Goal: Task Accomplishment & Management: Use online tool/utility

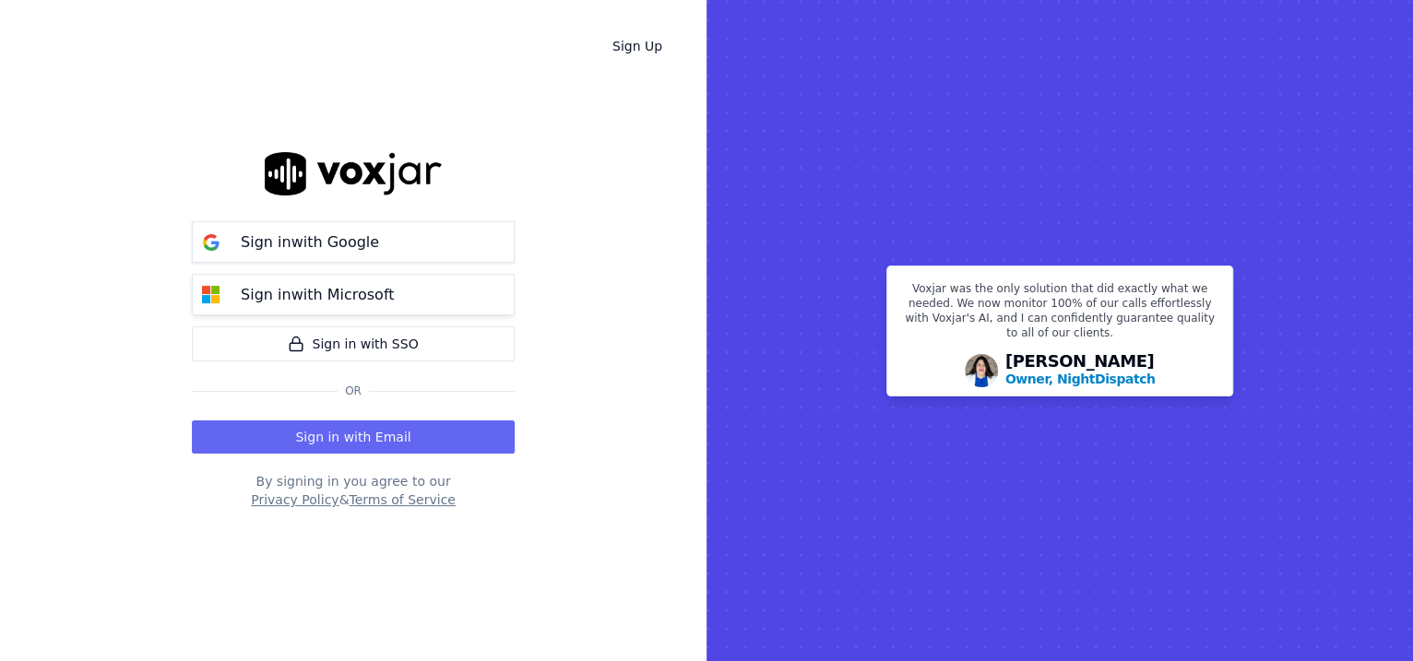
click at [326, 281] on button "Sign in with Microsoft" at bounding box center [353, 294] width 323 height 41
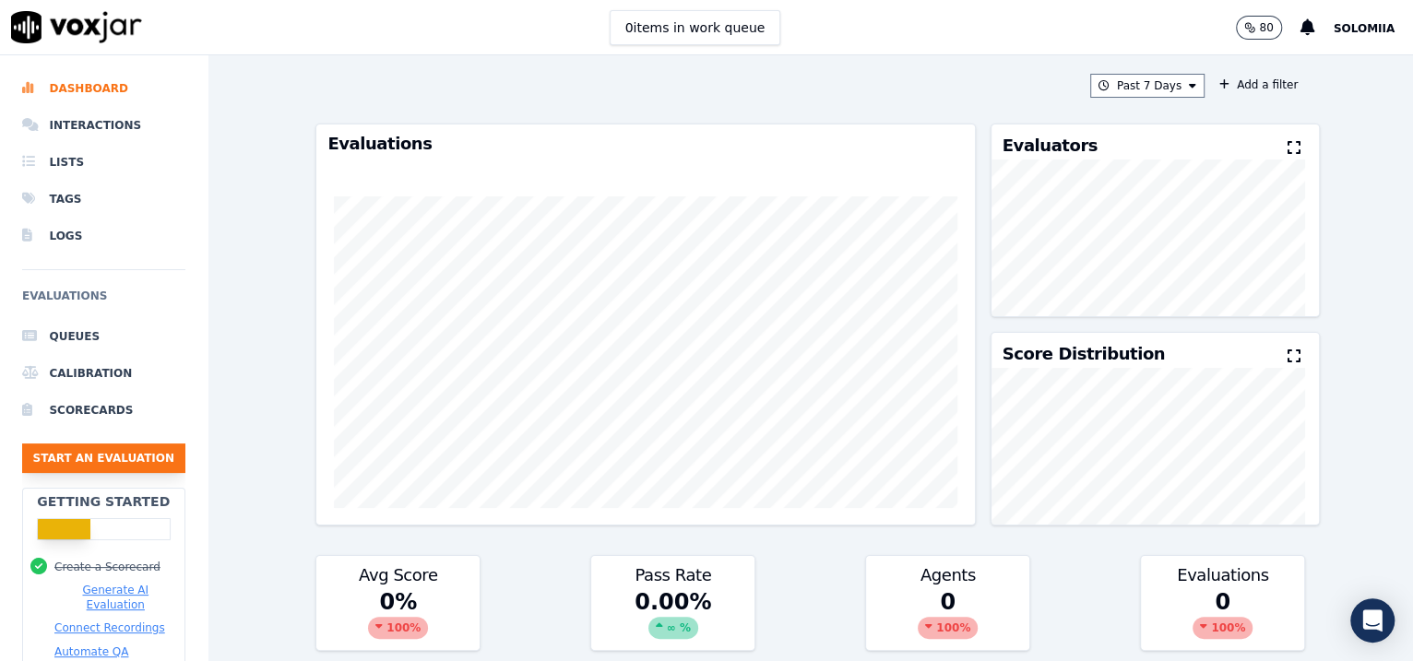
click at [128, 459] on button "Start an Evaluation" at bounding box center [103, 459] width 163 height 30
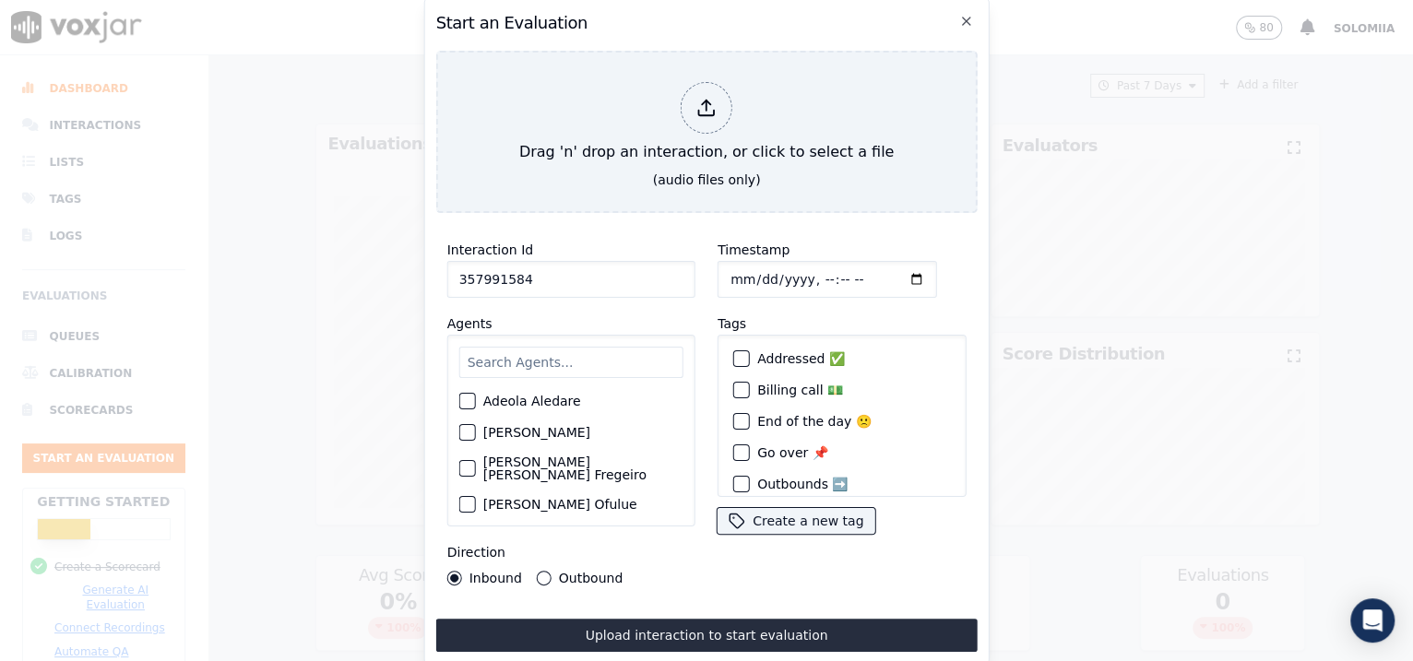
type input "357991584"
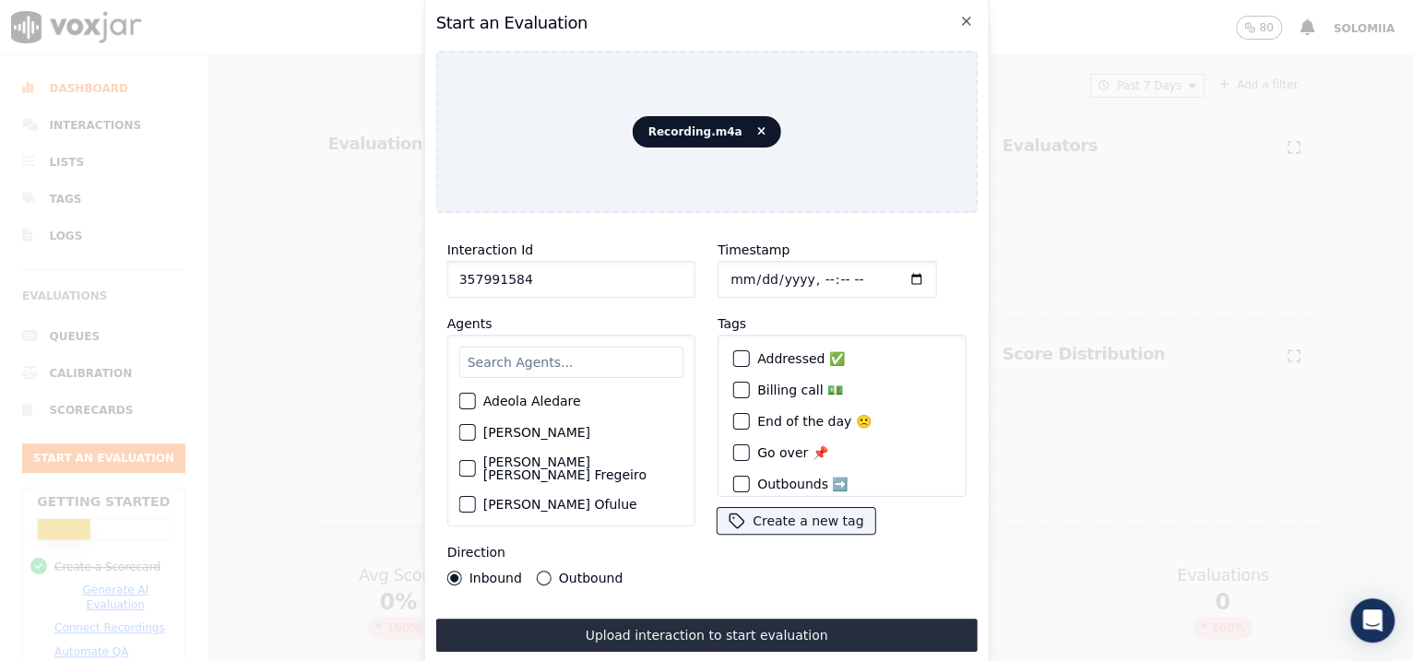
click at [753, 272] on input "Timestamp" at bounding box center [826, 279] width 219 height 37
click at [802, 272] on input "Timestamp" at bounding box center [826, 279] width 219 height 37
type input "[DATE]T09:18"
click at [590, 355] on input "text" at bounding box center [571, 362] width 224 height 31
type input "zai"
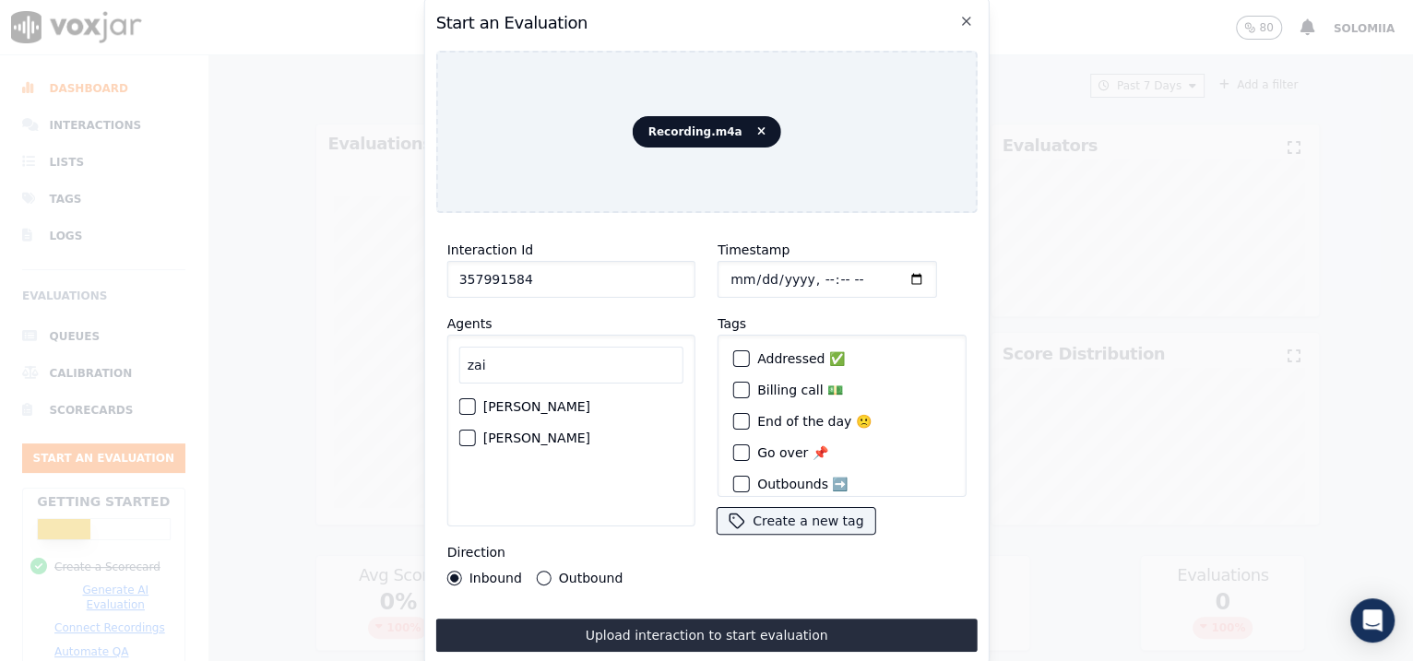
click at [546, 432] on label "[PERSON_NAME]" at bounding box center [536, 438] width 107 height 13
click at [476, 430] on button "[PERSON_NAME]" at bounding box center [467, 438] width 17 height 17
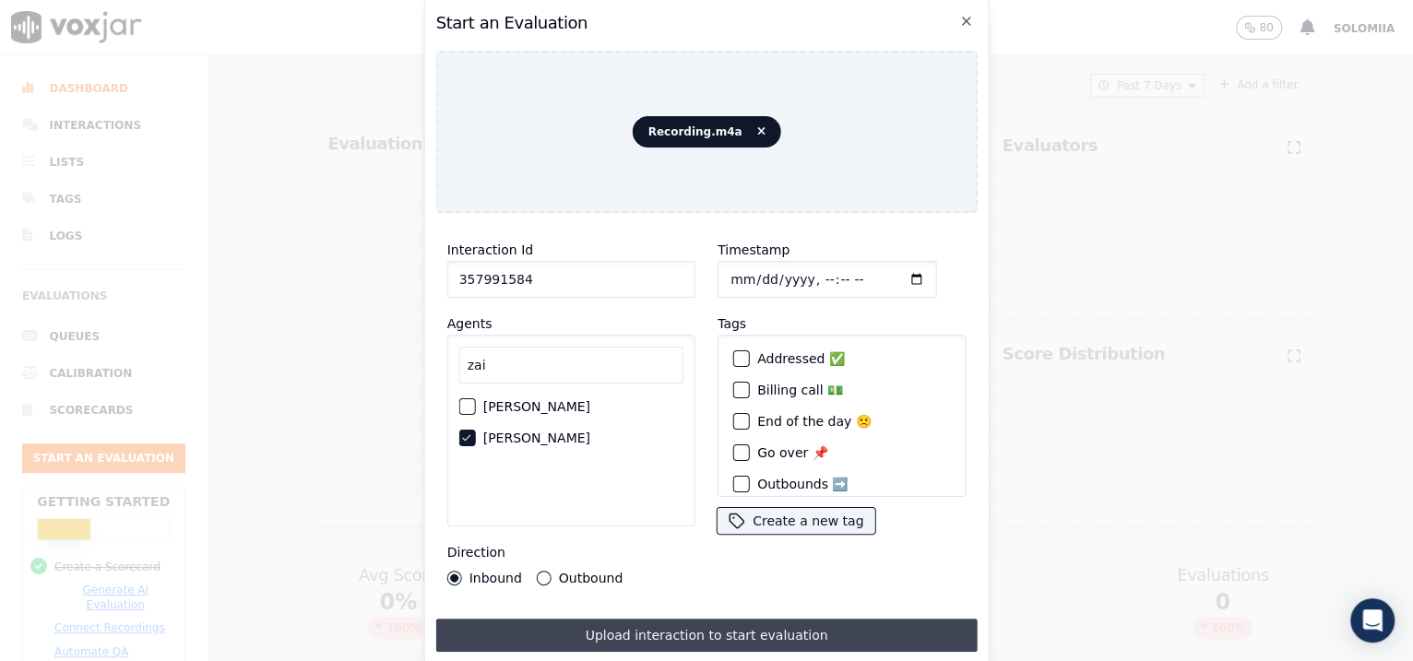
click at [680, 629] on button "Upload interaction to start evaluation" at bounding box center [706, 635] width 541 height 33
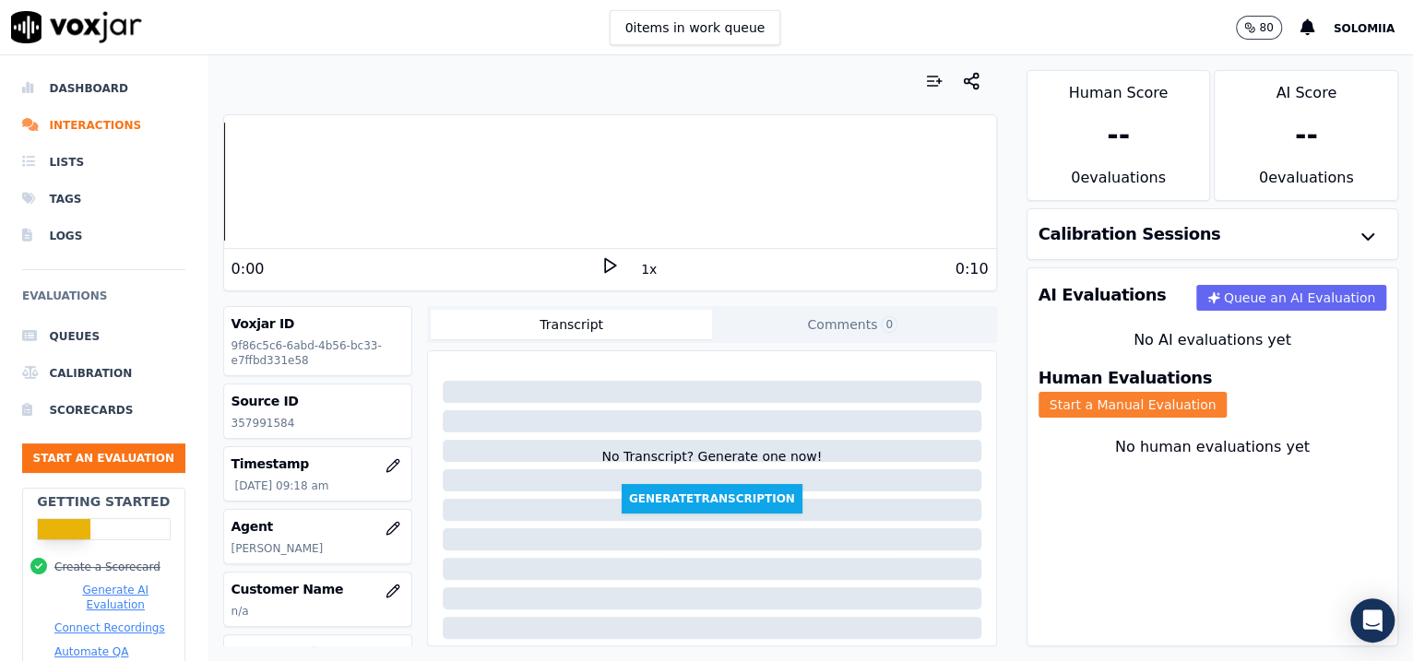
click at [1227, 392] on button "Start a Manual Evaluation" at bounding box center [1132, 405] width 189 height 26
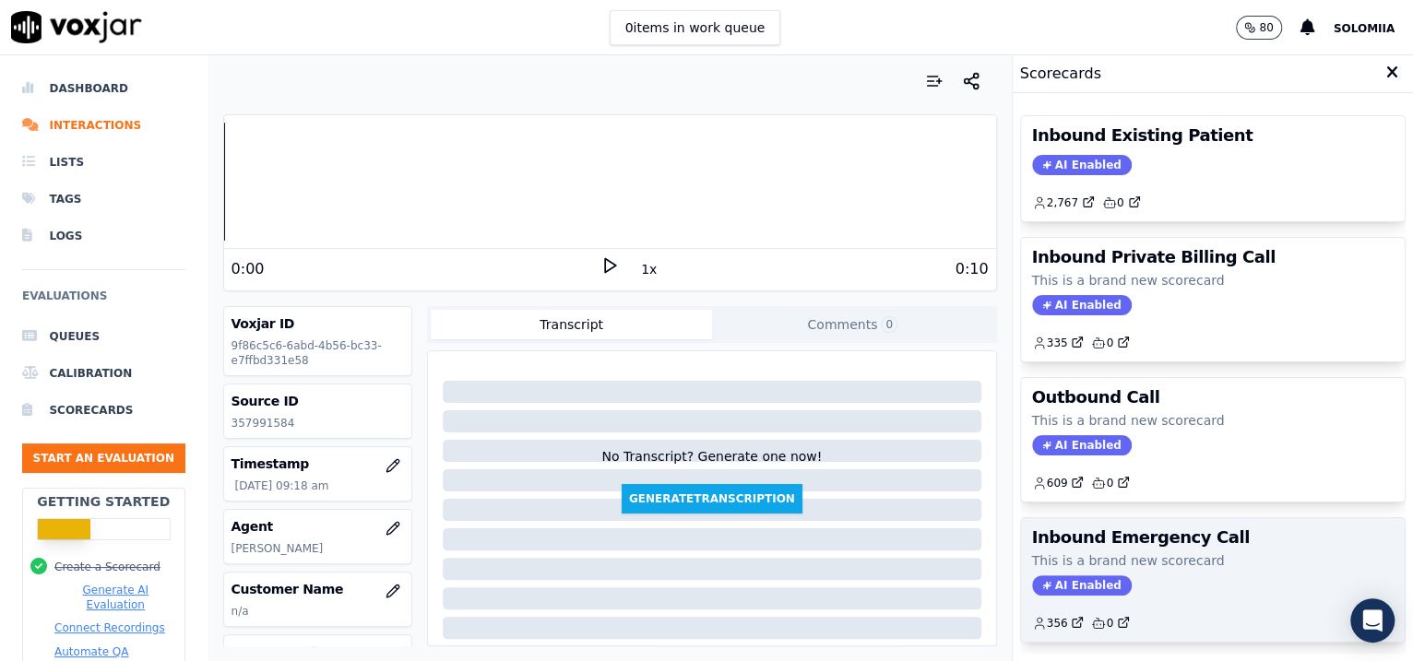
click at [1174, 529] on h3 "Inbound Emergency Call" at bounding box center [1213, 537] width 362 height 17
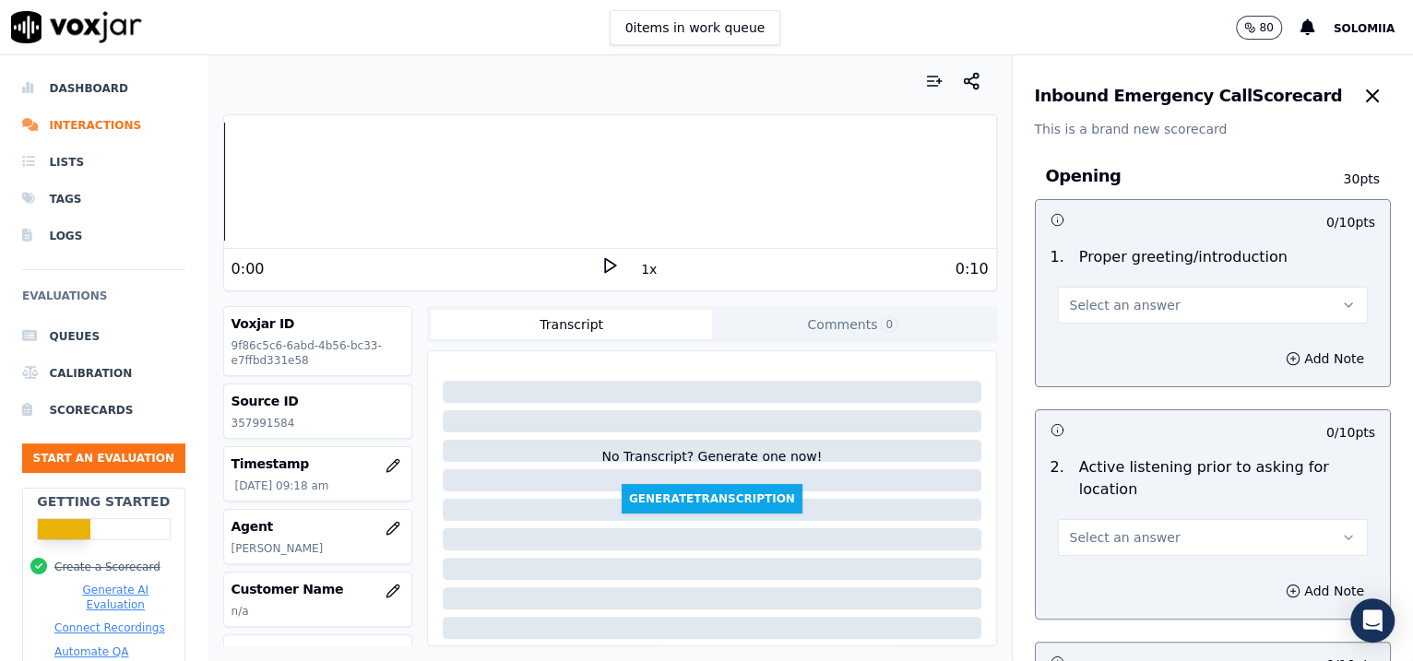
click at [1120, 310] on span "Select an answer" at bounding box center [1125, 305] width 111 height 18
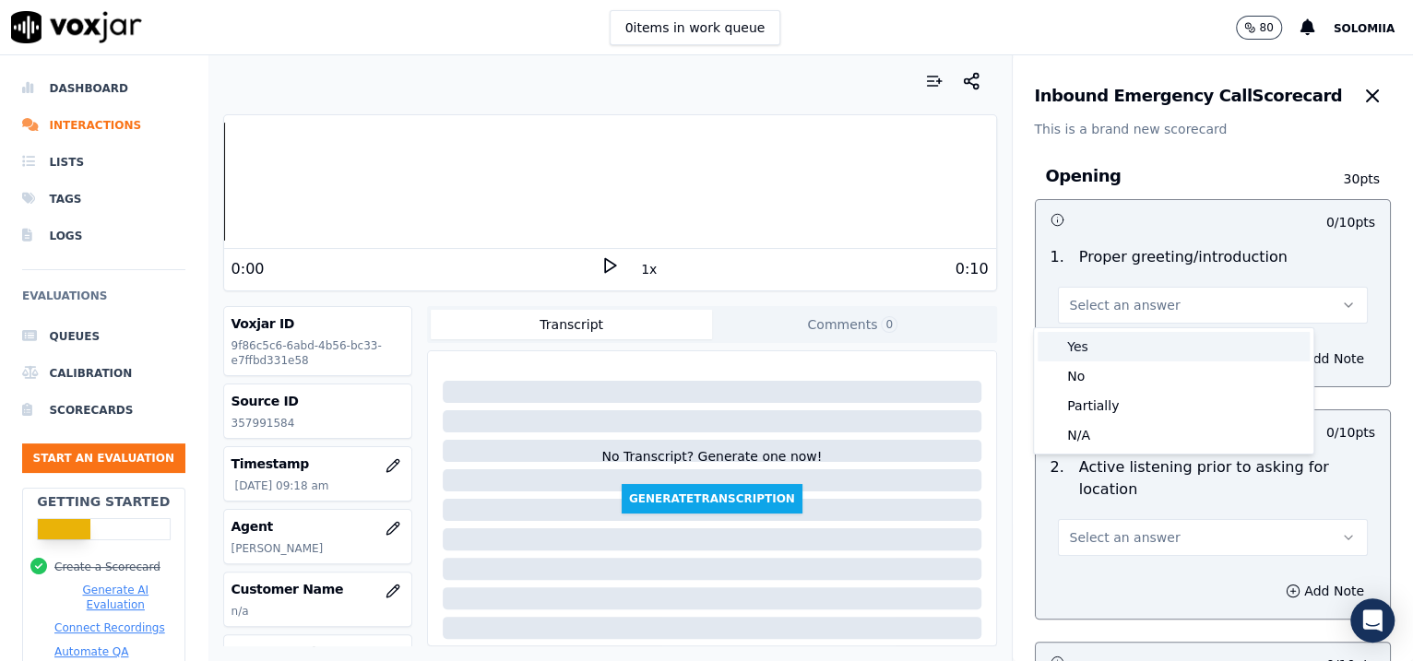
click at [1138, 336] on div "Yes" at bounding box center [1173, 347] width 272 height 30
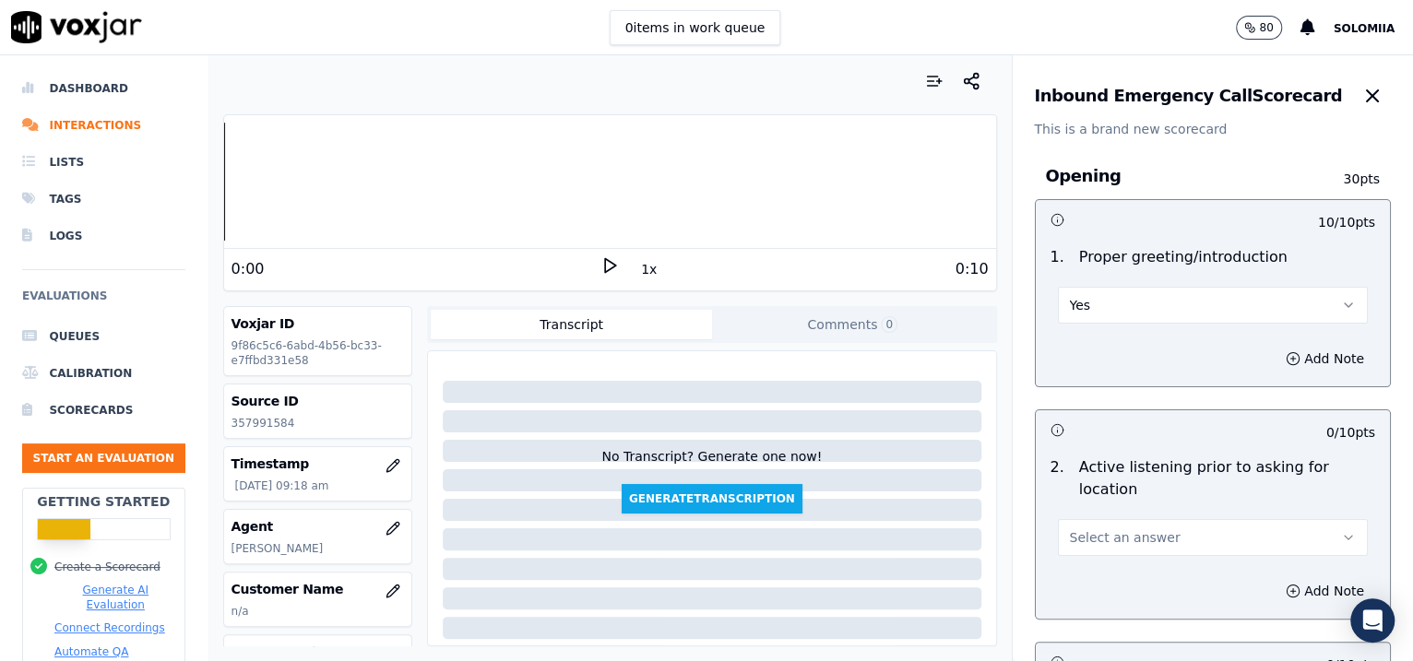
click at [1123, 541] on span "Select an answer" at bounding box center [1125, 537] width 111 height 18
click at [1118, 581] on div "Yes" at bounding box center [1173, 578] width 272 height 30
click at [1369, 126] on div "Inbound Emergency Call Scorecard This is a brand new scorecard Opening 30 pts 1…" at bounding box center [1212, 358] width 401 height 606
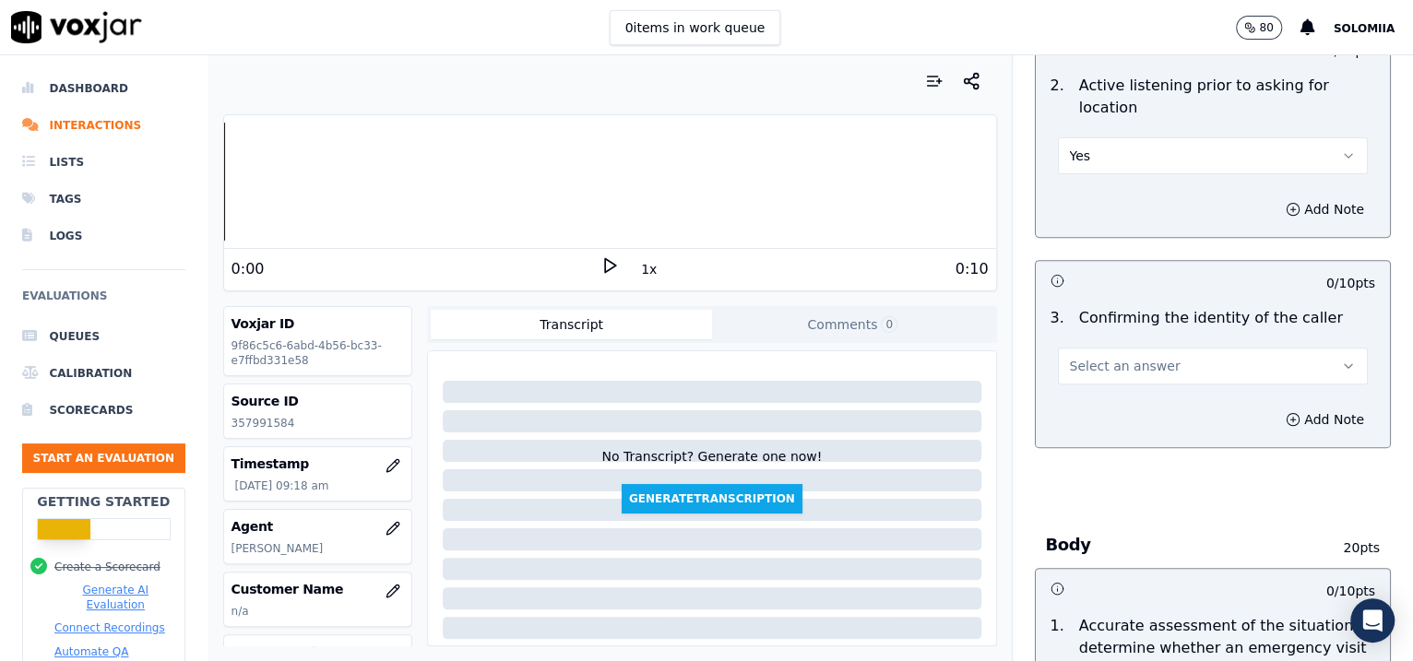
scroll to position [495, 0]
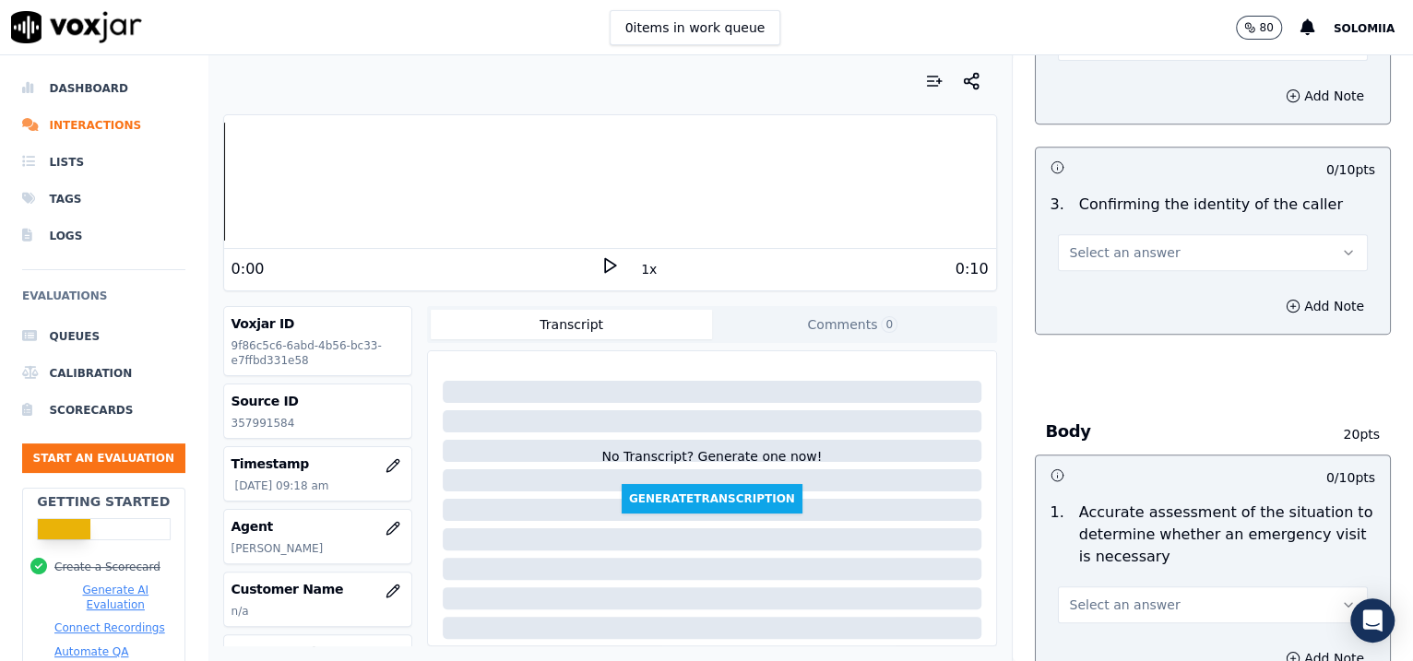
click at [1148, 255] on button "Select an answer" at bounding box center [1213, 252] width 311 height 37
drag, startPoint x: 1133, startPoint y: 337, endPoint x: 1128, endPoint y: 322, distance: 15.8
click at [1128, 322] on div "Yes No N/A" at bounding box center [1173, 322] width 279 height 96
click at [1128, 322] on div "No" at bounding box center [1173, 322] width 272 height 30
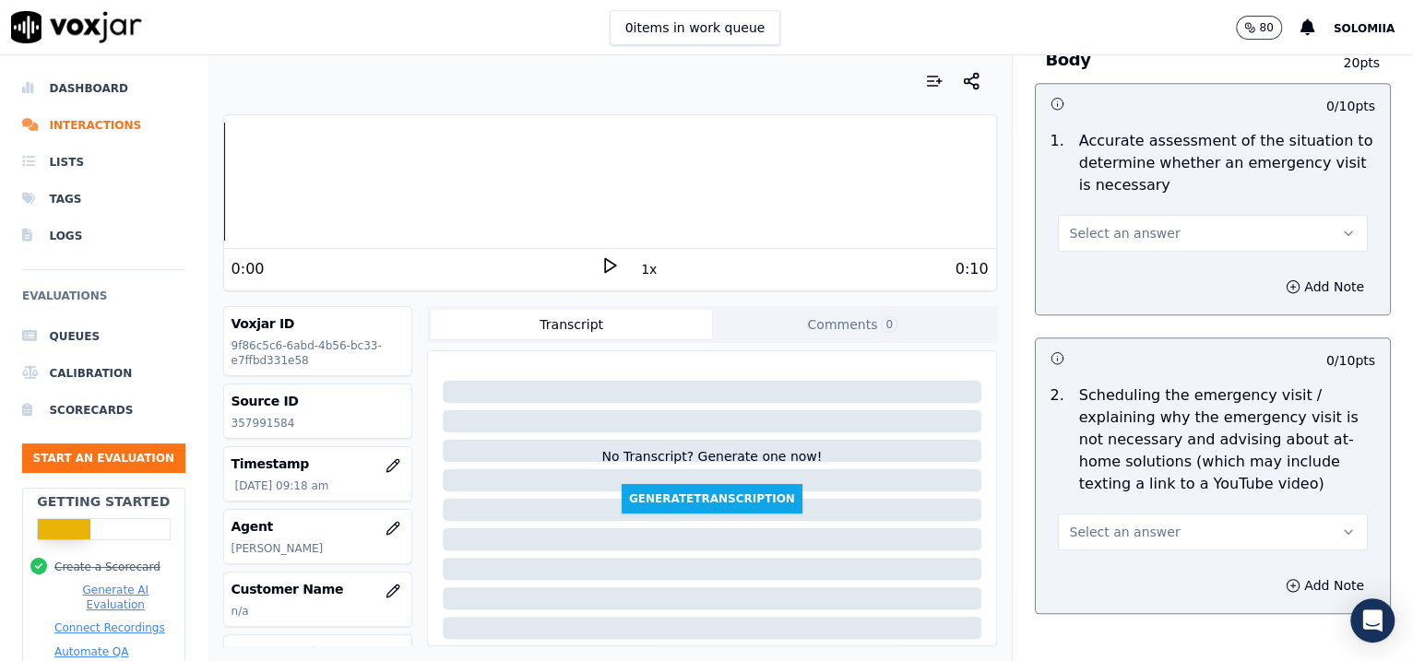
scroll to position [889, 0]
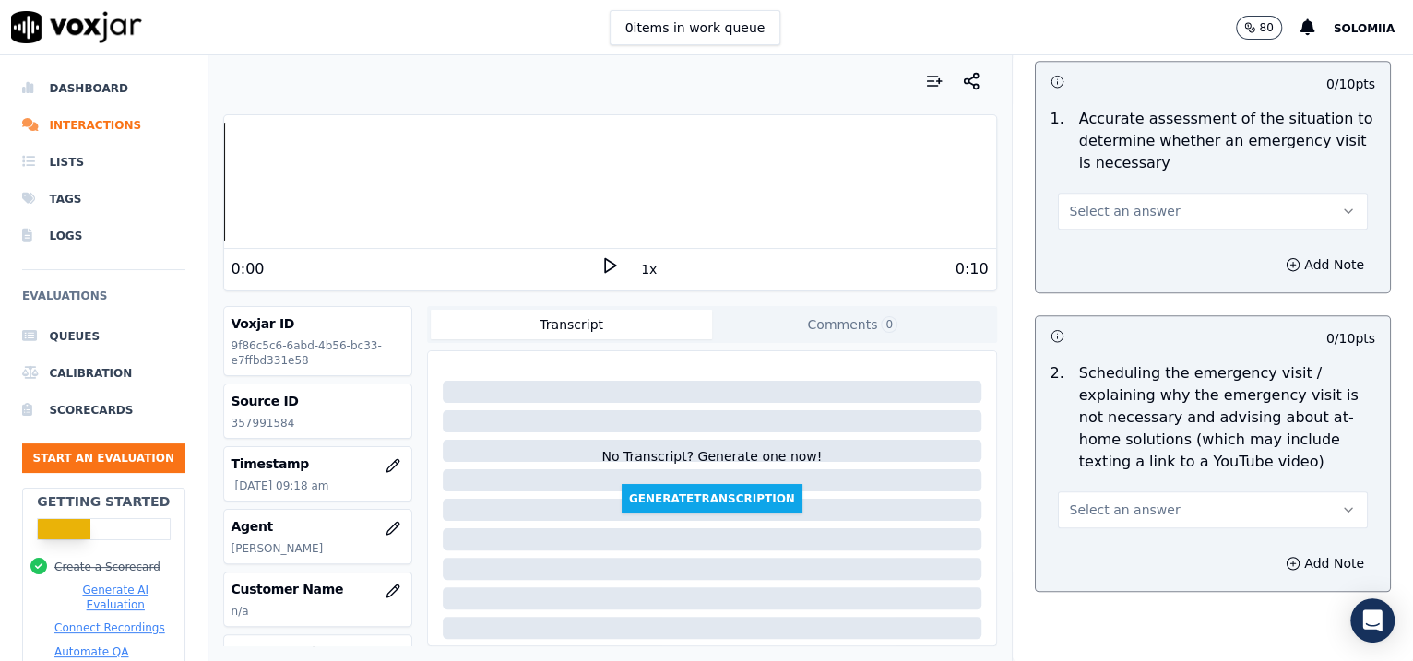
click at [1136, 224] on button "Select an answer" at bounding box center [1213, 211] width 311 height 37
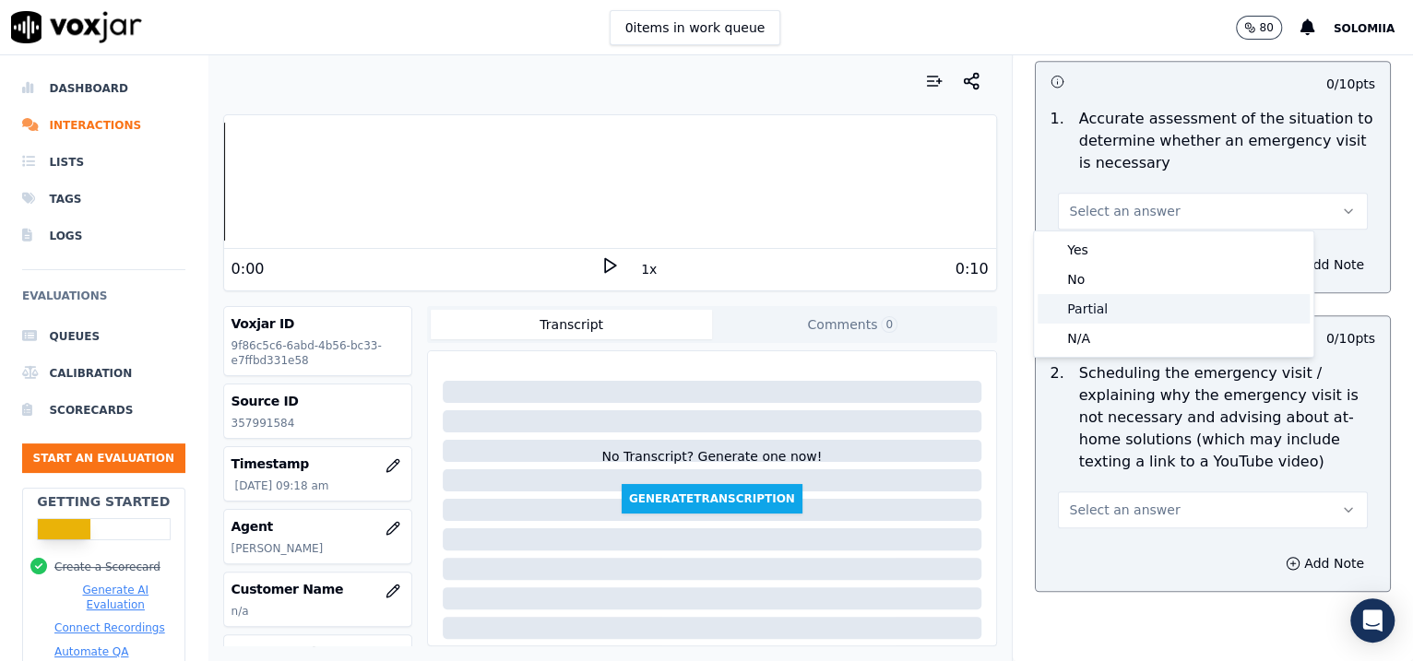
click at [1125, 316] on div "Partial" at bounding box center [1173, 309] width 272 height 30
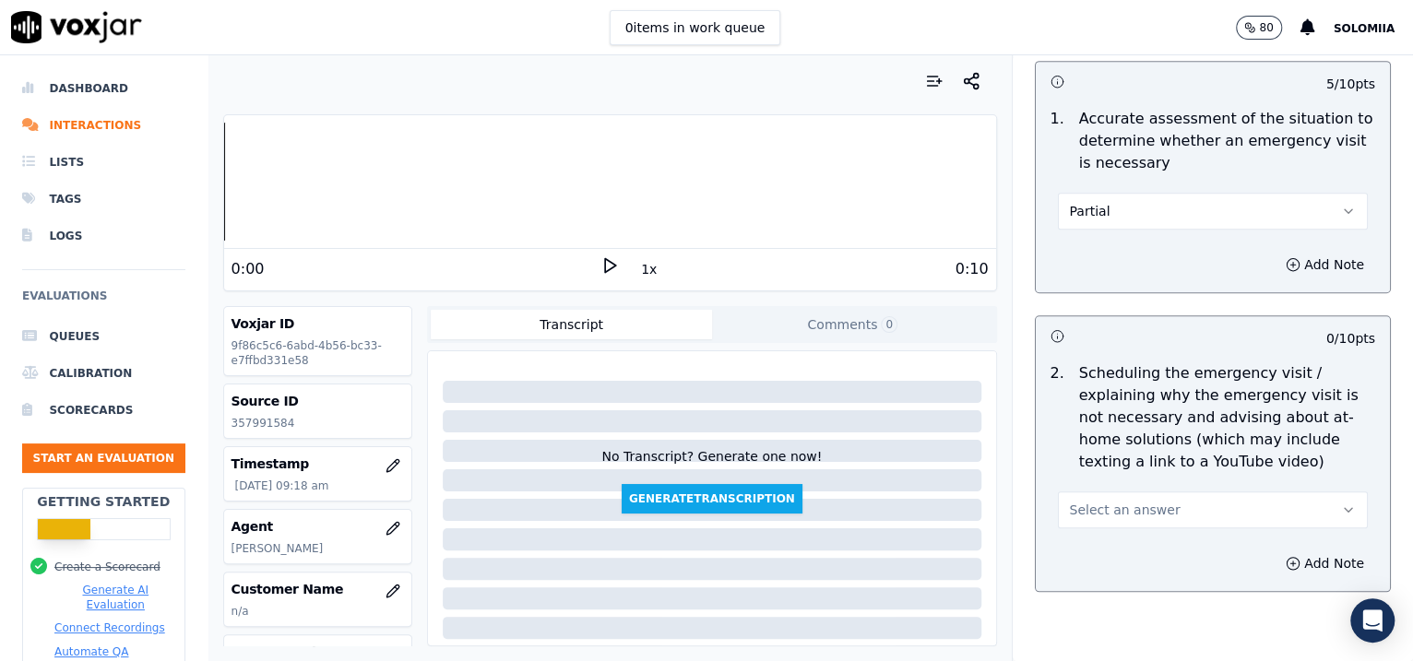
click at [1090, 506] on span "Select an answer" at bounding box center [1125, 510] width 111 height 18
click at [1122, 548] on div "Yes" at bounding box center [1173, 549] width 272 height 30
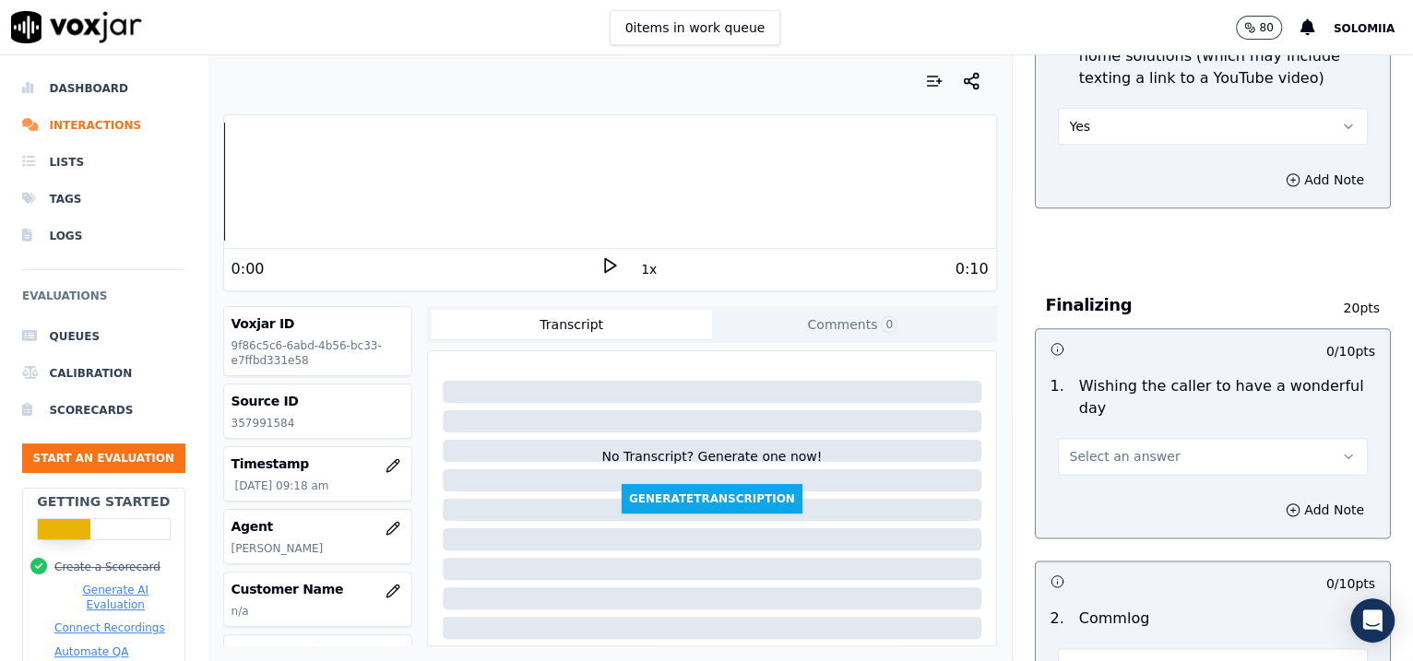
scroll to position [1470, 0]
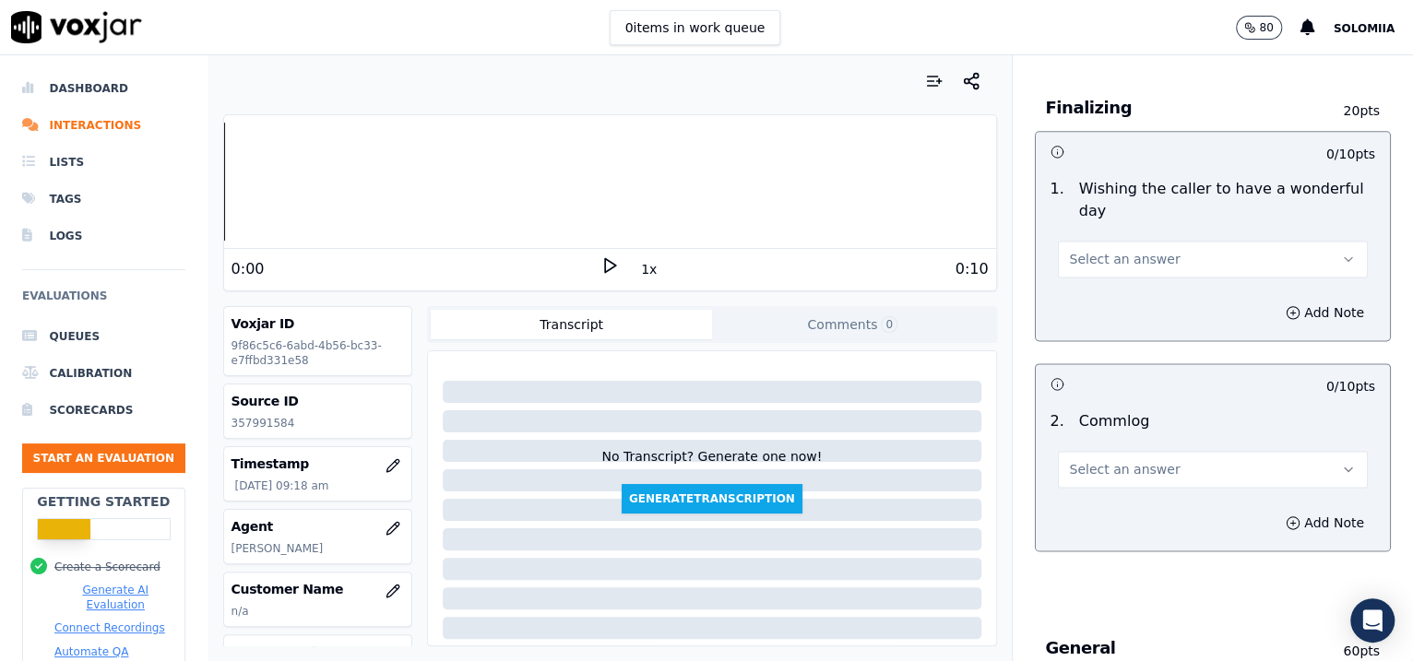
click at [1129, 264] on span "Select an answer" at bounding box center [1125, 259] width 111 height 18
click at [1141, 295] on div "Yes" at bounding box center [1173, 298] width 272 height 30
click at [1119, 478] on button "Select an answer" at bounding box center [1213, 469] width 311 height 37
click at [1134, 502] on div "Yes" at bounding box center [1173, 508] width 272 height 30
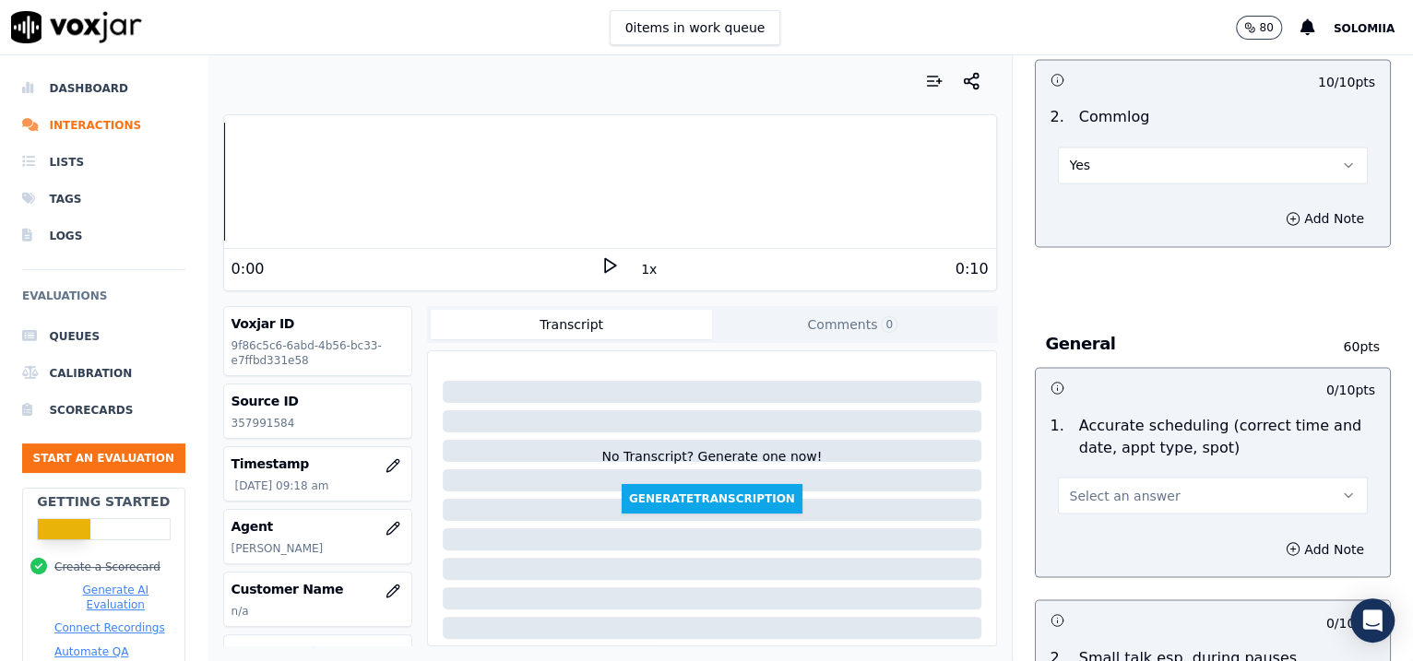
scroll to position [1841, 0]
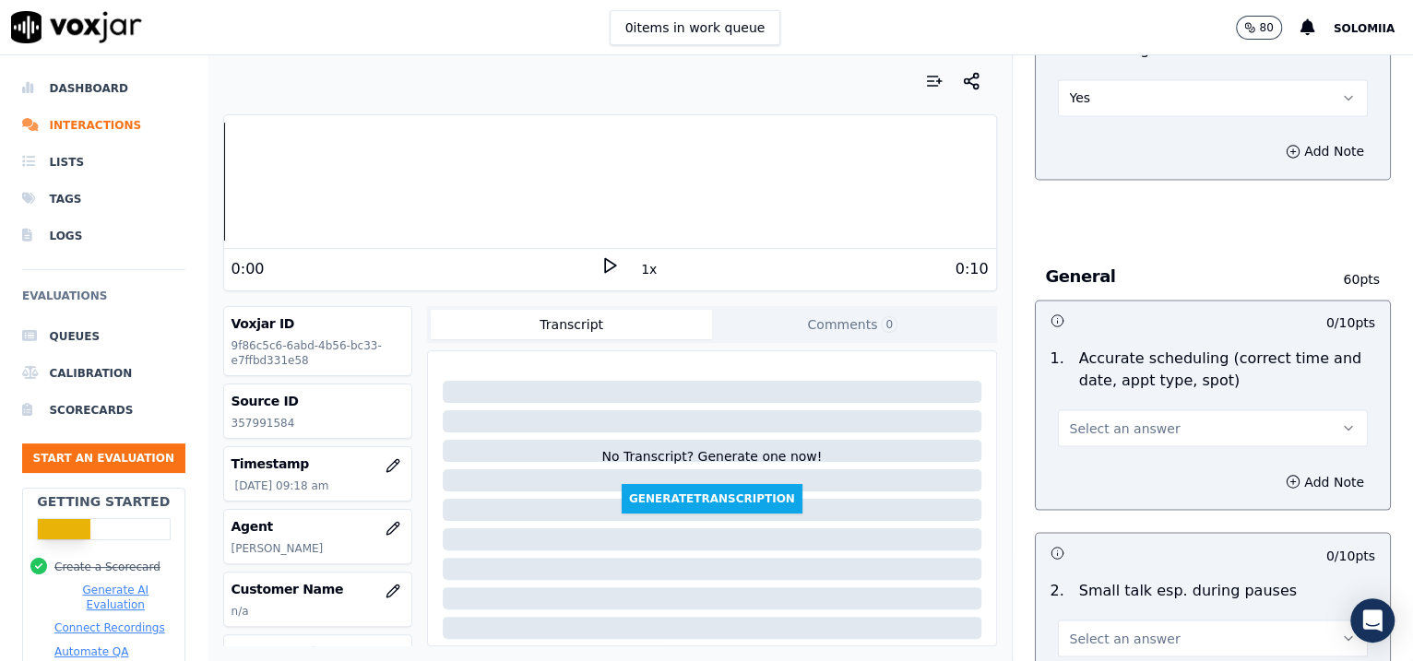
drag, startPoint x: 1089, startPoint y: 444, endPoint x: 1082, endPoint y: 435, distance: 11.3
click at [1082, 435] on div "1 . Accurate scheduling (correct time and date, appt type, spot) Select an answ…" at bounding box center [1212, 396] width 355 height 114
click at [1082, 435] on button "Select an answer" at bounding box center [1213, 427] width 311 height 37
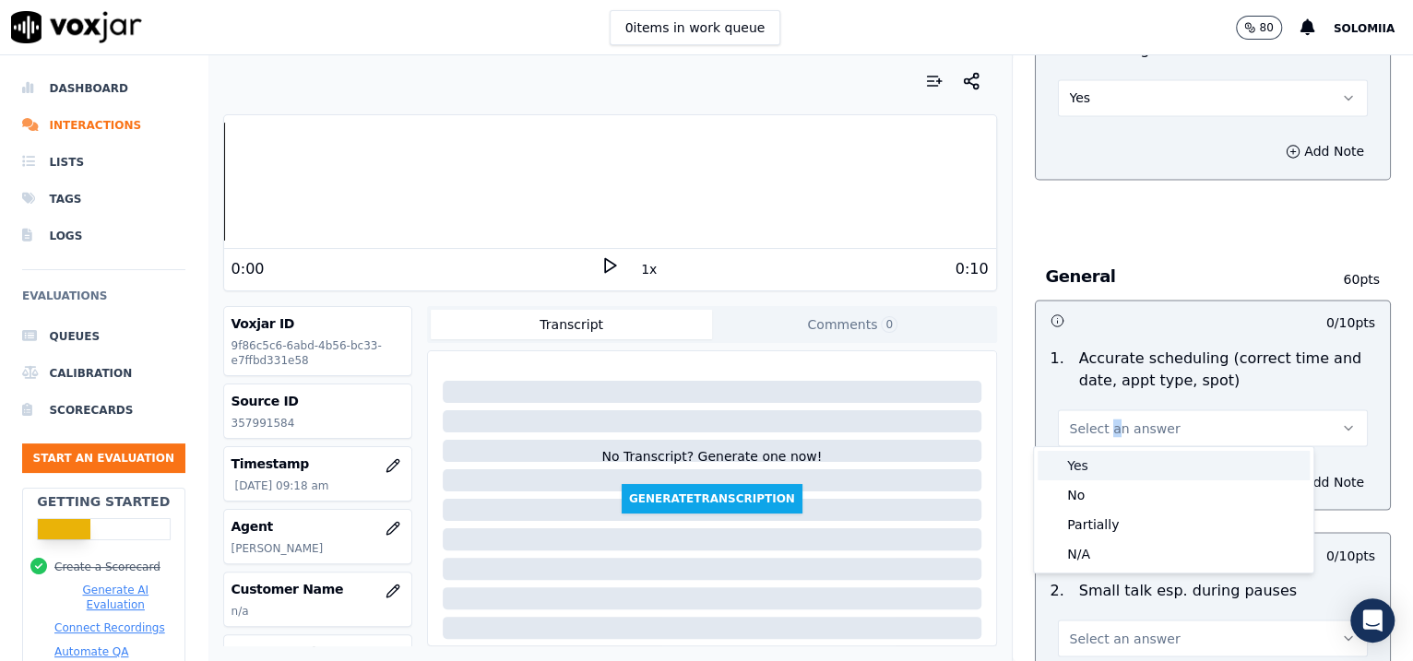
click at [1103, 455] on div "Yes" at bounding box center [1173, 466] width 272 height 30
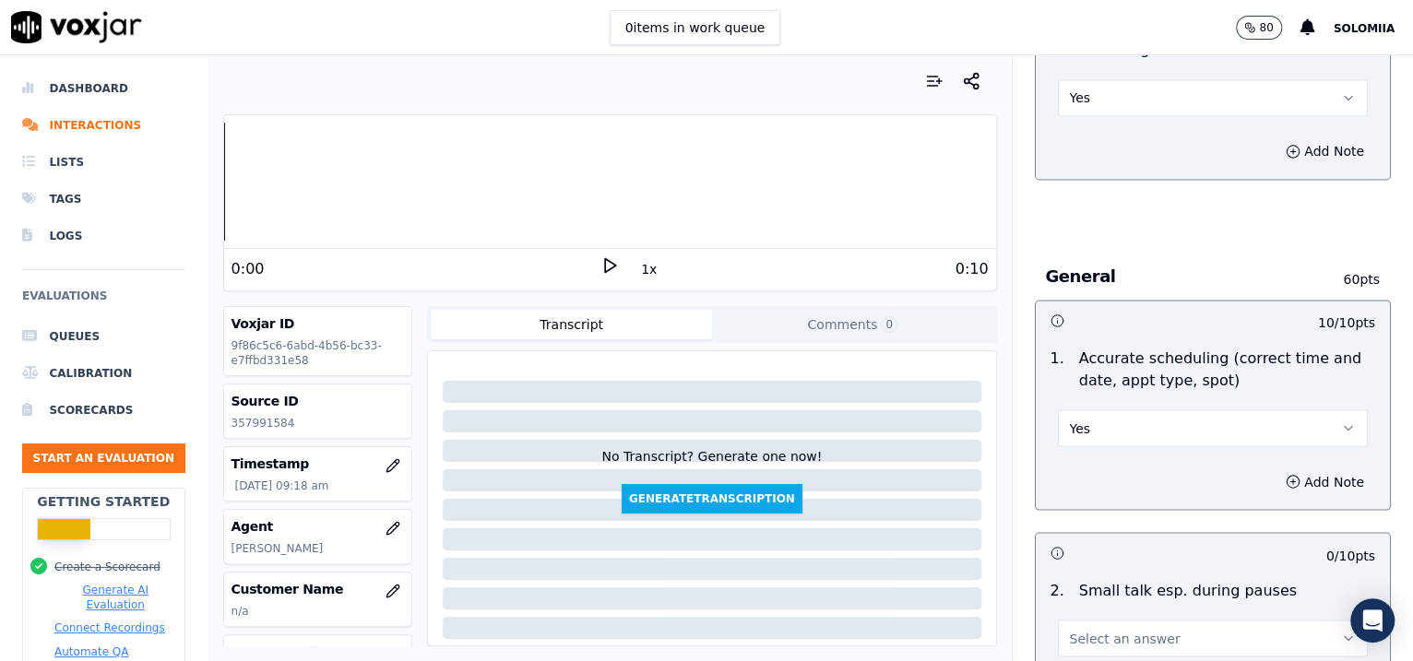
scroll to position [2224, 0]
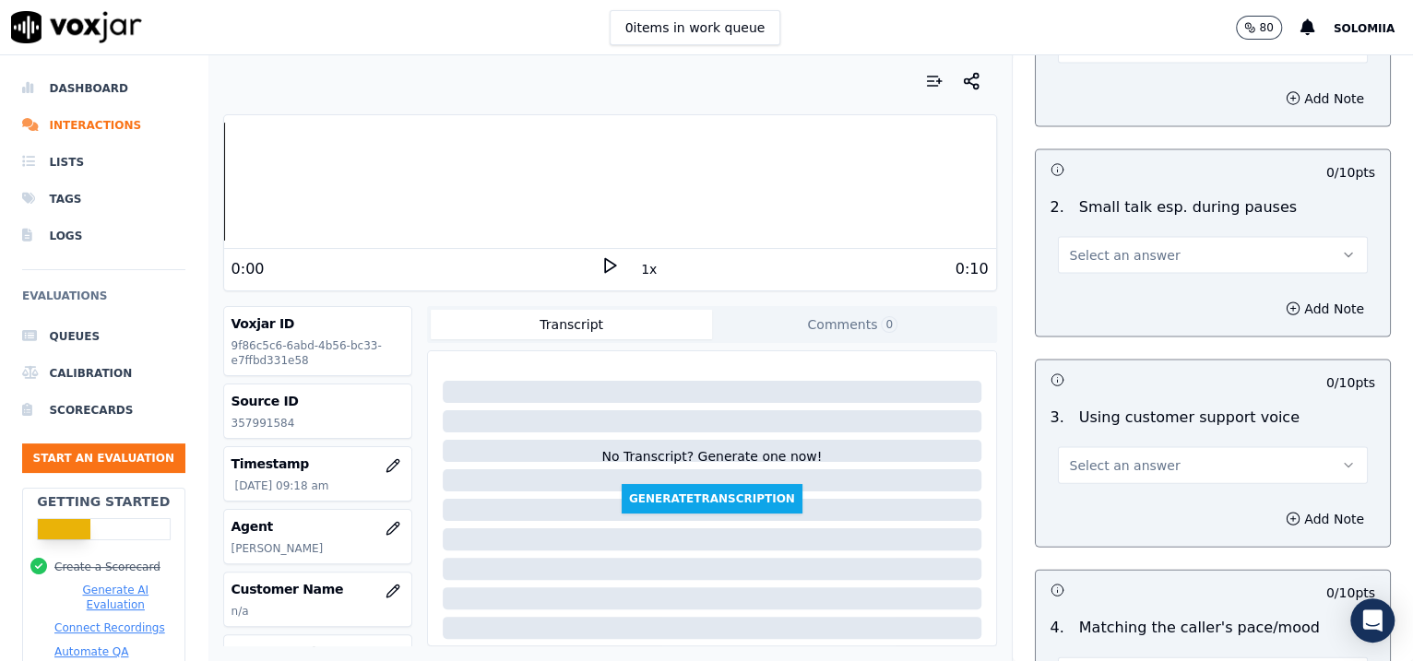
click at [1098, 258] on span "Select an answer" at bounding box center [1125, 255] width 111 height 18
click at [1097, 310] on div "No" at bounding box center [1173, 323] width 272 height 30
click at [1111, 447] on button "Select an answer" at bounding box center [1213, 465] width 311 height 37
click at [1133, 491] on div "Yes" at bounding box center [1173, 503] width 272 height 30
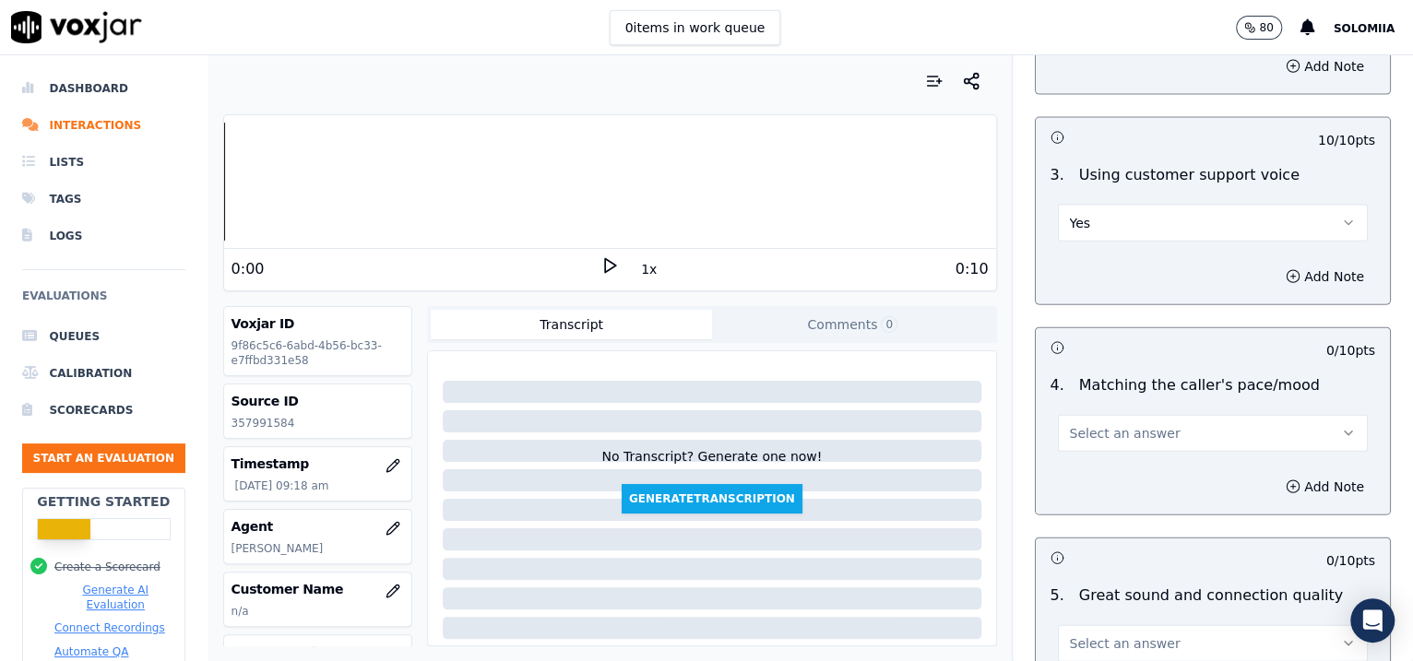
scroll to position [2568, 0]
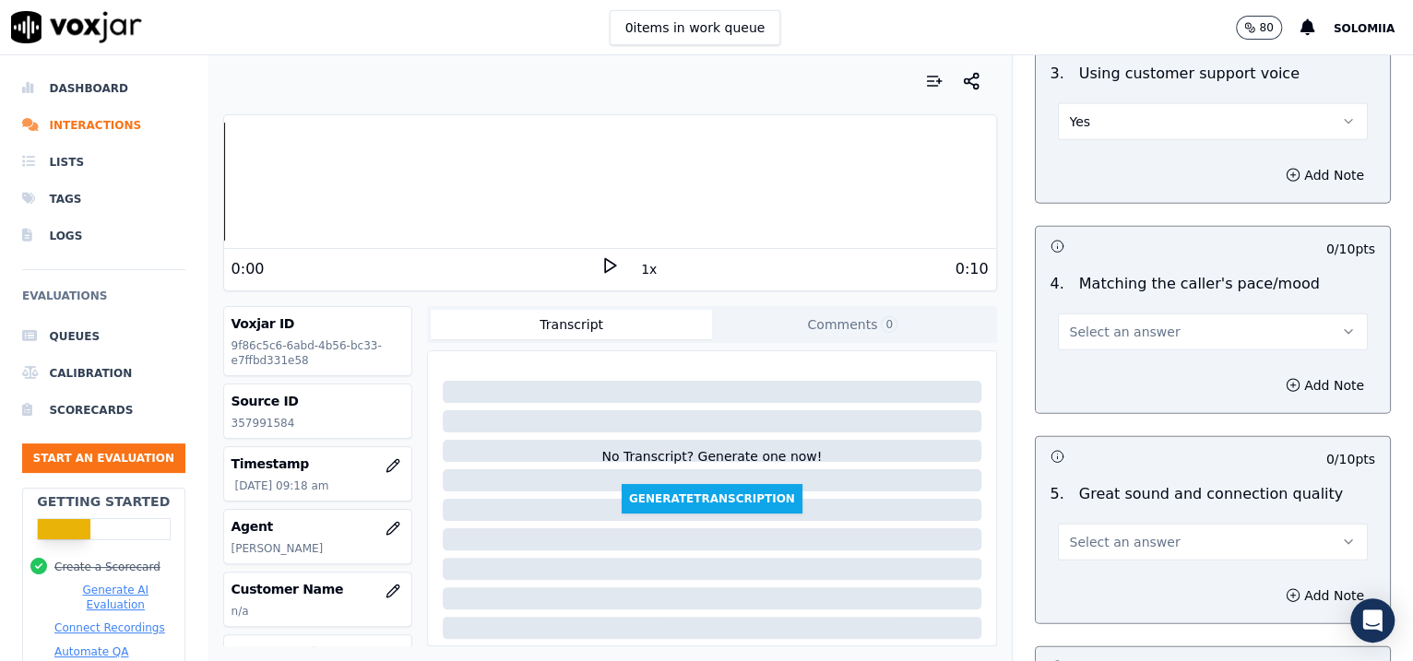
click at [1091, 332] on span "Select an answer" at bounding box center [1125, 332] width 111 height 18
click at [1117, 366] on div "Yes" at bounding box center [1173, 369] width 272 height 30
click at [1115, 544] on span "Select an answer" at bounding box center [1125, 542] width 111 height 18
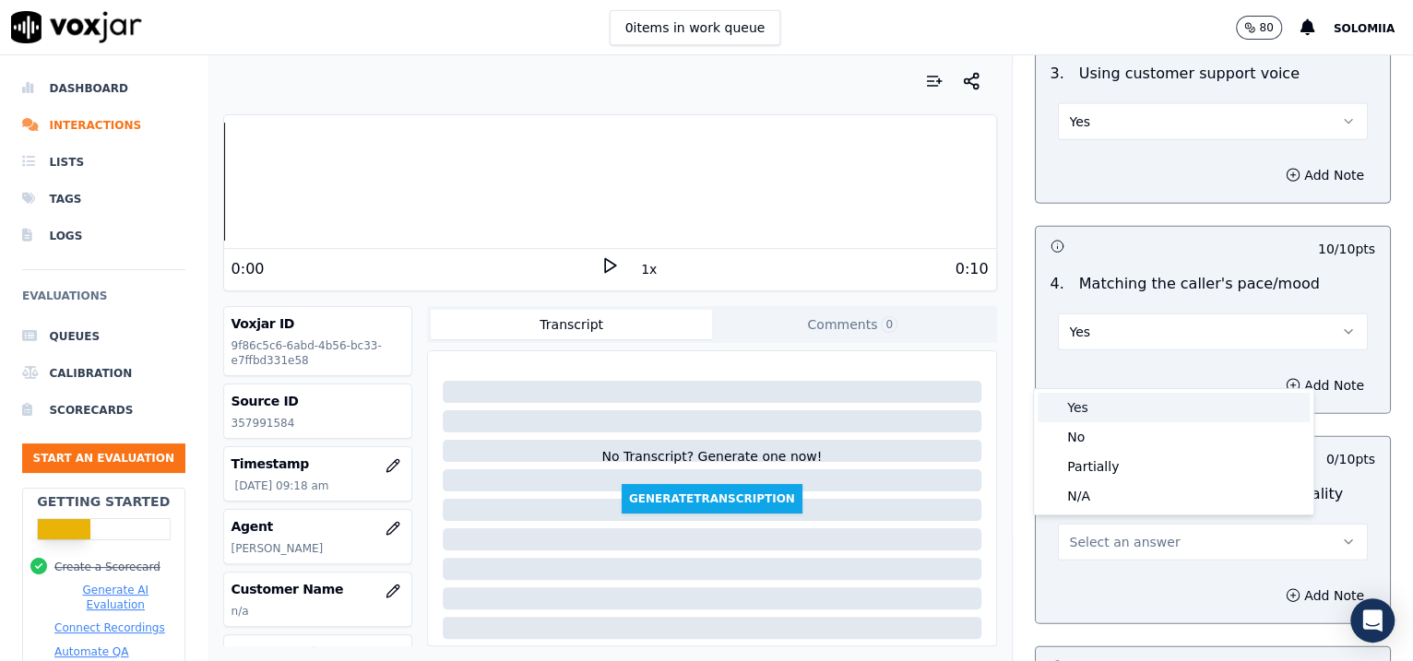
click at [1123, 413] on div "Yes" at bounding box center [1173, 408] width 272 height 30
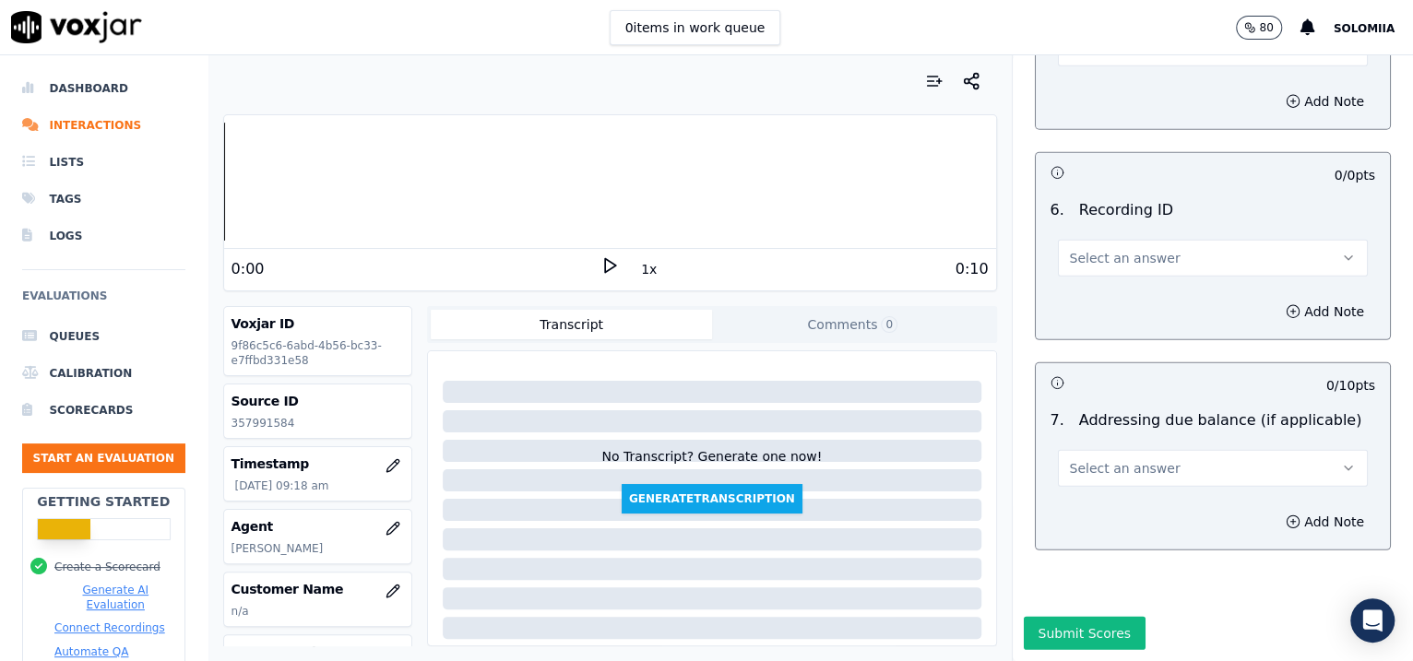
scroll to position [3108, 0]
click at [1079, 240] on button "Select an answer" at bounding box center [1213, 258] width 311 height 37
click at [1089, 256] on div "N/A" at bounding box center [1173, 259] width 272 height 30
click at [1274, 299] on button "Add Note" at bounding box center [1324, 312] width 101 height 26
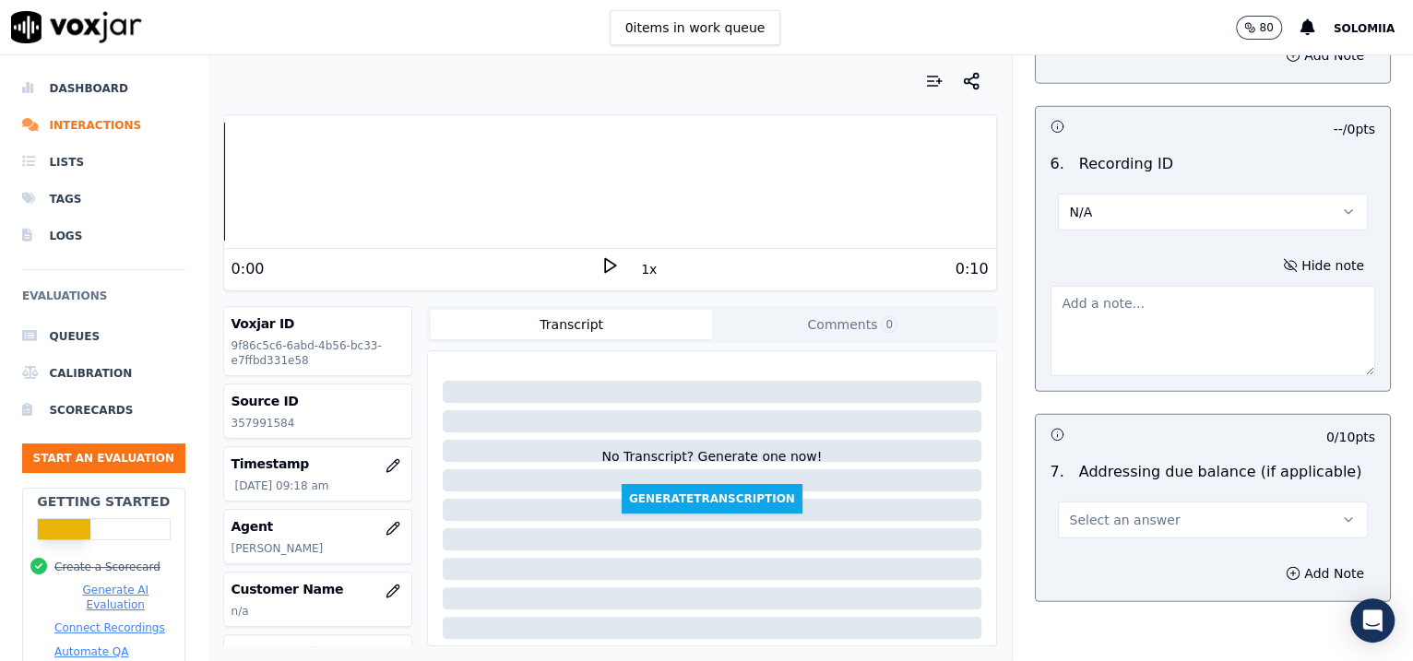
click at [1157, 321] on textarea at bounding box center [1212, 331] width 325 height 90
paste textarea "357991584"
type textarea "357991584"
click at [1156, 506] on button "Select an answer" at bounding box center [1213, 520] width 311 height 37
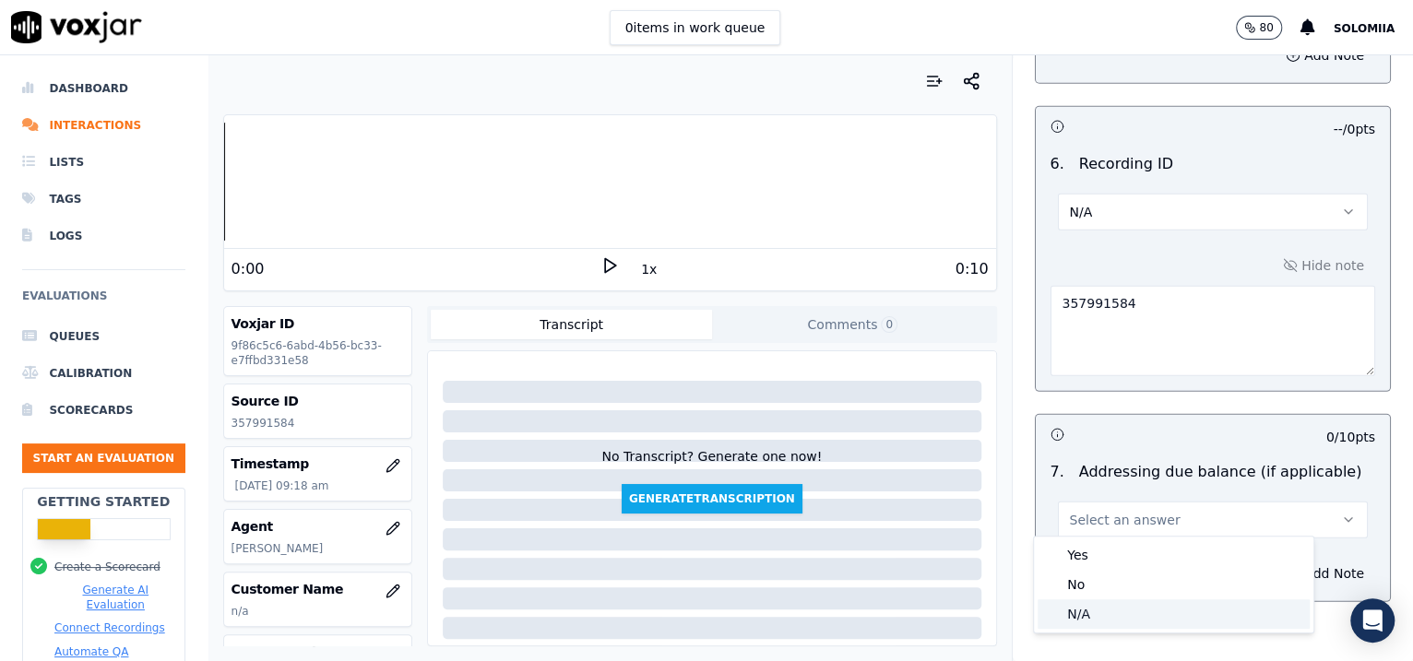
click at [1089, 618] on div "N/A" at bounding box center [1173, 614] width 272 height 30
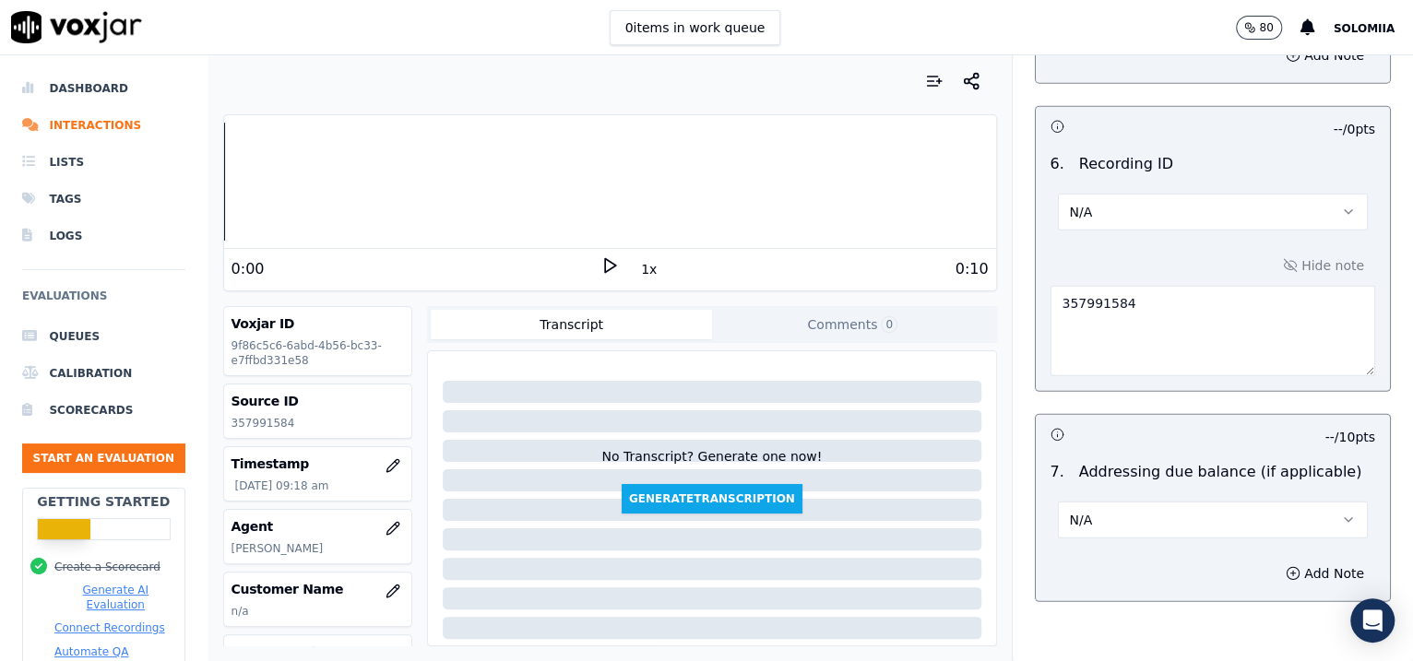
scroll to position [3206, 0]
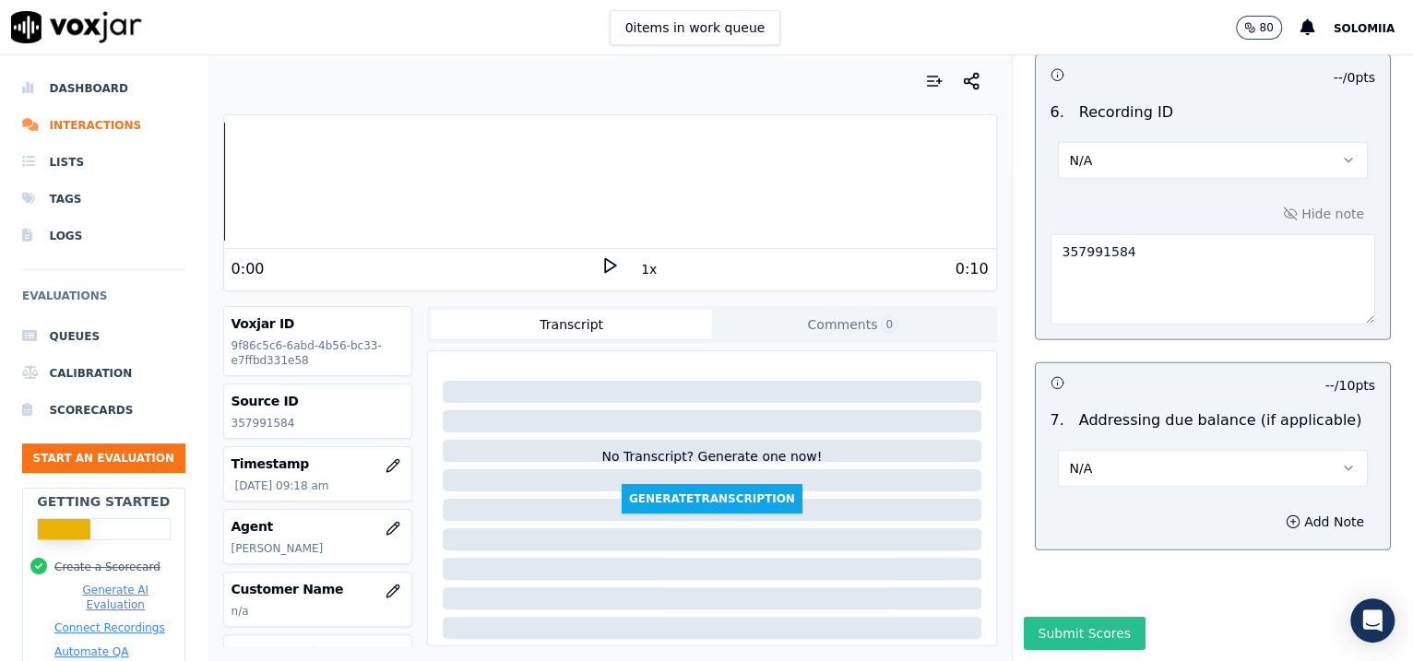
click at [1101, 617] on button "Submit Scores" at bounding box center [1084, 633] width 123 height 33
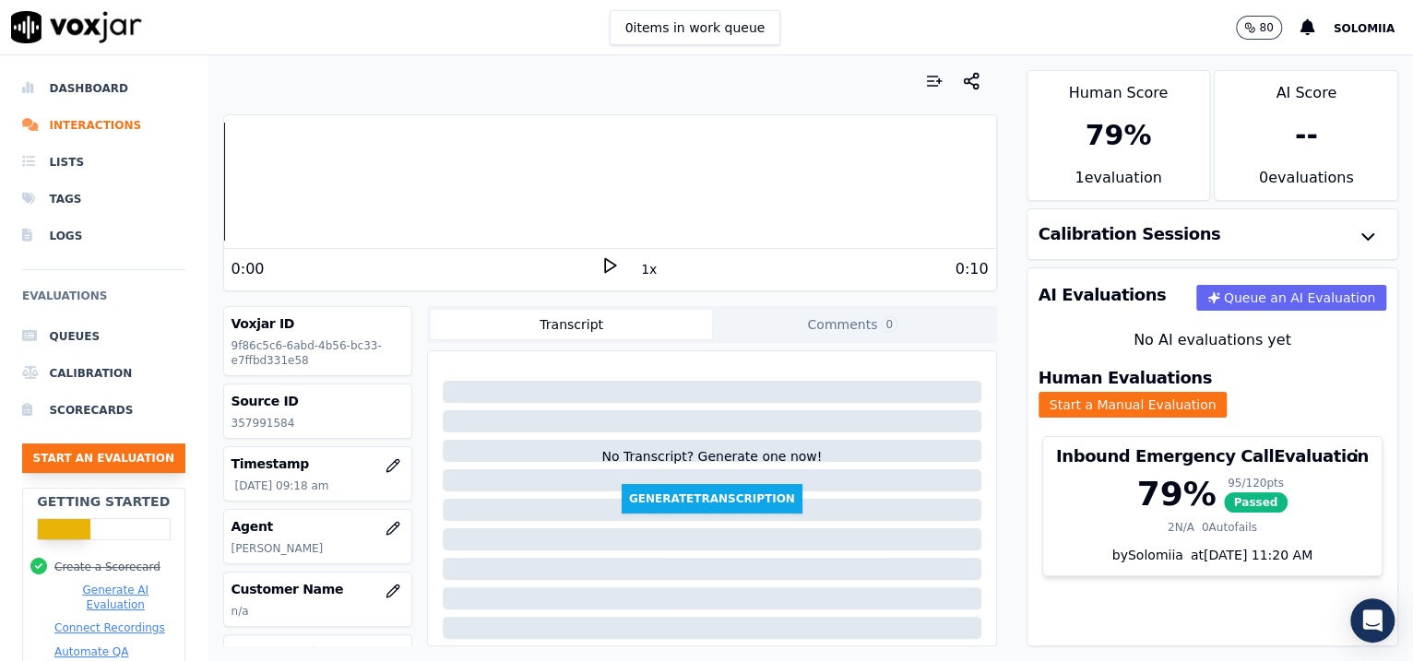
click at [66, 446] on button "Start an Evaluation" at bounding box center [103, 459] width 163 height 30
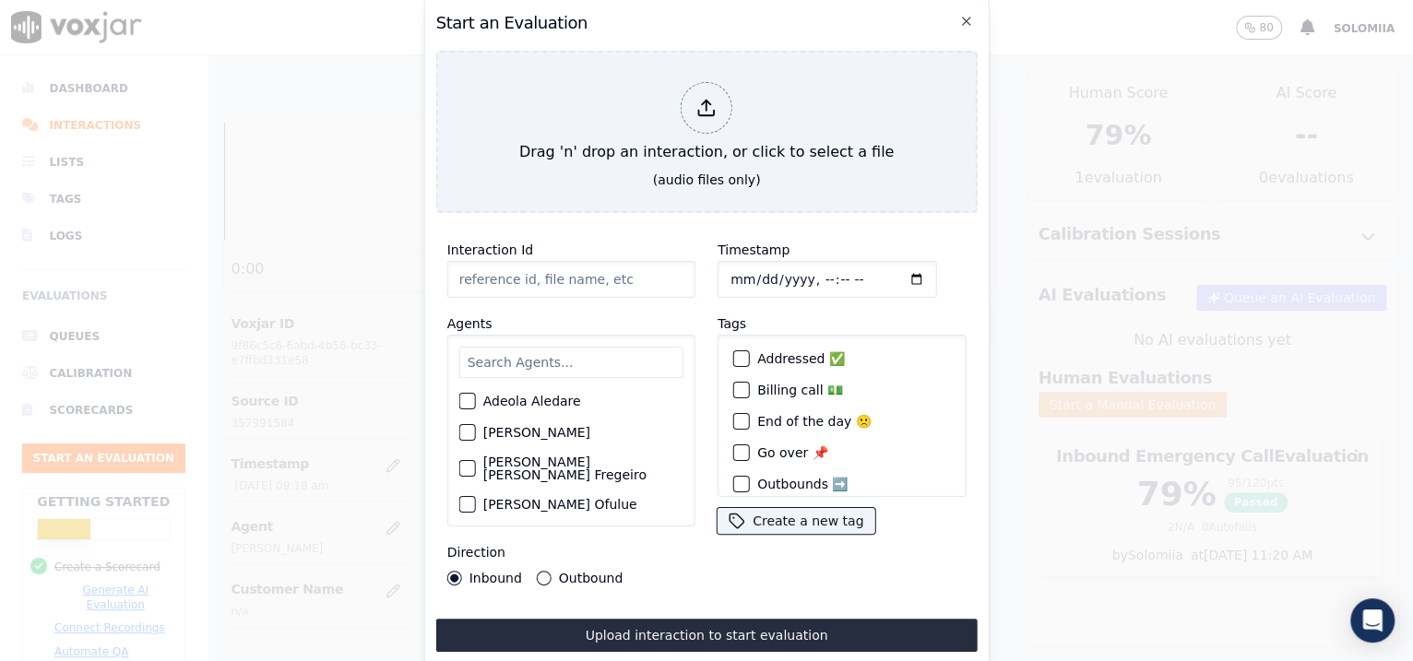
click at [581, 268] on input "Interaction Id" at bounding box center [571, 279] width 248 height 37
paste input "357993434"
type input "357993434"
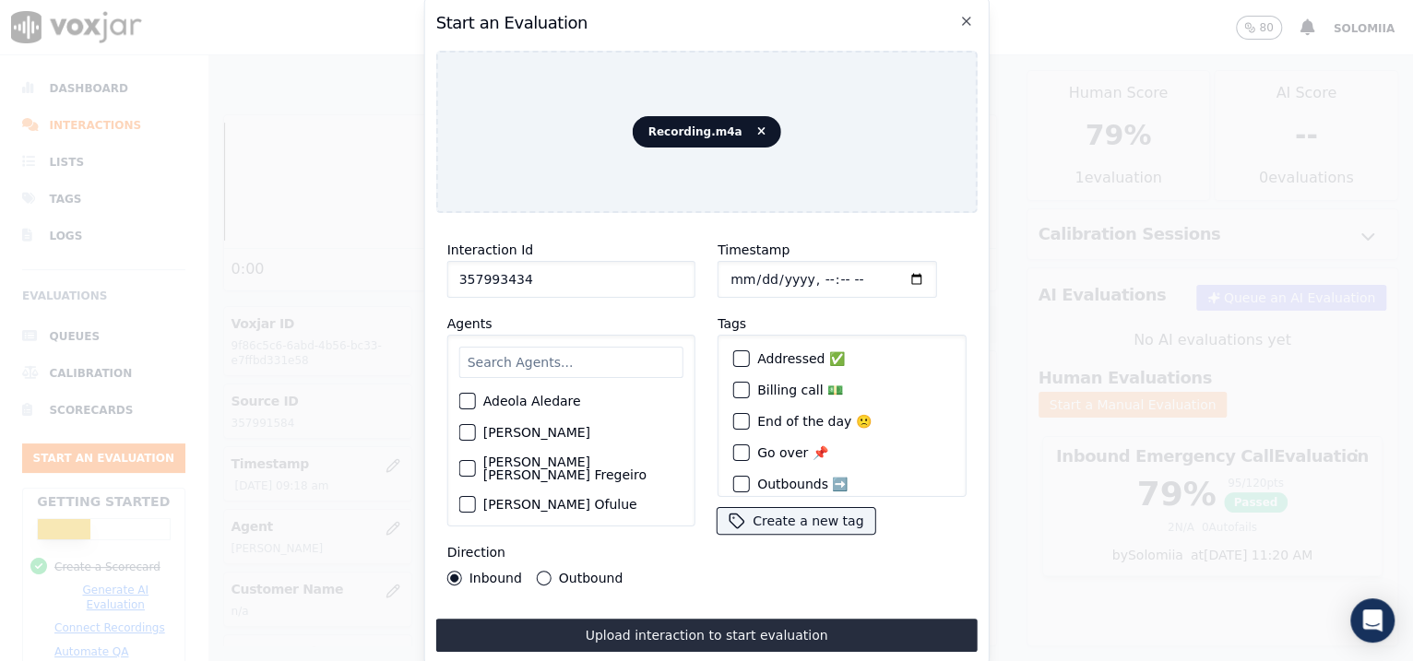
click at [747, 269] on input "Timestamp" at bounding box center [826, 279] width 219 height 37
click at [804, 267] on input "Timestamp" at bounding box center [826, 279] width 219 height 37
type input "[DATE]T09:27"
click at [618, 358] on input "text" at bounding box center [571, 362] width 224 height 31
type input "zai"
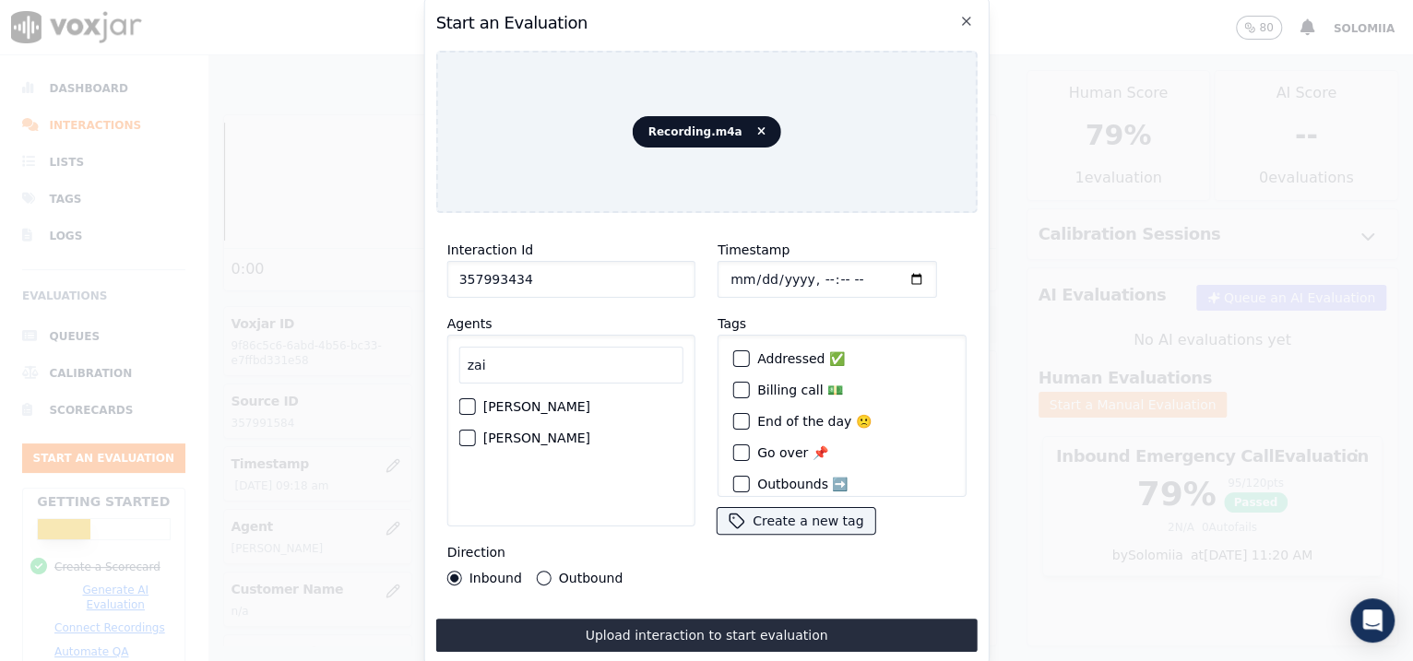
click at [538, 432] on label "[PERSON_NAME]" at bounding box center [536, 438] width 107 height 13
click at [476, 430] on button "[PERSON_NAME]" at bounding box center [467, 438] width 17 height 17
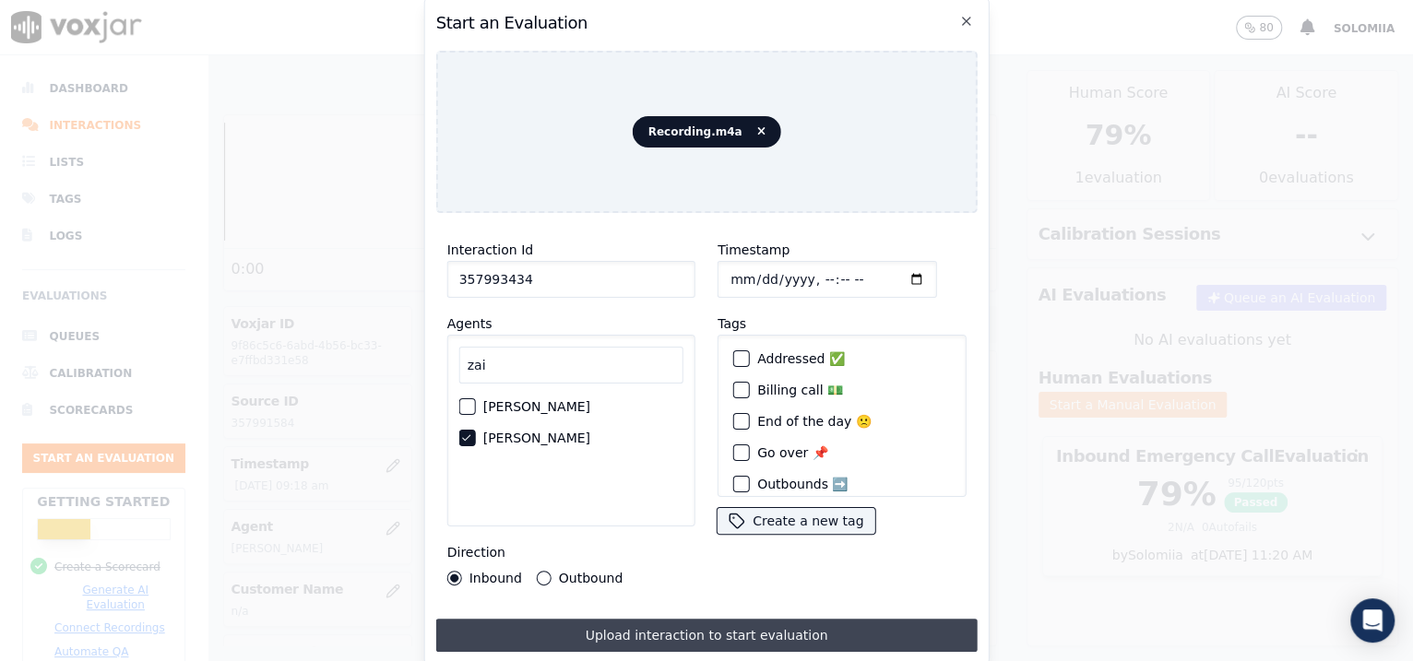
click at [668, 619] on button "Upload interaction to start evaluation" at bounding box center [706, 635] width 541 height 33
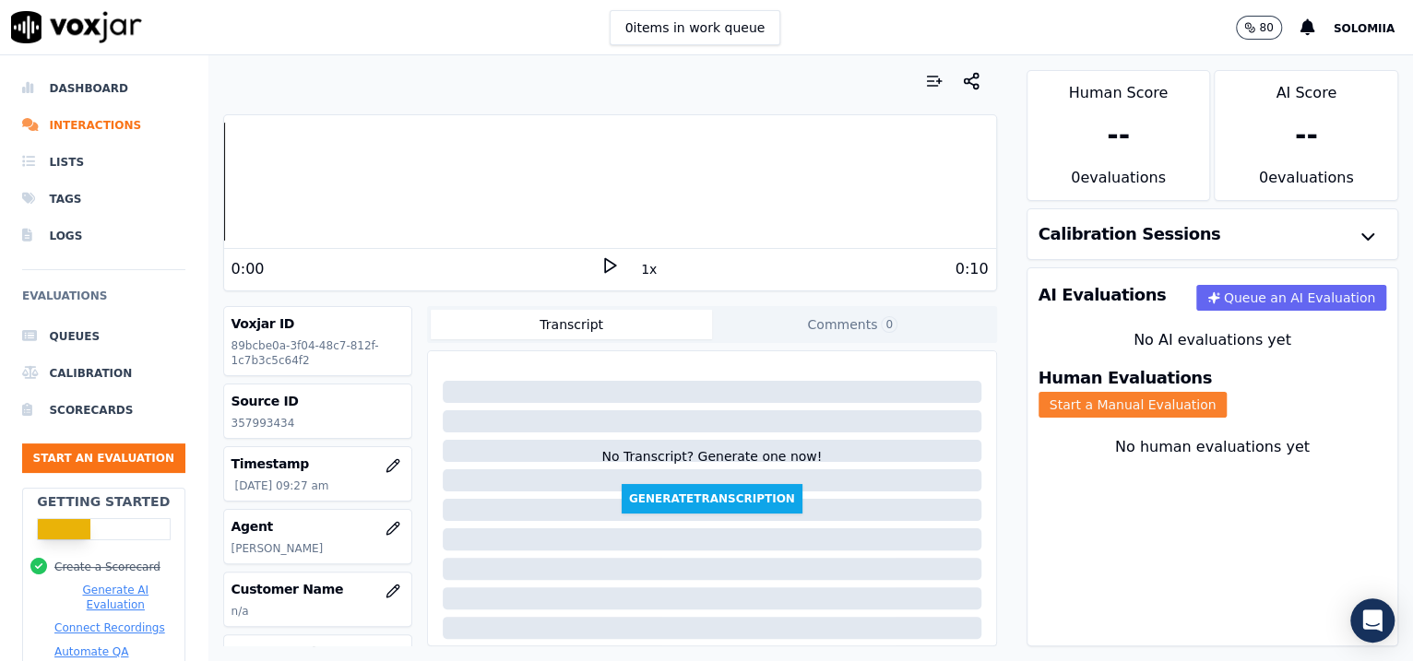
click at [1227, 392] on button "Start a Manual Evaluation" at bounding box center [1132, 405] width 189 height 26
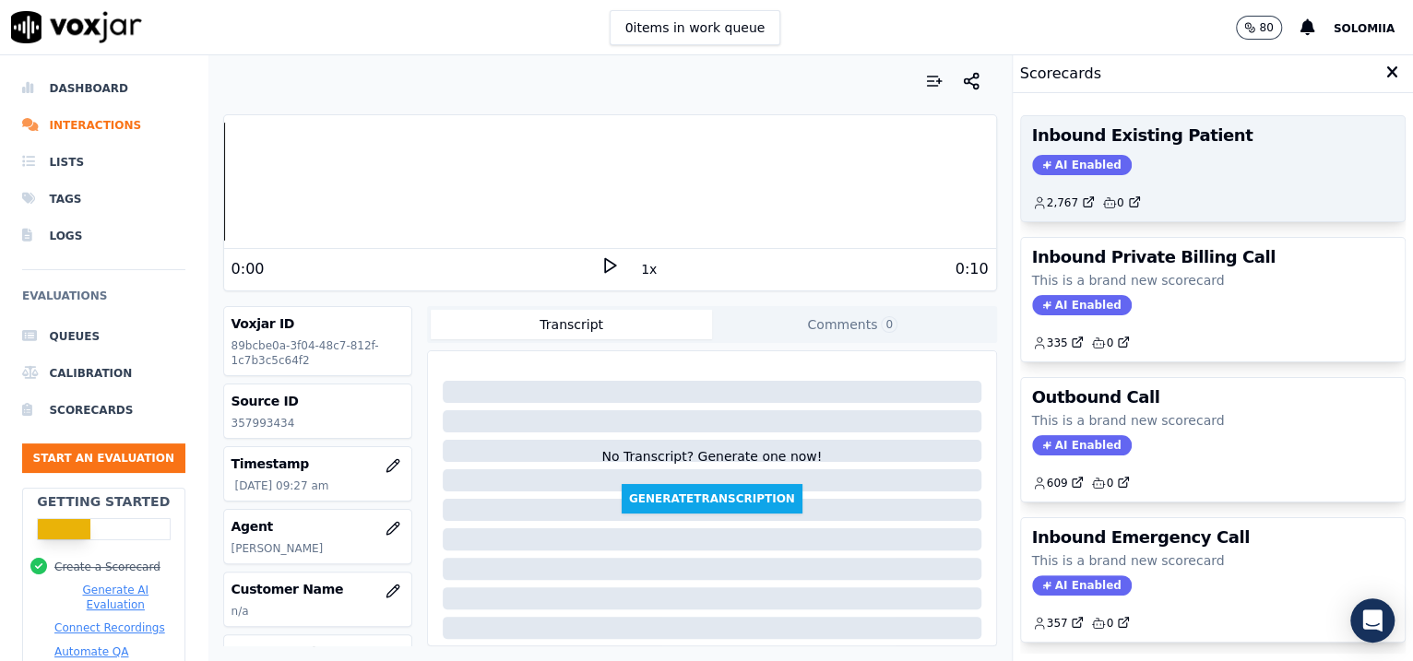
click at [1282, 163] on div "AI Enabled" at bounding box center [1213, 165] width 362 height 20
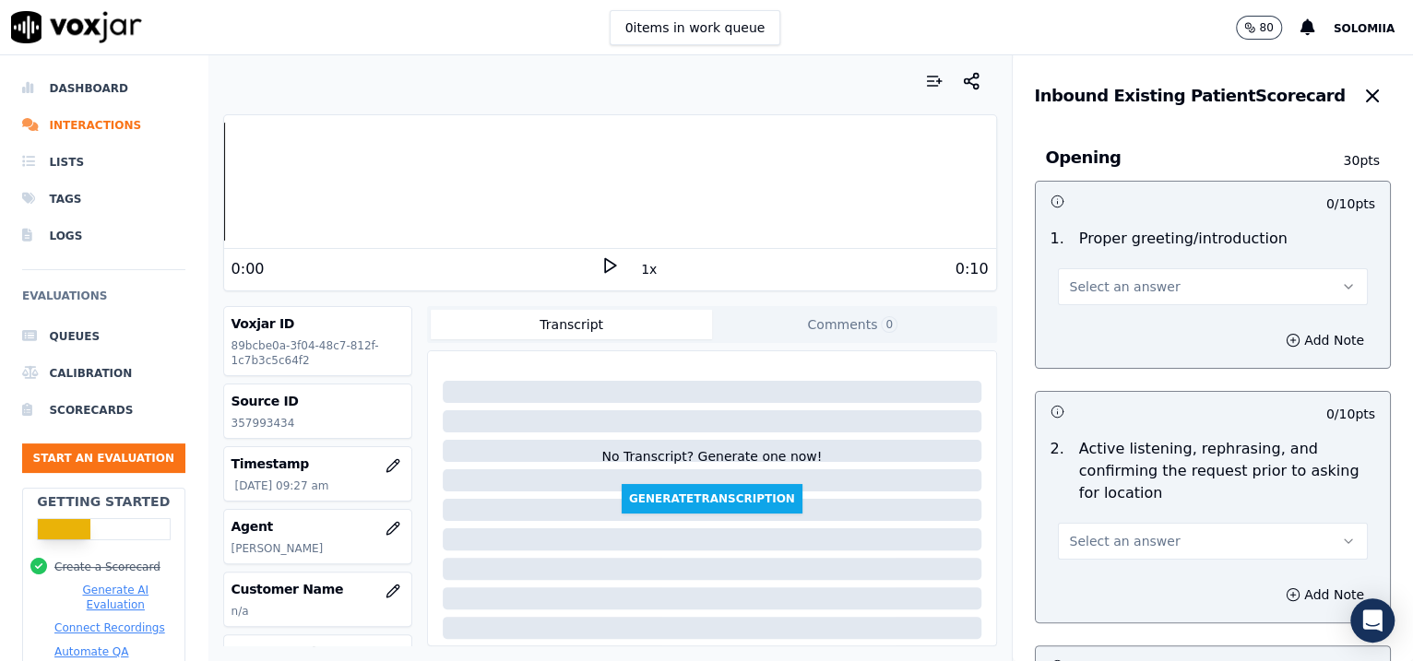
click at [1146, 302] on button "Select an answer" at bounding box center [1213, 286] width 311 height 37
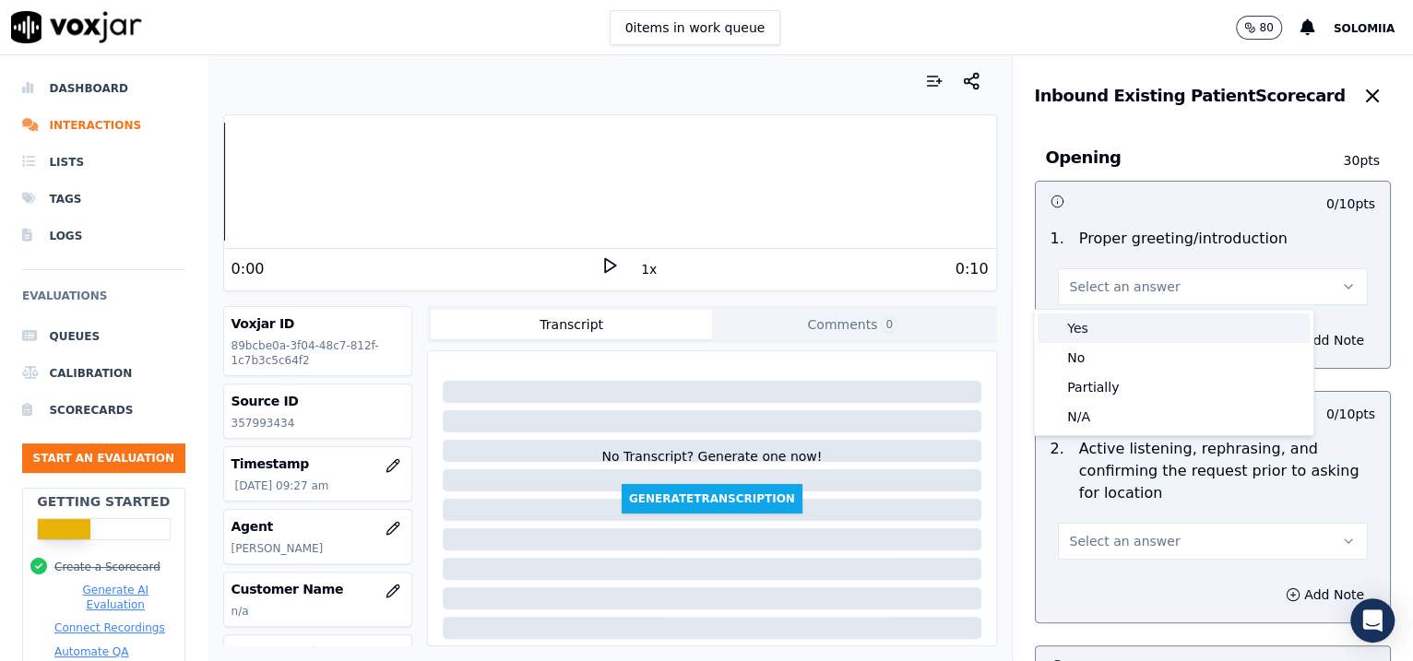
click at [1126, 332] on div "Yes" at bounding box center [1173, 329] width 272 height 30
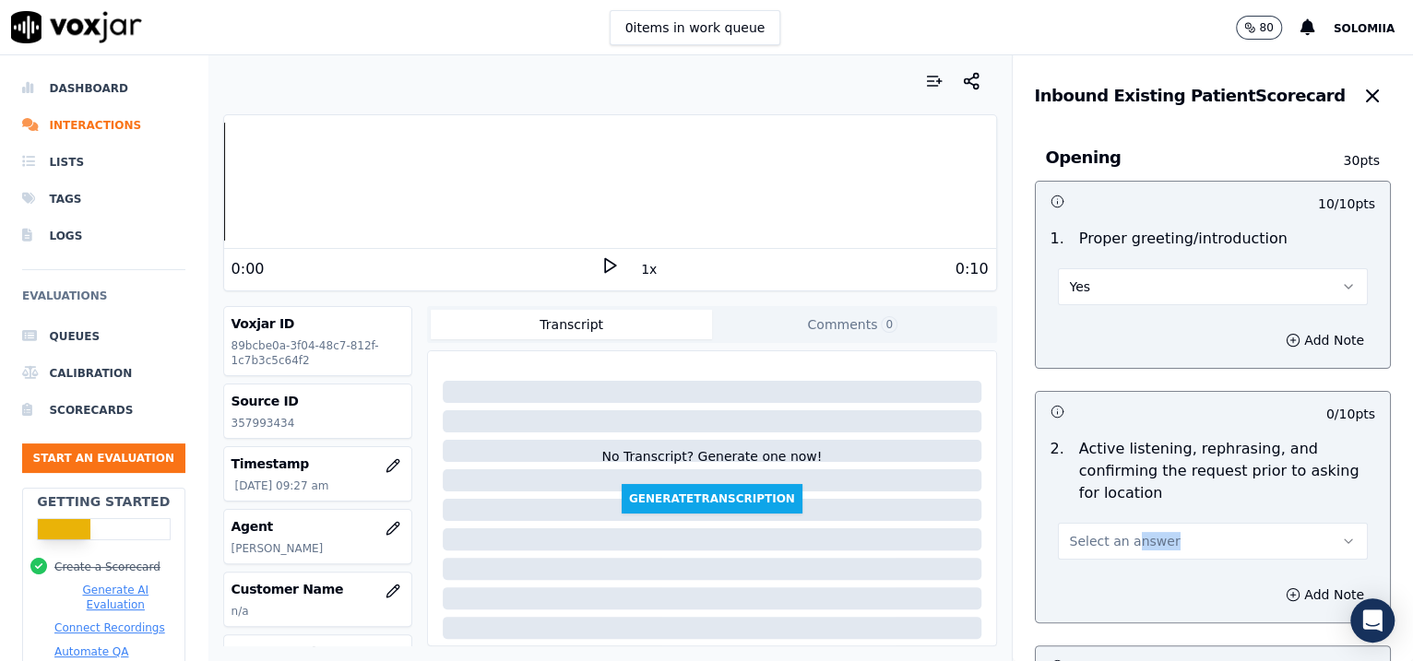
drag, startPoint x: 1111, startPoint y: 568, endPoint x: 1106, endPoint y: 553, distance: 15.8
click at [1106, 553] on div "0 / 10 pts 2 . Active listening, rephrasing, and confirming the request prior t…" at bounding box center [1213, 507] width 357 height 232
click at [1106, 553] on button "Select an answer" at bounding box center [1213, 541] width 311 height 37
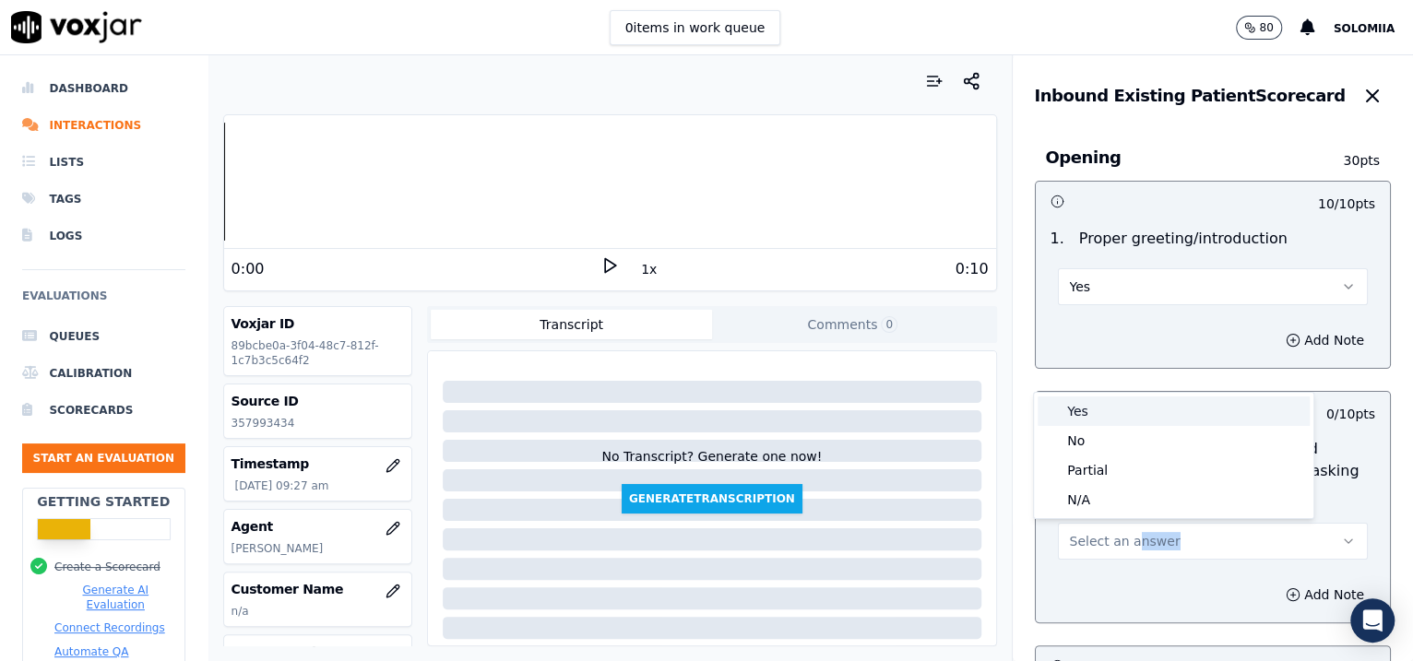
click at [1132, 415] on div "Yes" at bounding box center [1173, 411] width 272 height 30
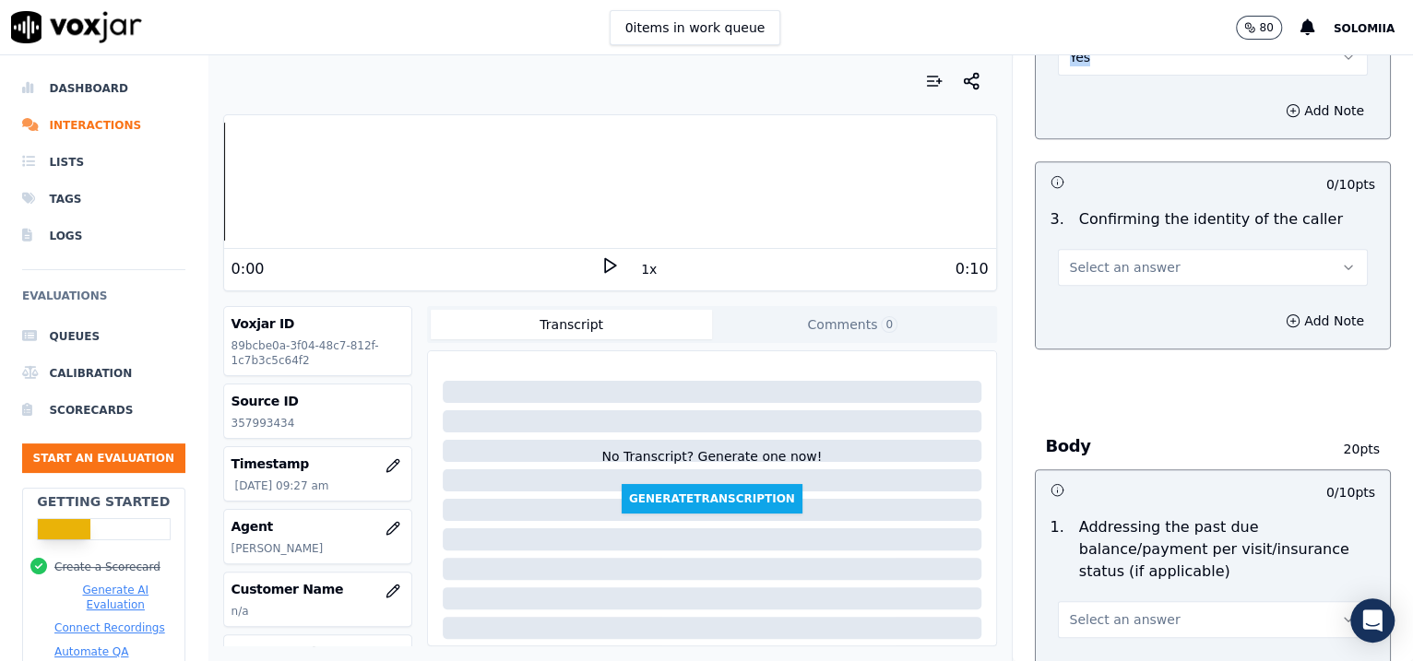
scroll to position [2814, 0]
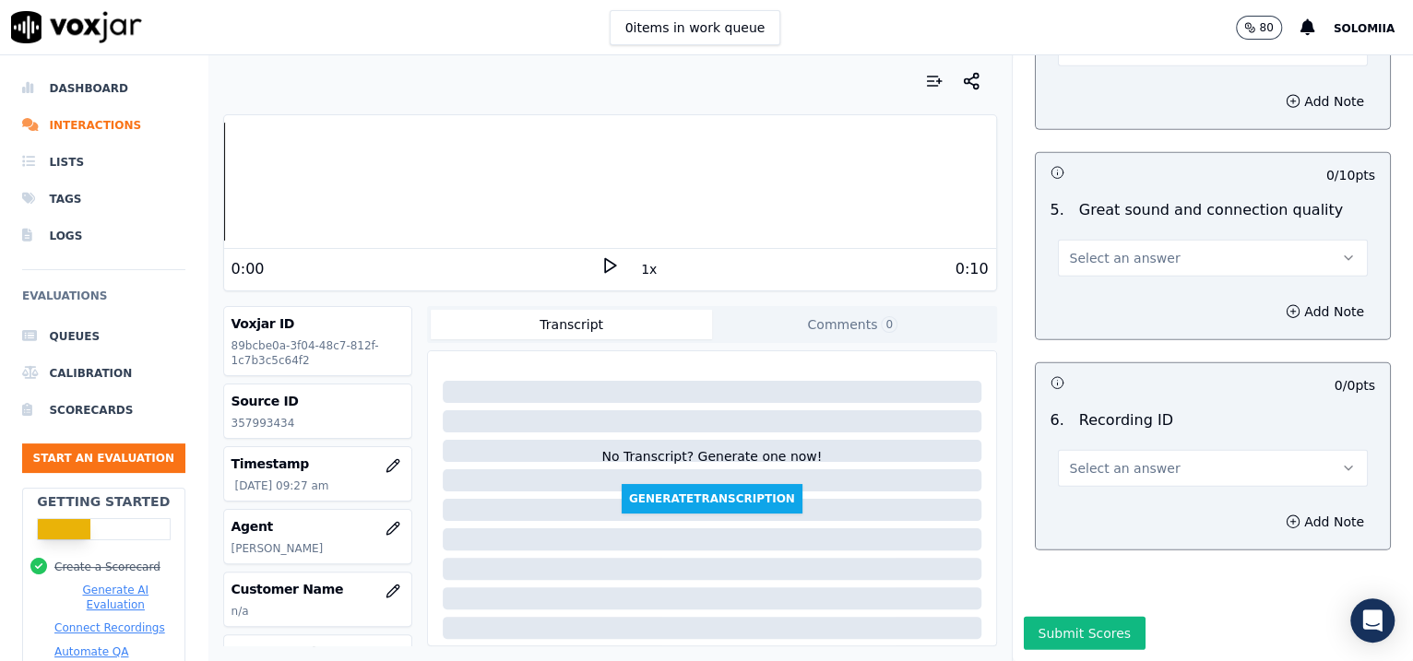
click at [1082, 459] on span "Select an answer" at bounding box center [1125, 468] width 111 height 18
click at [1091, 466] on div "N/A" at bounding box center [1173, 469] width 272 height 30
click at [1303, 509] on button "Add Note" at bounding box center [1324, 522] width 101 height 26
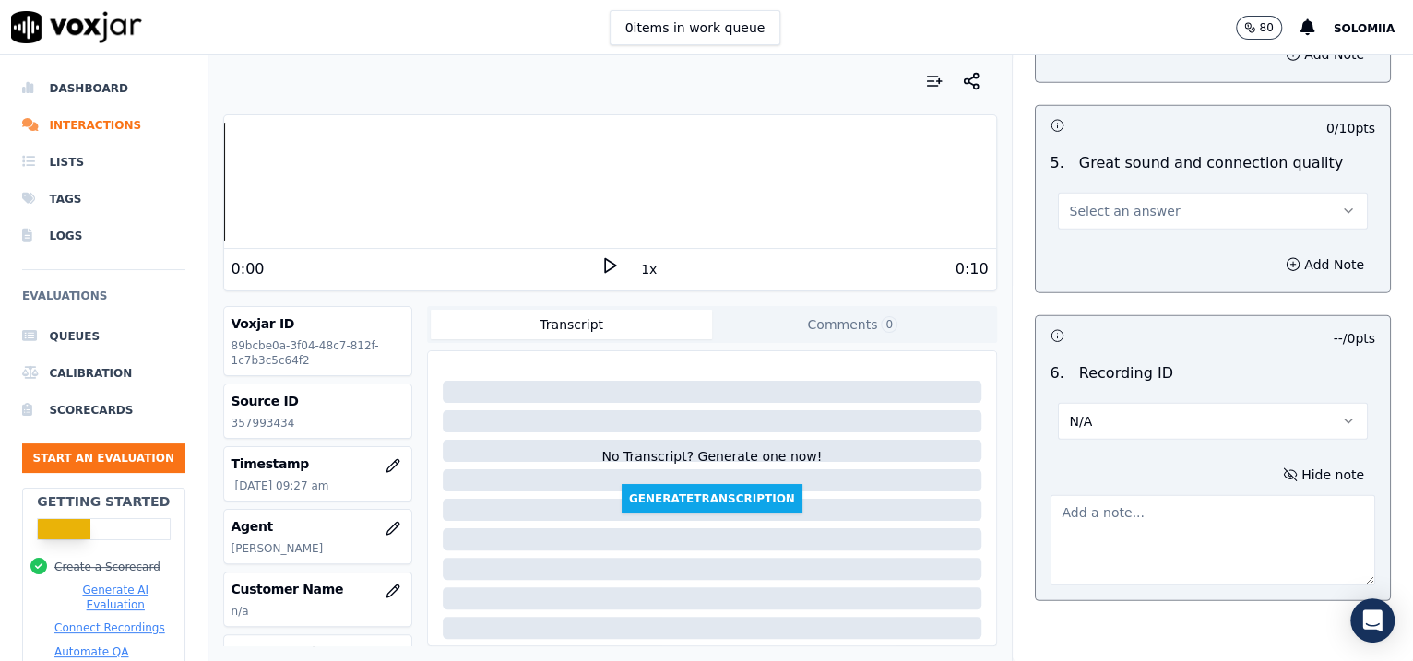
click at [1136, 560] on textarea at bounding box center [1212, 540] width 325 height 90
paste textarea "357993434"
type textarea "357993434"
click at [1116, 212] on span "Select an answer" at bounding box center [1125, 211] width 111 height 18
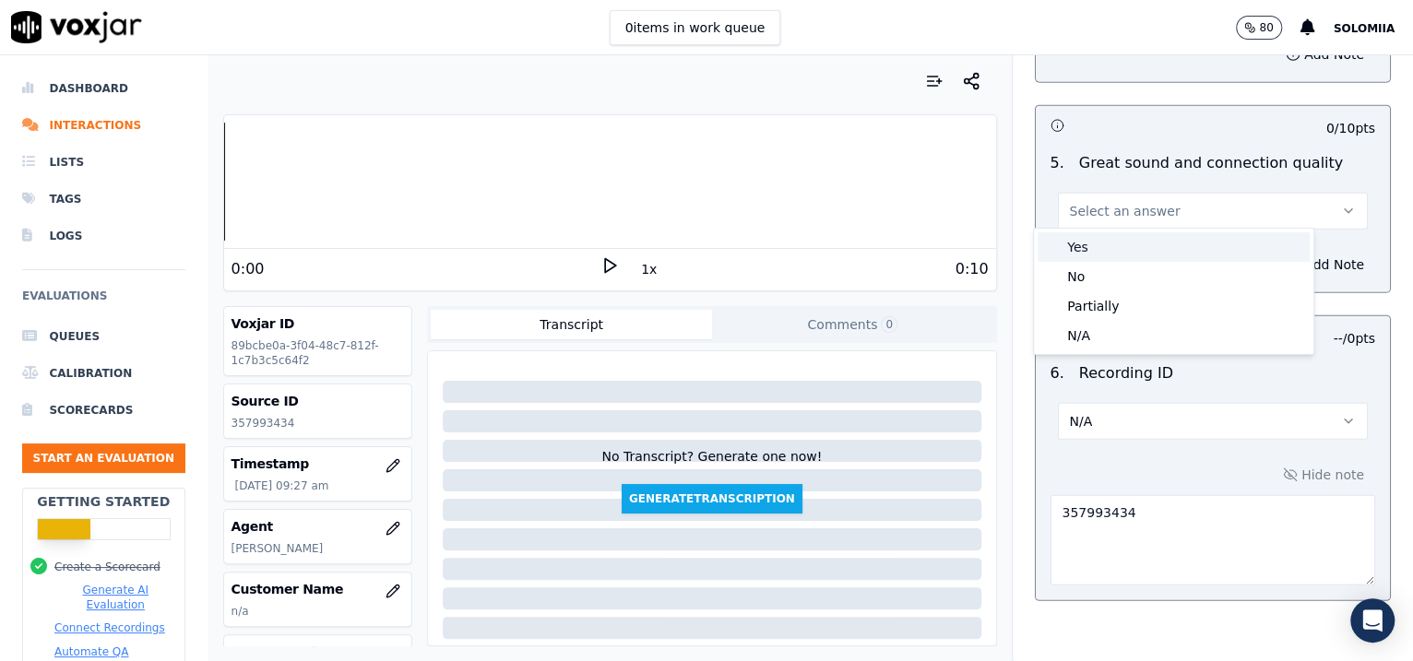
click at [1143, 245] on div "Yes" at bounding box center [1173, 247] width 272 height 30
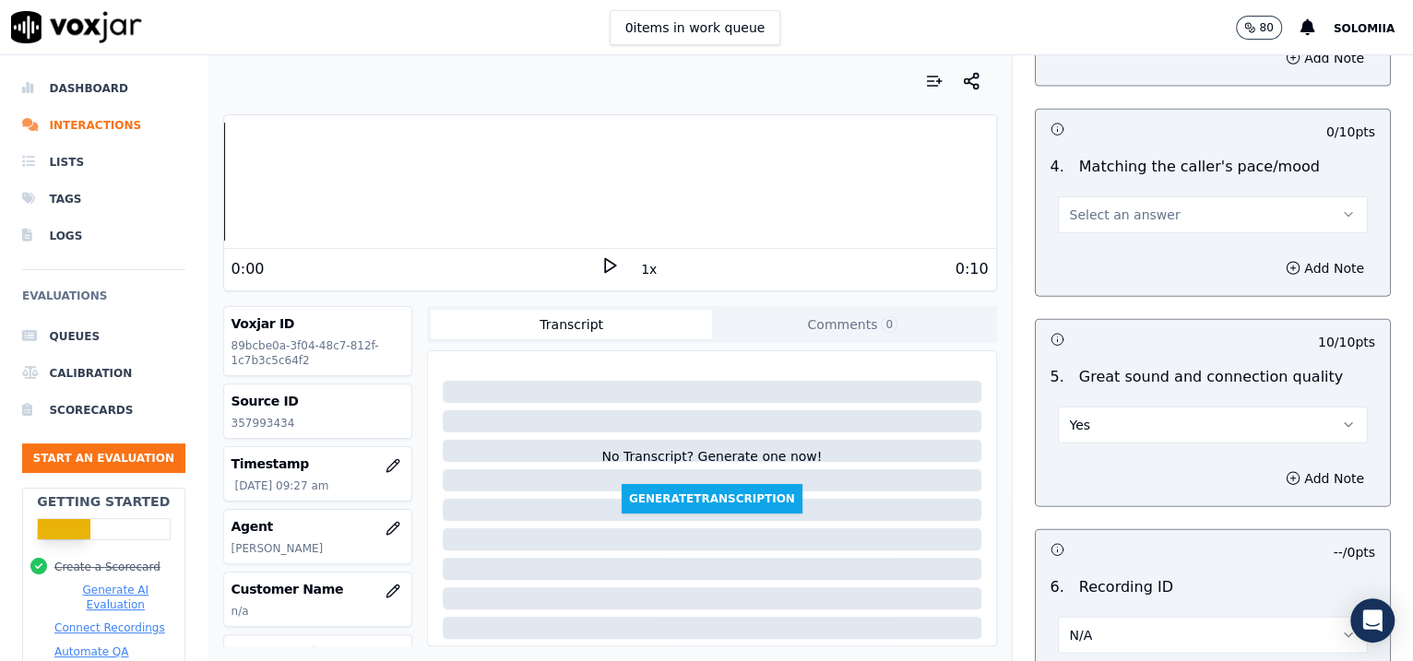
scroll to position [2457, 0]
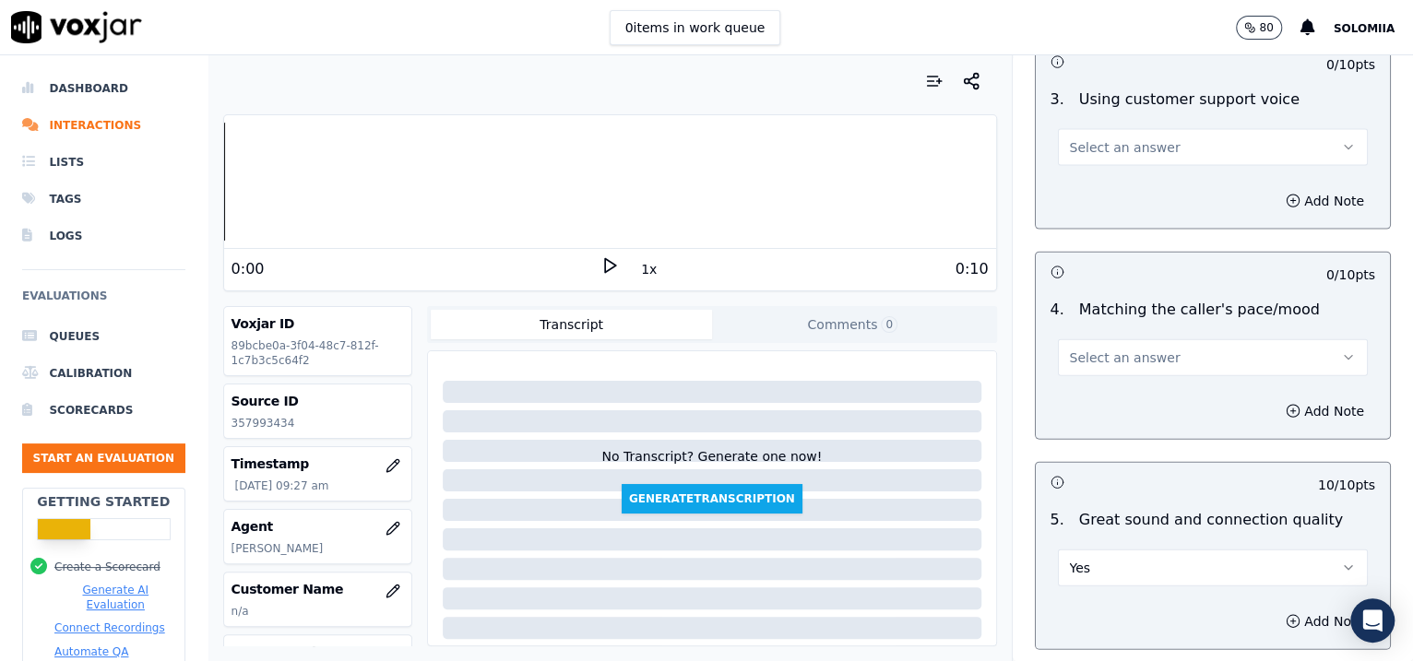
click at [1069, 327] on div "Select an answer" at bounding box center [1213, 348] width 340 height 55
click at [1071, 339] on button "Select an answer" at bounding box center [1213, 357] width 311 height 37
click at [1110, 399] on div "Yes" at bounding box center [1173, 395] width 272 height 30
click at [1089, 165] on div "3 . Using customer support voice Select an answer" at bounding box center [1212, 127] width 355 height 92
click at [1087, 157] on button "Select an answer" at bounding box center [1213, 147] width 311 height 37
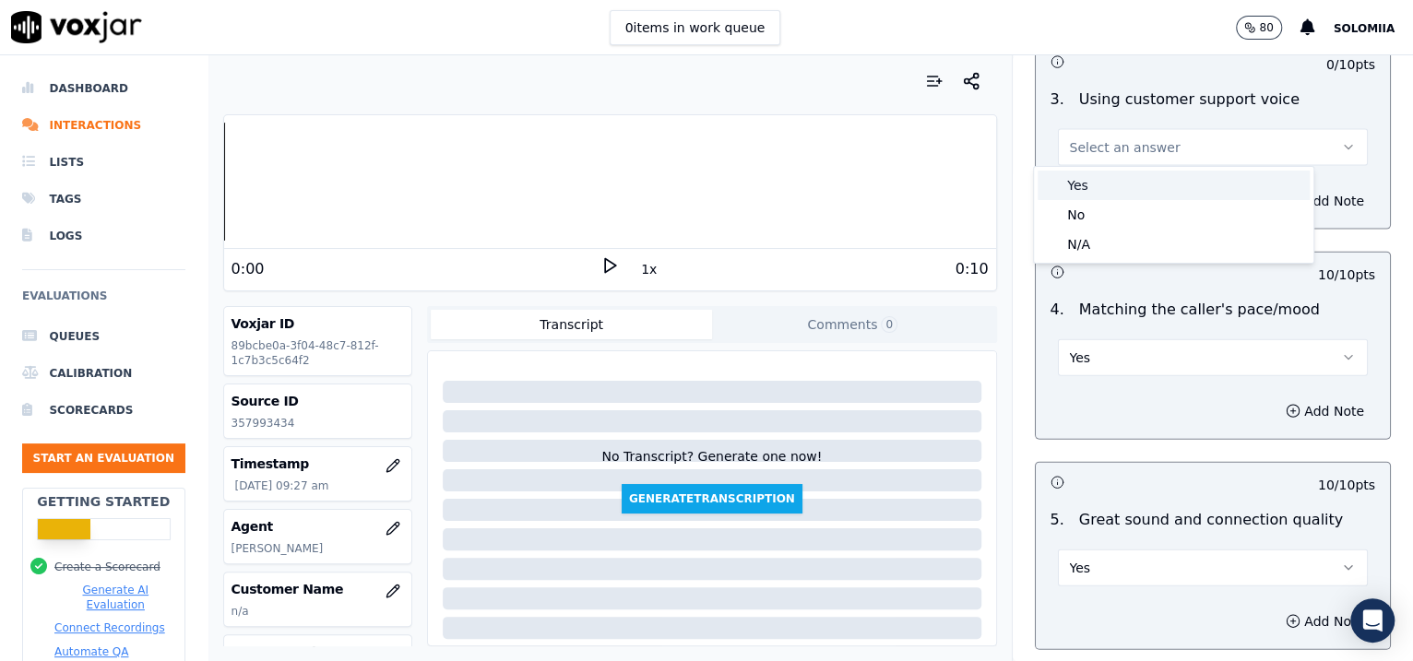
click at [1118, 177] on div "Yes" at bounding box center [1173, 186] width 272 height 30
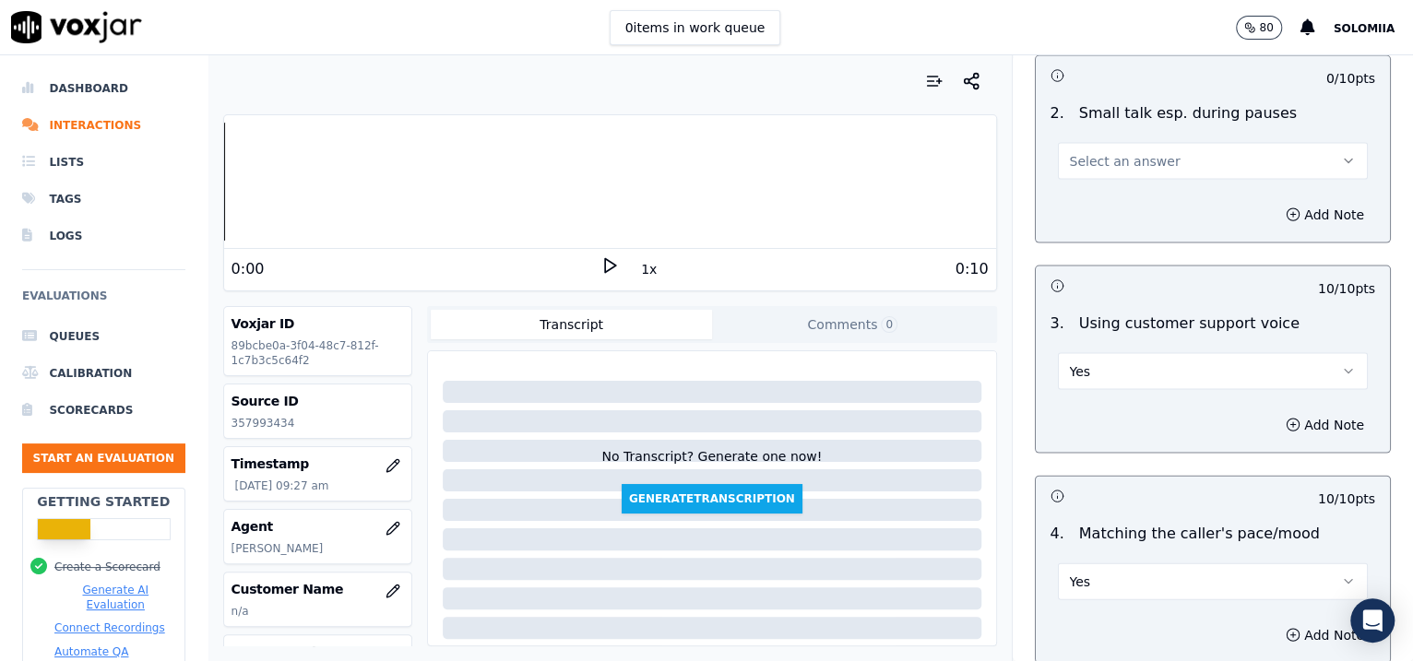
scroll to position [2100, 0]
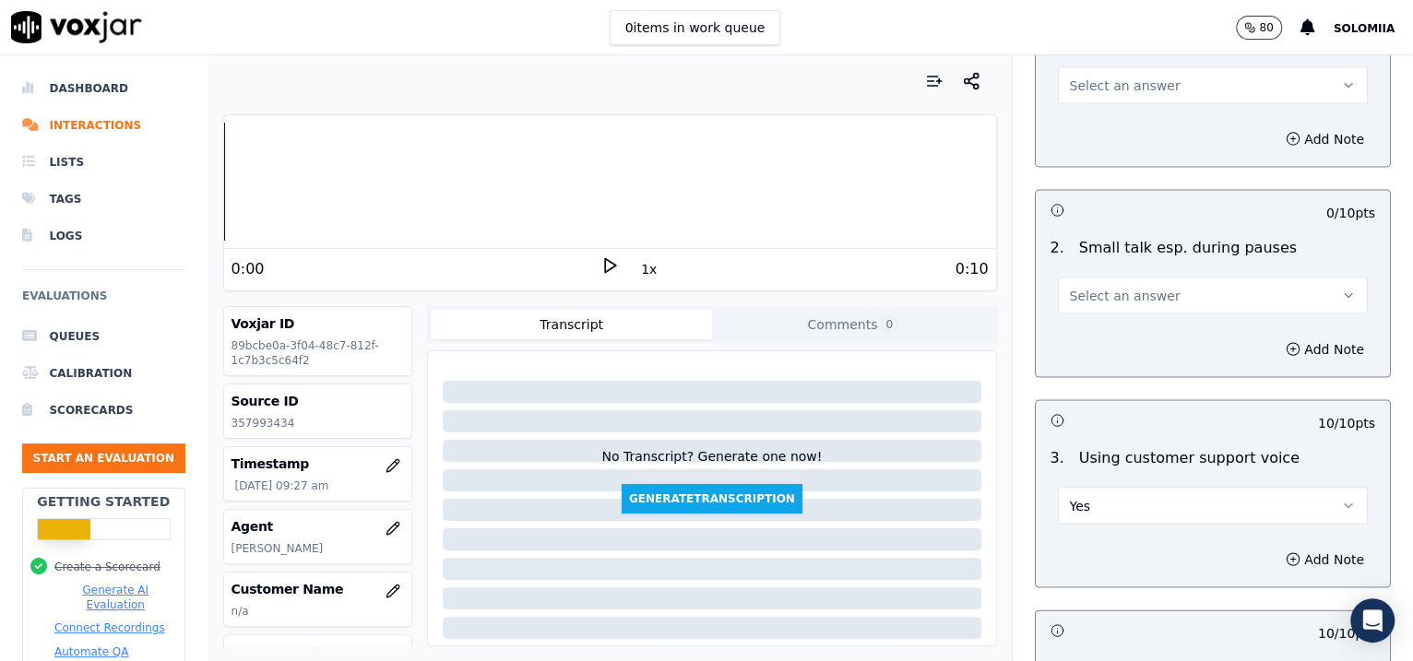
click at [1153, 302] on button "Select an answer" at bounding box center [1213, 295] width 311 height 37
click at [1131, 364] on div "No" at bounding box center [1173, 363] width 272 height 30
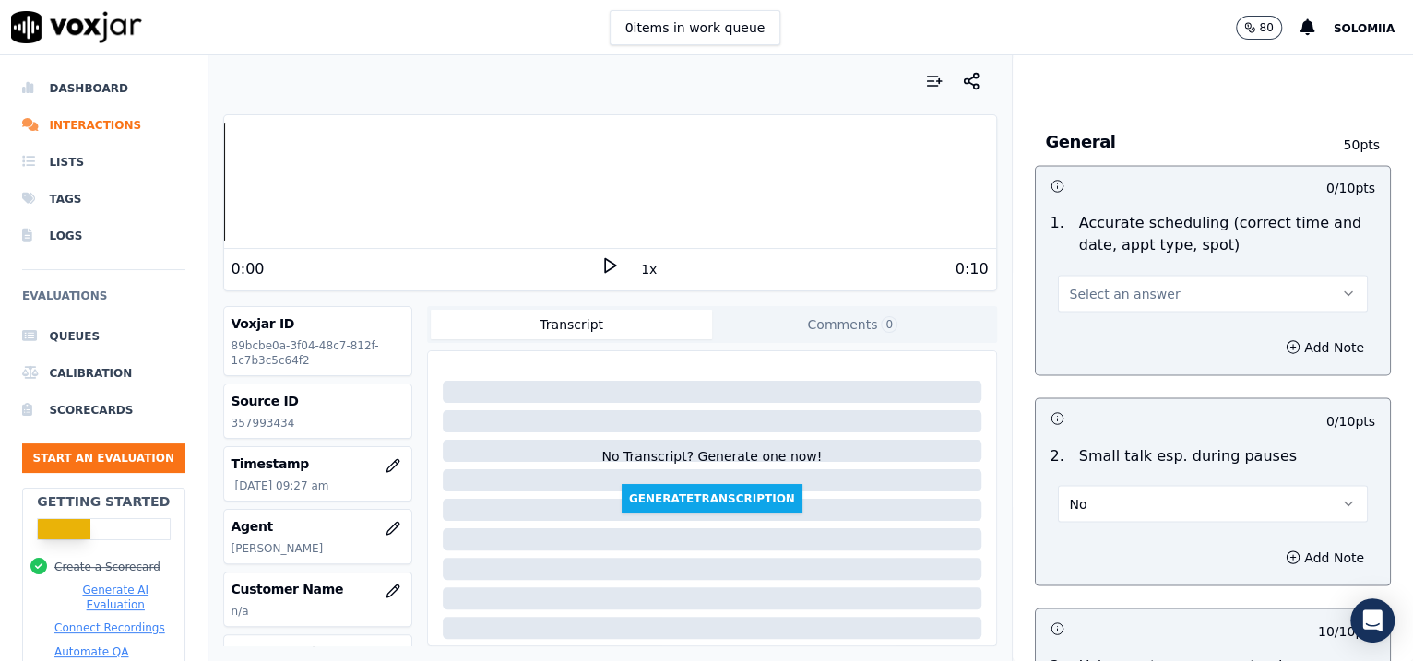
scroll to position [1828, 0]
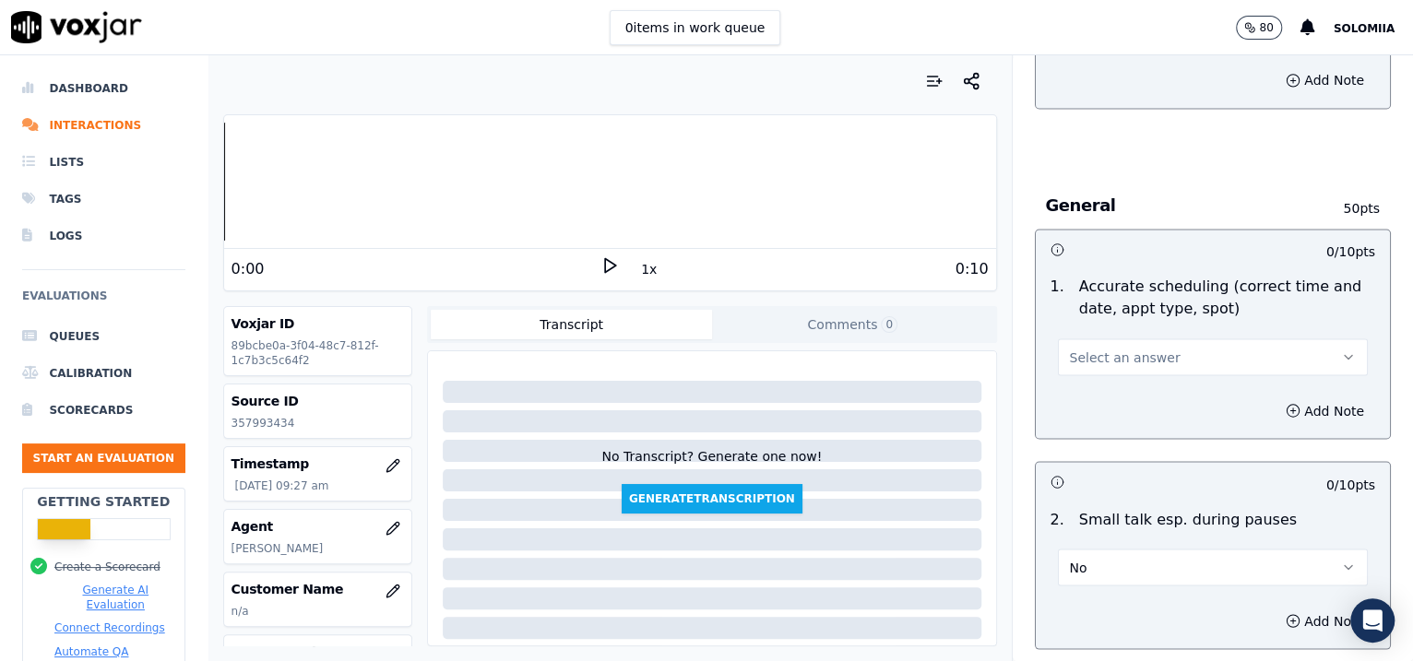
click at [1152, 356] on button "Select an answer" at bounding box center [1213, 356] width 311 height 37
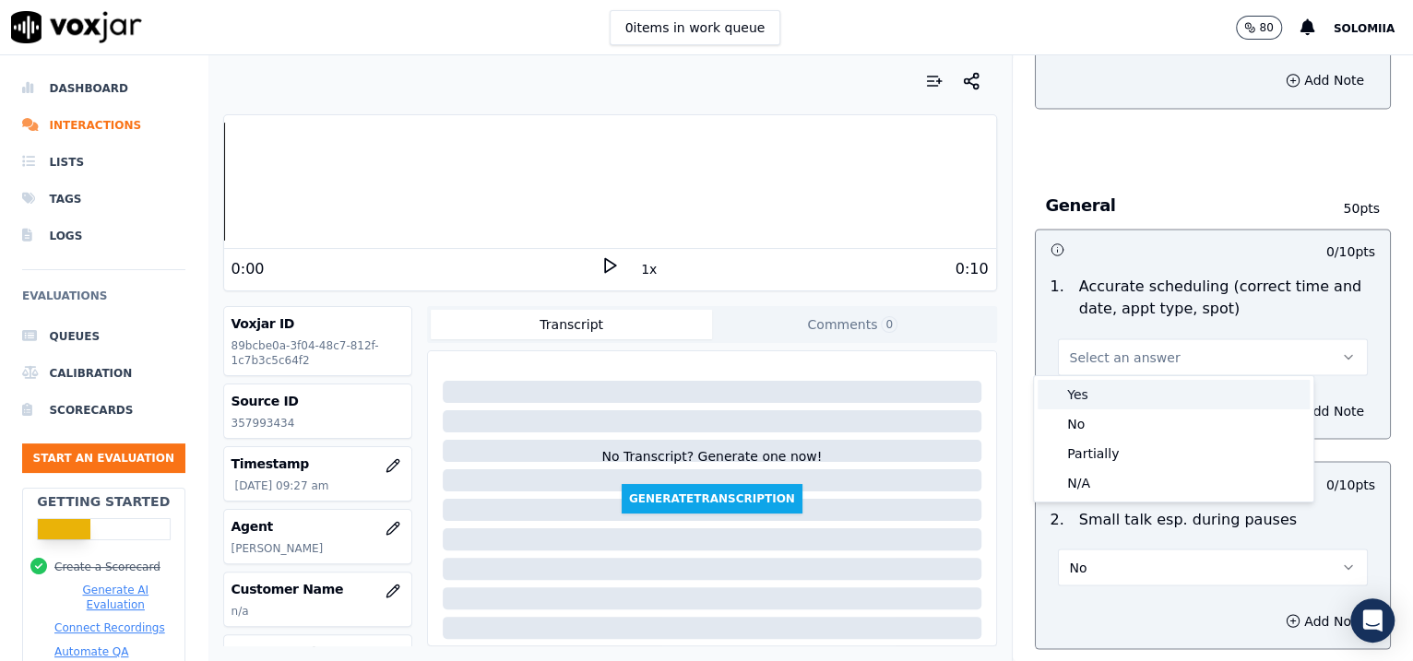
click at [1152, 392] on div "Yes" at bounding box center [1173, 395] width 272 height 30
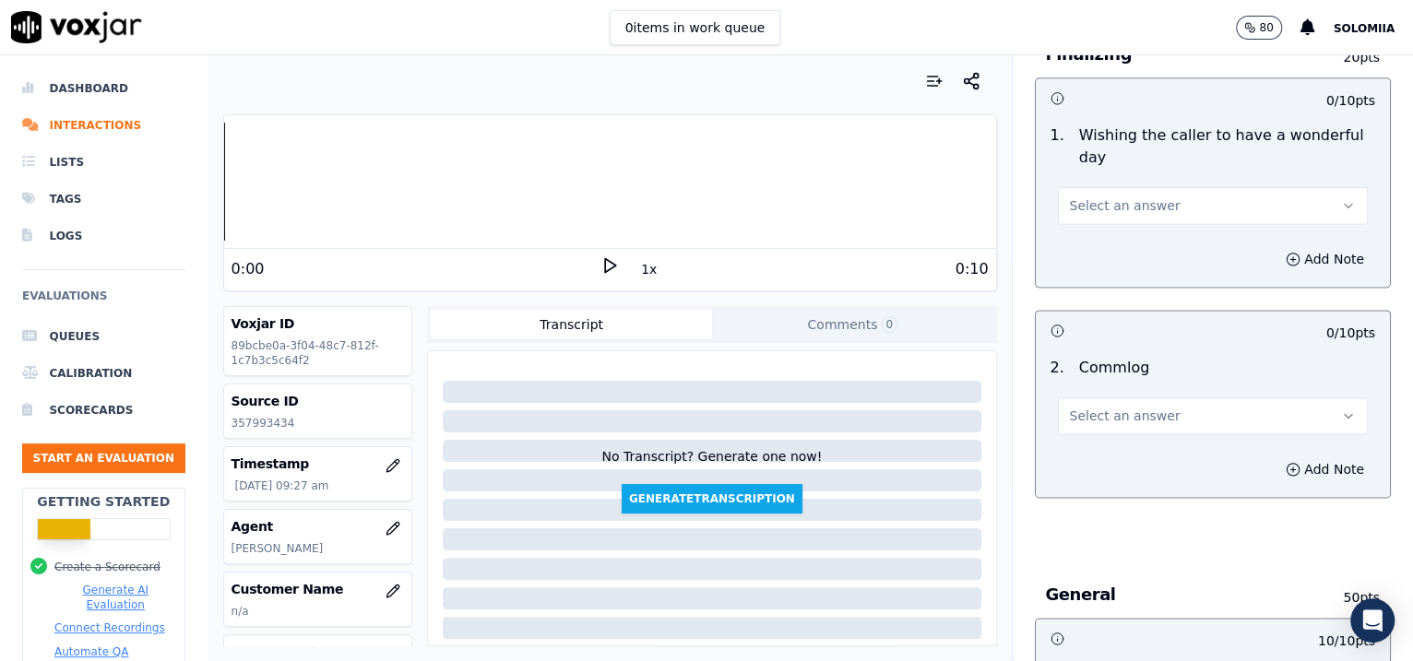
scroll to position [1423, 0]
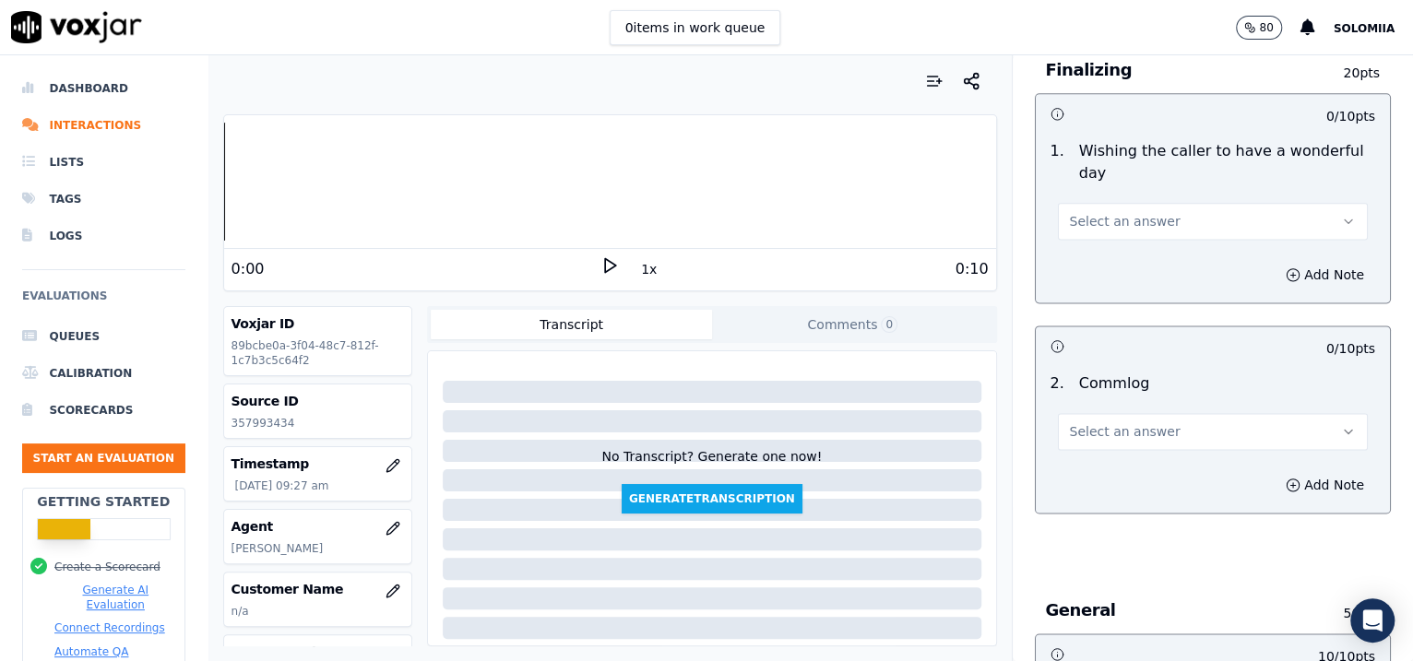
click at [1138, 440] on button "Select an answer" at bounding box center [1213, 431] width 311 height 37
click at [1142, 459] on div "Yes" at bounding box center [1173, 470] width 272 height 30
click at [1109, 224] on span "Select an answer" at bounding box center [1125, 221] width 111 height 18
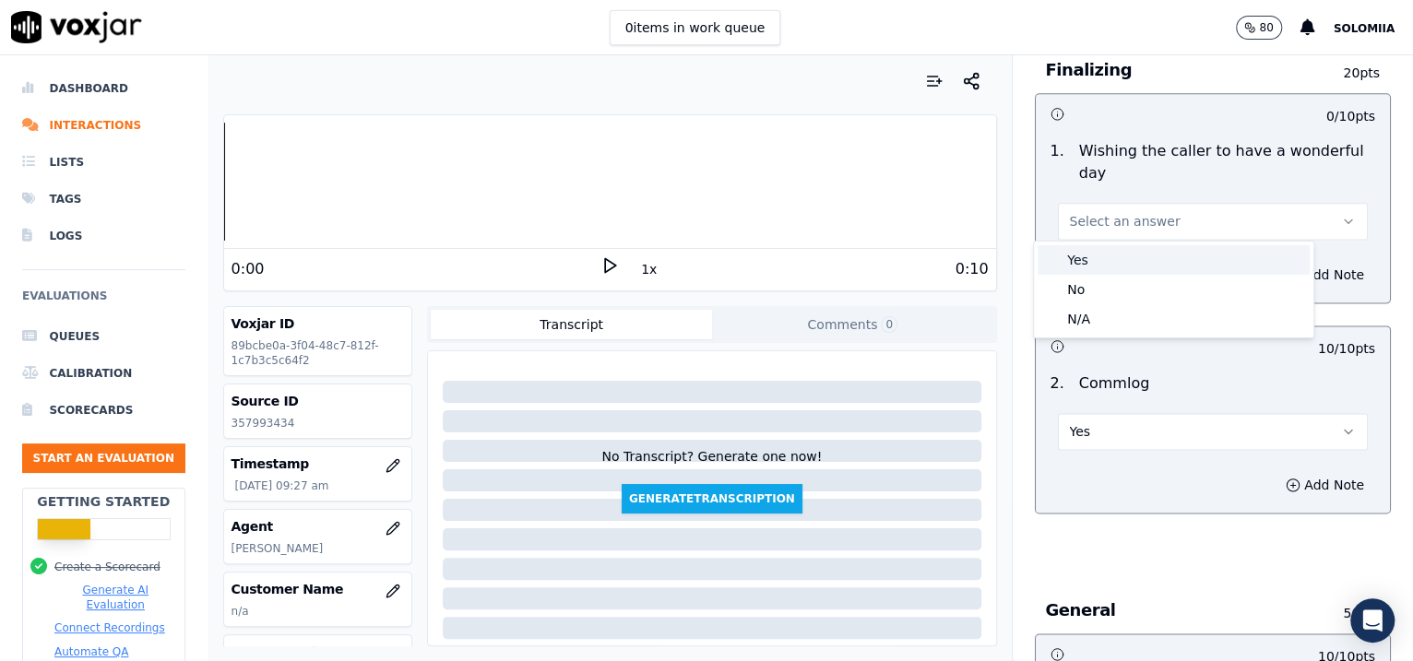
click at [1152, 250] on div "Yes" at bounding box center [1173, 260] width 272 height 30
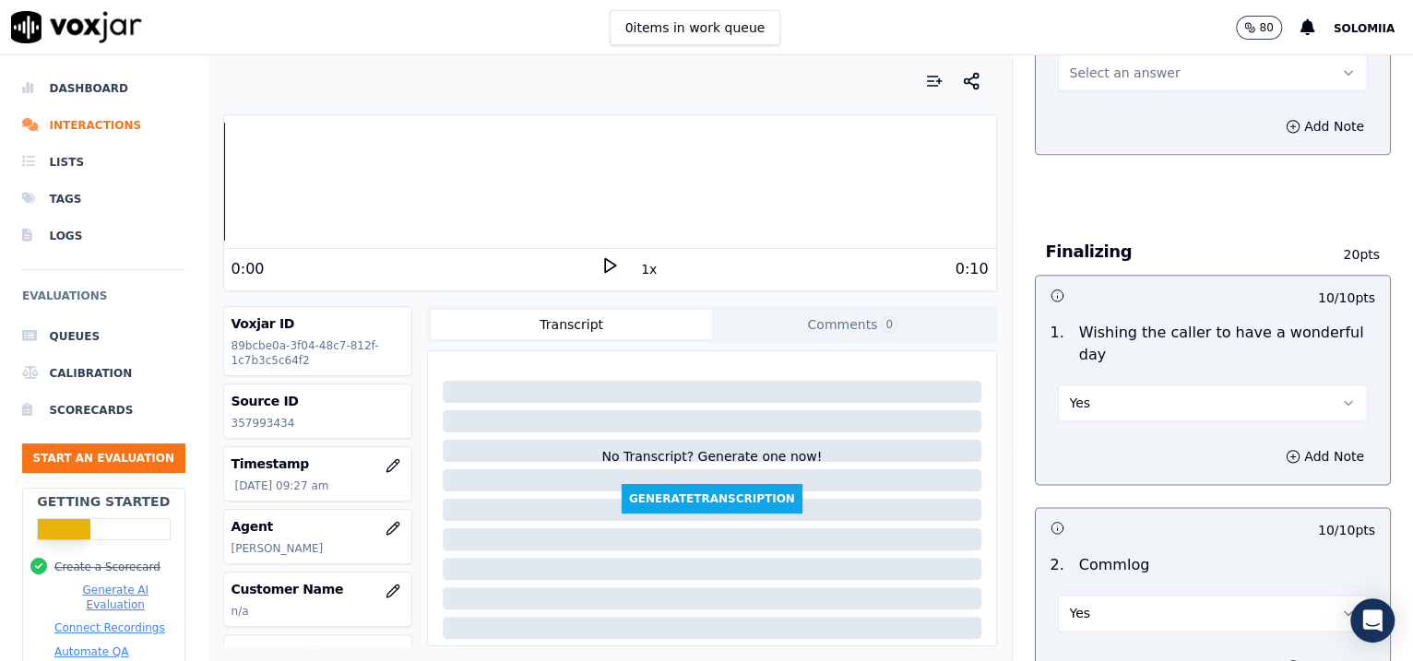
scroll to position [1113, 0]
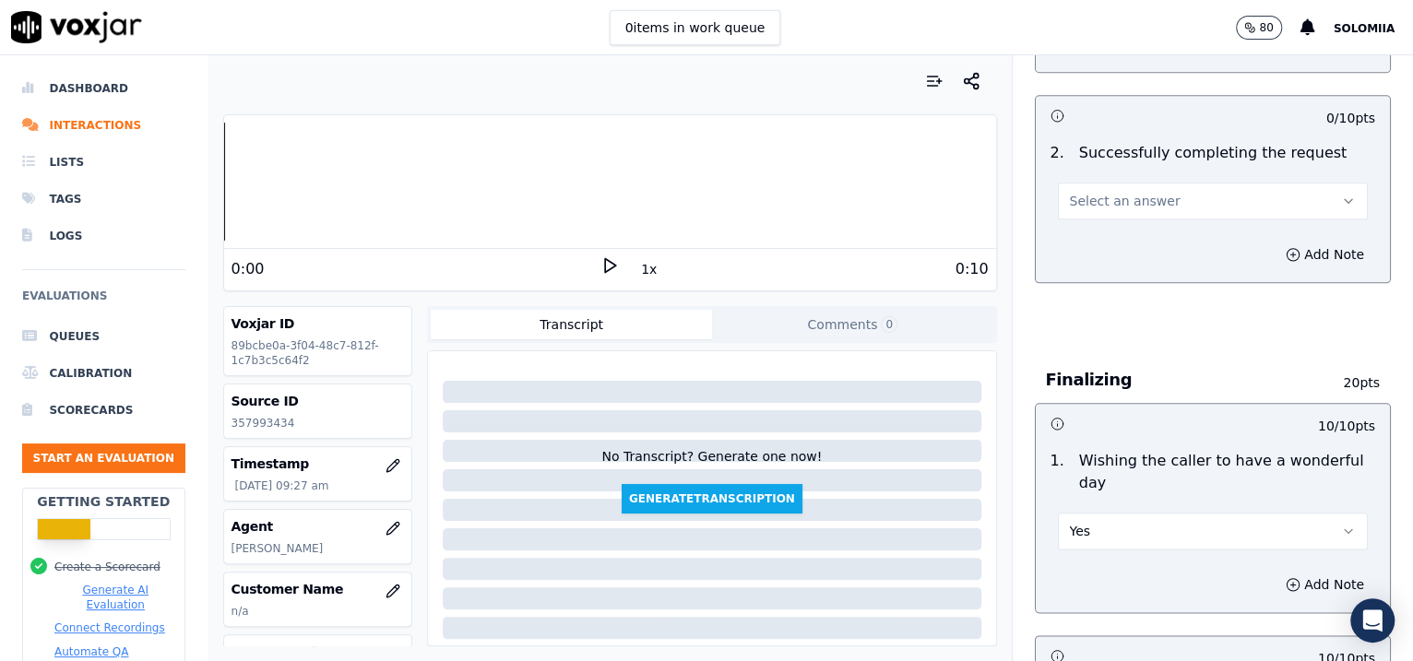
click at [1104, 203] on span "Select an answer" at bounding box center [1125, 201] width 111 height 18
click at [1135, 242] on div "Yes" at bounding box center [1173, 240] width 272 height 30
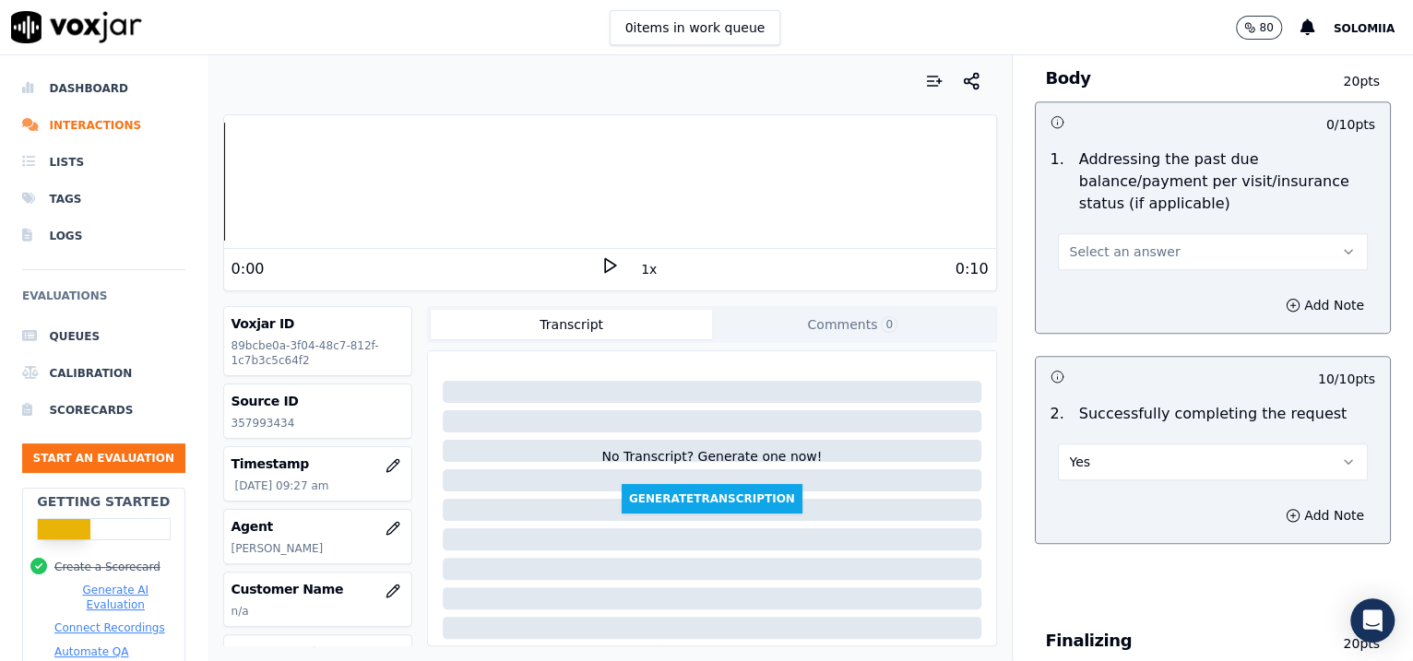
scroll to position [841, 0]
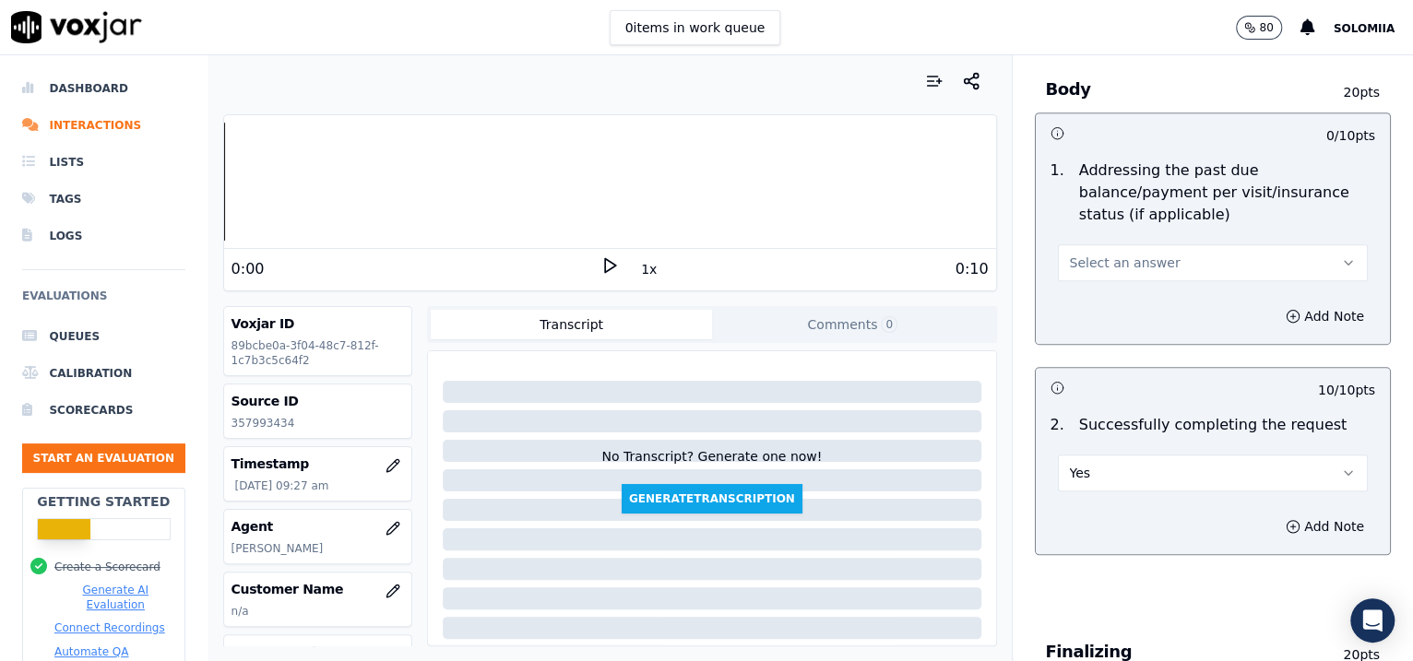
click at [1136, 254] on span "Select an answer" at bounding box center [1125, 263] width 111 height 18
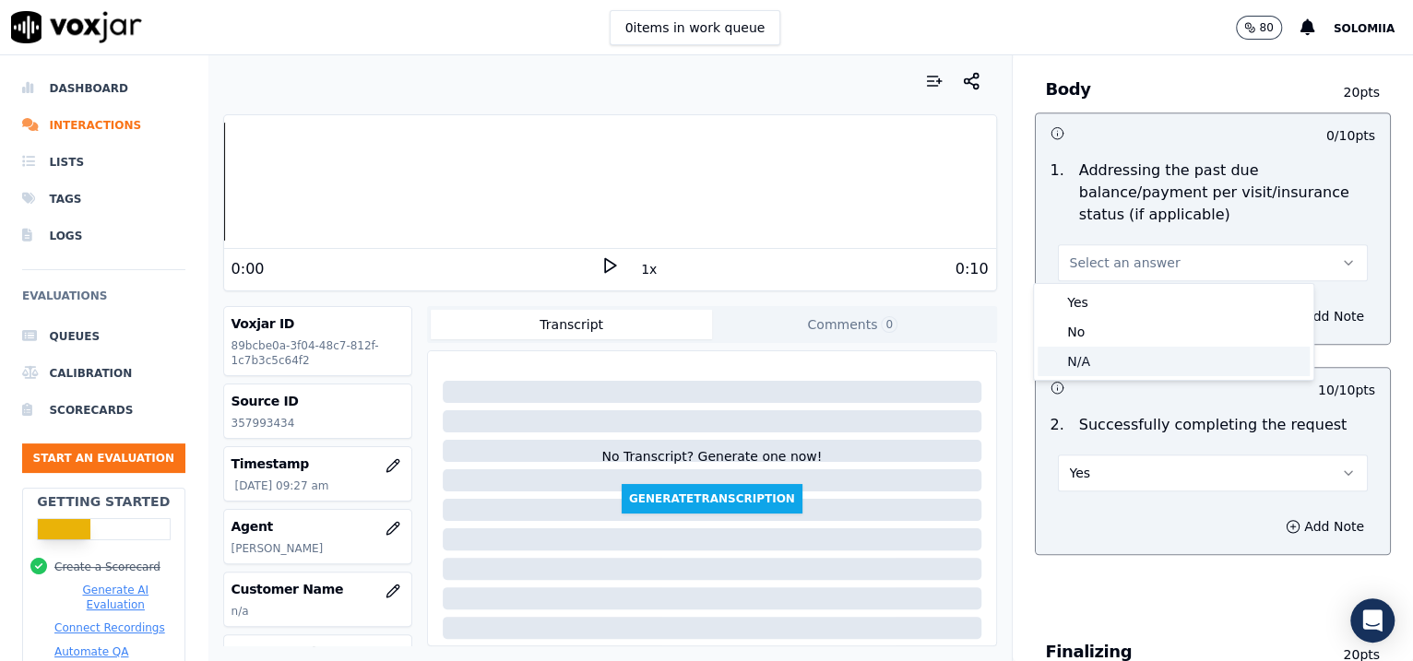
click at [1119, 353] on div "N/A" at bounding box center [1173, 362] width 272 height 30
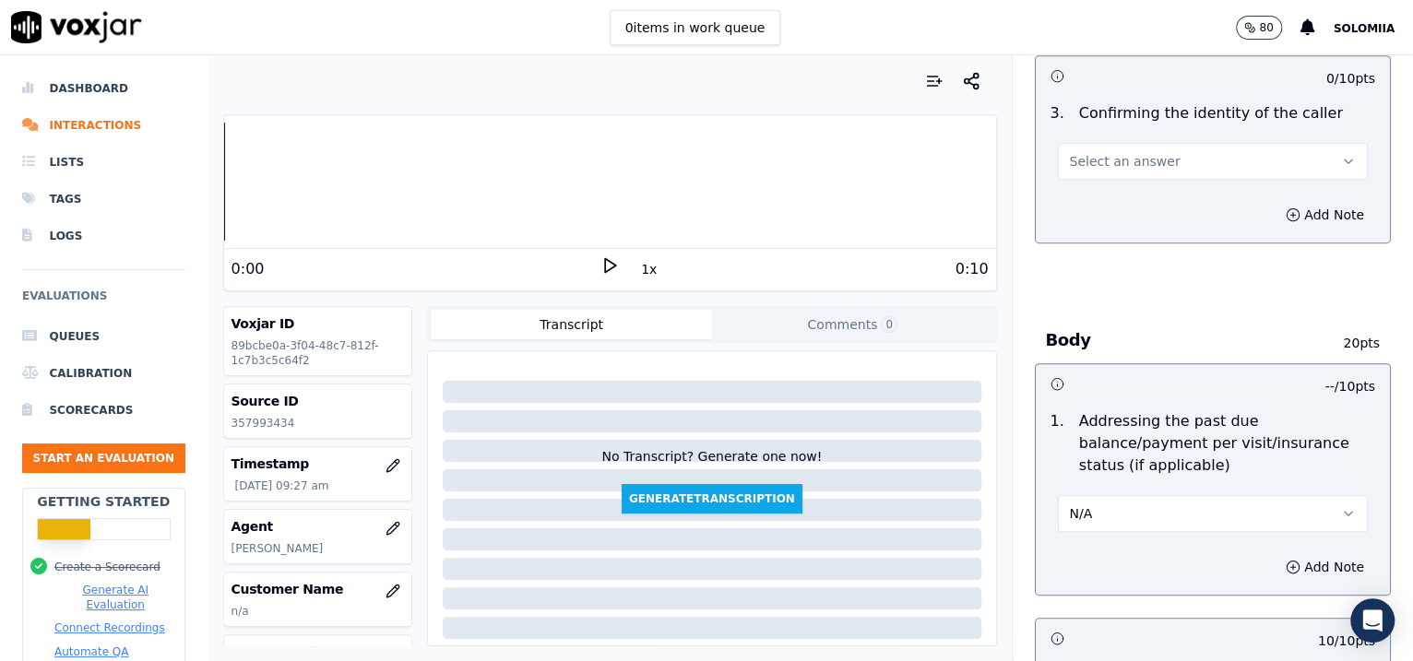
scroll to position [543, 0]
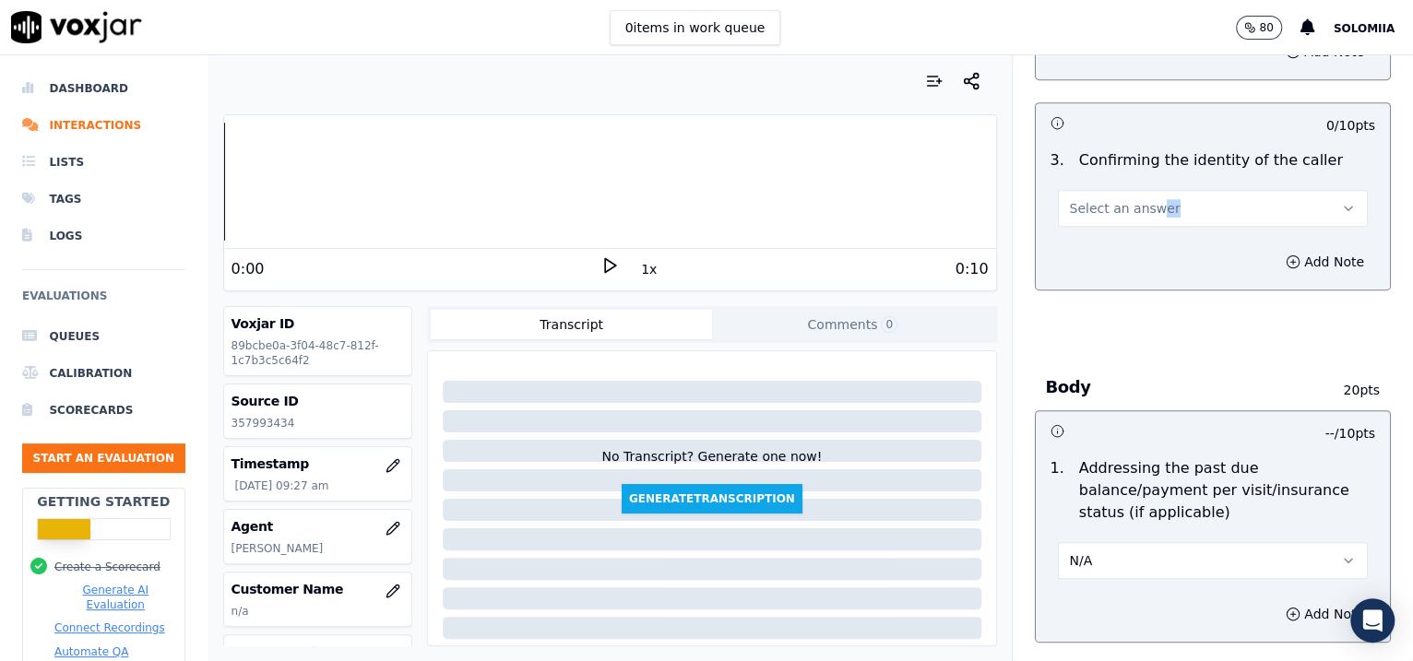
drag, startPoint x: 1139, startPoint y: 235, endPoint x: 1124, endPoint y: 211, distance: 28.1
click at [1124, 211] on div "0 / 10 pts 3 . Confirming the identity of the caller Select an answer Add Note" at bounding box center [1213, 196] width 357 height 188
click at [1124, 211] on span "Select an answer" at bounding box center [1125, 208] width 111 height 18
click at [1115, 275] on div "No" at bounding box center [1173, 279] width 272 height 30
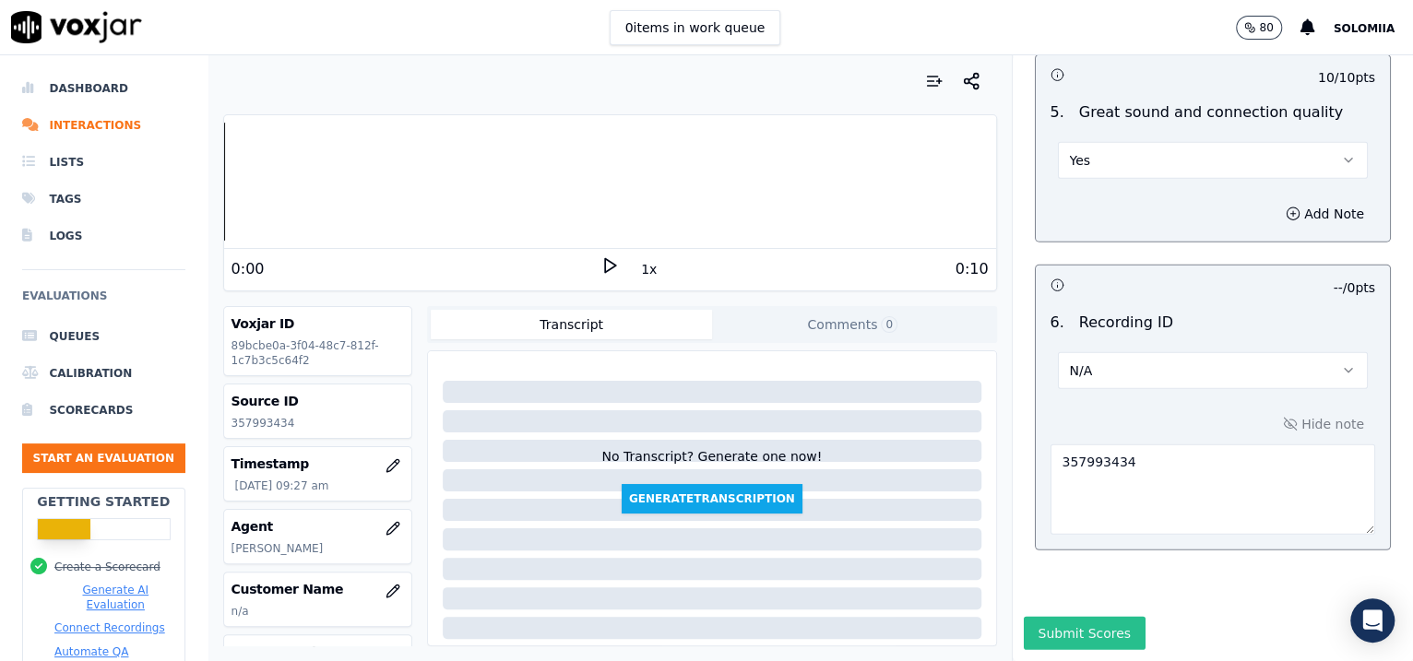
click at [1053, 617] on button "Submit Scores" at bounding box center [1084, 633] width 123 height 33
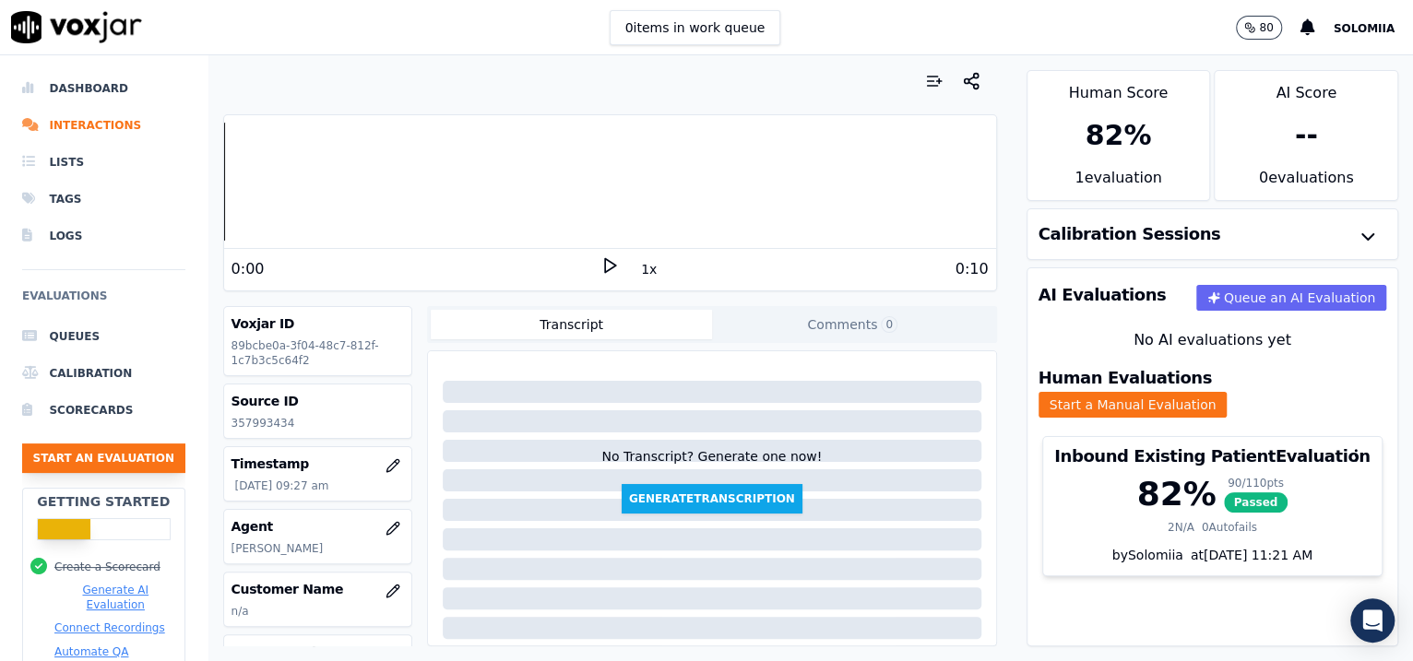
click at [117, 461] on button "Start an Evaluation" at bounding box center [103, 459] width 163 height 30
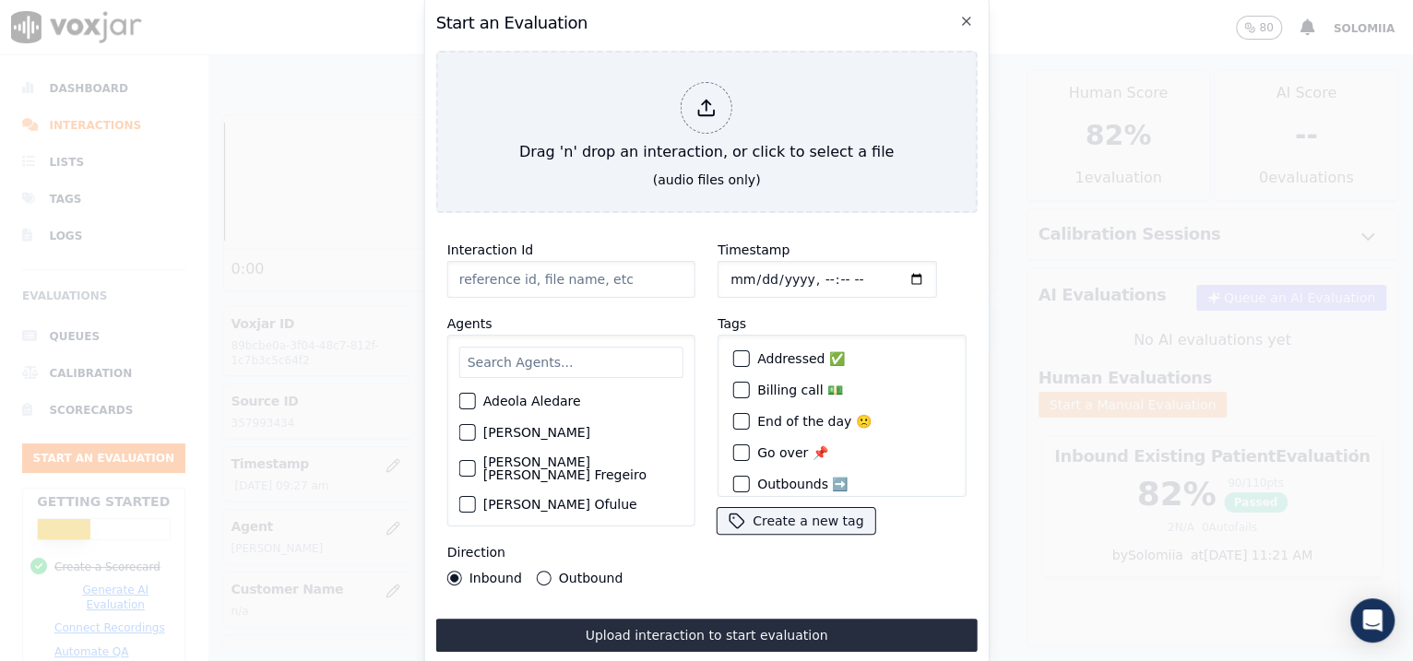
click at [606, 266] on input "Interaction Id" at bounding box center [571, 279] width 248 height 37
paste input "357996003"
type input "357996003"
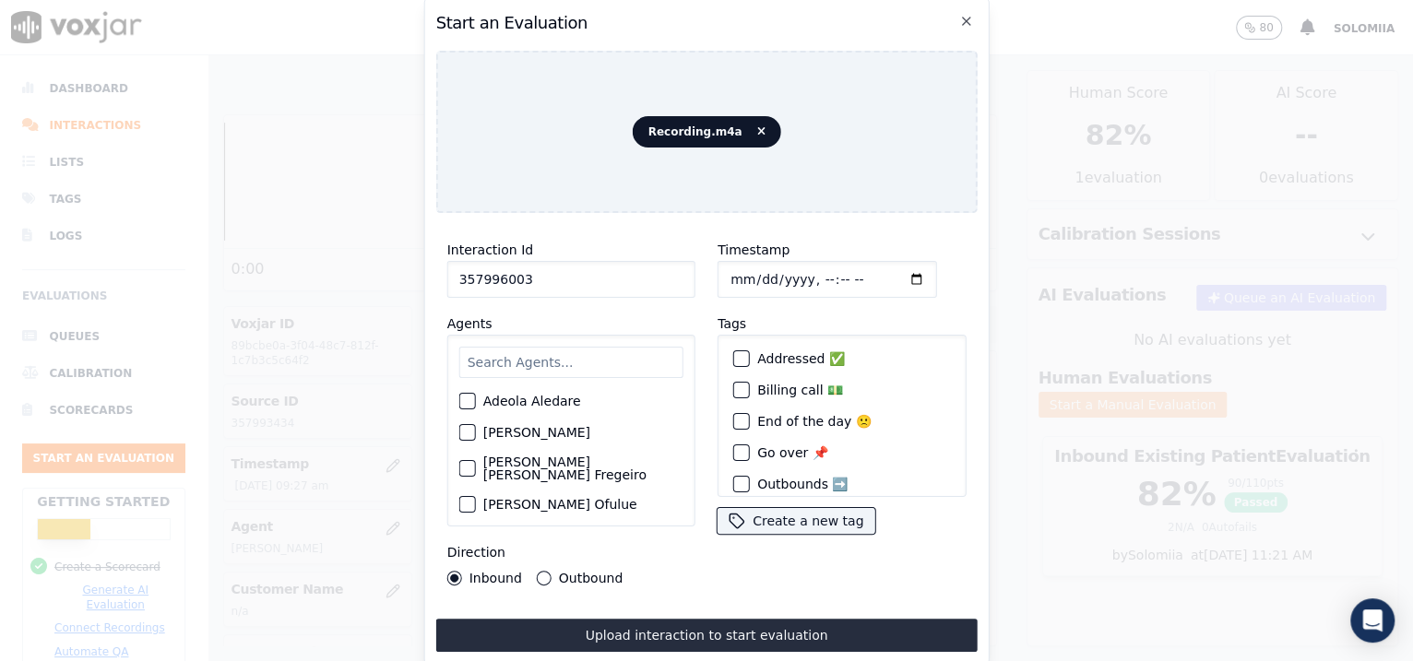
click at [753, 271] on input "Timestamp" at bounding box center [826, 279] width 219 height 37
click at [804, 271] on input "Timestamp" at bounding box center [826, 279] width 219 height 37
type input "[DATE]T09:37"
click at [479, 358] on input "text" at bounding box center [571, 362] width 224 height 31
type input "zai"
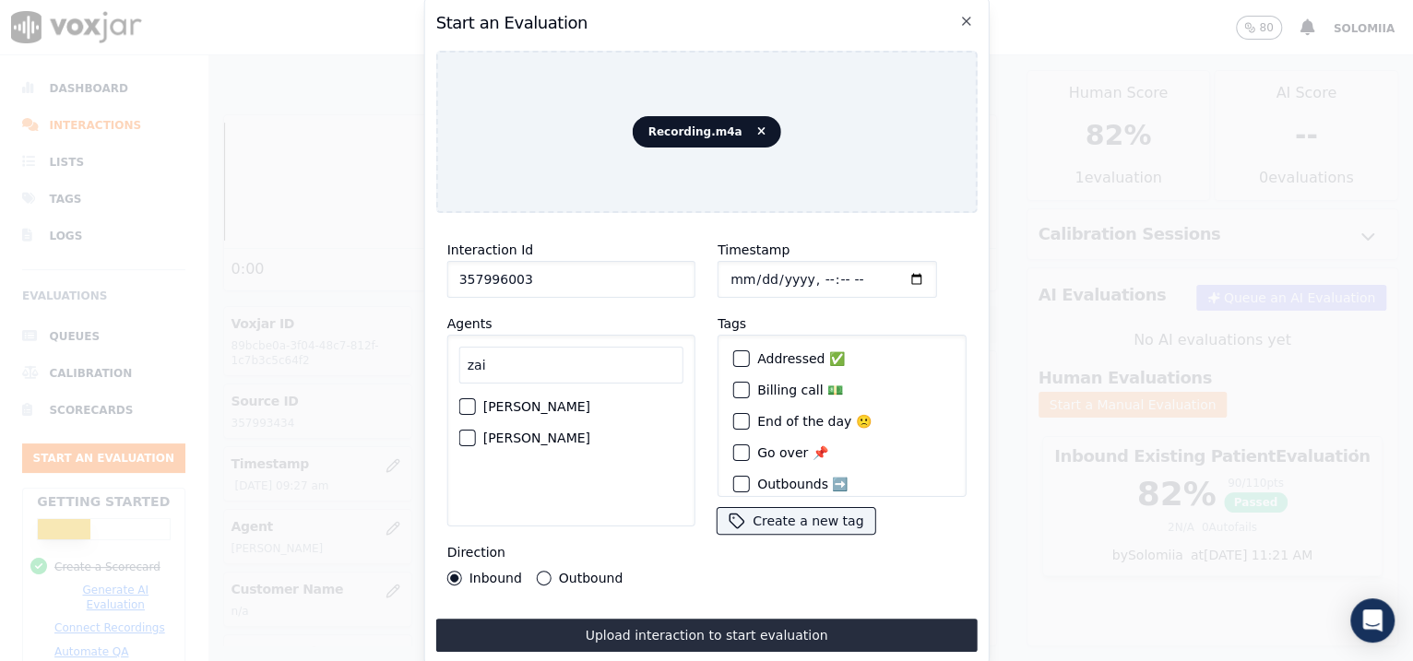
click at [504, 422] on div "[PERSON_NAME]" at bounding box center [571, 437] width 224 height 31
click at [521, 432] on label "[PERSON_NAME]" at bounding box center [536, 438] width 107 height 13
click at [476, 430] on button "[PERSON_NAME]" at bounding box center [467, 438] width 17 height 17
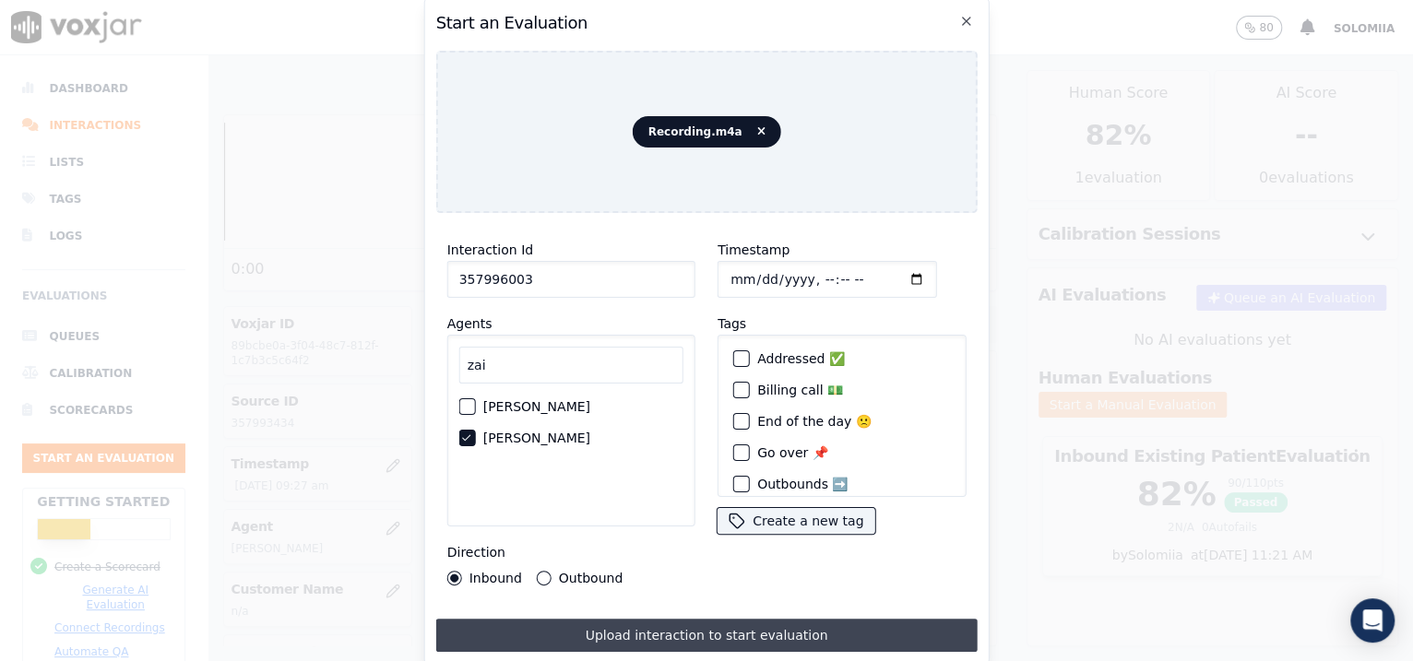
drag, startPoint x: 644, startPoint y: 604, endPoint x: 655, endPoint y: 624, distance: 23.1
click at [655, 624] on div "Interaction Id 357996003 Agents zai [PERSON_NAME] Ruzaiev [PERSON_NAME] Directi…" at bounding box center [706, 440] width 541 height 424
click at [655, 624] on button "Upload interaction to start evaluation" at bounding box center [706, 635] width 541 height 33
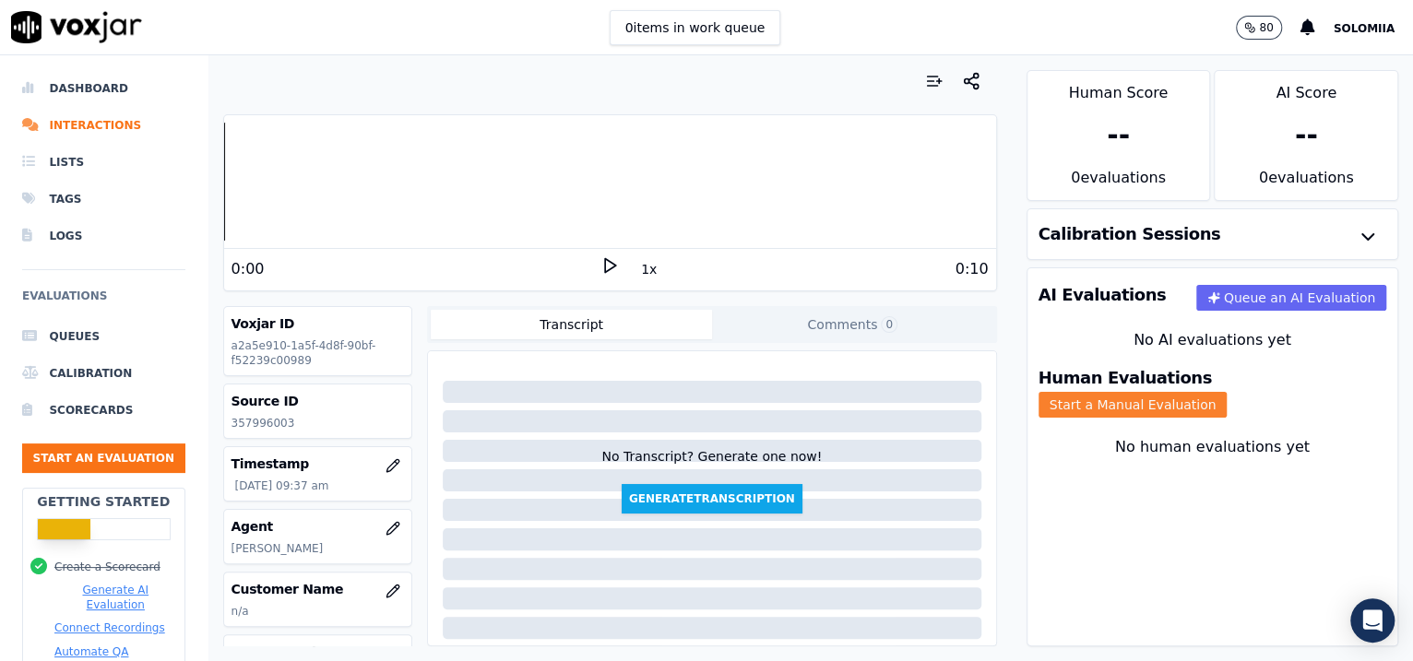
drag, startPoint x: 1182, startPoint y: 400, endPoint x: 1178, endPoint y: 389, distance: 11.7
click at [1178, 389] on div "Human Evaluations Start a Manual Evaluation" at bounding box center [1212, 394] width 371 height 70
click at [1178, 392] on button "Start a Manual Evaluation" at bounding box center [1132, 405] width 189 height 26
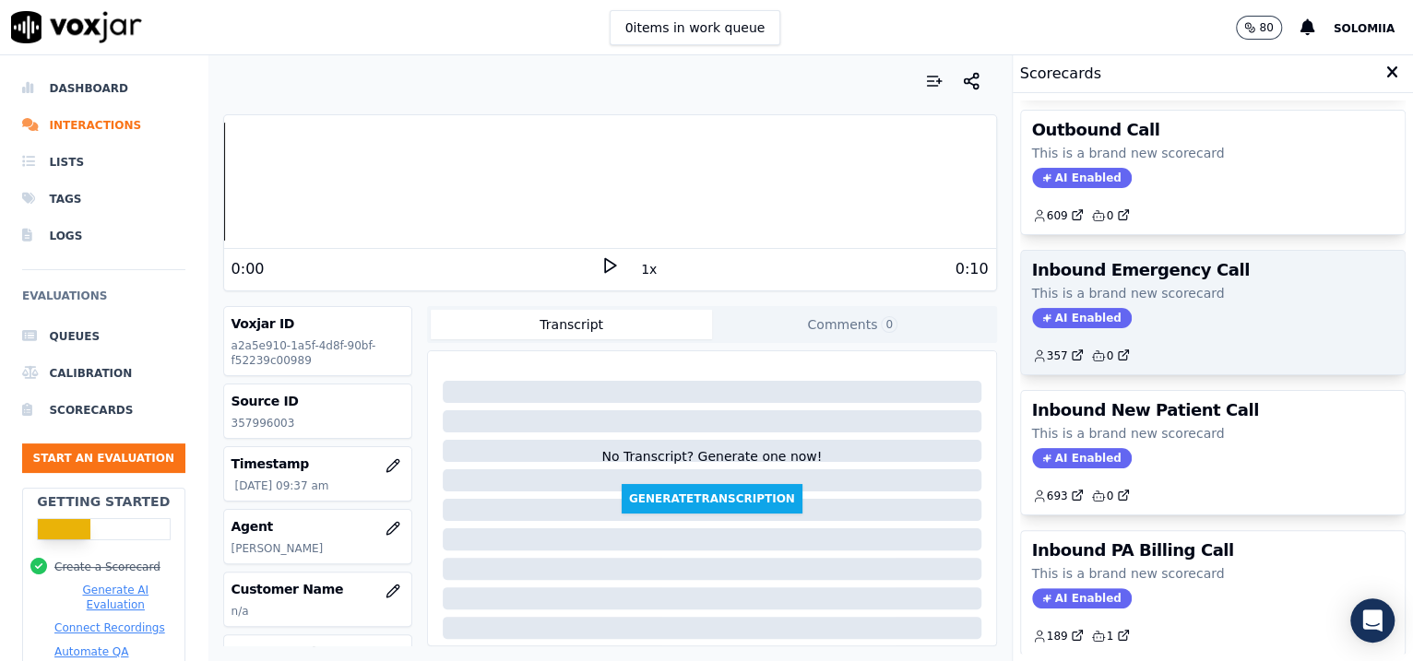
scroll to position [277, 0]
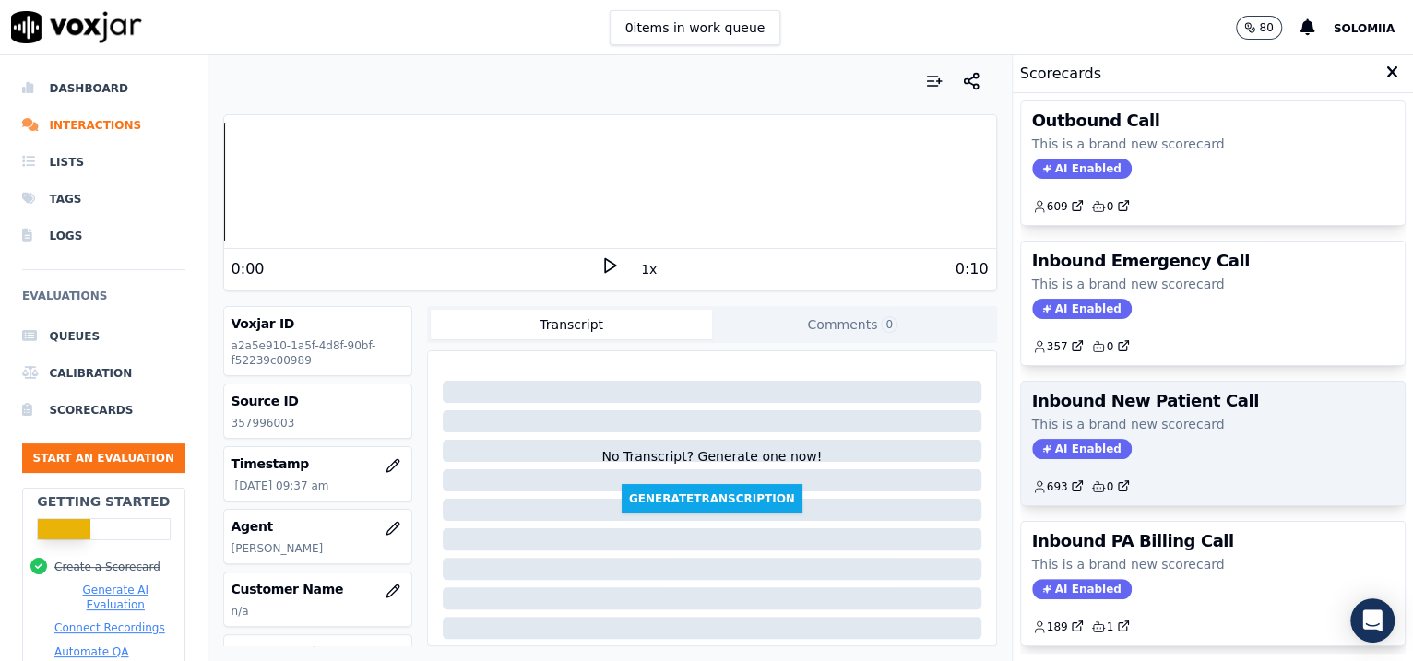
drag, startPoint x: 1214, startPoint y: 376, endPoint x: 1205, endPoint y: 391, distance: 17.4
click at [1205, 391] on div "Inbound Existing Patient AI Enabled 2,768 0 Inbound Private Billing Call This i…" at bounding box center [1213, 377] width 386 height 553
click at [1205, 393] on h3 "Inbound New Patient Call" at bounding box center [1213, 401] width 362 height 17
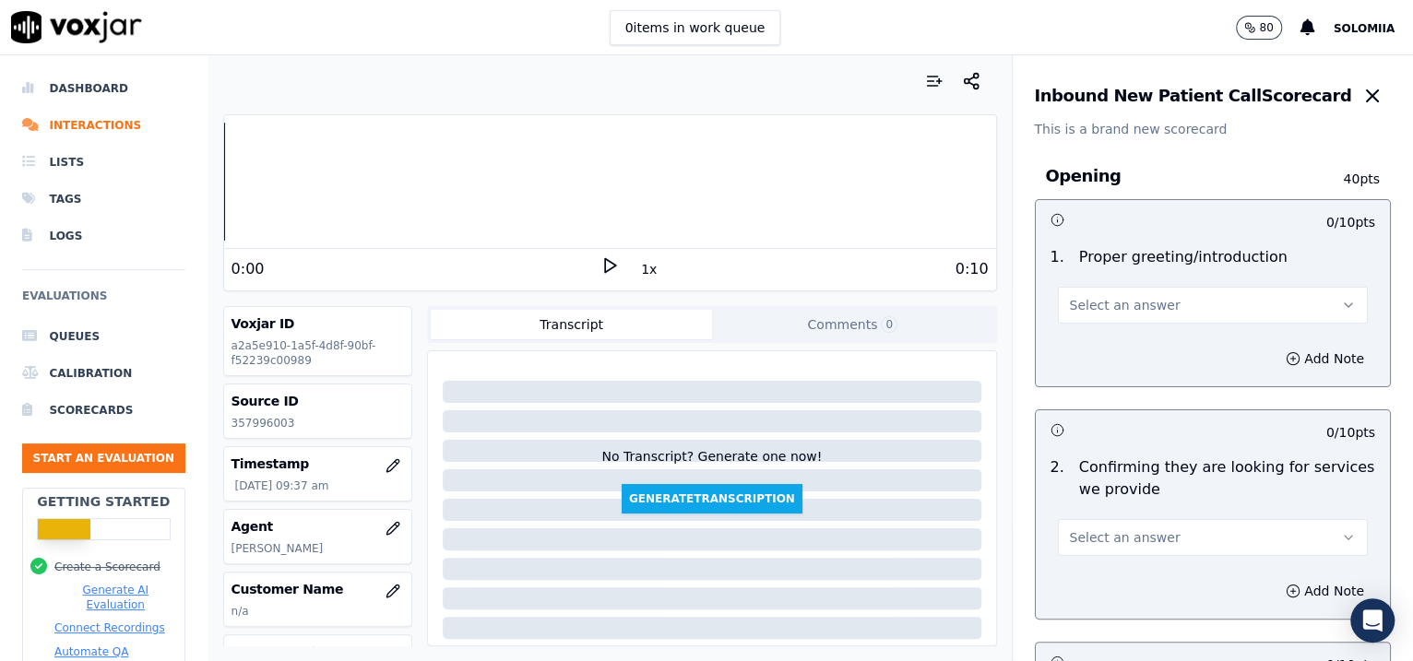
click at [1134, 304] on span "Select an answer" at bounding box center [1125, 305] width 111 height 18
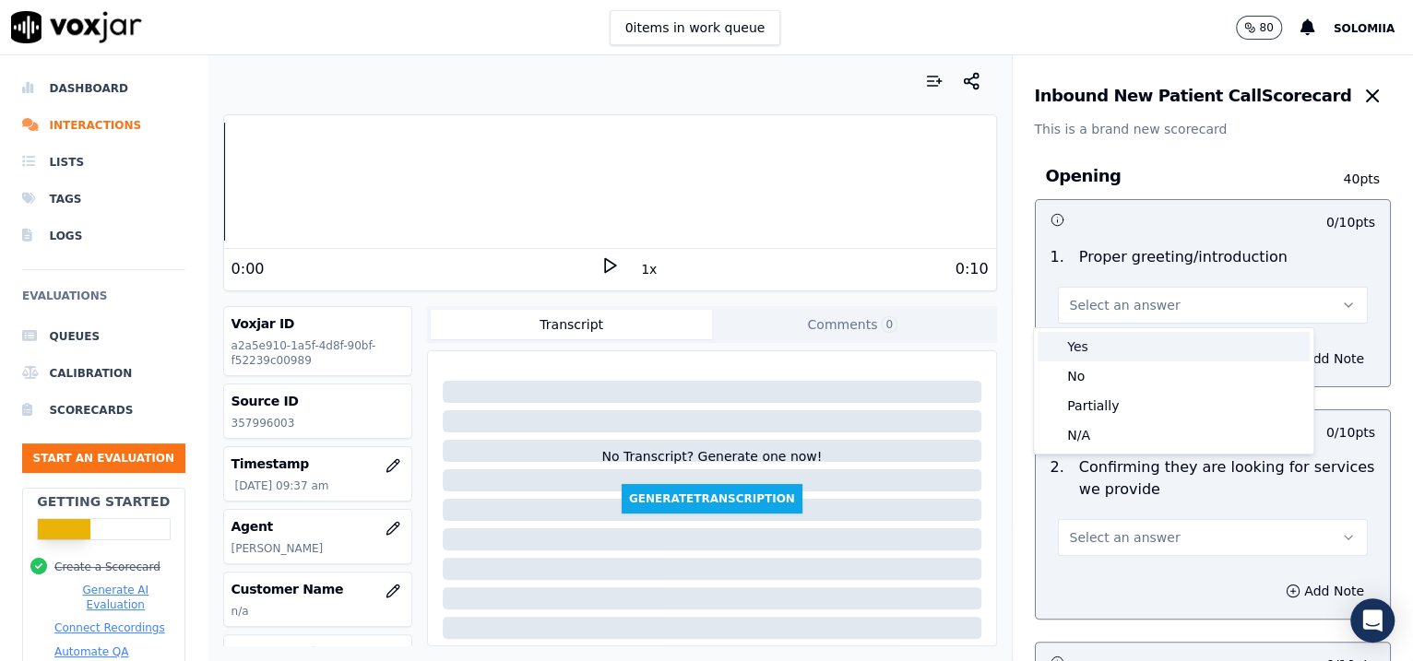
click at [1141, 339] on div "Yes" at bounding box center [1173, 347] width 272 height 30
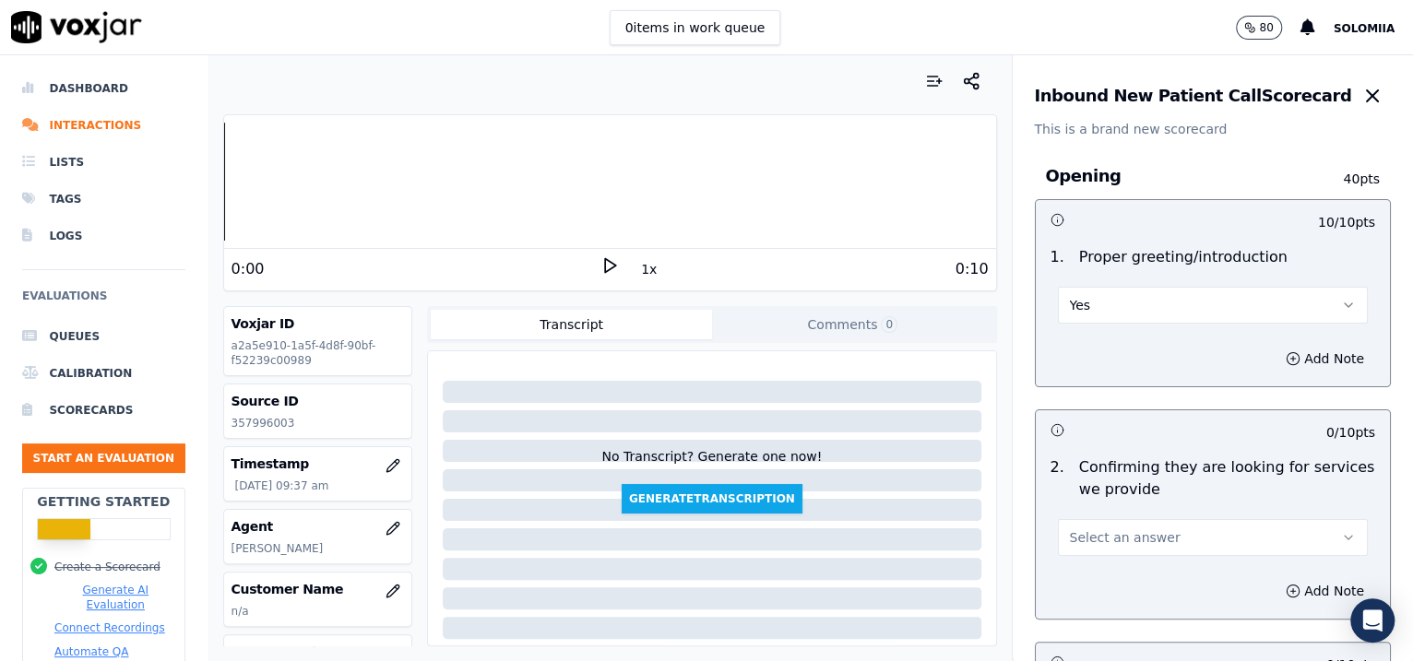
click at [1130, 543] on span "Select an answer" at bounding box center [1125, 537] width 111 height 18
click at [1093, 582] on div "Yes" at bounding box center [1173, 578] width 272 height 30
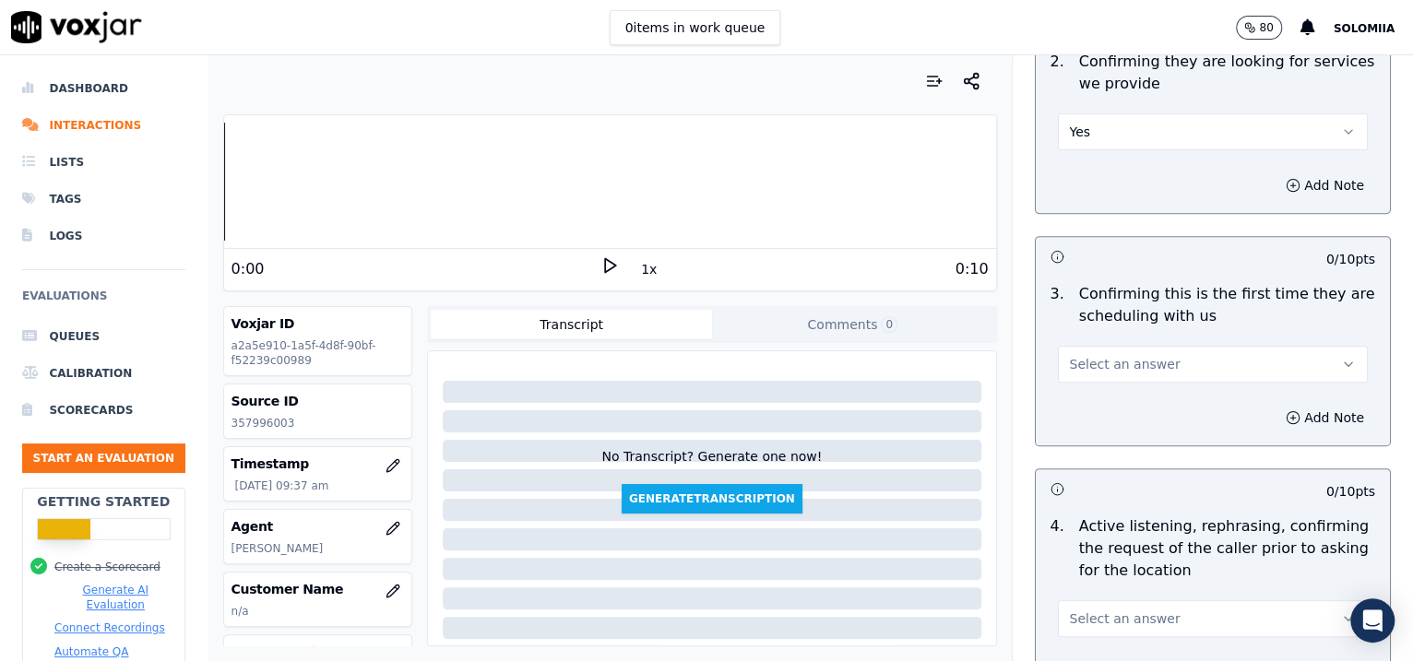
scroll to position [499, 0]
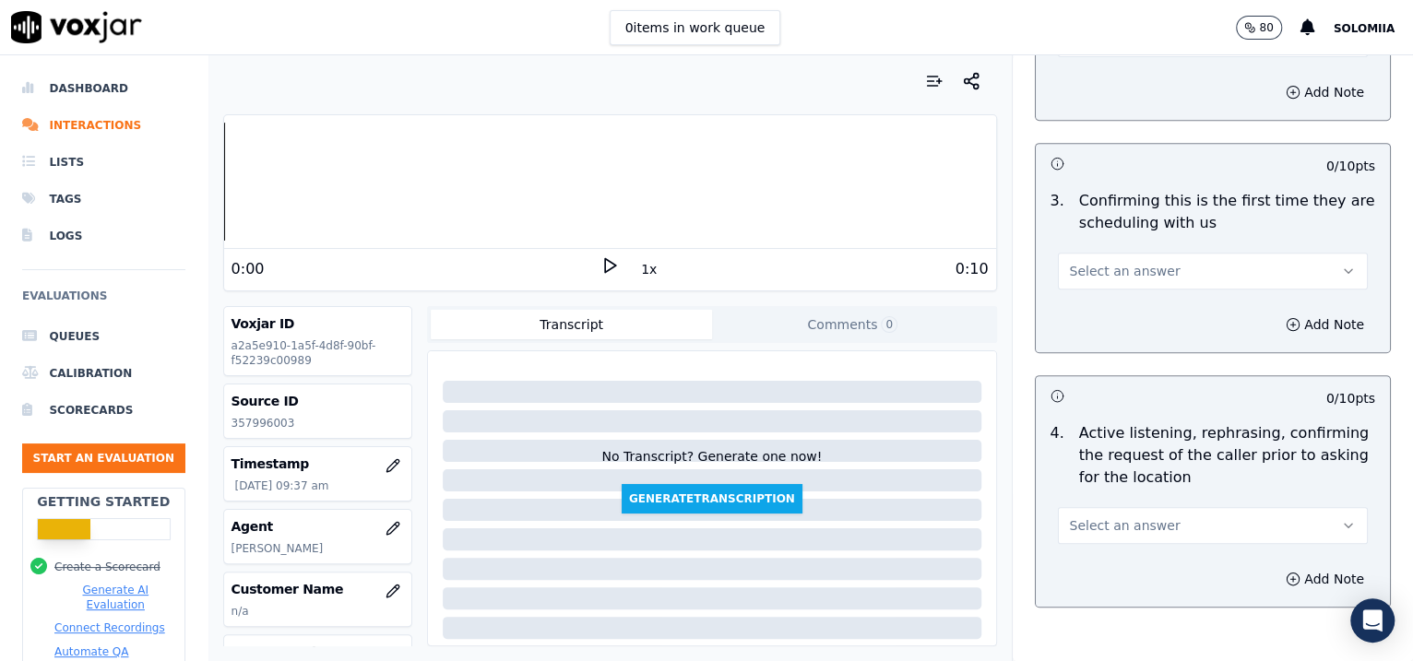
click at [1137, 278] on span "Select an answer" at bounding box center [1125, 271] width 111 height 18
click at [1150, 303] on div "Yes" at bounding box center [1173, 311] width 272 height 30
click at [1109, 536] on button "Select an answer" at bounding box center [1213, 525] width 311 height 37
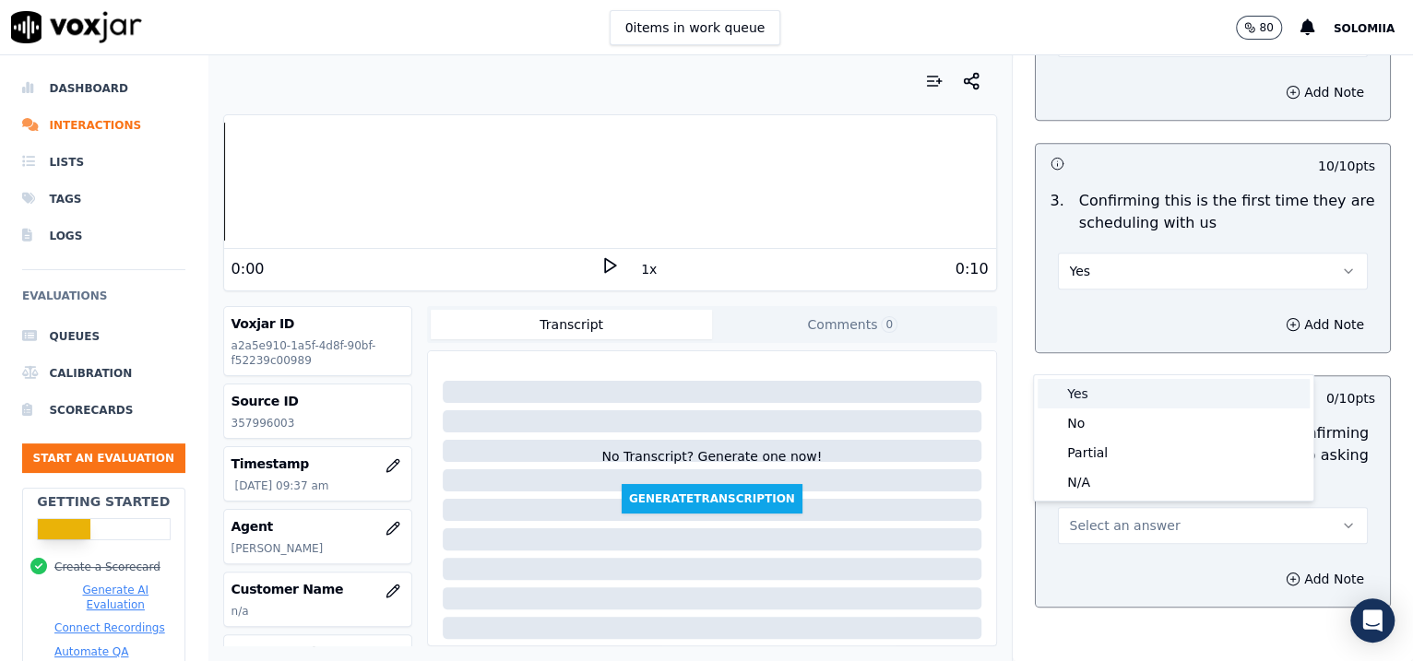
click at [1106, 390] on div "Yes" at bounding box center [1173, 394] width 272 height 30
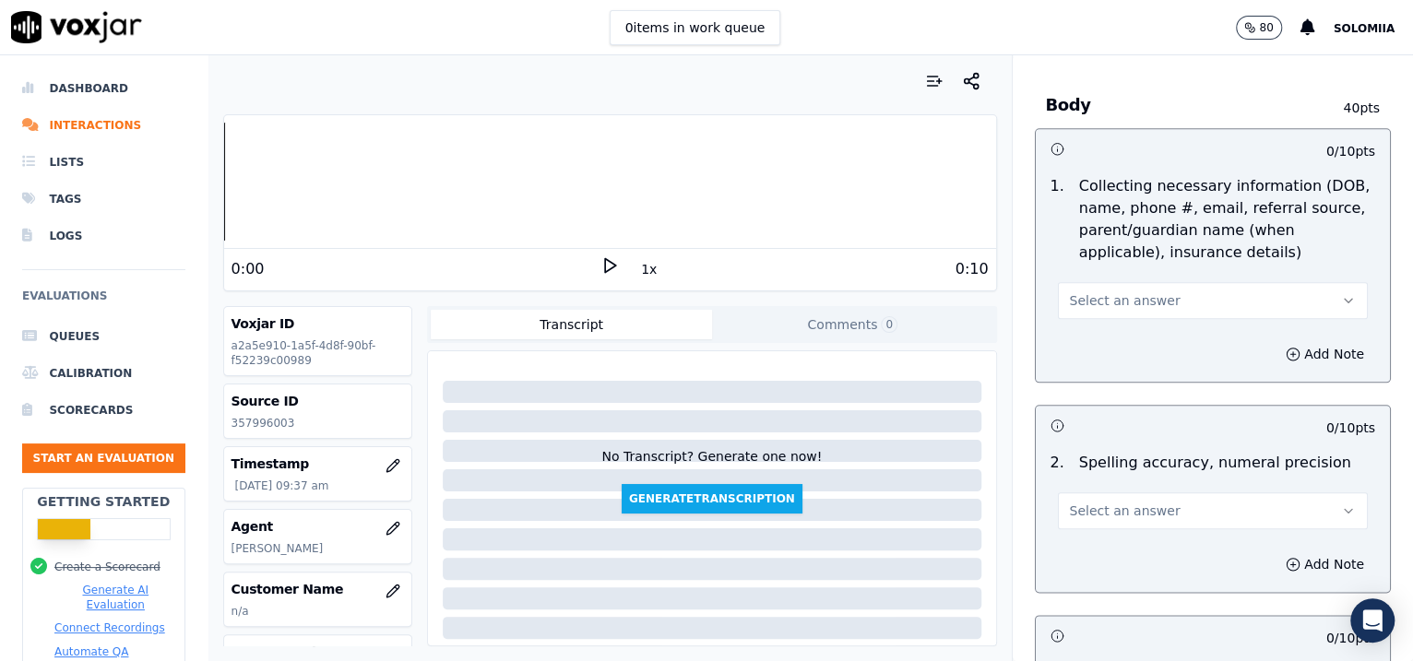
scroll to position [1177, 0]
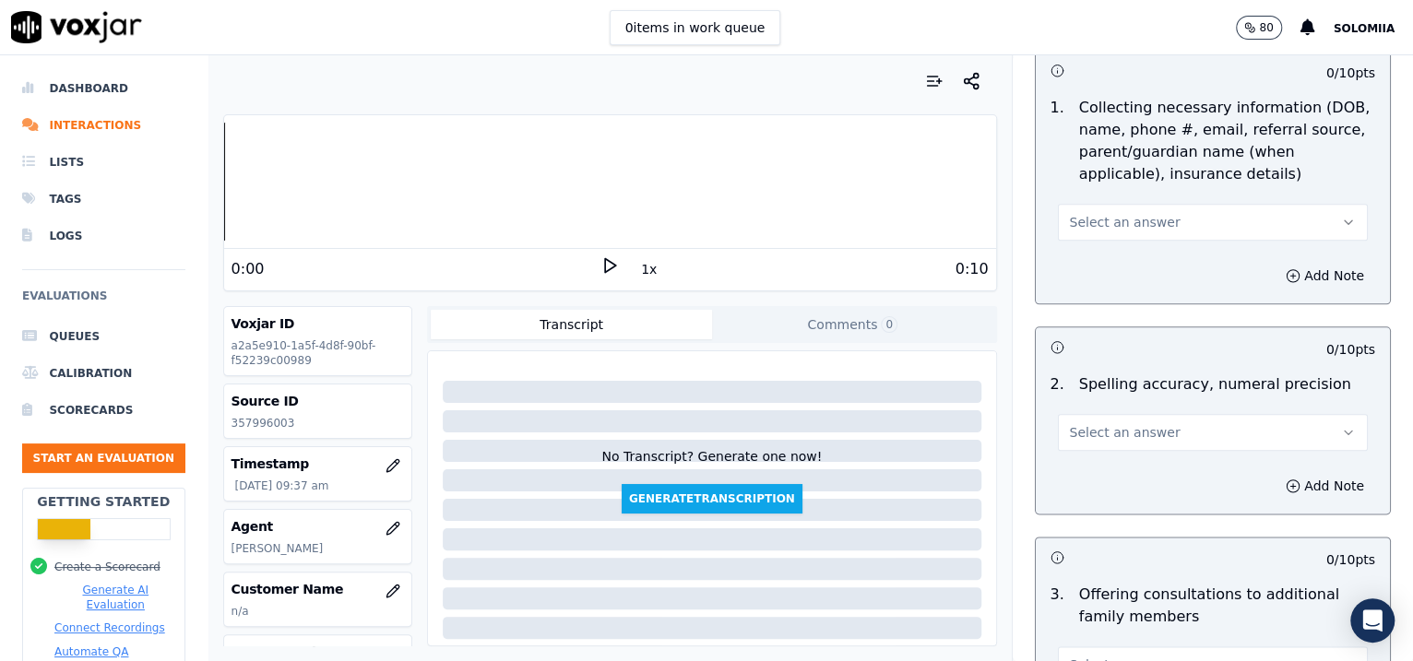
click at [1174, 209] on button "Select an answer" at bounding box center [1213, 222] width 311 height 37
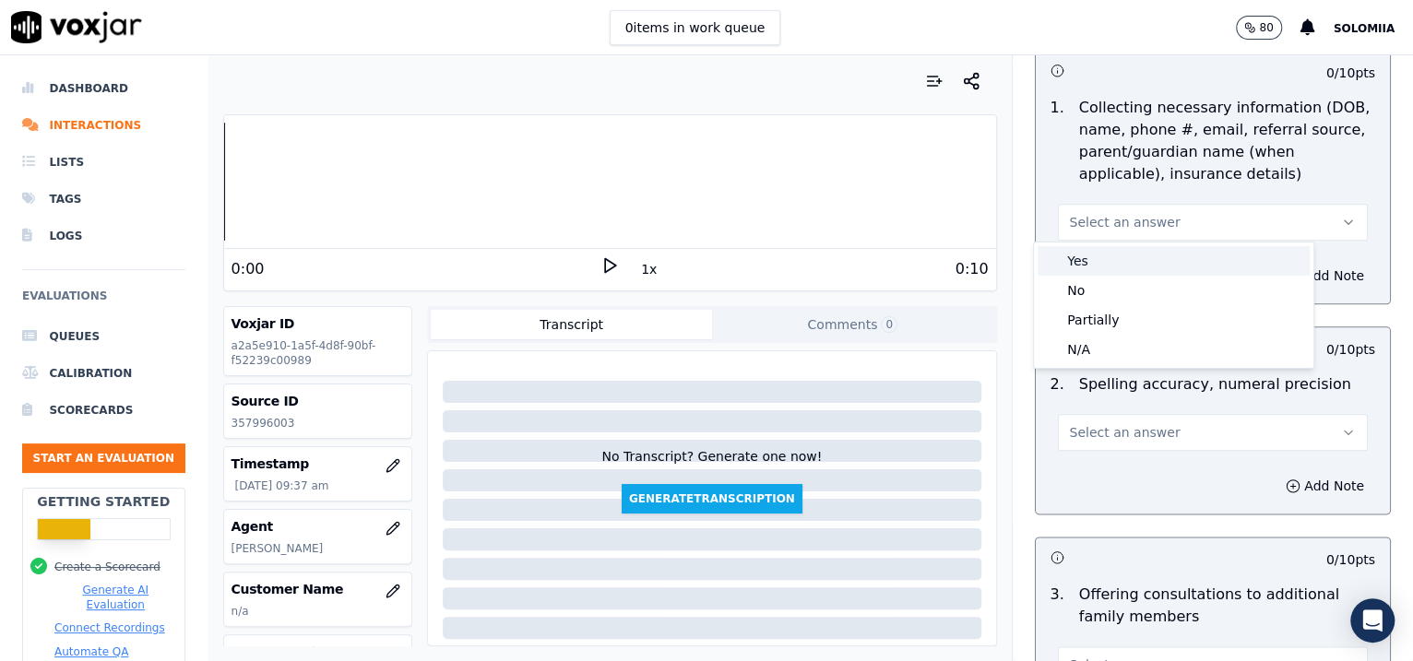
click at [1153, 261] on div "Yes" at bounding box center [1173, 261] width 272 height 30
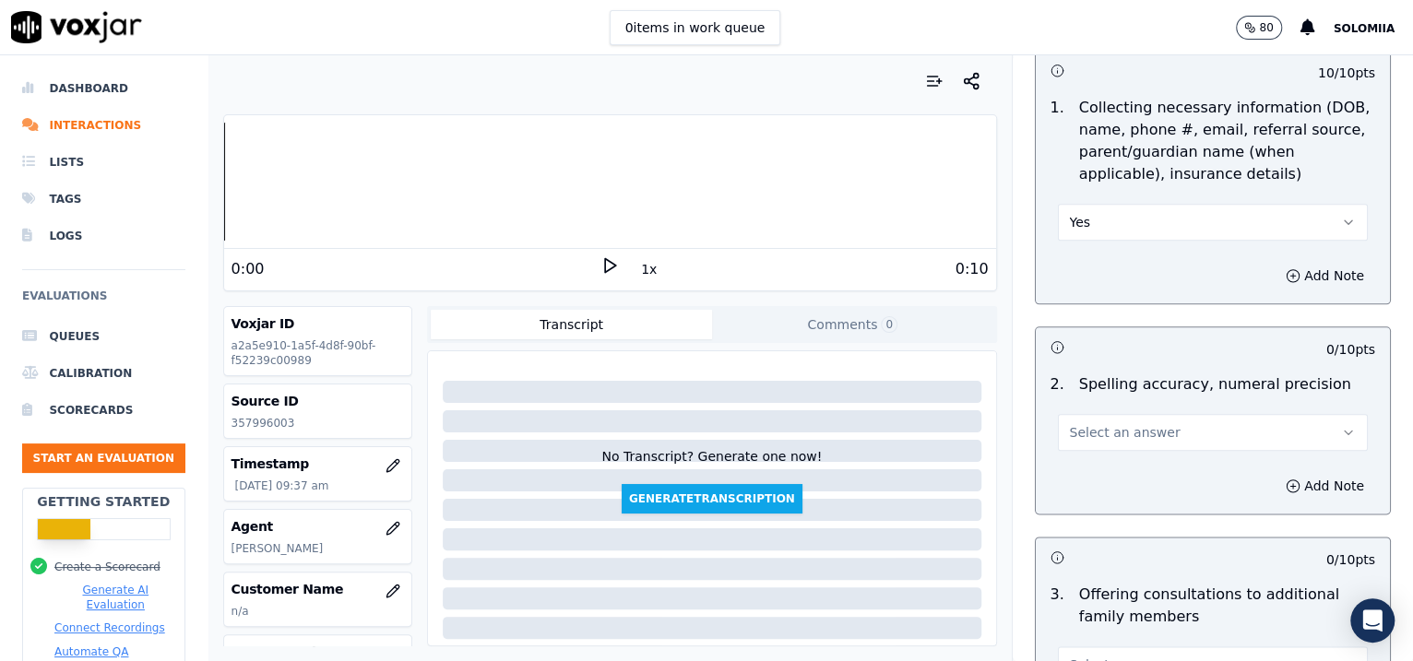
click at [1109, 433] on span "Select an answer" at bounding box center [1125, 432] width 111 height 18
click at [1133, 467] on div "Yes" at bounding box center [1173, 471] width 272 height 30
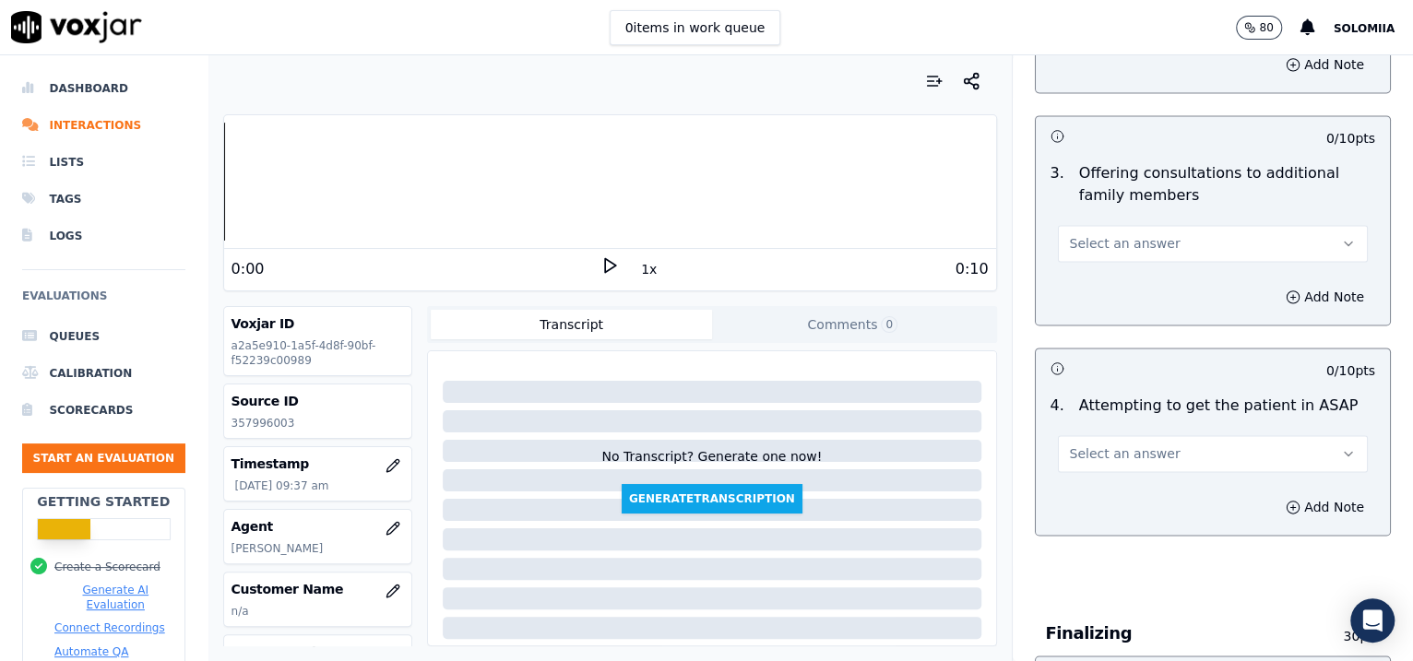
scroll to position [1654, 0]
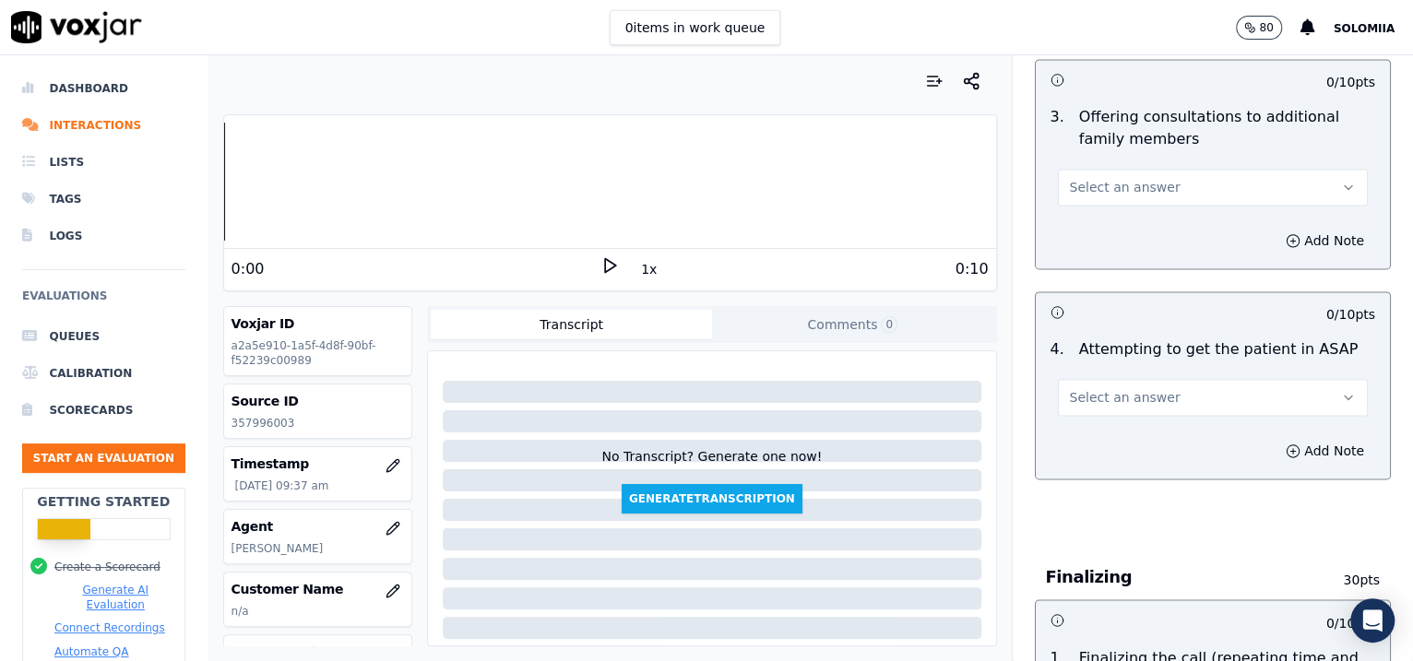
click at [1094, 169] on button "Select an answer" at bounding box center [1213, 187] width 311 height 37
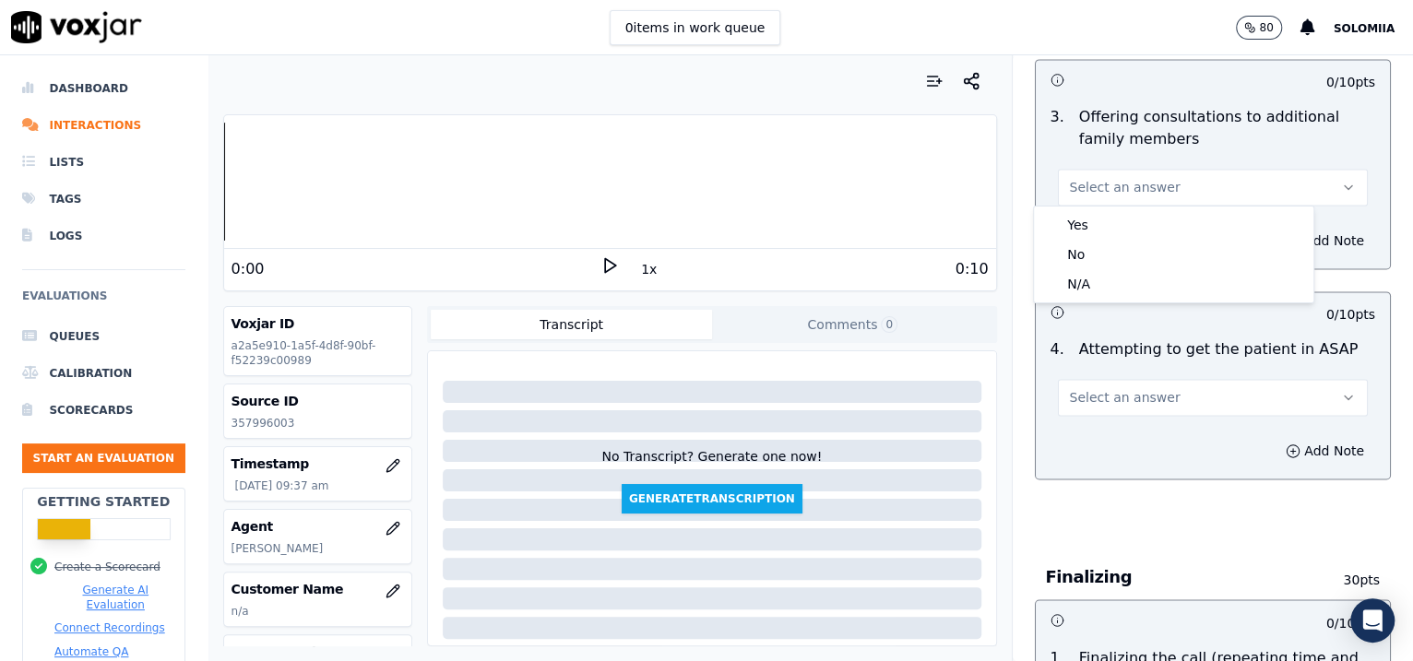
click at [1127, 410] on button "Select an answer" at bounding box center [1213, 397] width 311 height 37
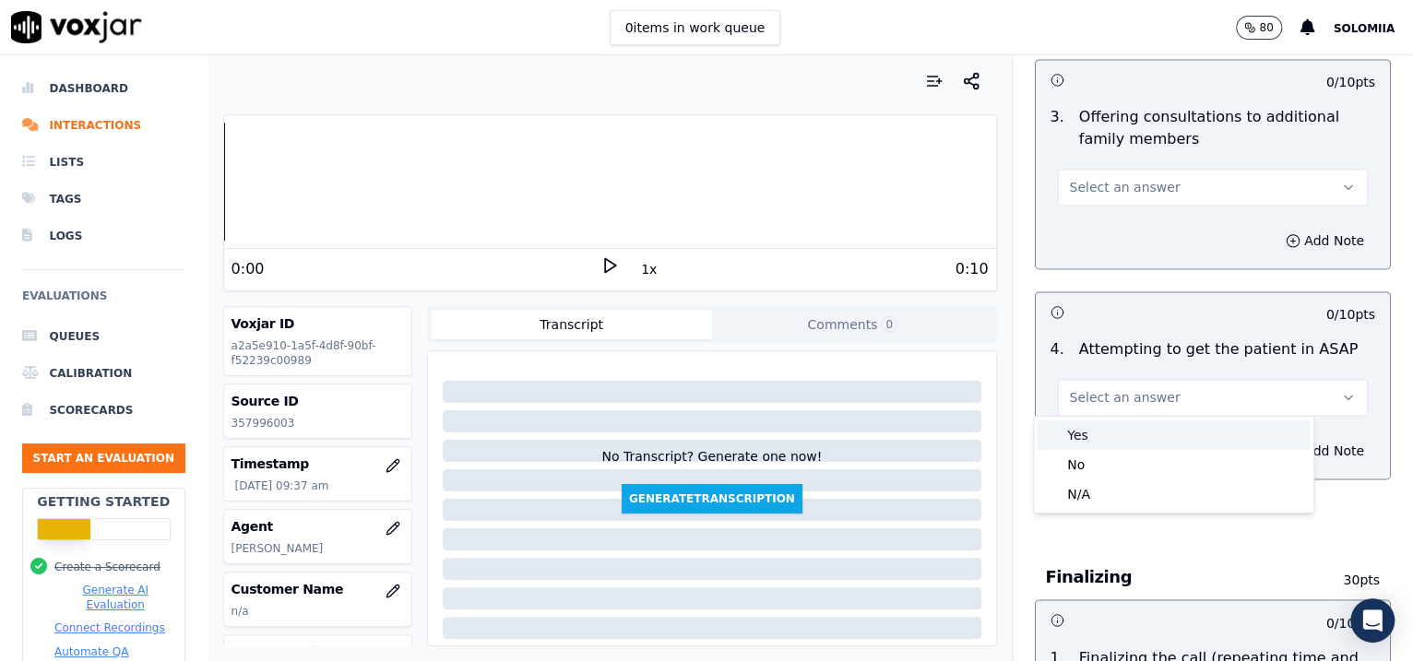
click at [1130, 420] on div "Yes" at bounding box center [1173, 435] width 272 height 30
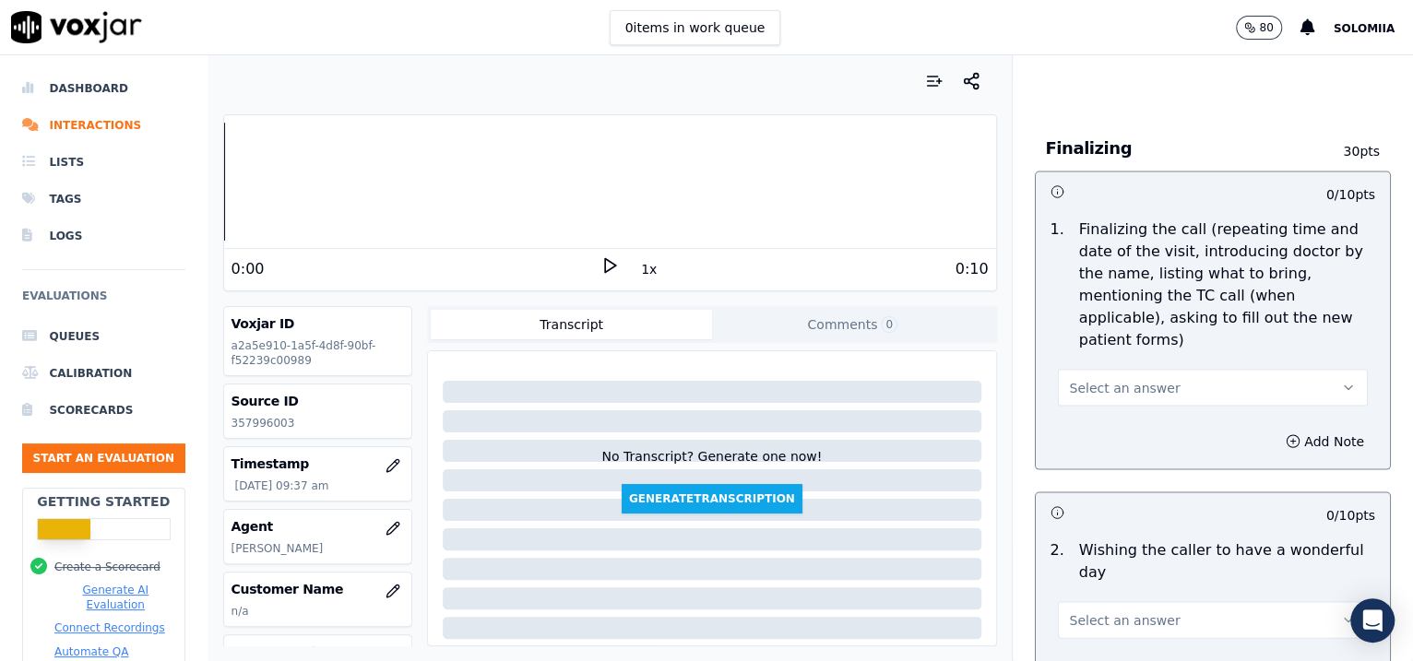
scroll to position [2139, 0]
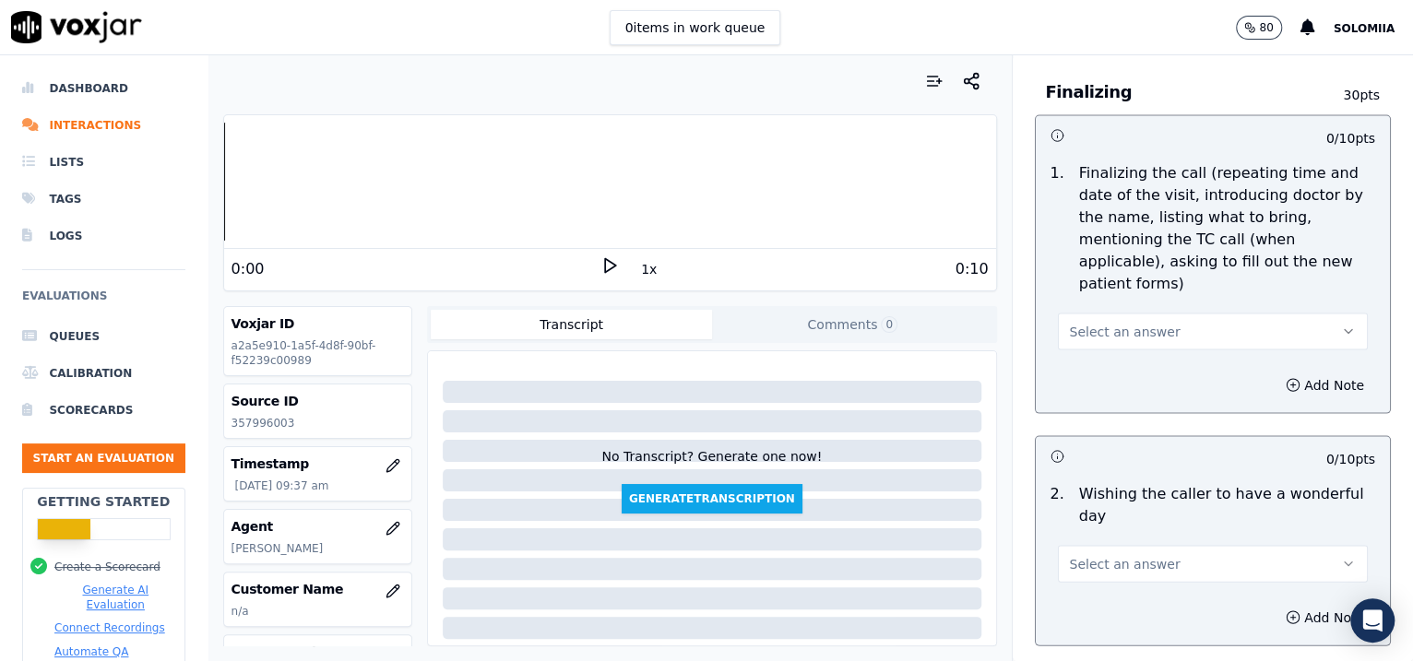
click at [1188, 313] on button "Select an answer" at bounding box center [1213, 331] width 311 height 37
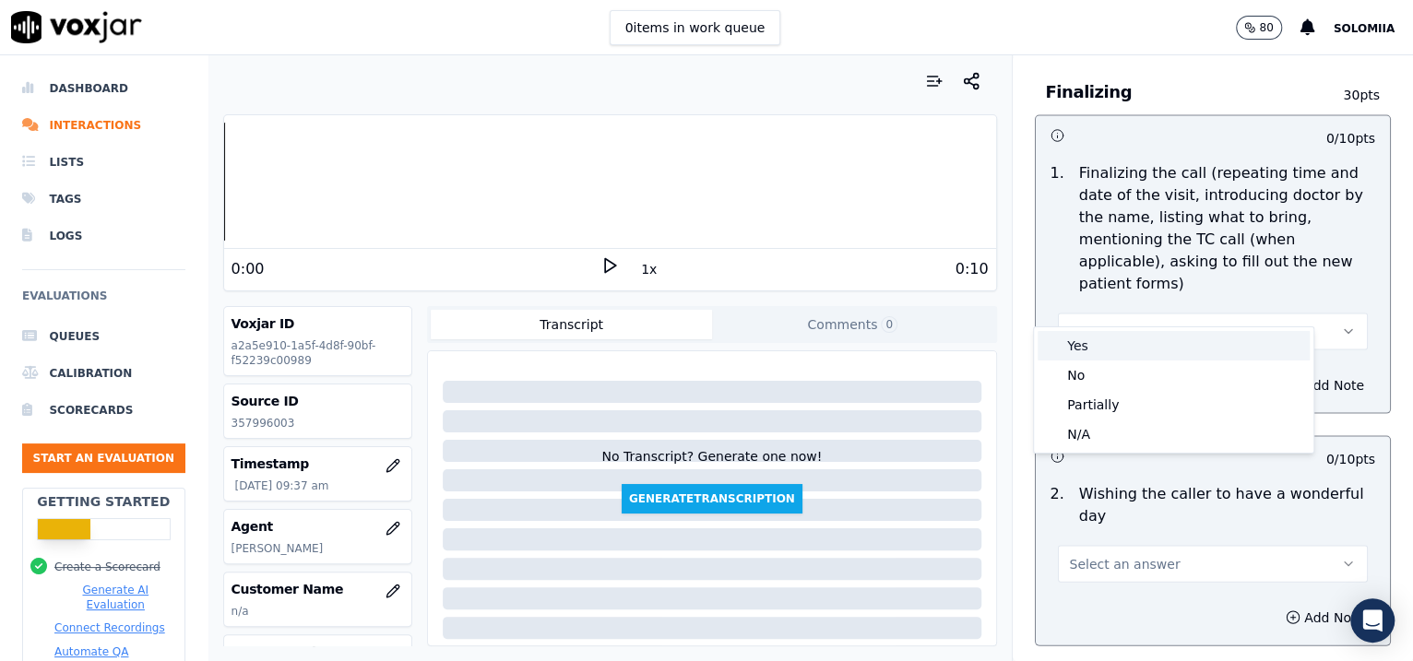
click at [1178, 332] on div "Yes" at bounding box center [1173, 346] width 272 height 30
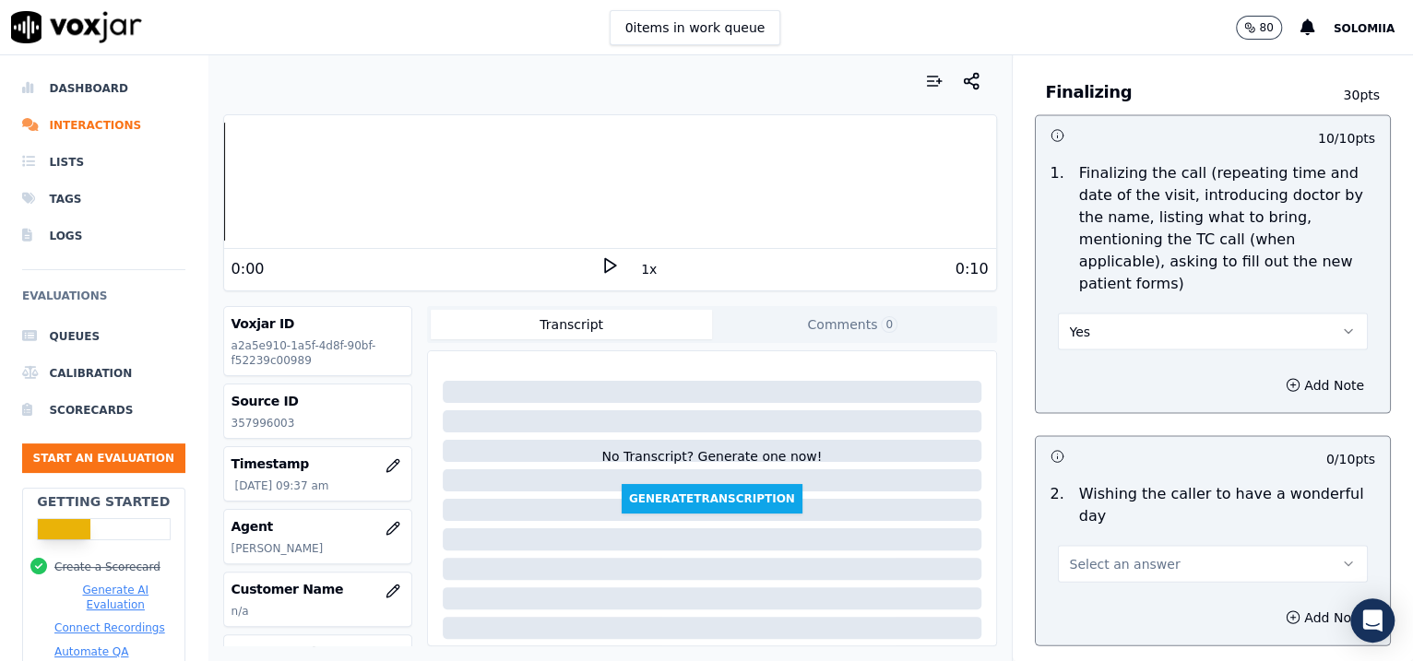
click at [1123, 545] on button "Select an answer" at bounding box center [1213, 563] width 311 height 37
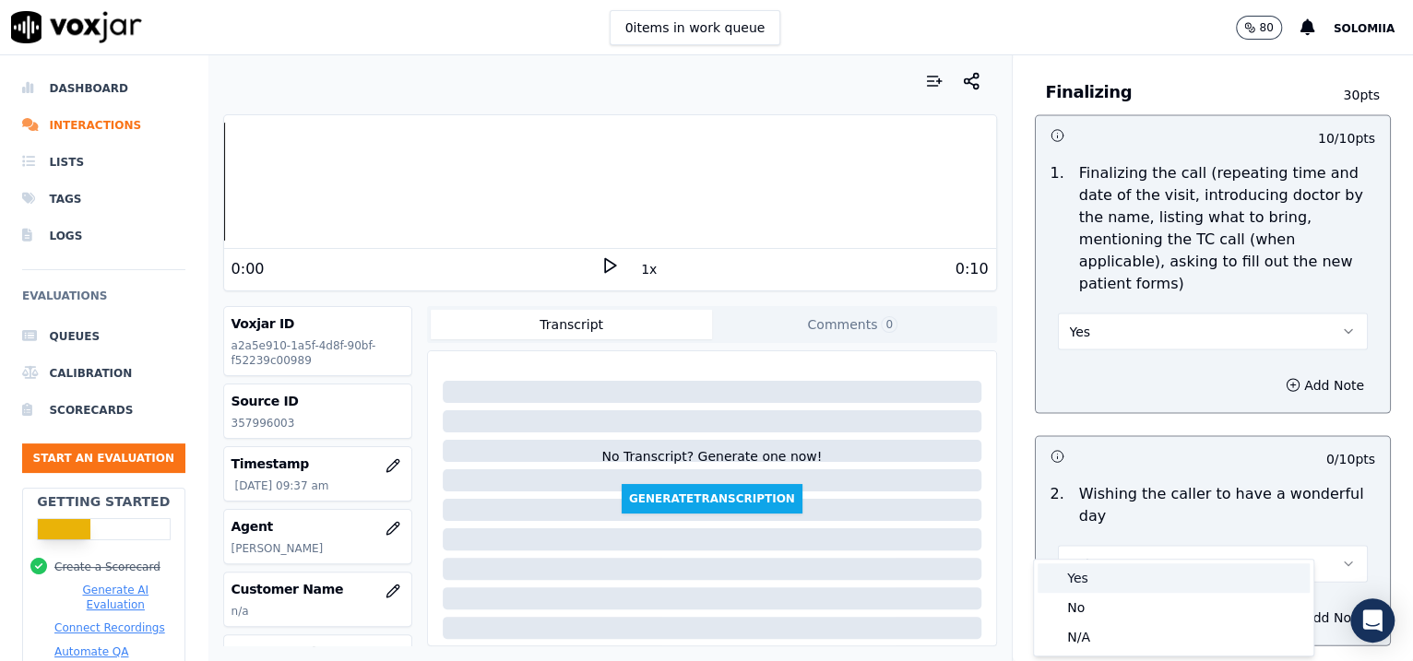
click at [1136, 563] on div "Yes" at bounding box center [1173, 578] width 272 height 30
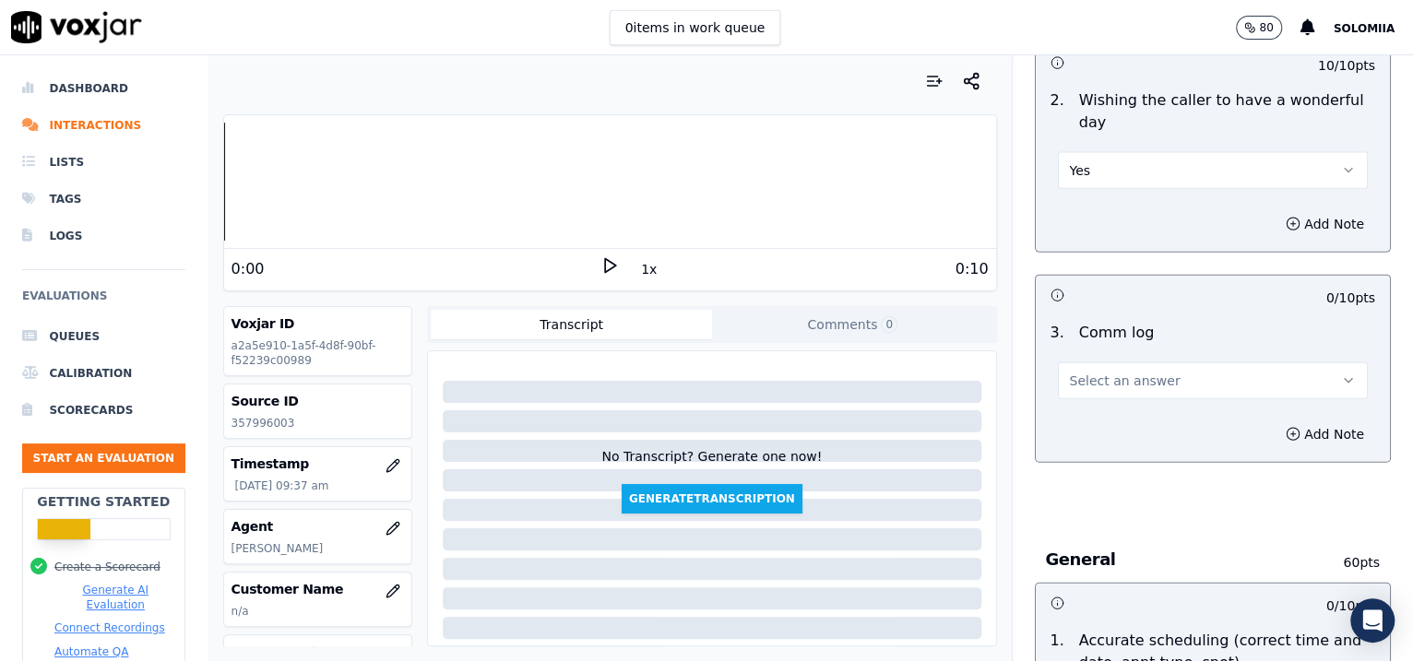
scroll to position [2547, 0]
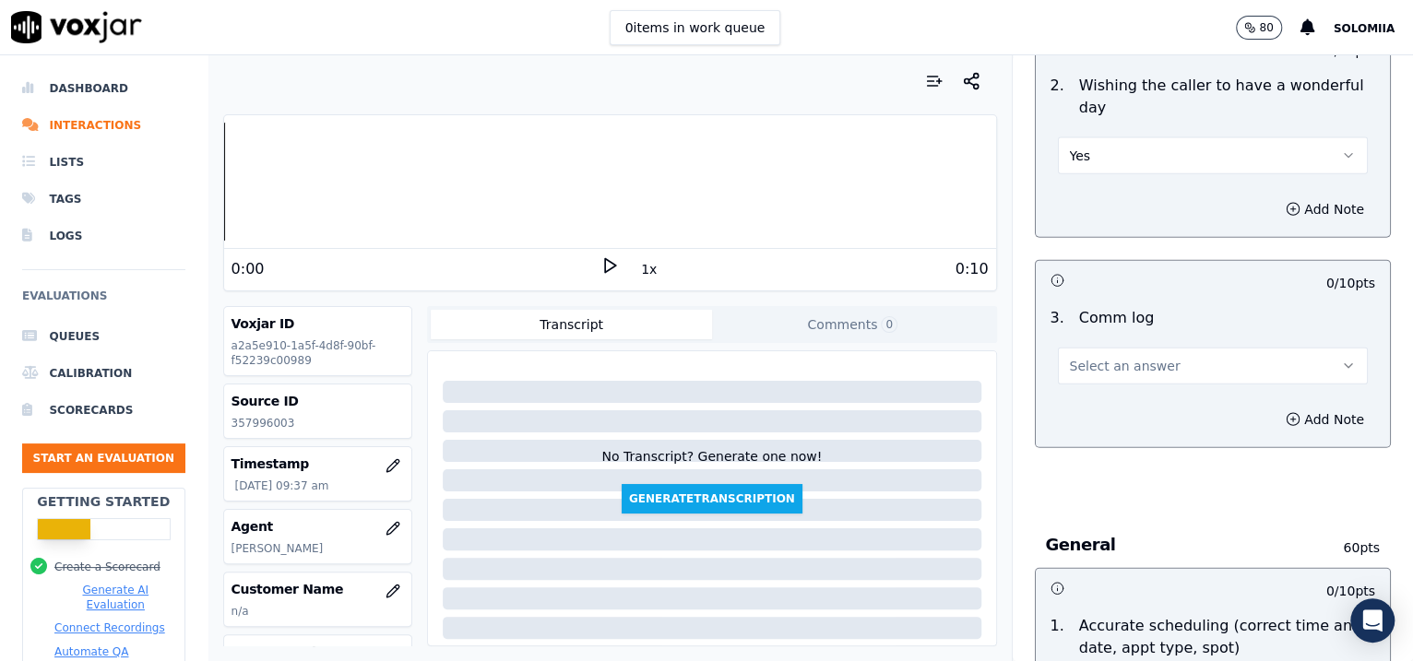
click at [1141, 359] on div "3 . Comm log Select an answer" at bounding box center [1212, 346] width 355 height 92
click at [1123, 350] on button "Select an answer" at bounding box center [1213, 366] width 311 height 37
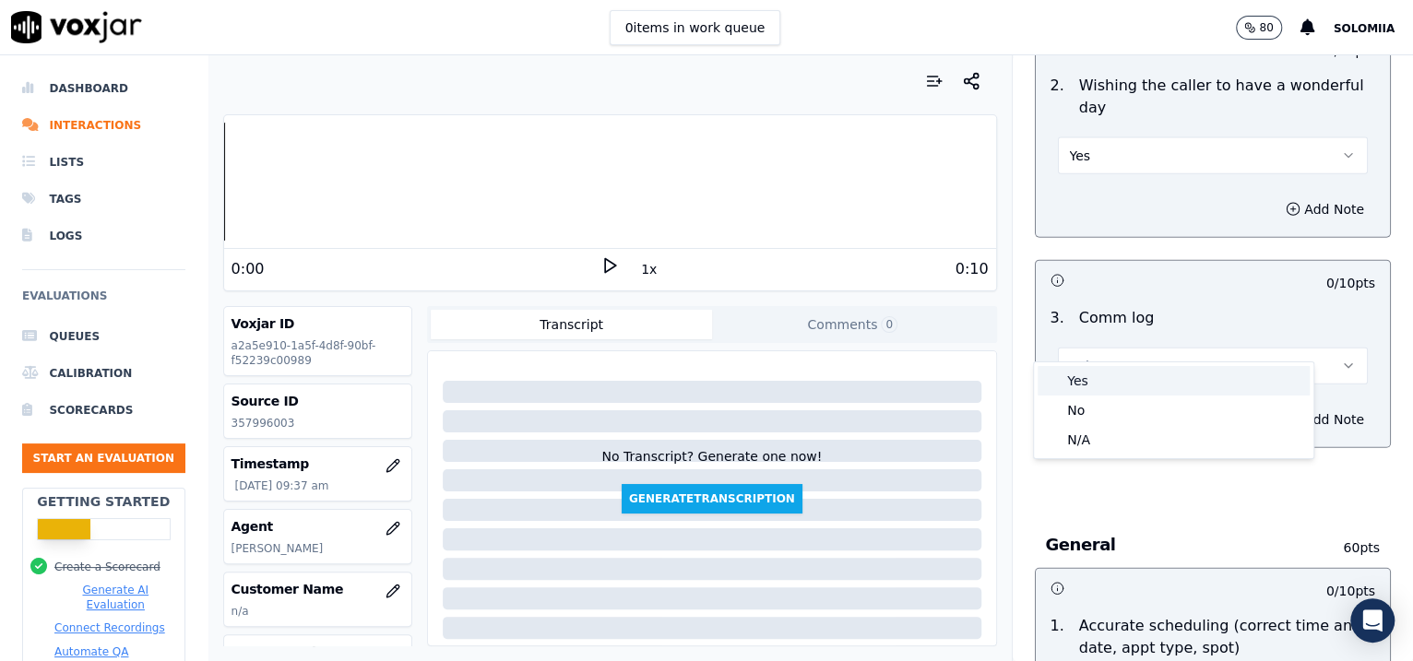
click at [1137, 373] on div "Yes" at bounding box center [1173, 381] width 272 height 30
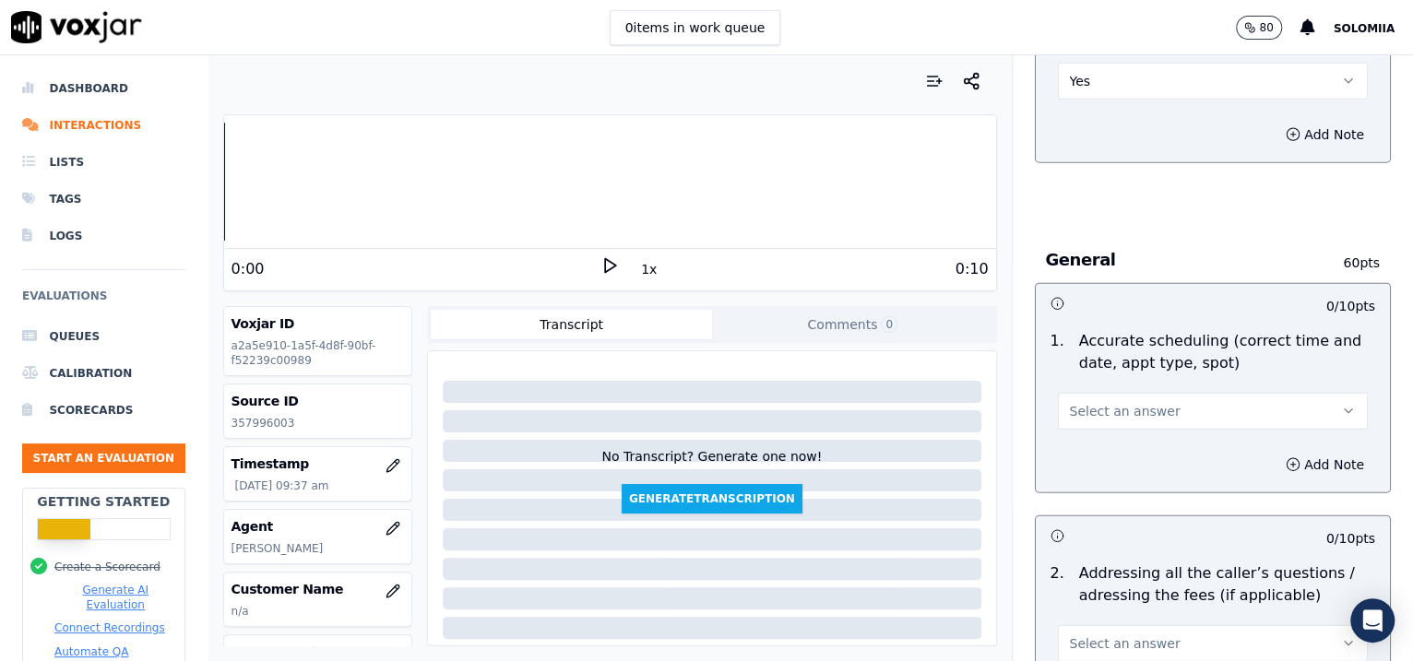
scroll to position [3003, 0]
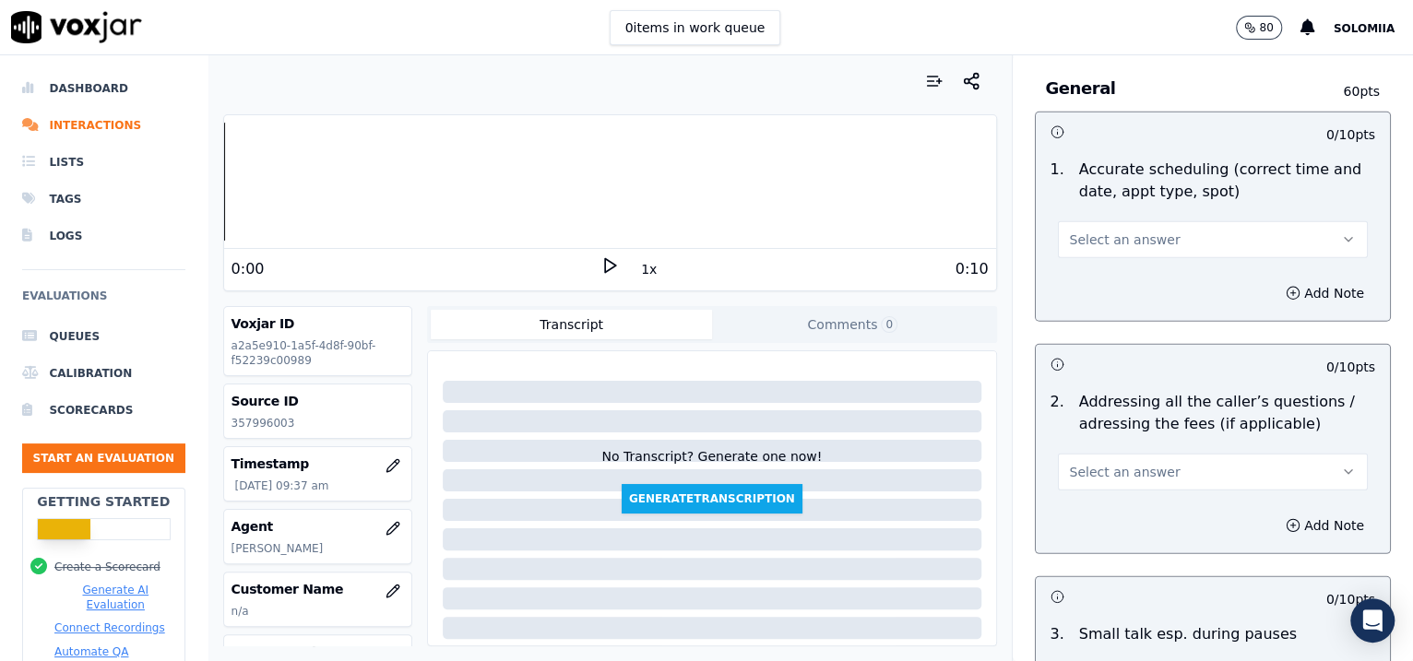
click at [1107, 266] on div "Add Note" at bounding box center [1212, 293] width 355 height 55
click at [1095, 231] on span "Select an answer" at bounding box center [1125, 240] width 111 height 18
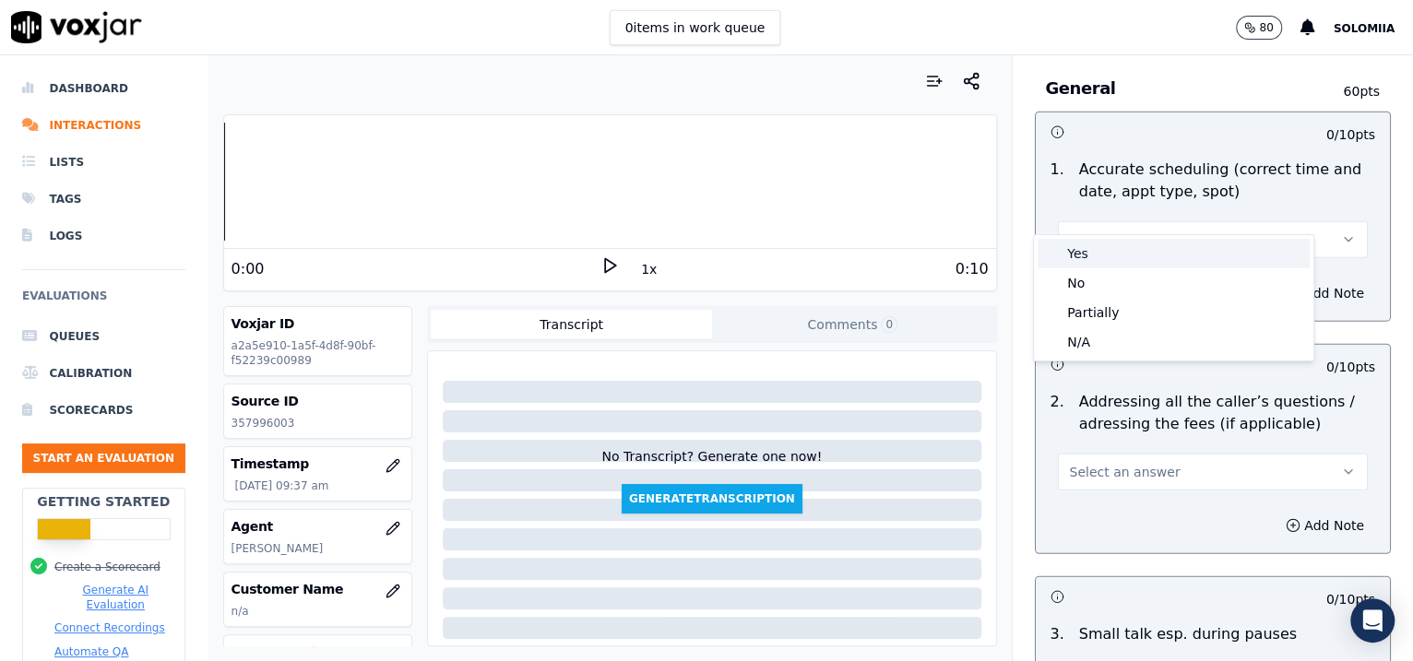
click at [1118, 243] on div "Yes" at bounding box center [1173, 254] width 272 height 30
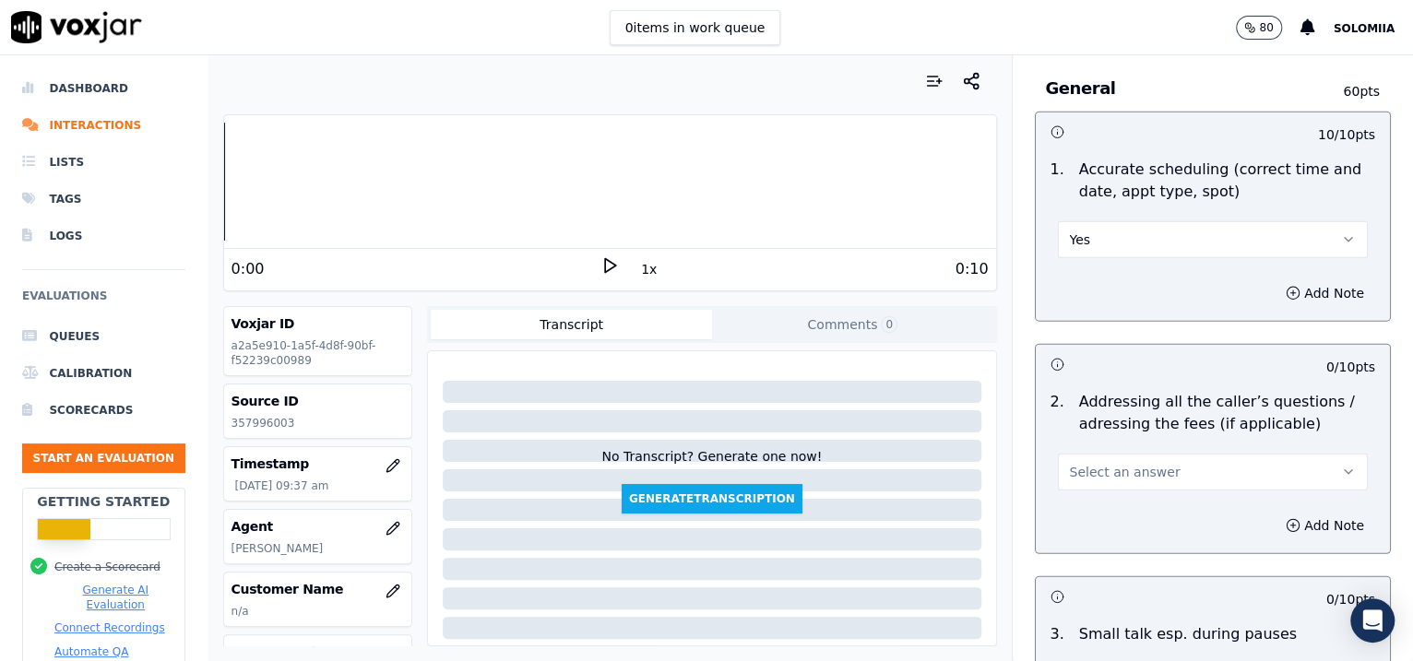
click at [1113, 456] on button "Select an answer" at bounding box center [1213, 472] width 311 height 37
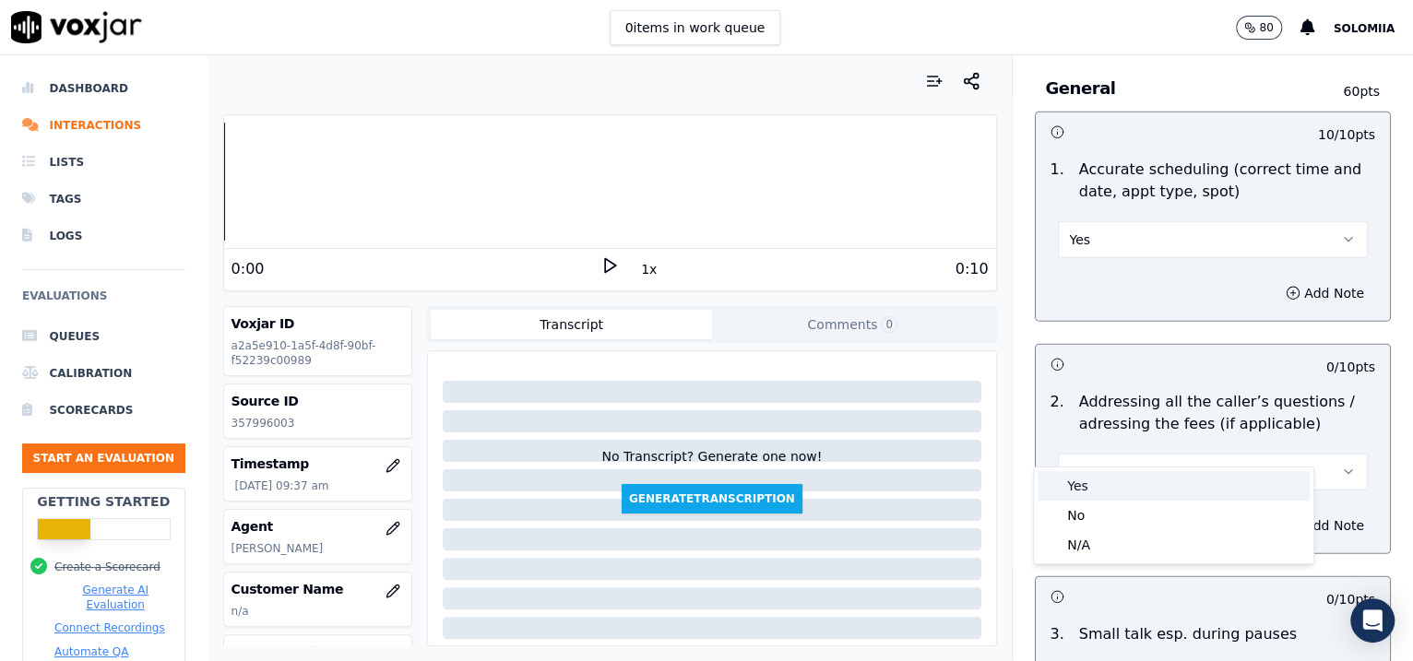
click at [1142, 491] on div "Yes" at bounding box center [1173, 486] width 272 height 30
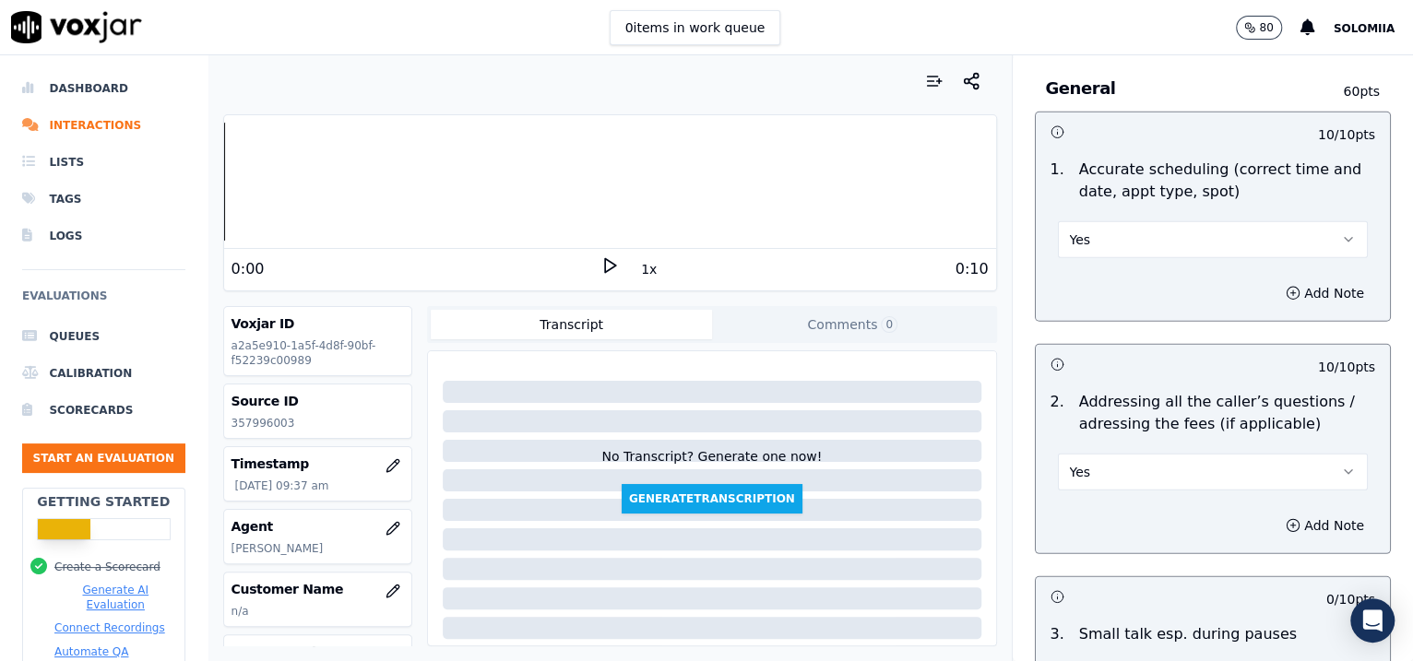
scroll to position [3331, 0]
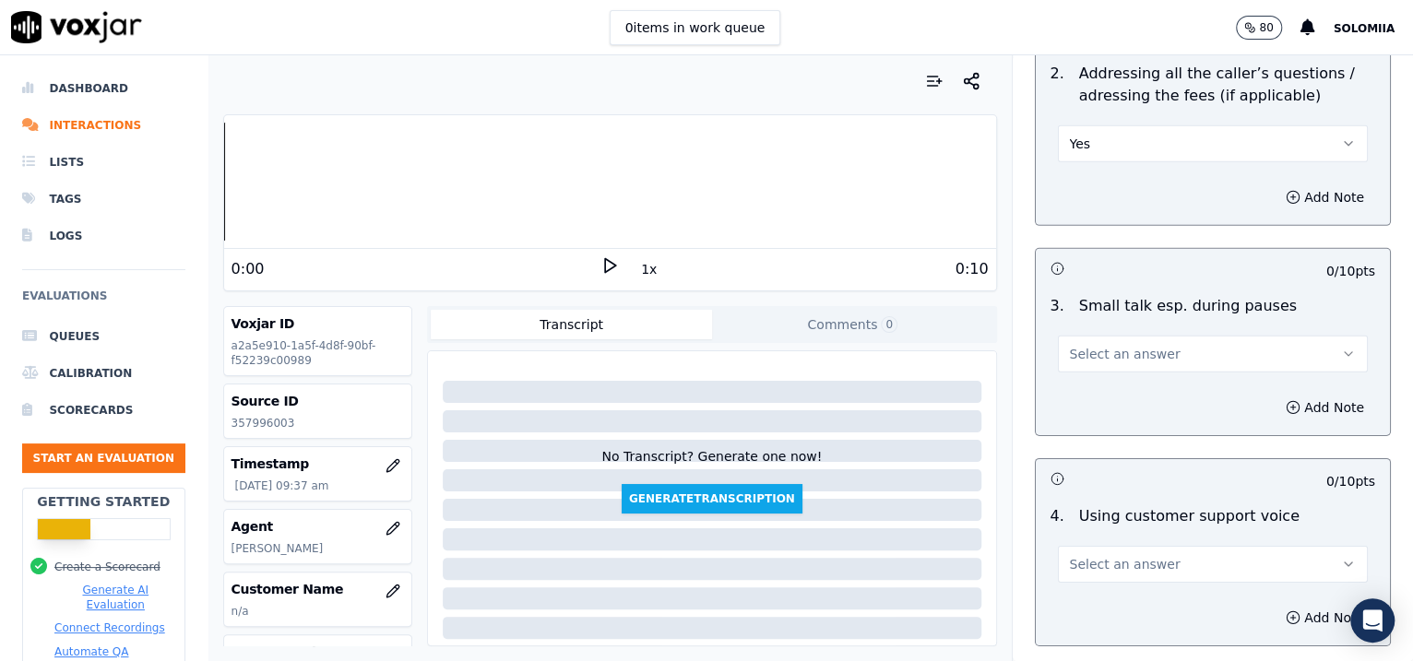
click at [1081, 345] on span "Select an answer" at bounding box center [1125, 354] width 111 height 18
click at [1109, 402] on div "No" at bounding box center [1173, 398] width 272 height 30
click at [1109, 555] on span "Select an answer" at bounding box center [1125, 564] width 111 height 18
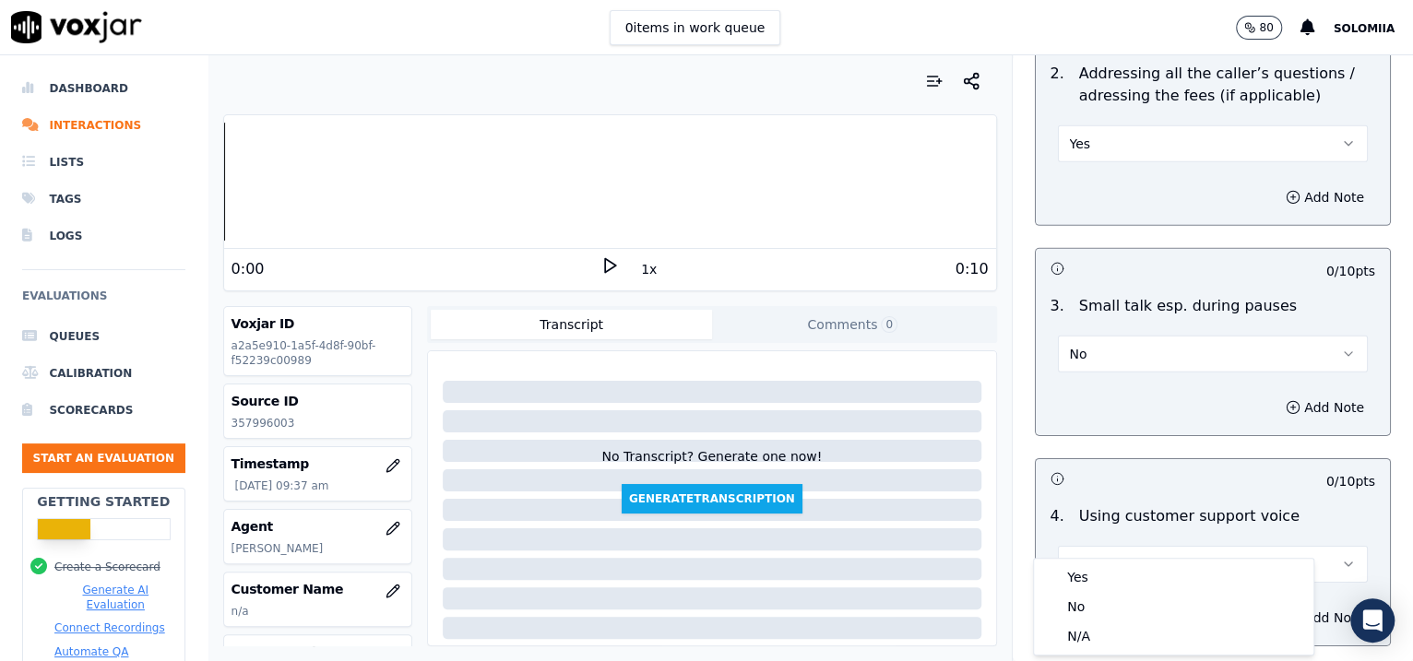
drag, startPoint x: 1121, startPoint y: 559, endPoint x: 1126, endPoint y: 572, distance: 13.7
click at [1126, 572] on div "Yes No N/A" at bounding box center [1173, 607] width 279 height 96
click at [1126, 572] on div "Yes" at bounding box center [1173, 577] width 272 height 30
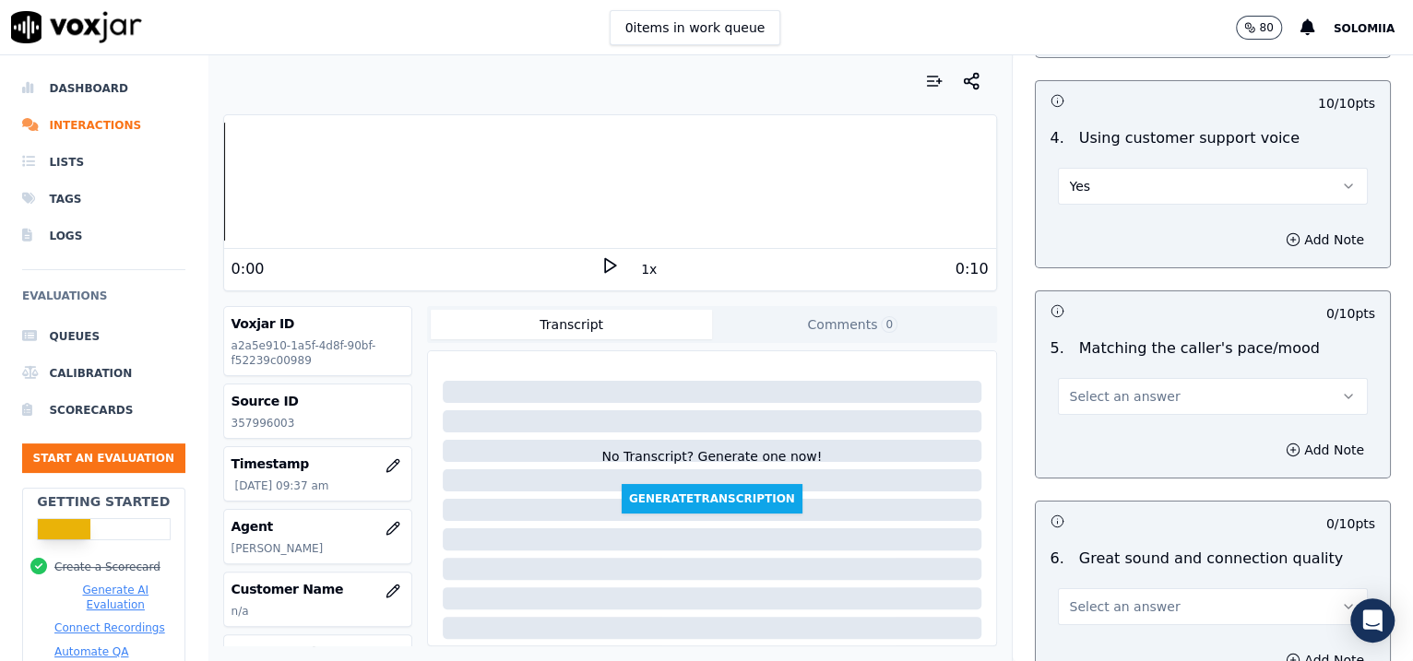
scroll to position [3716, 0]
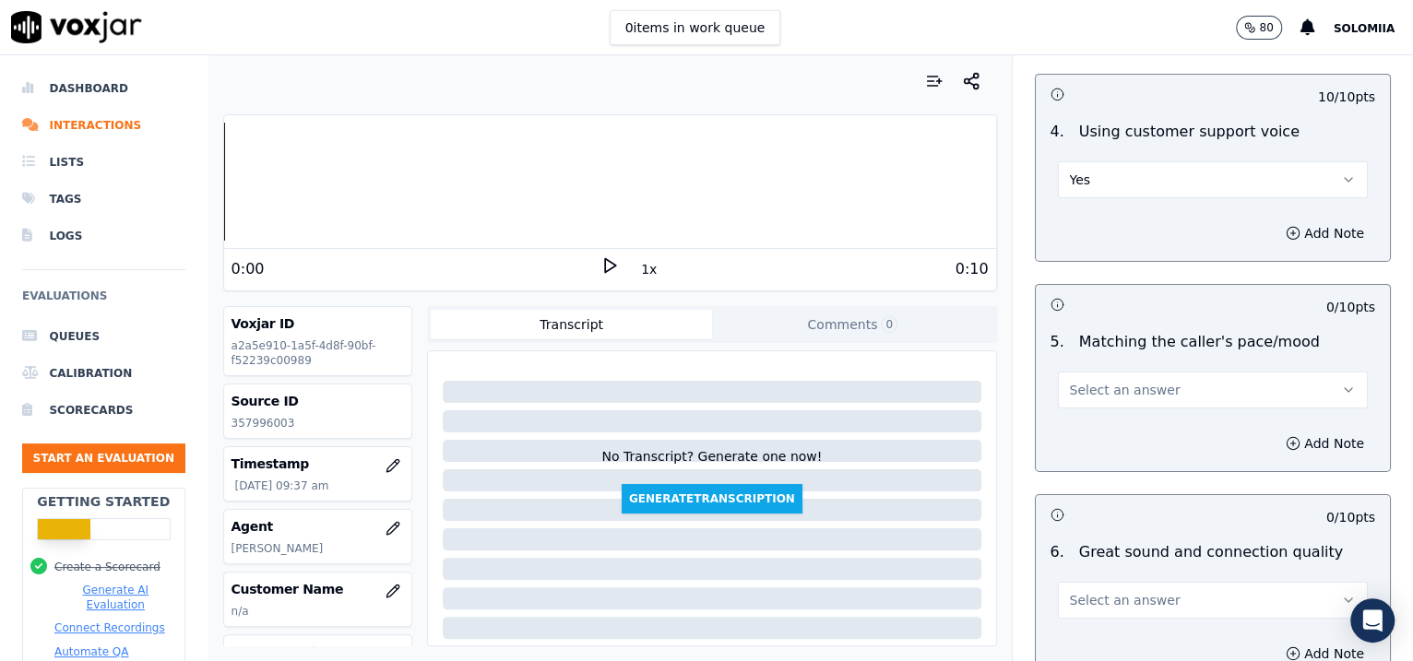
click at [1127, 372] on button "Select an answer" at bounding box center [1213, 390] width 311 height 37
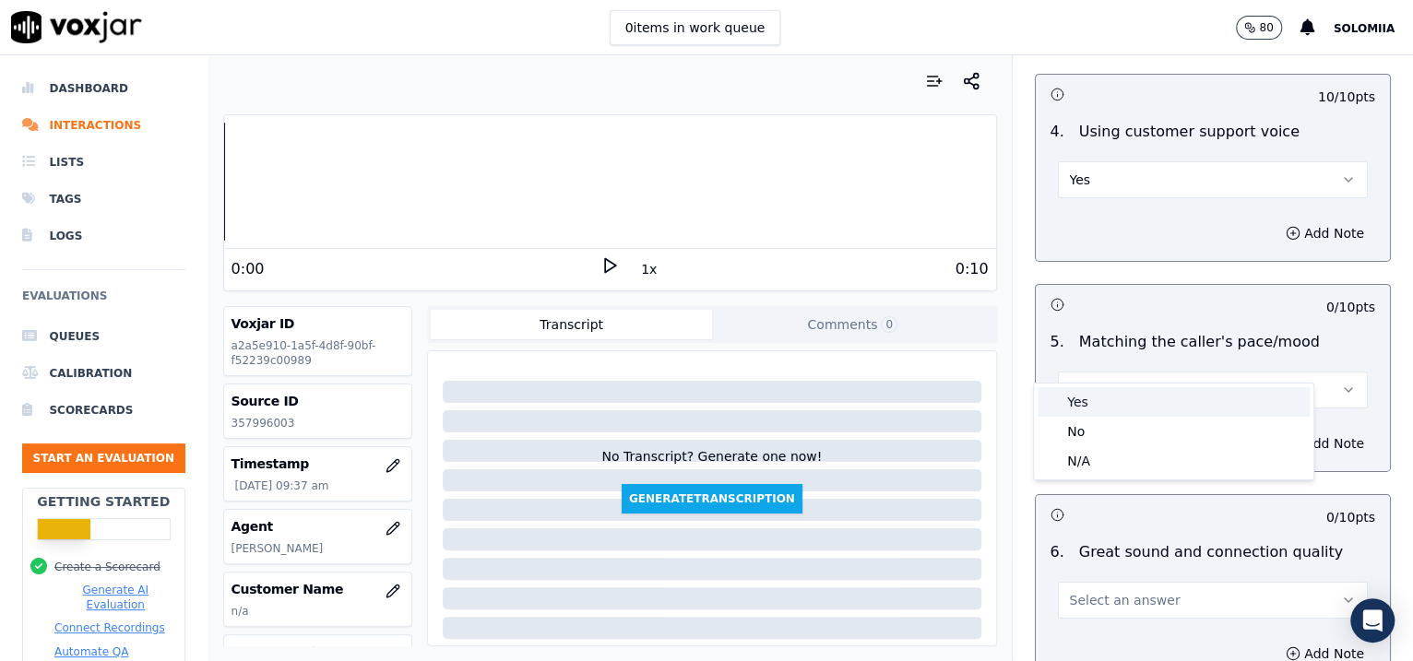
click at [1134, 388] on div "Yes" at bounding box center [1173, 402] width 272 height 30
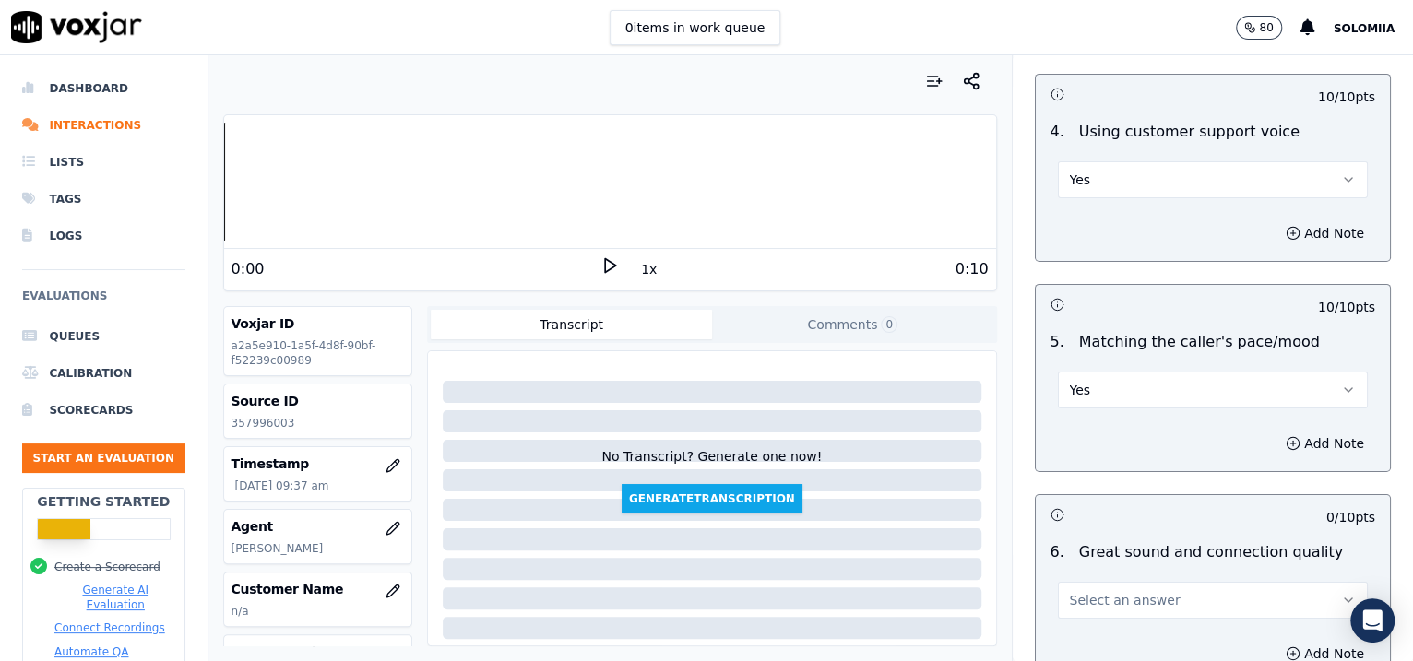
click at [1114, 591] on span "Select an answer" at bounding box center [1125, 600] width 111 height 18
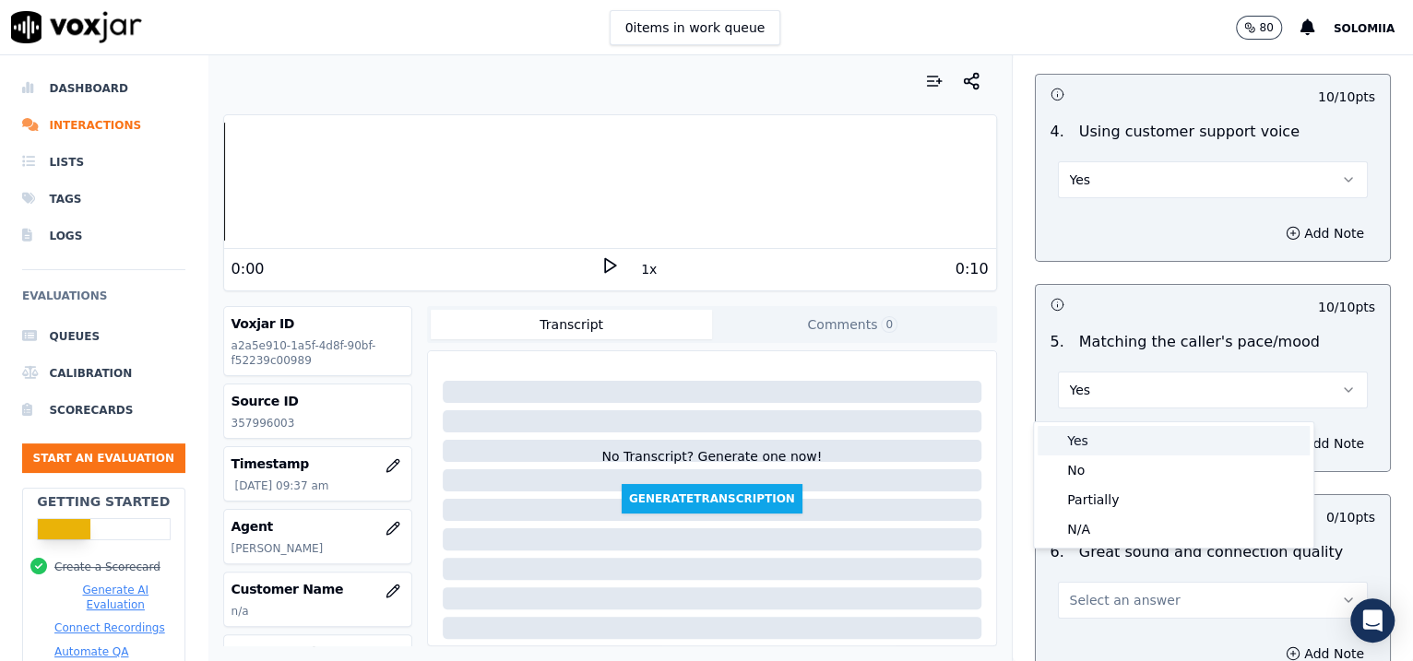
click at [1090, 433] on div "Yes" at bounding box center [1173, 441] width 272 height 30
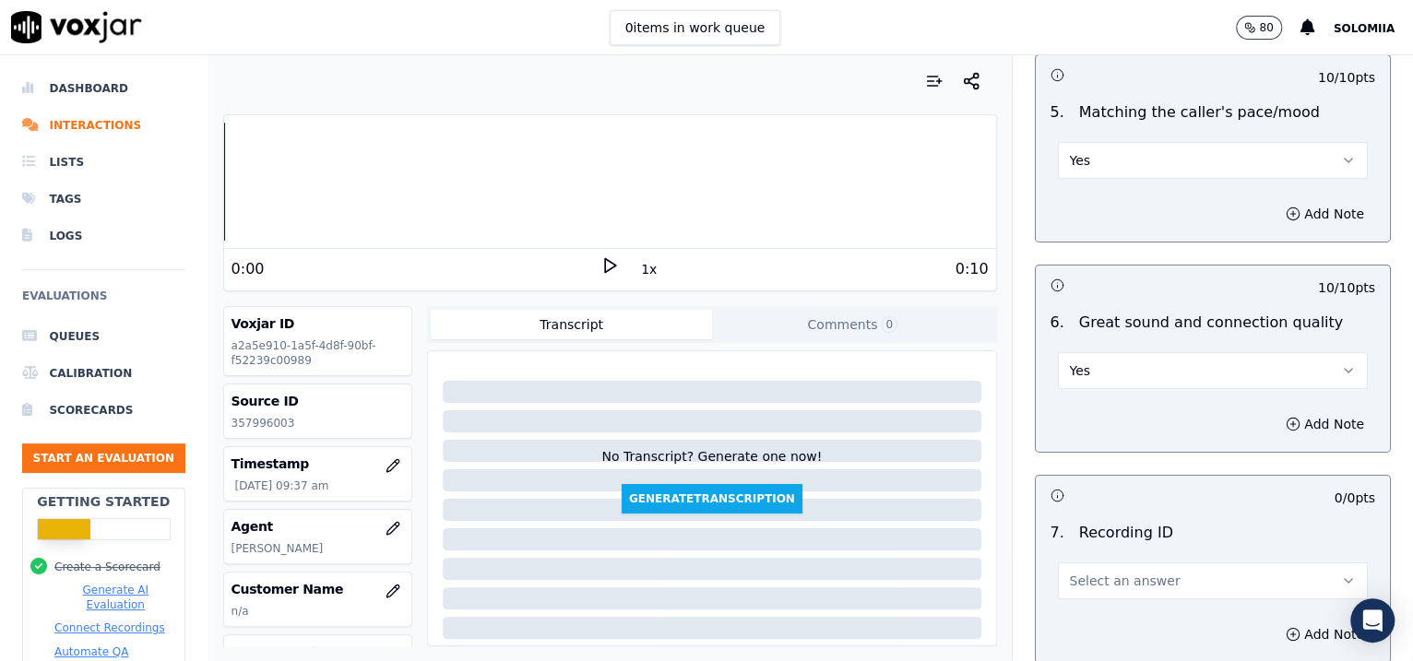
scroll to position [4080, 0]
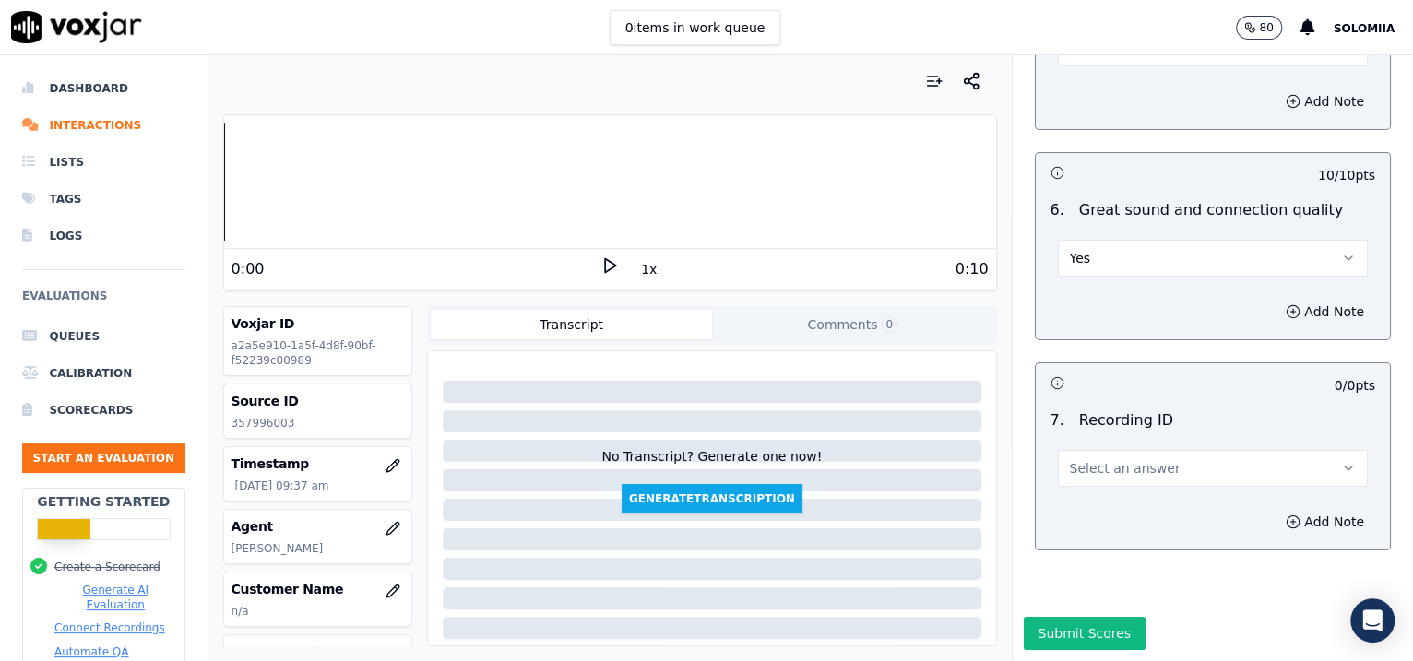
drag, startPoint x: 1110, startPoint y: 447, endPoint x: 1101, endPoint y: 430, distance: 19.8
click at [1101, 430] on div "0 / 0 pts 7 . Recording ID Select an answer Add Note" at bounding box center [1213, 456] width 357 height 188
click at [1101, 450] on button "Select an answer" at bounding box center [1213, 468] width 311 height 37
click at [1108, 473] on div "N/A" at bounding box center [1173, 470] width 272 height 30
click at [1310, 509] on button "Add Note" at bounding box center [1324, 522] width 101 height 26
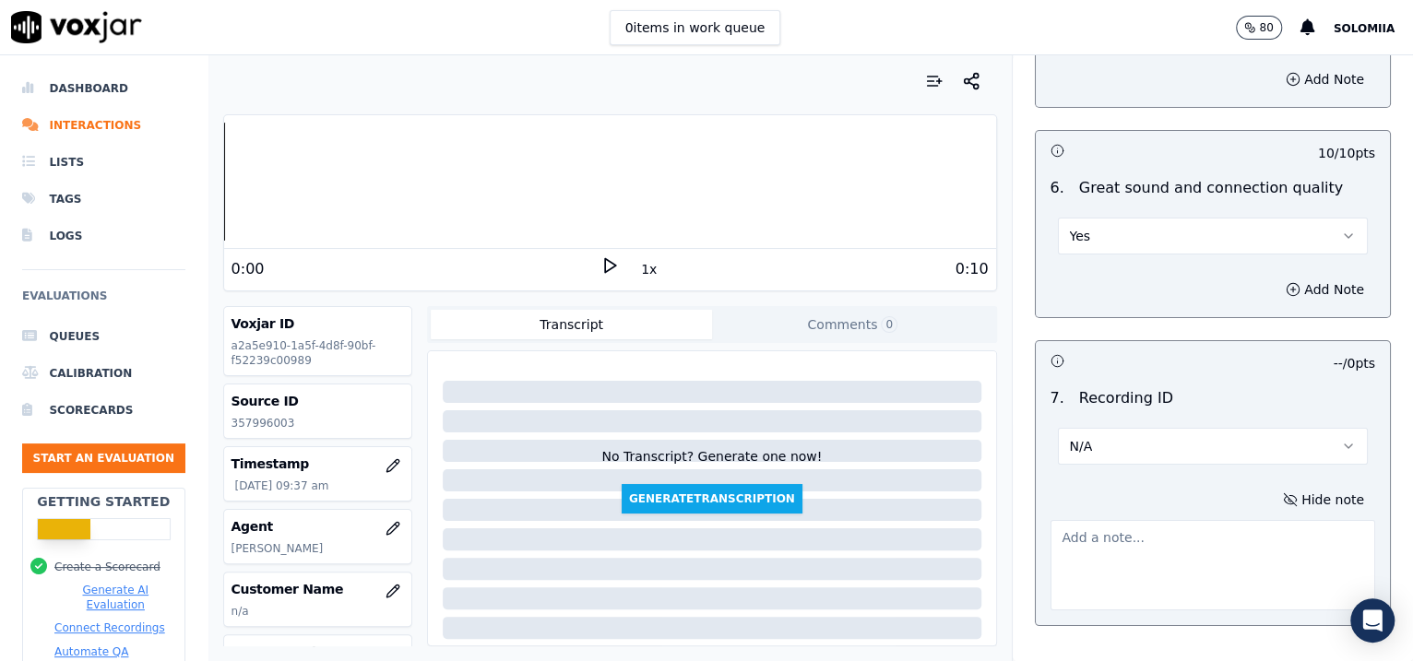
click at [1181, 521] on textarea at bounding box center [1212, 565] width 325 height 90
paste textarea "357996003"
type textarea "357996003"
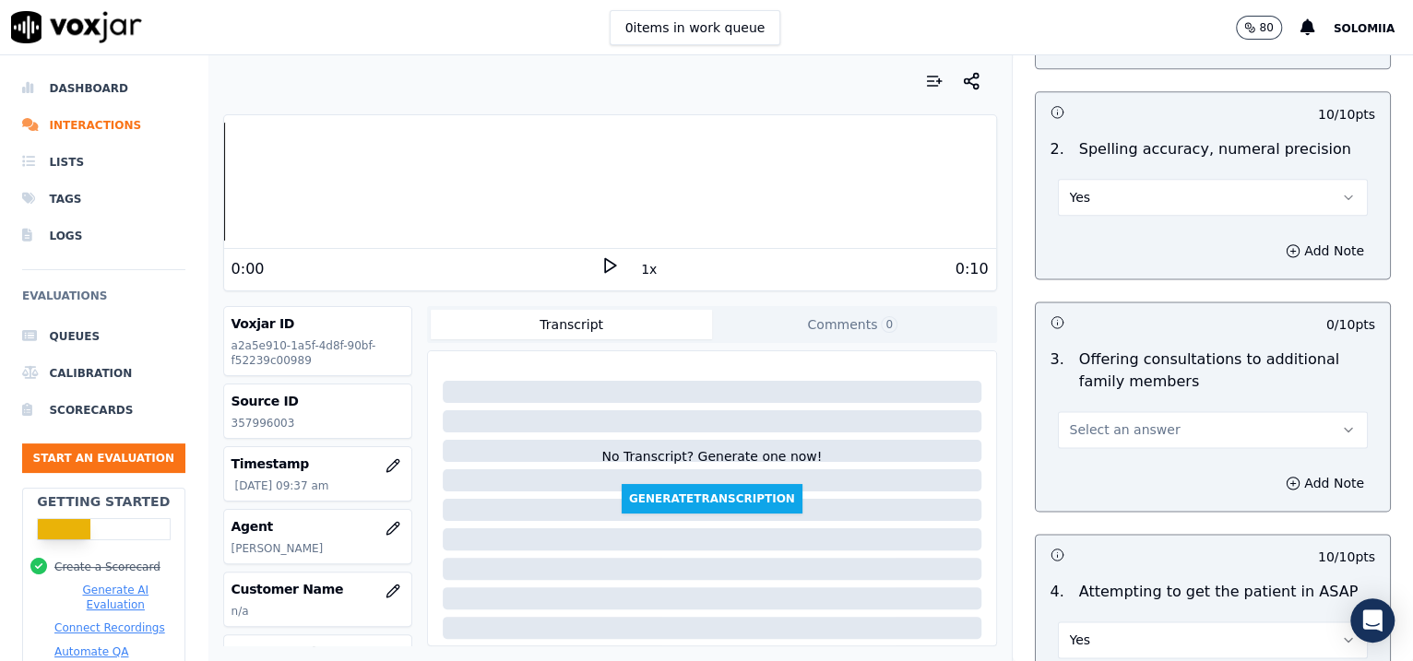
scroll to position [1441, 0]
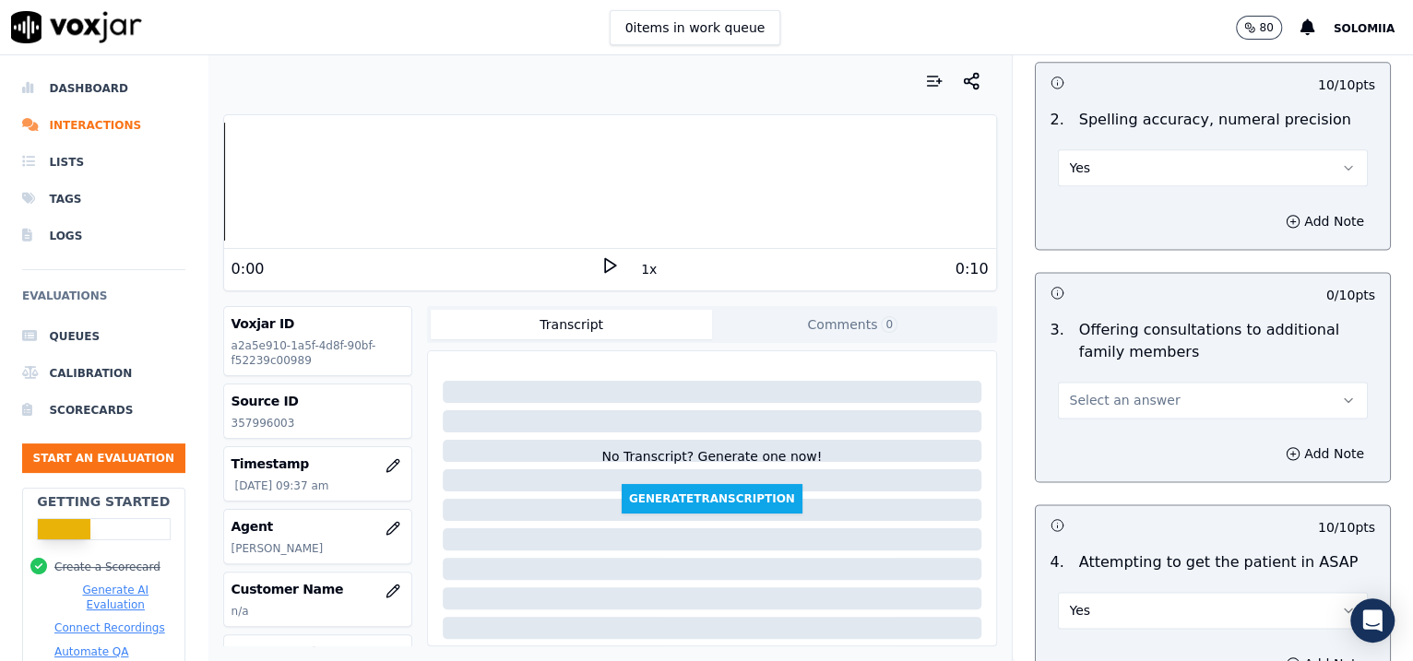
click at [1134, 395] on span "Select an answer" at bounding box center [1125, 400] width 111 height 18
click at [1118, 466] on div "No" at bounding box center [1173, 469] width 272 height 30
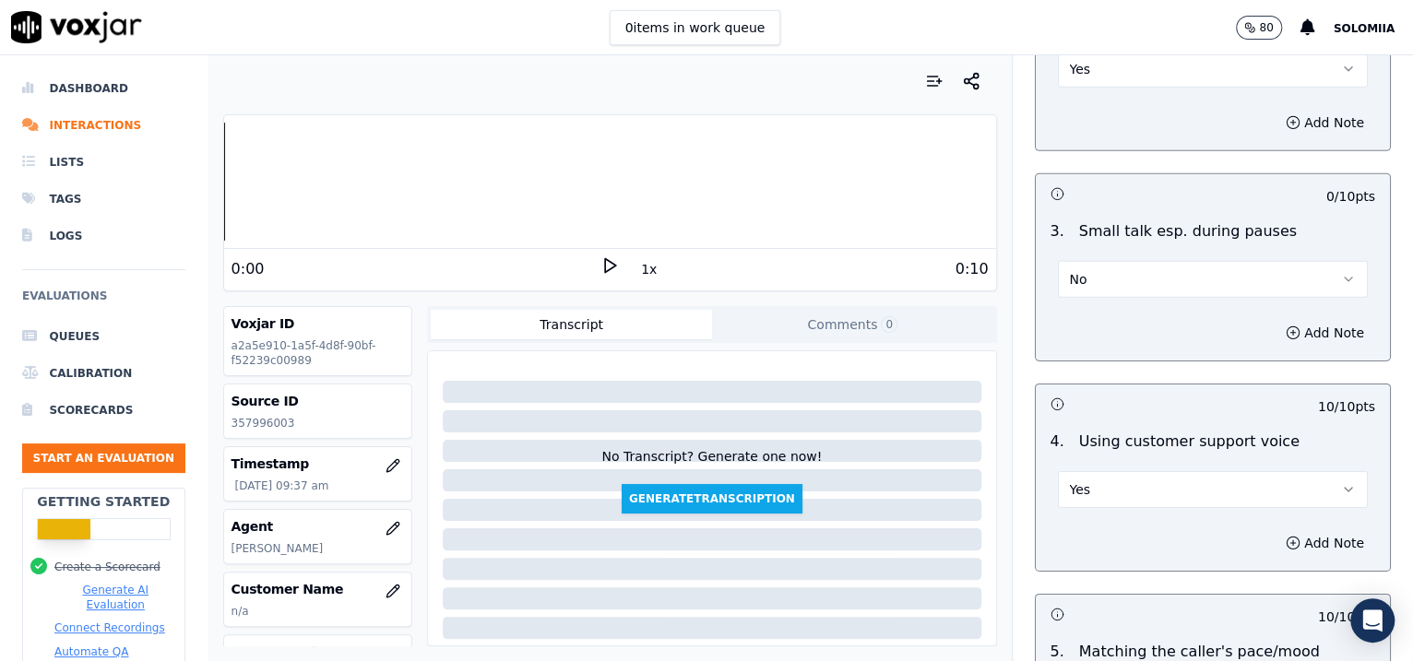
scroll to position [4178, 0]
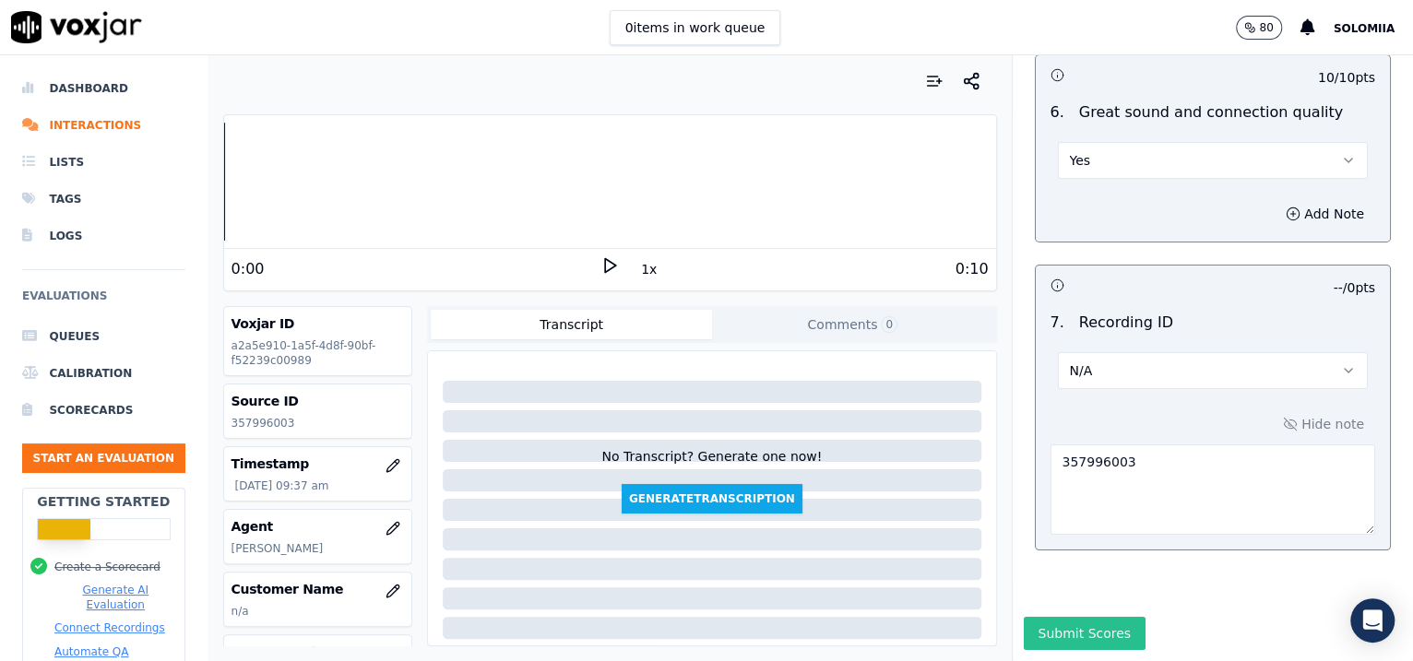
click at [1046, 617] on button "Submit Scores" at bounding box center [1084, 633] width 123 height 33
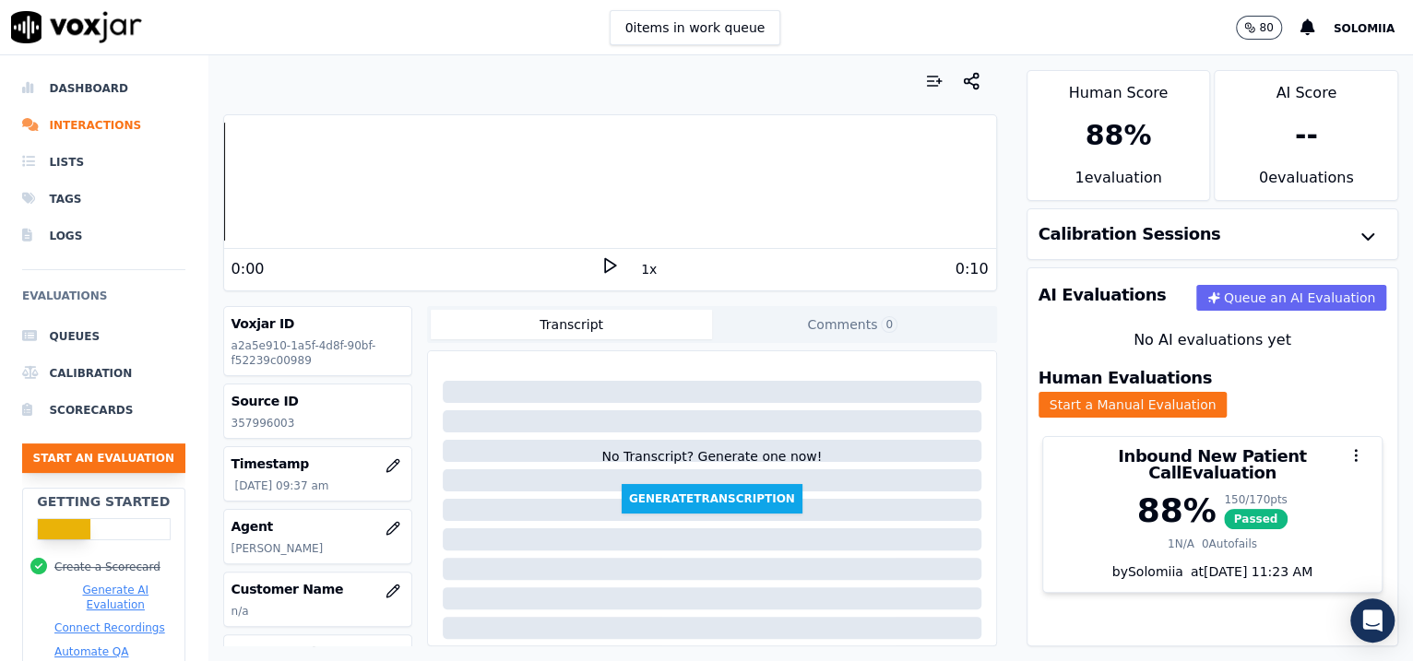
click at [106, 459] on button "Start an Evaluation" at bounding box center [103, 459] width 163 height 30
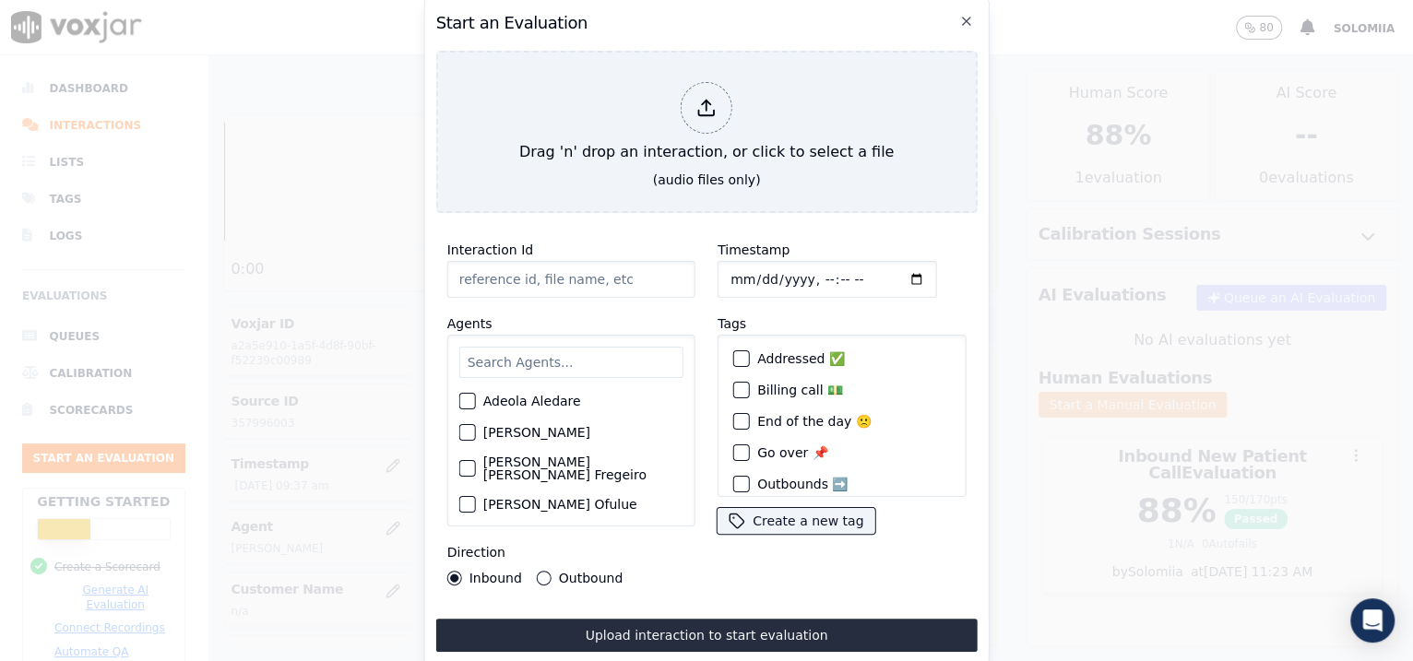
click at [519, 277] on input "Interaction Id" at bounding box center [571, 279] width 248 height 37
paste input "357998750"
type input "357998750"
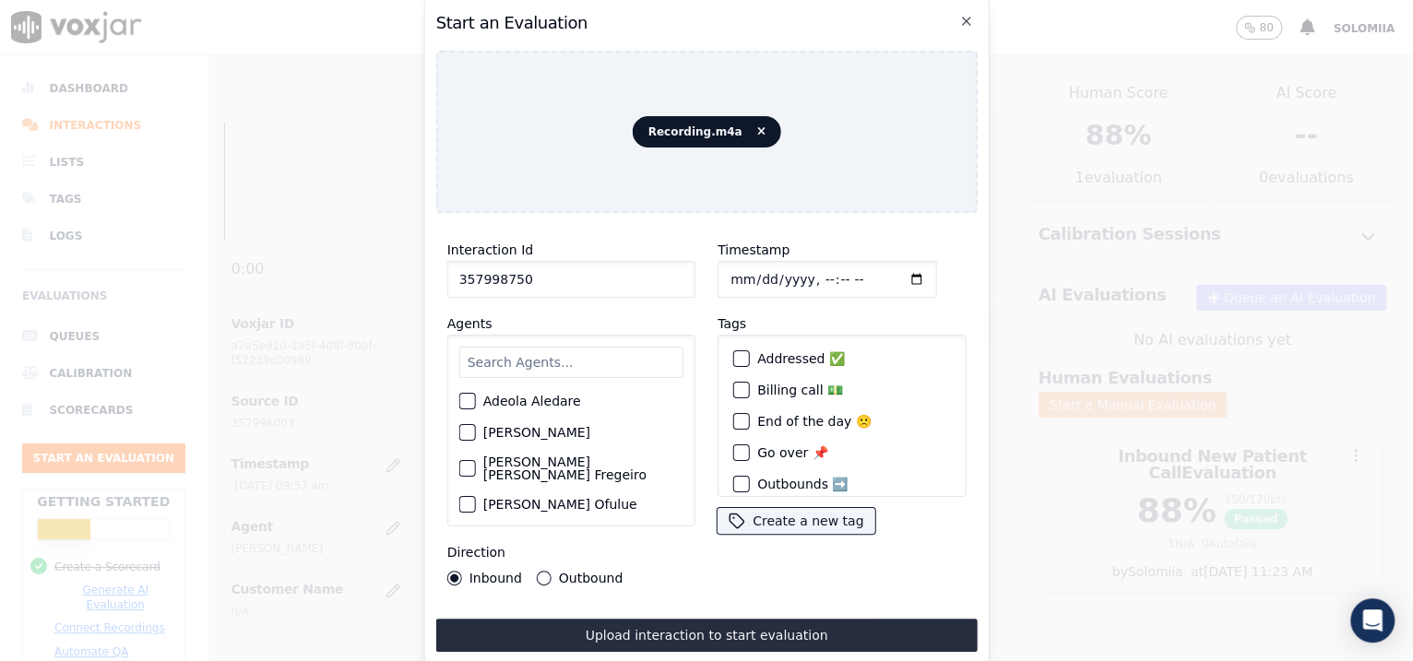
click at [748, 269] on input "Timestamp" at bounding box center [826, 279] width 219 height 37
click at [804, 269] on input "Timestamp" at bounding box center [826, 279] width 219 height 37
type input "[DATE]T09:56"
click at [597, 347] on input "text" at bounding box center [571, 362] width 224 height 31
type input "zai"
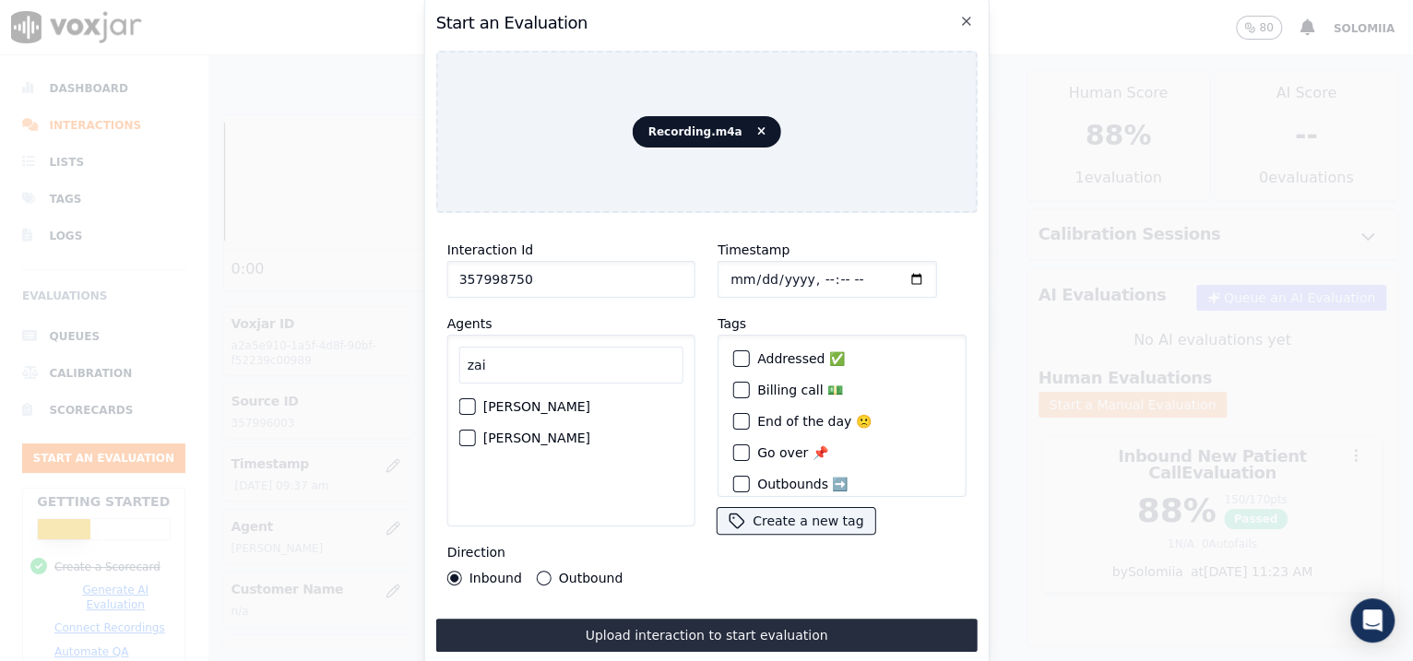
click at [505, 432] on label "[PERSON_NAME]" at bounding box center [536, 438] width 107 height 13
click at [476, 430] on button "[PERSON_NAME]" at bounding box center [467, 438] width 17 height 17
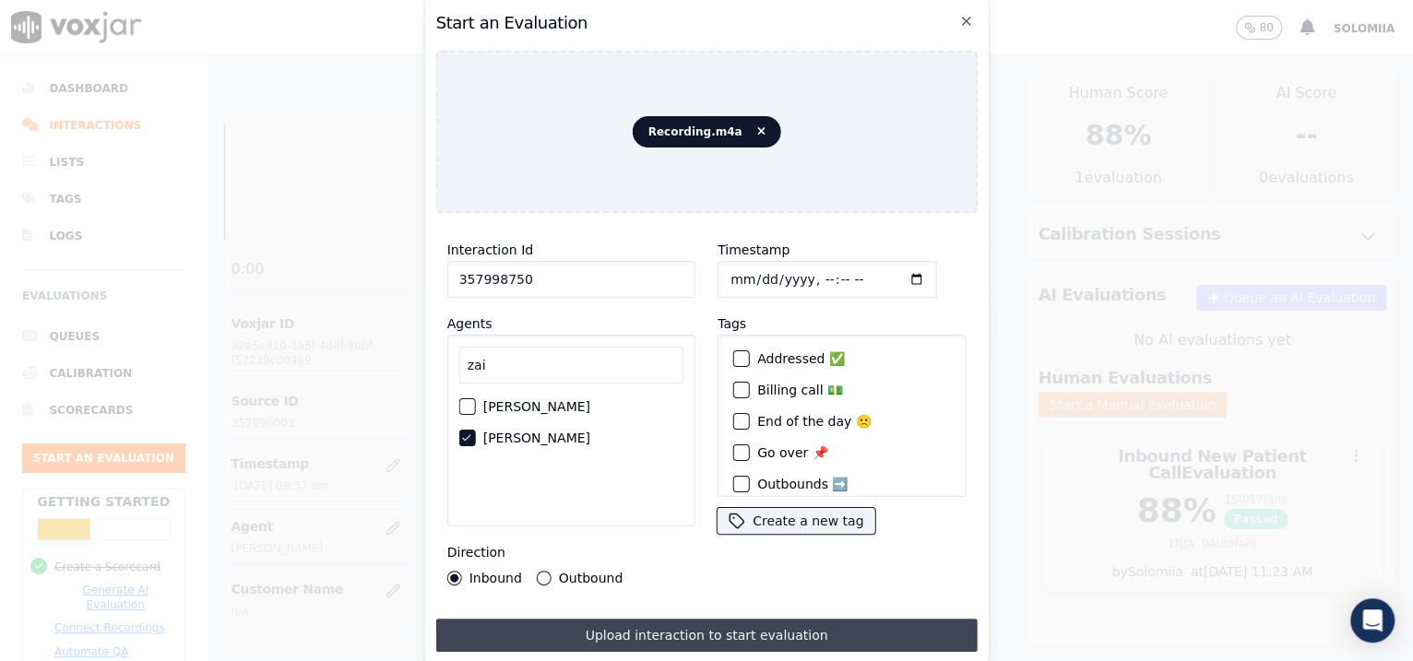
click at [649, 636] on button "Upload interaction to start evaluation" at bounding box center [706, 635] width 541 height 33
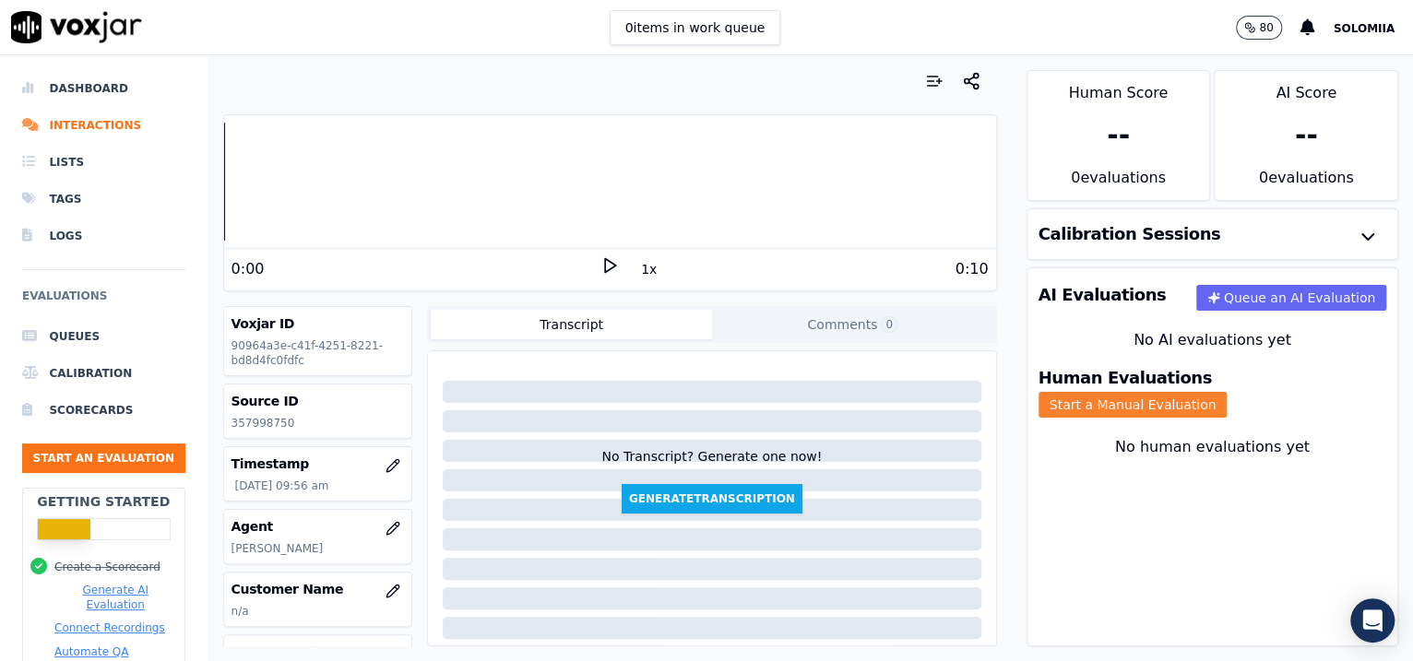
click at [1227, 392] on button "Start a Manual Evaluation" at bounding box center [1132, 405] width 189 height 26
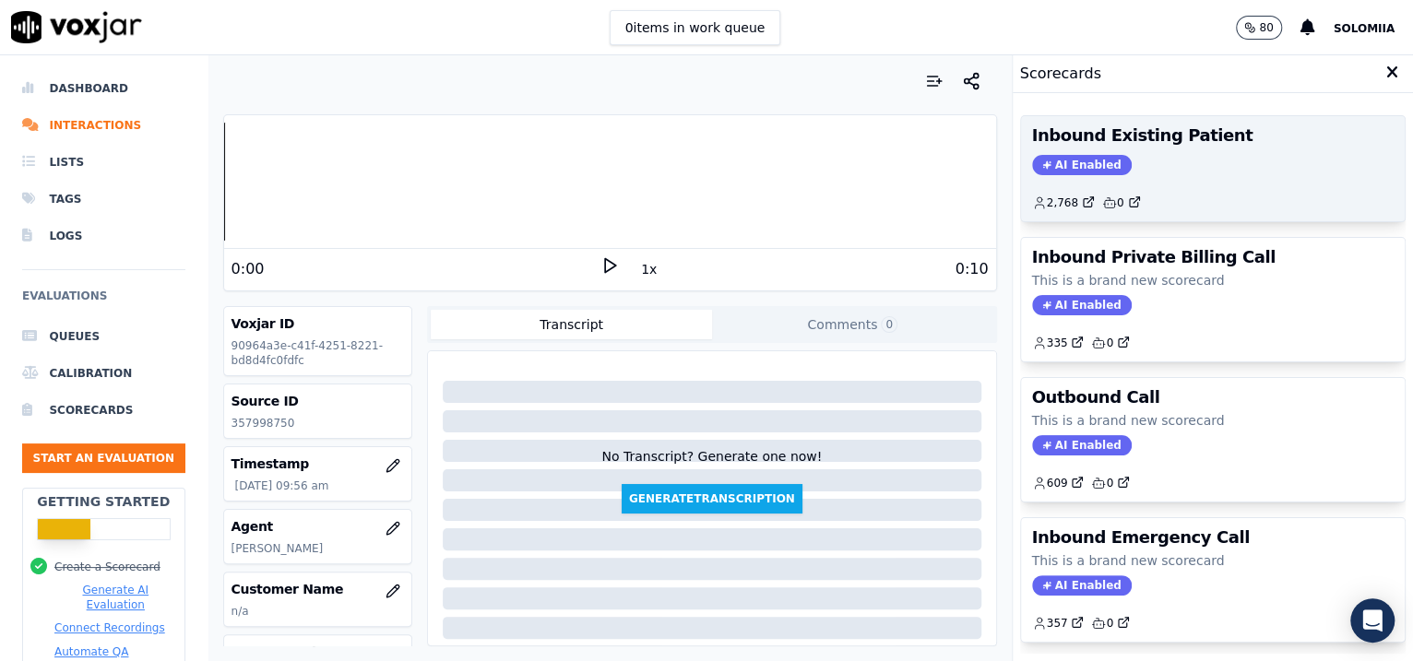
click at [1168, 137] on h3 "Inbound Existing Patient" at bounding box center [1213, 135] width 362 height 17
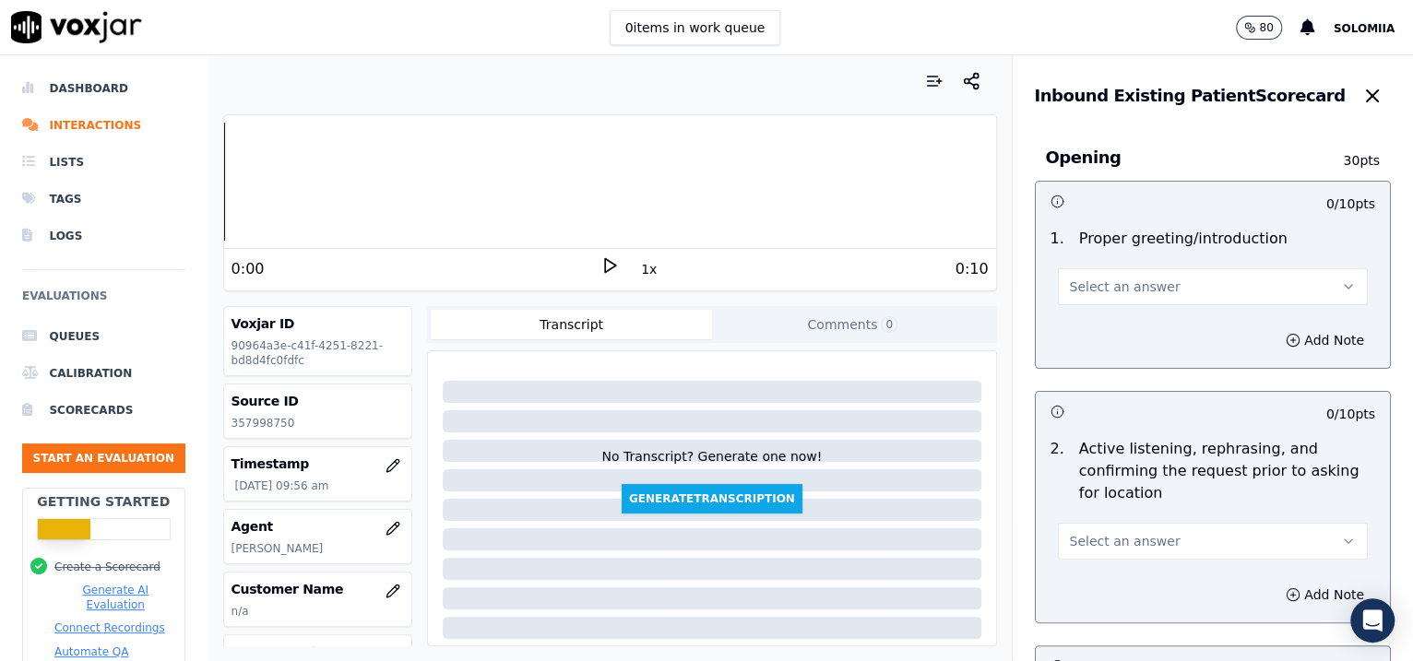
click at [1113, 284] on span "Select an answer" at bounding box center [1125, 287] width 111 height 18
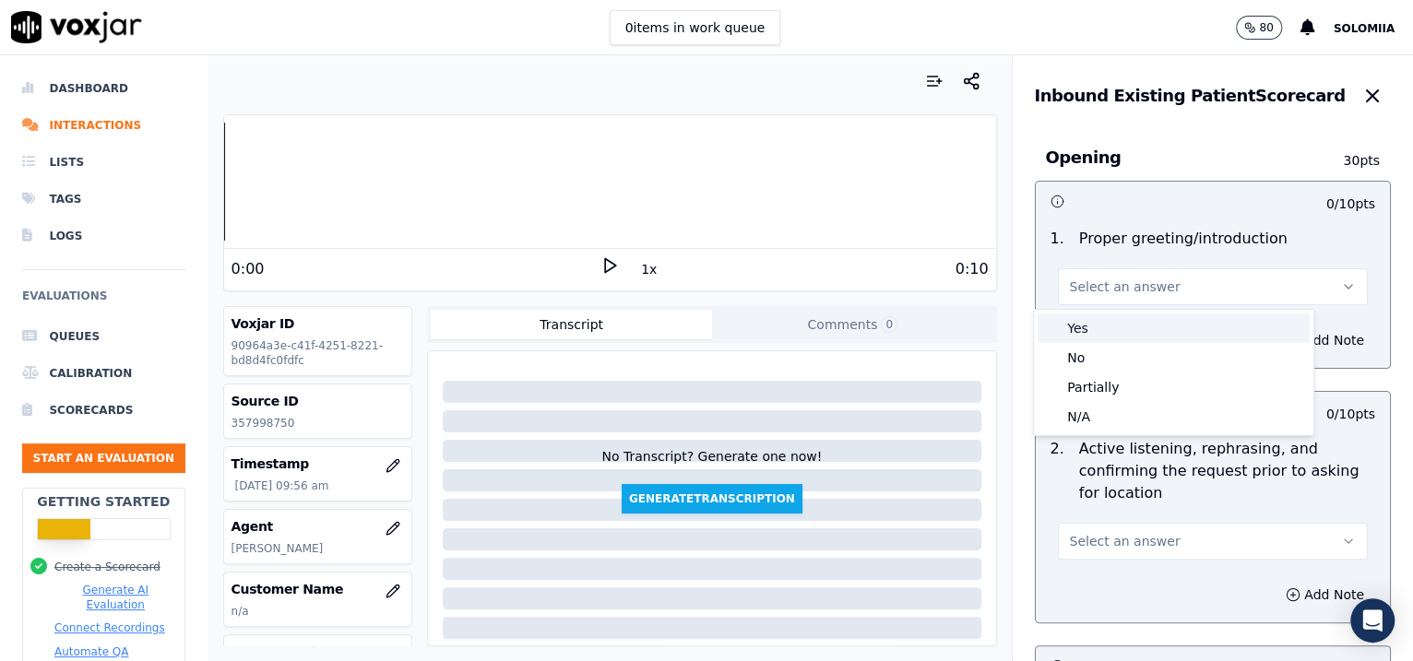
click at [1132, 323] on div "Yes" at bounding box center [1173, 329] width 272 height 30
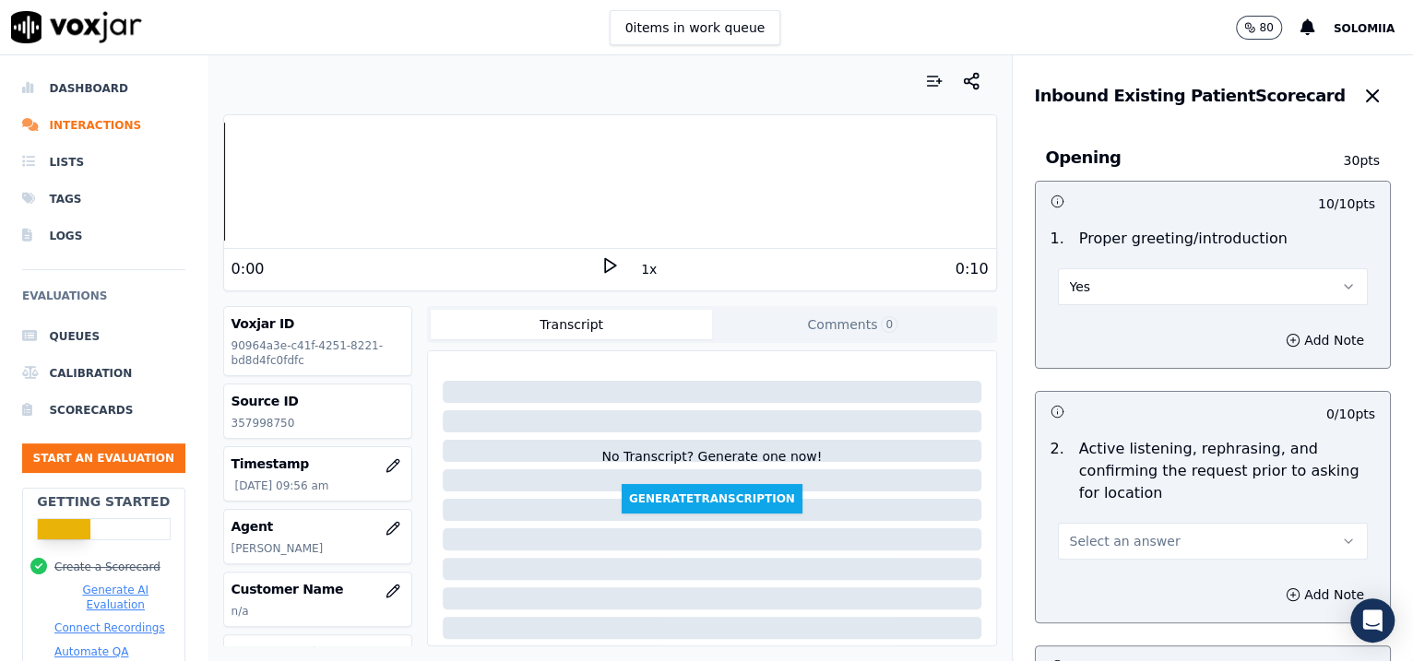
click at [1102, 532] on span "Select an answer" at bounding box center [1125, 541] width 111 height 18
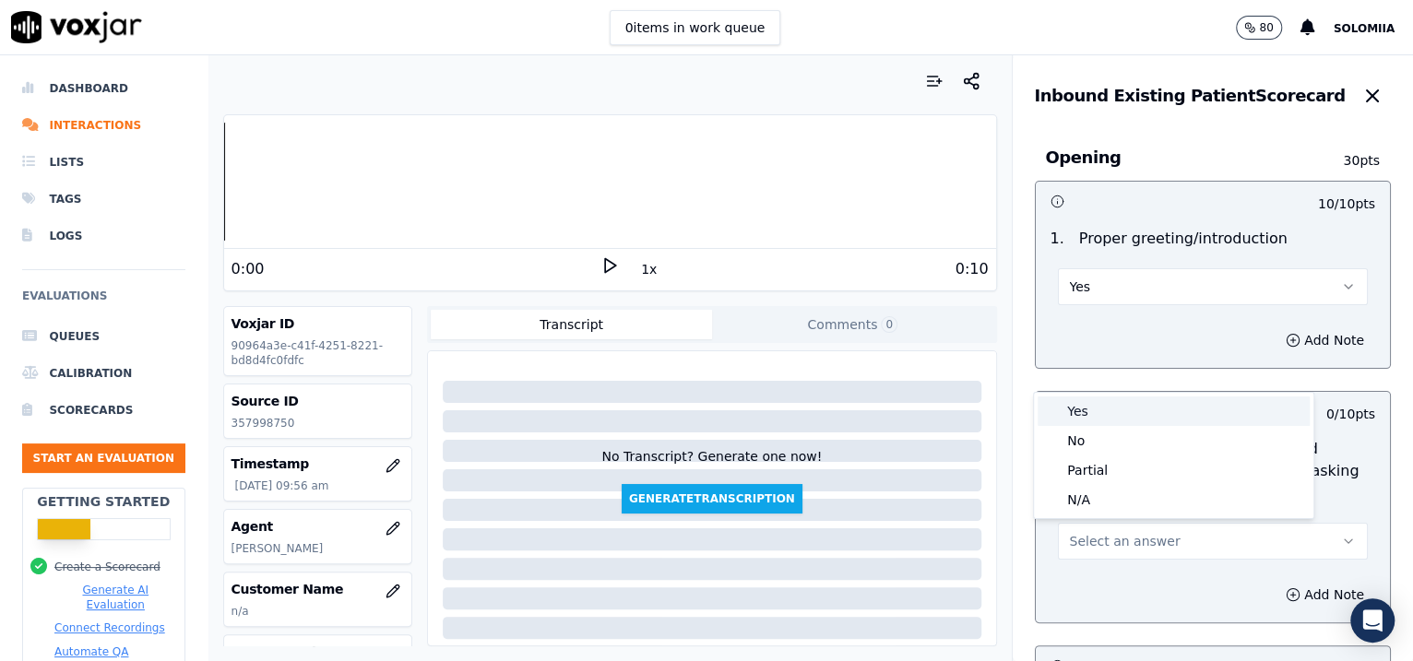
click at [1107, 404] on div "Yes" at bounding box center [1173, 411] width 272 height 30
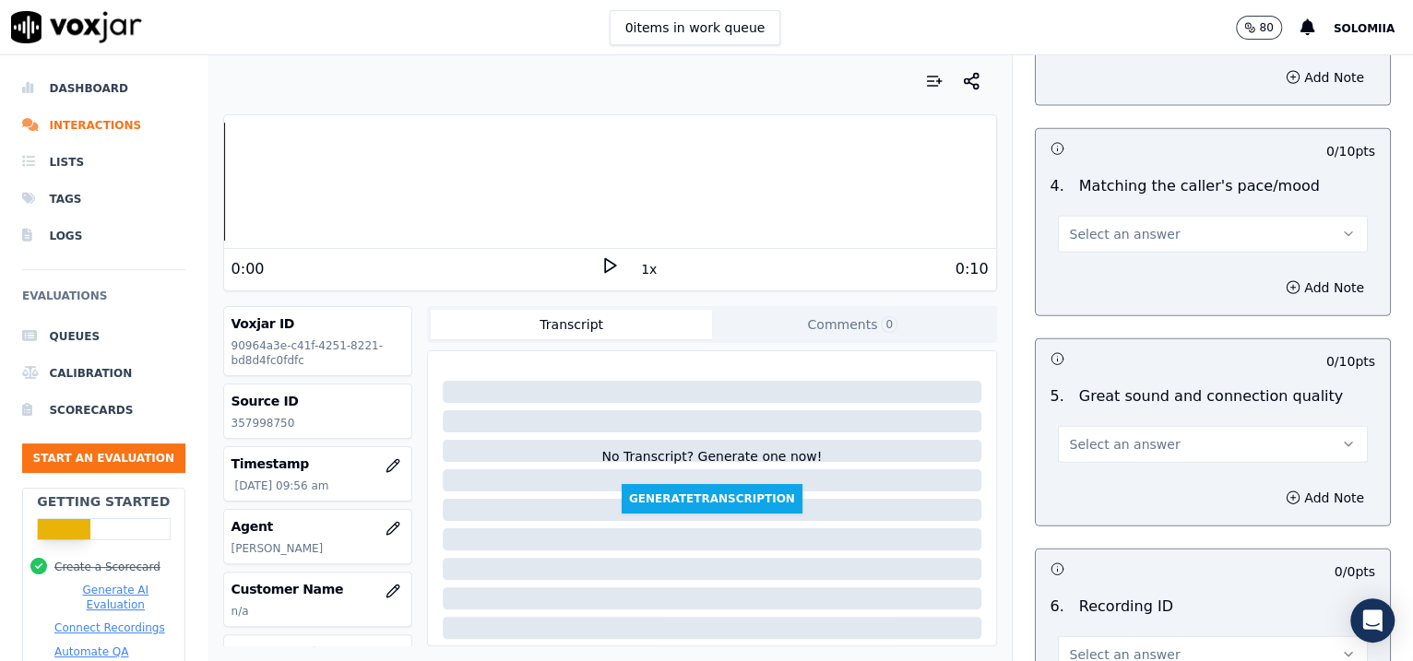
scroll to position [2814, 0]
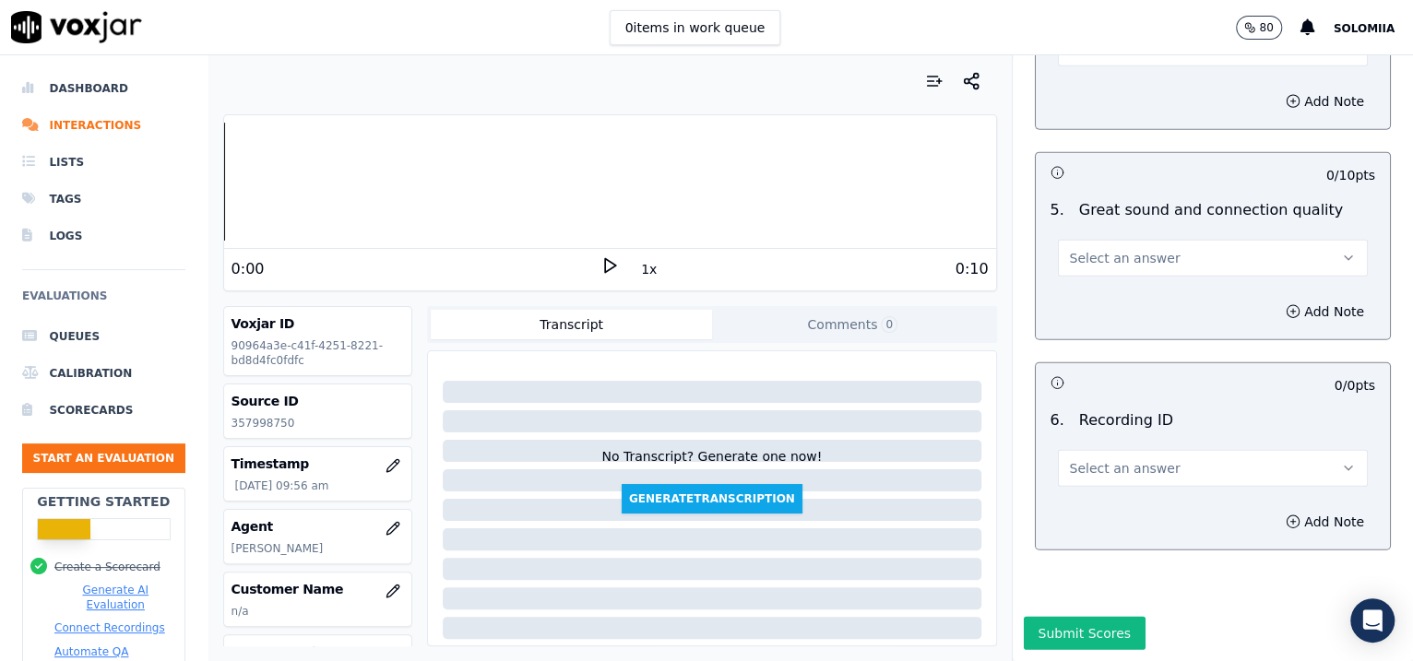
click at [1102, 459] on span "Select an answer" at bounding box center [1125, 468] width 111 height 18
click at [1118, 459] on div "N/A" at bounding box center [1173, 469] width 272 height 30
click at [1293, 509] on button "Add Note" at bounding box center [1324, 522] width 101 height 26
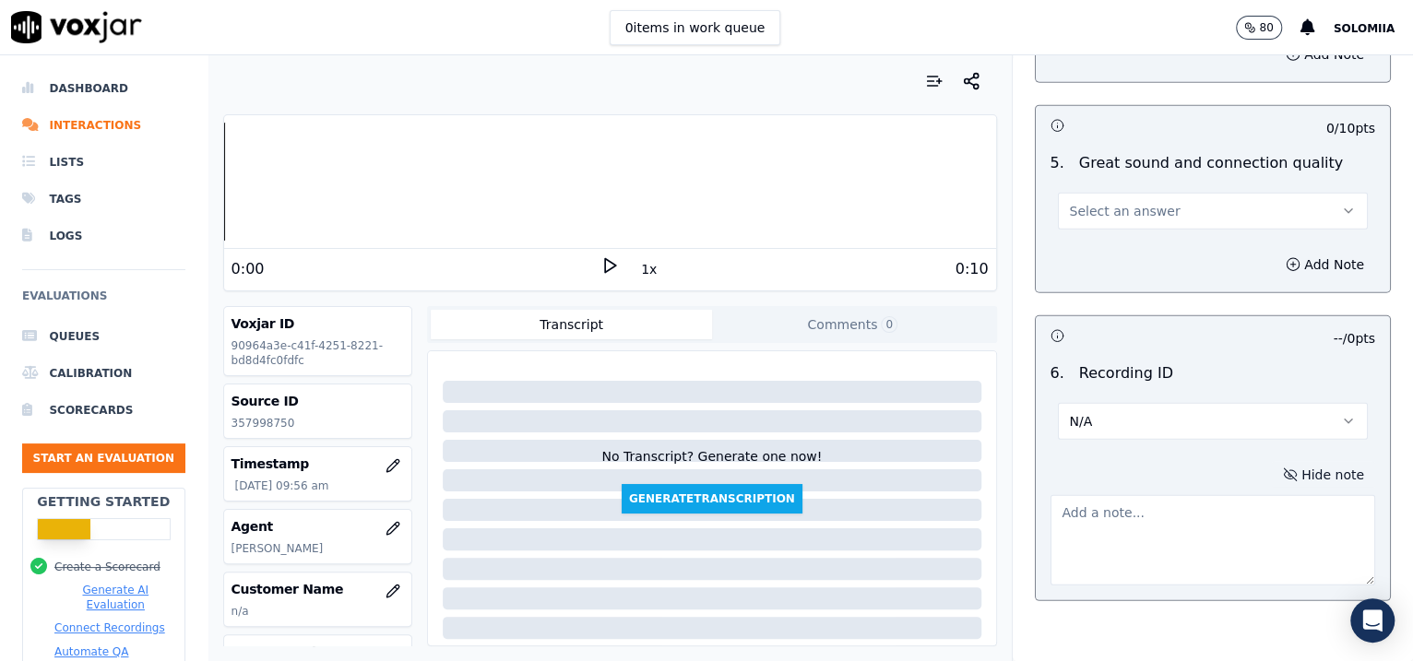
click at [1187, 531] on textarea at bounding box center [1212, 540] width 325 height 90
paste textarea "357998750"
type textarea "357998750"
click at [1104, 218] on button "Select an answer" at bounding box center [1213, 211] width 311 height 37
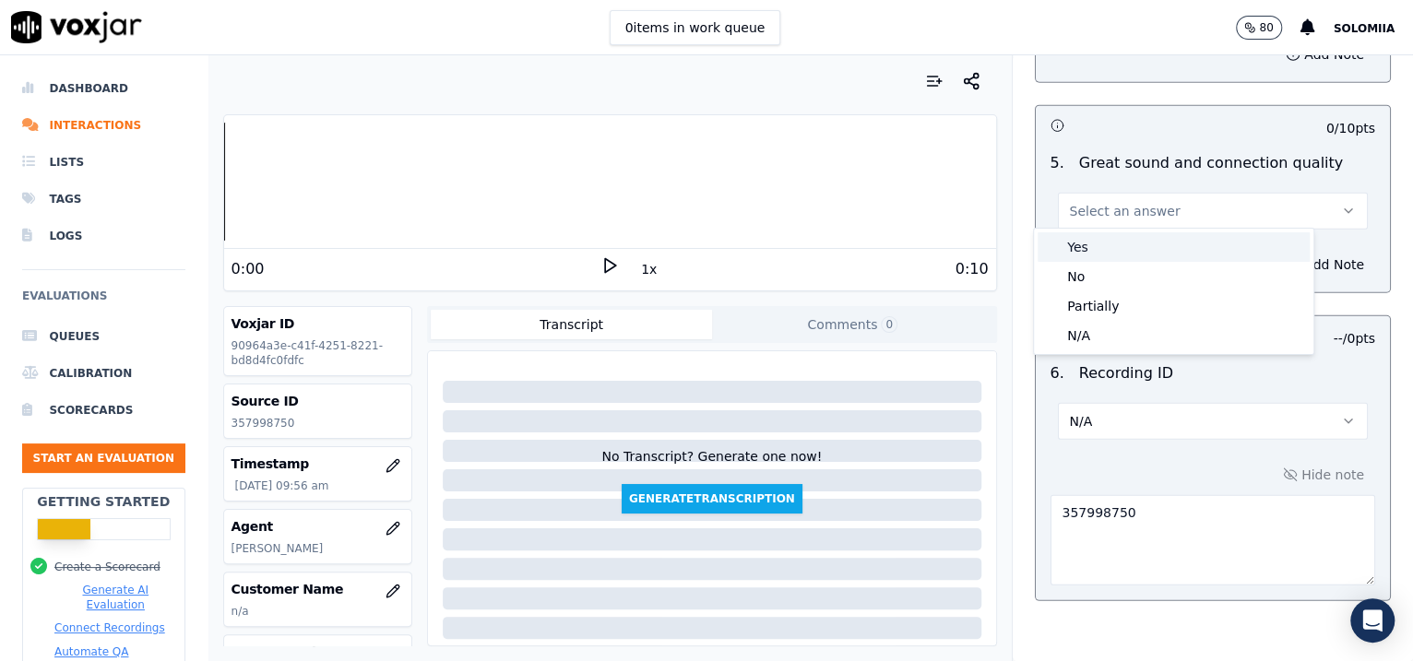
click at [1135, 241] on div "Yes" at bounding box center [1173, 247] width 272 height 30
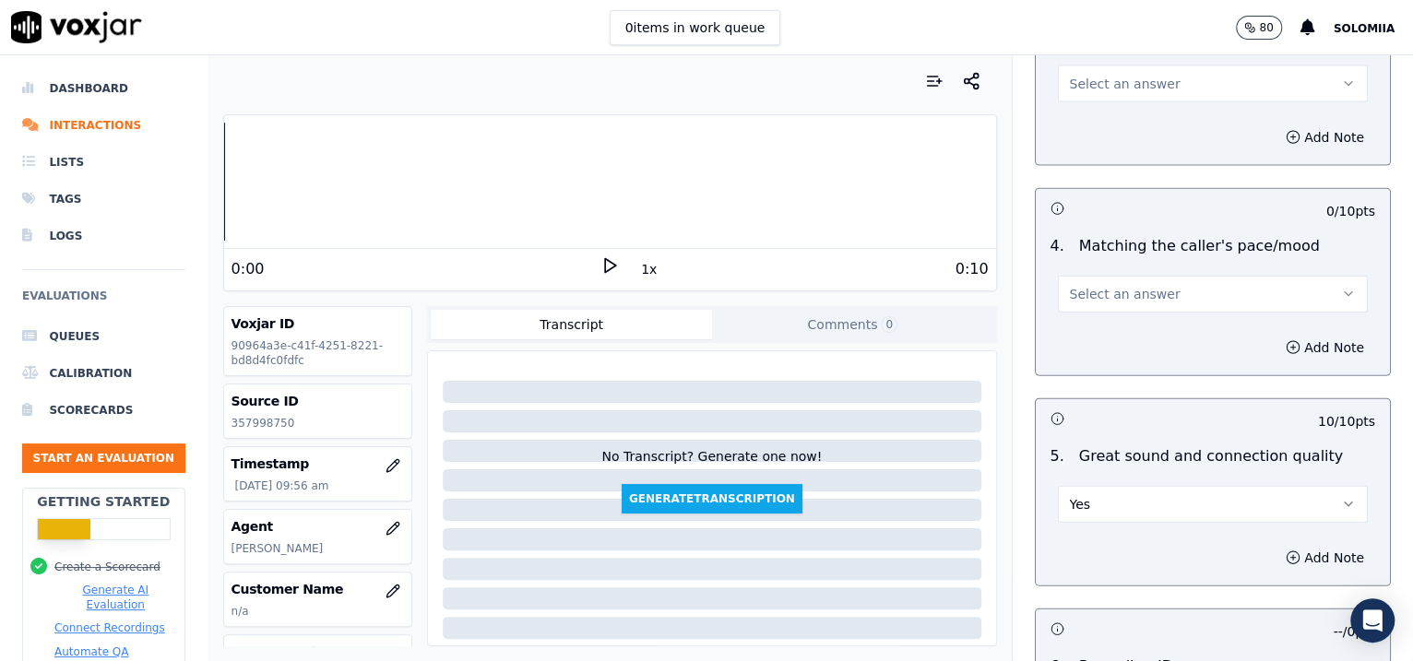
scroll to position [2446, 0]
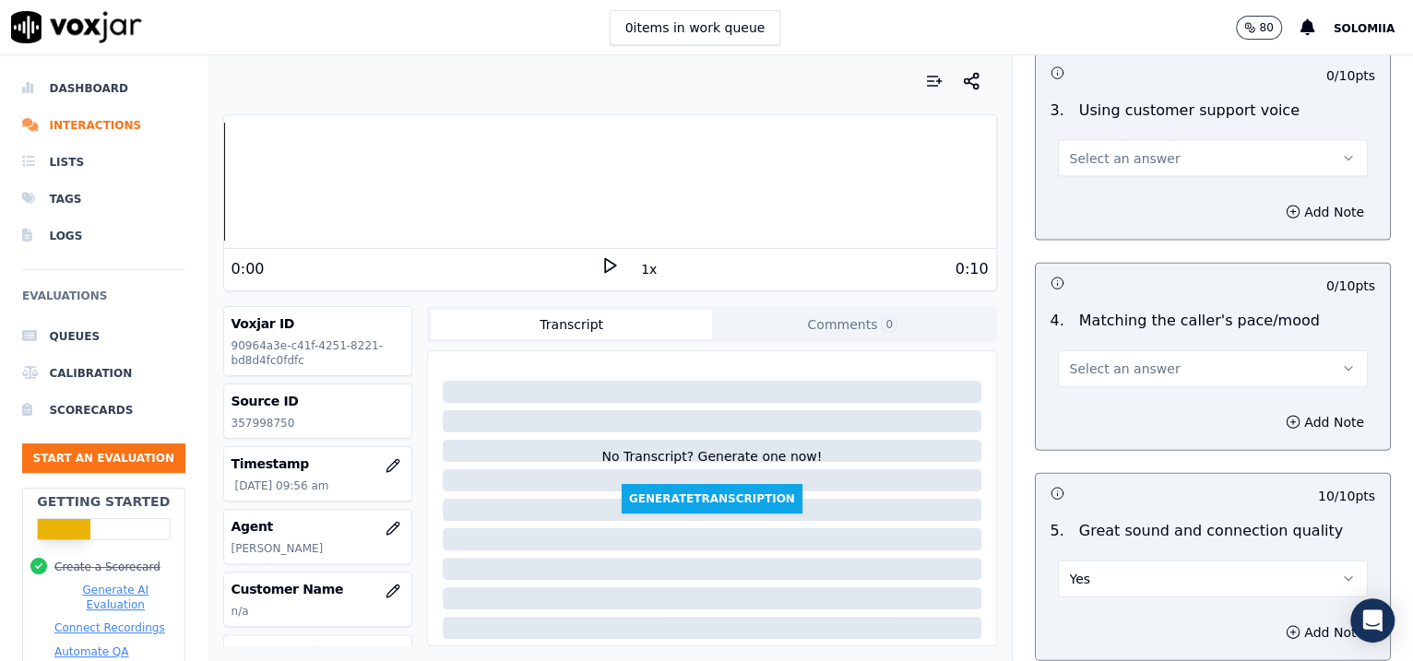
click at [1123, 360] on span "Select an answer" at bounding box center [1125, 369] width 111 height 18
click at [1158, 392] on div "Yes" at bounding box center [1173, 406] width 272 height 30
click at [1128, 141] on button "Select an answer" at bounding box center [1213, 158] width 311 height 37
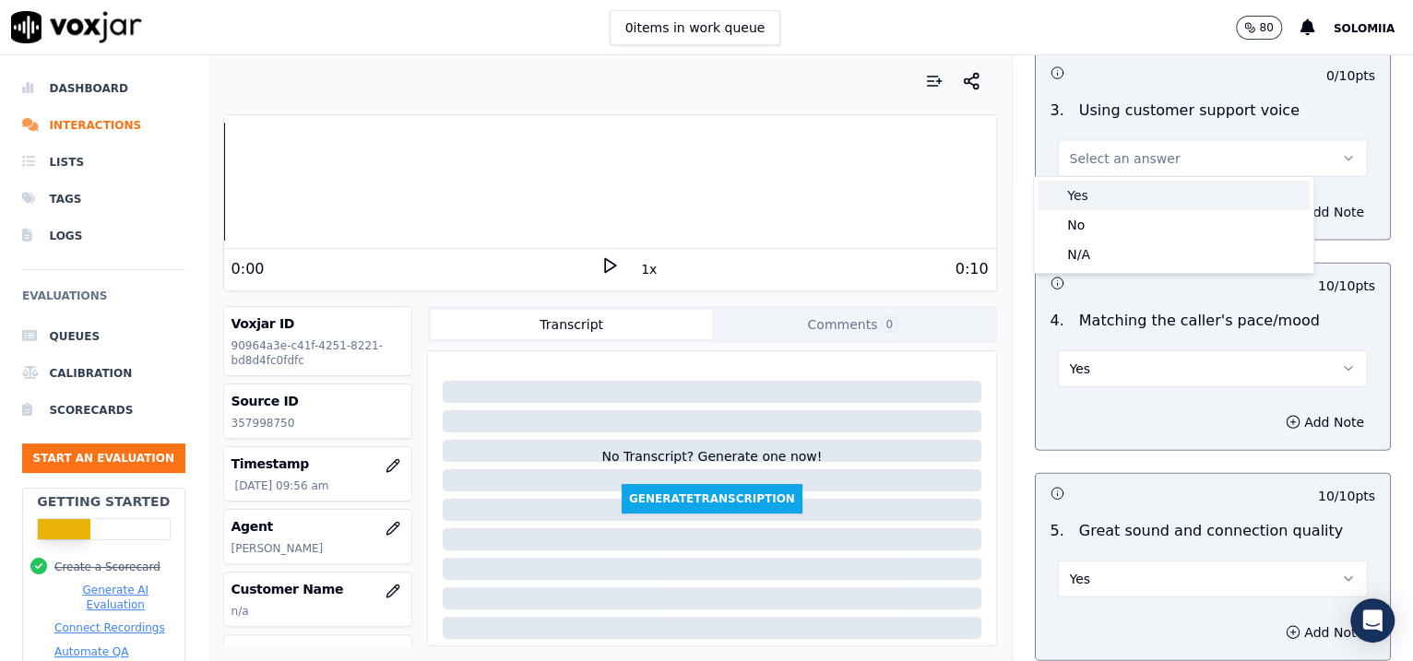
click at [1168, 195] on div "Yes" at bounding box center [1173, 196] width 272 height 30
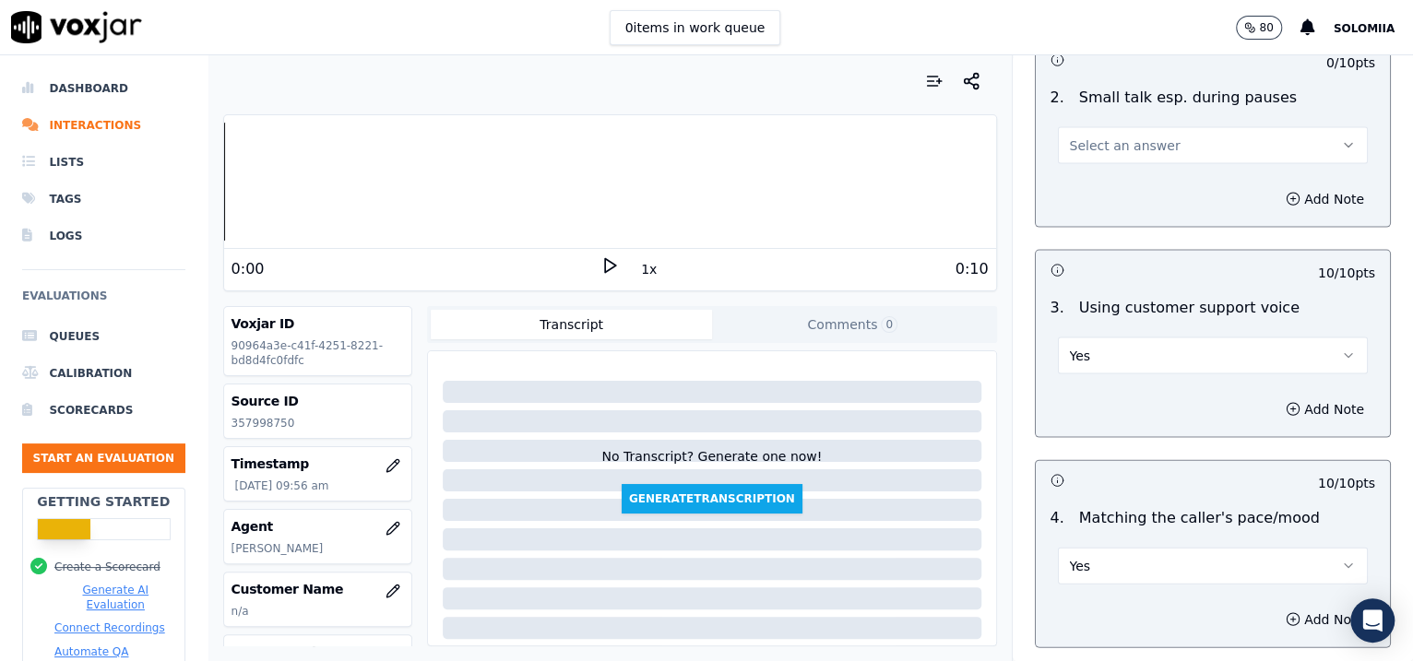
scroll to position [2047, 0]
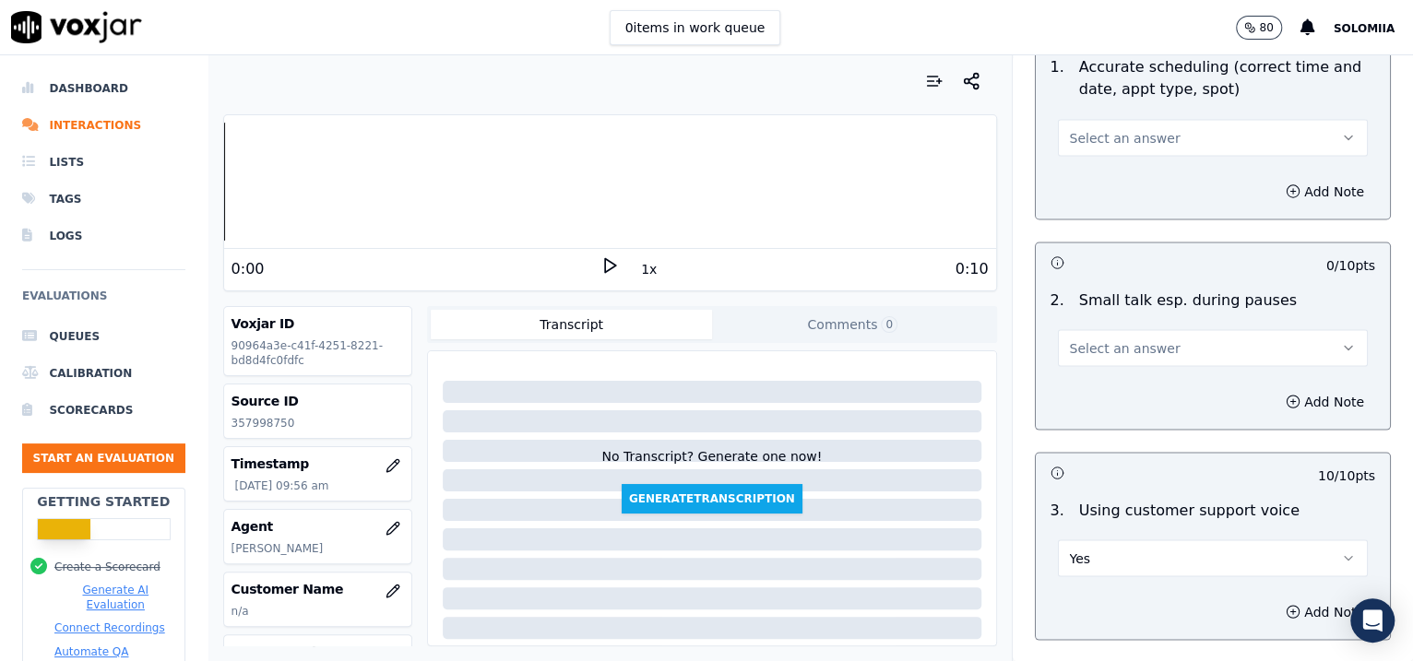
click at [1123, 338] on span "Select an answer" at bounding box center [1125, 347] width 111 height 18
click at [1139, 401] on div "No" at bounding box center [1173, 415] width 272 height 30
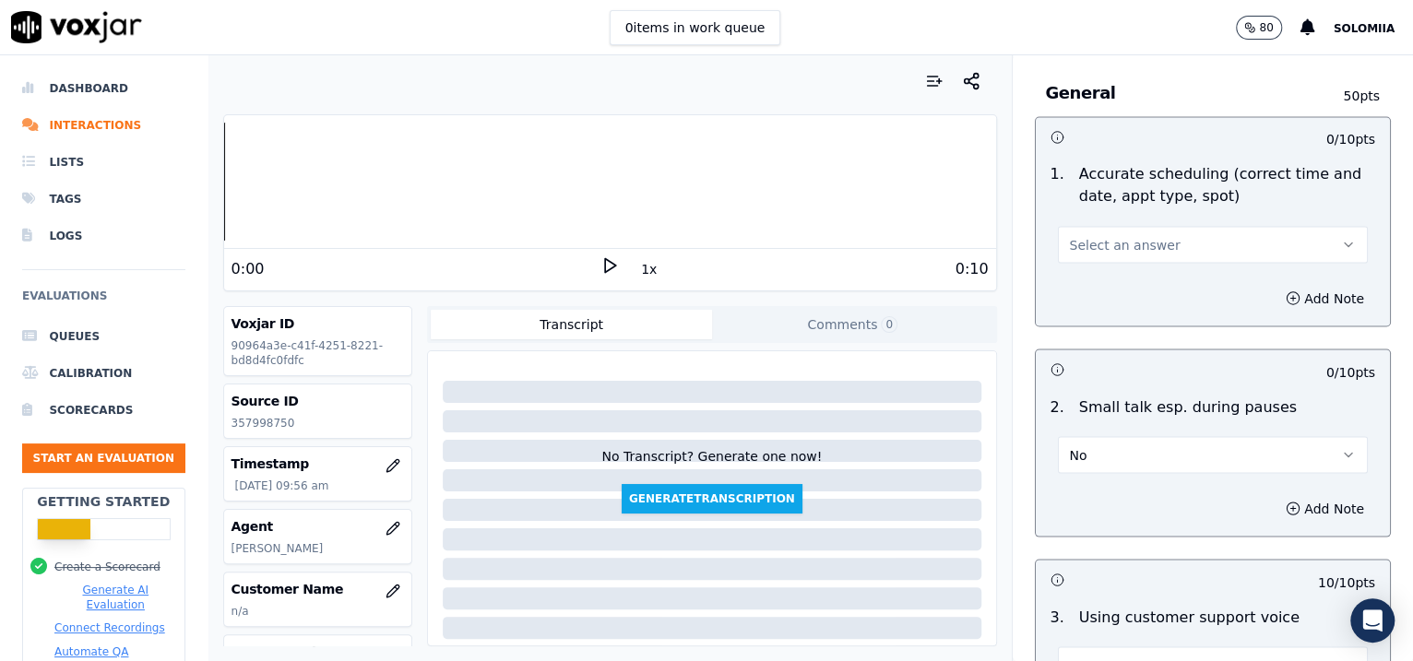
scroll to position [1897, 0]
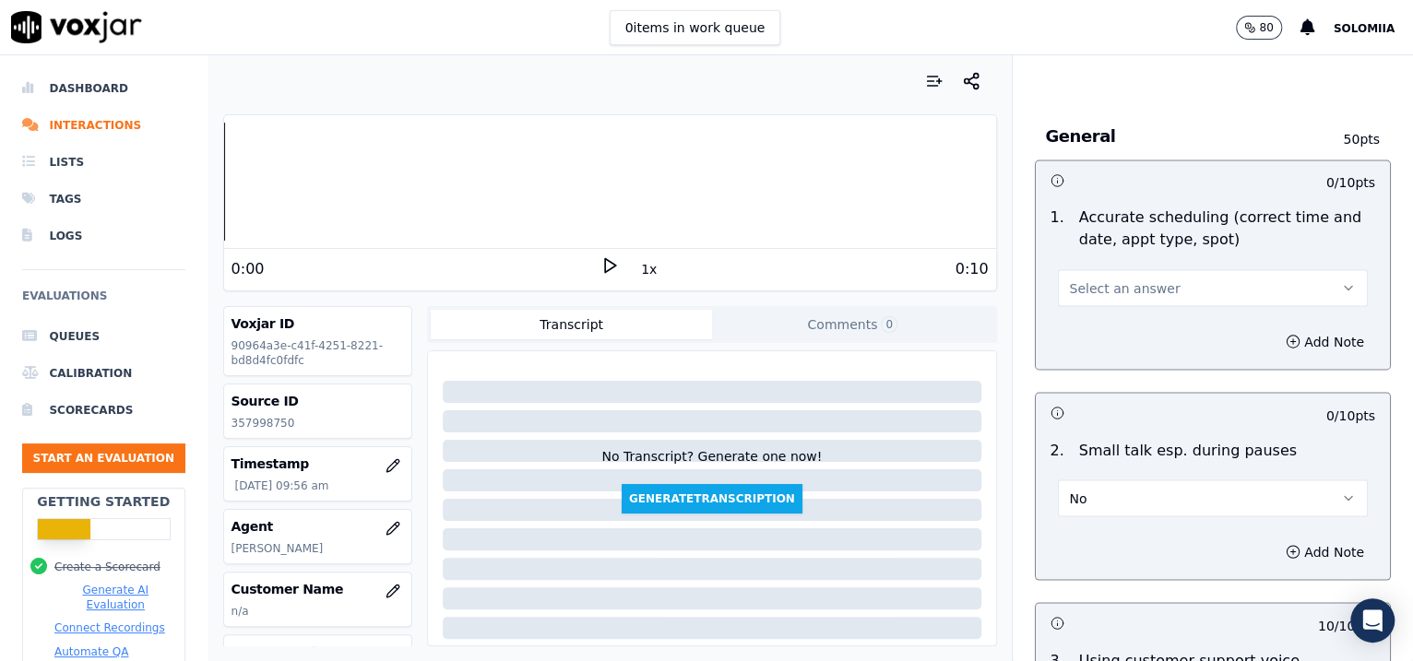
click at [1094, 290] on span "Select an answer" at bounding box center [1125, 287] width 111 height 18
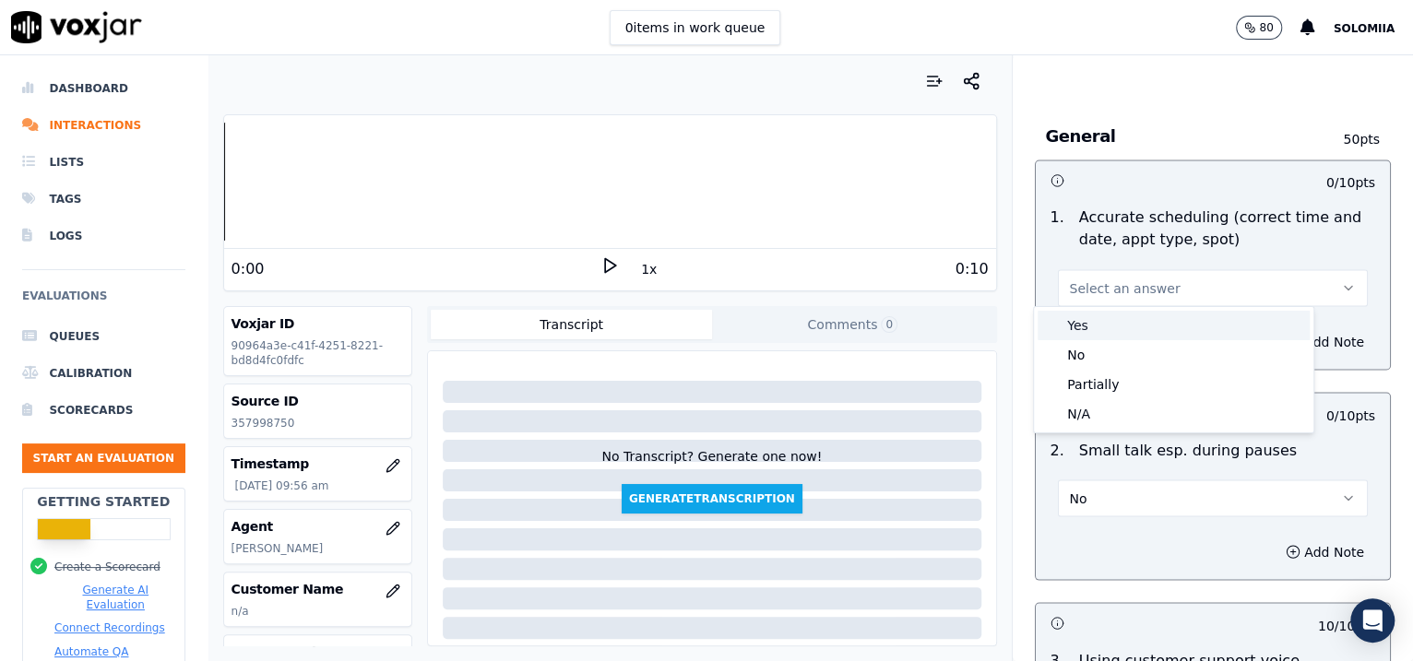
click at [1169, 326] on div "Yes" at bounding box center [1173, 326] width 272 height 30
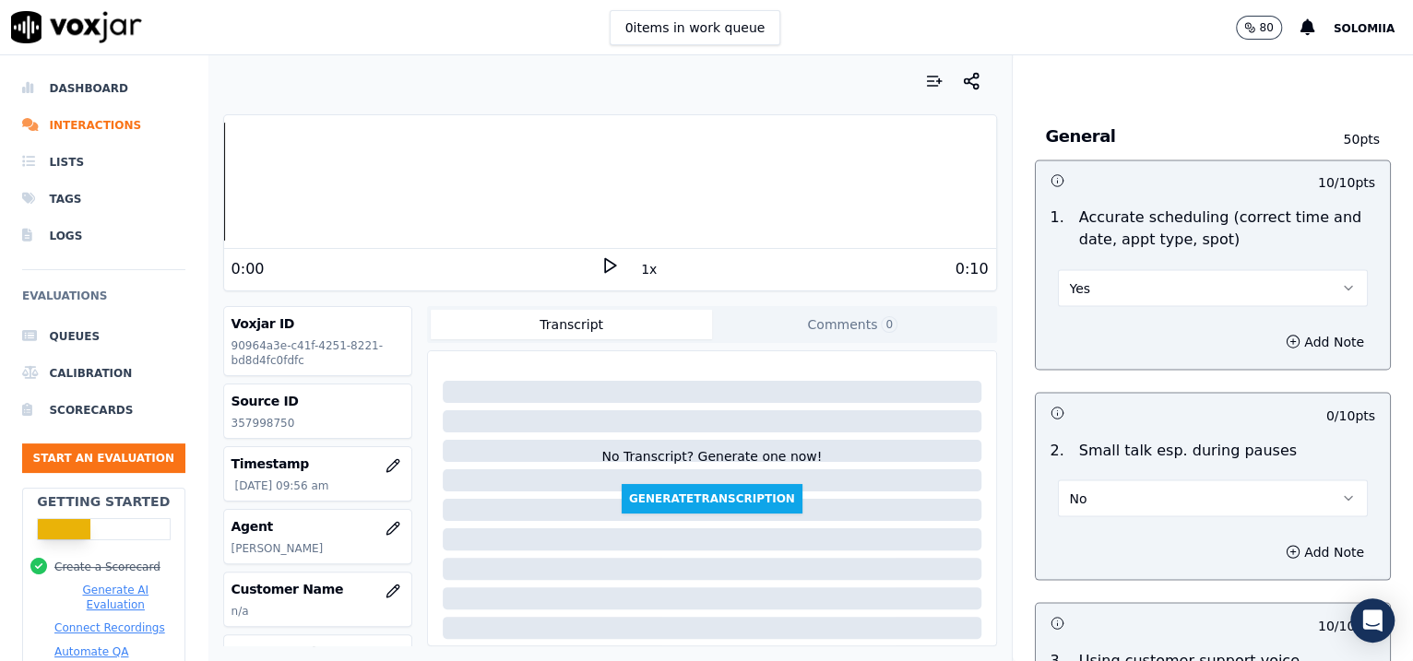
scroll to position [1593, 0]
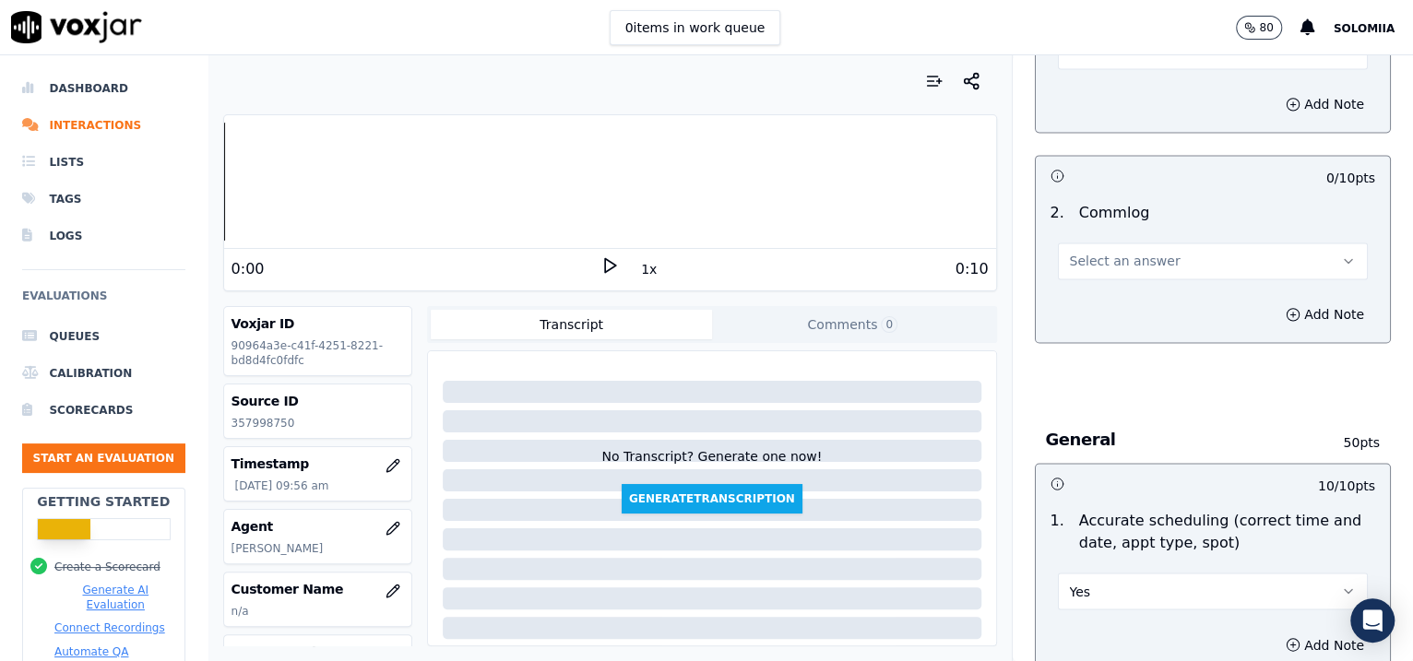
click at [1138, 265] on span "Select an answer" at bounding box center [1125, 261] width 111 height 18
click at [1194, 290] on div "Yes" at bounding box center [1173, 300] width 272 height 30
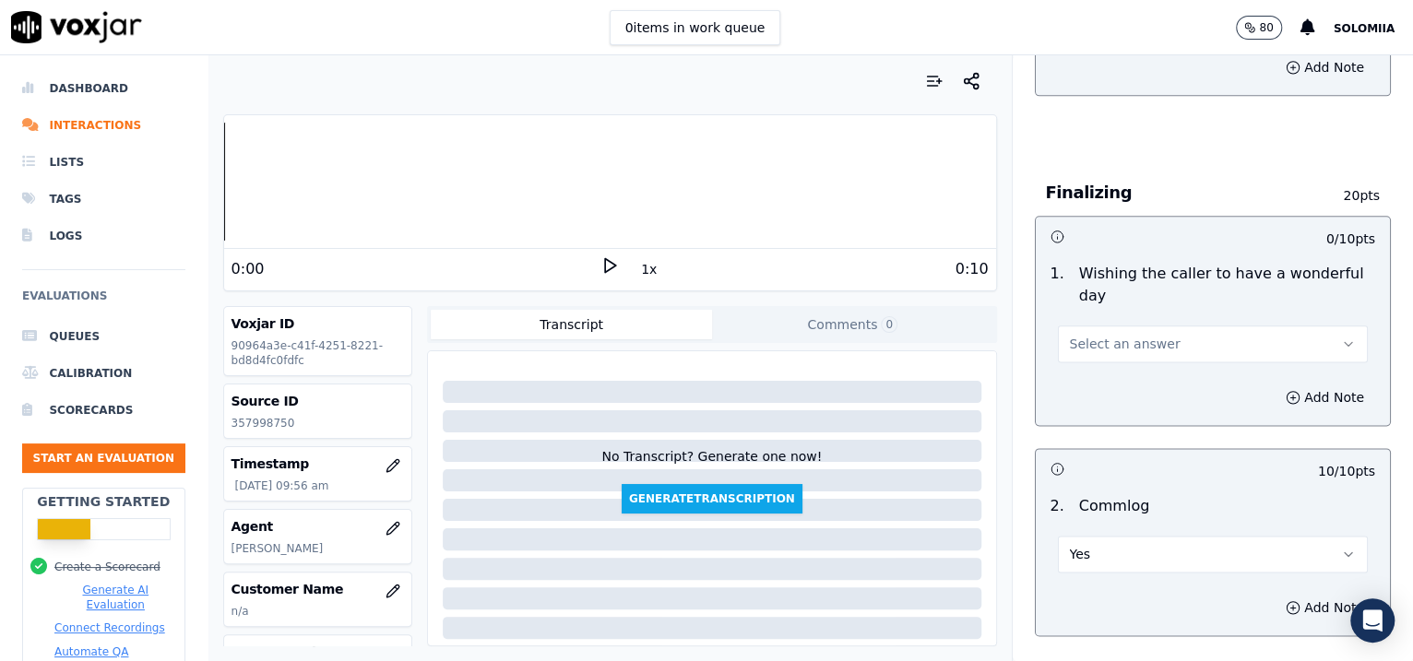
click at [1076, 359] on button "Select an answer" at bounding box center [1213, 343] width 311 height 37
click at [1148, 383] on div "Yes" at bounding box center [1173, 383] width 272 height 30
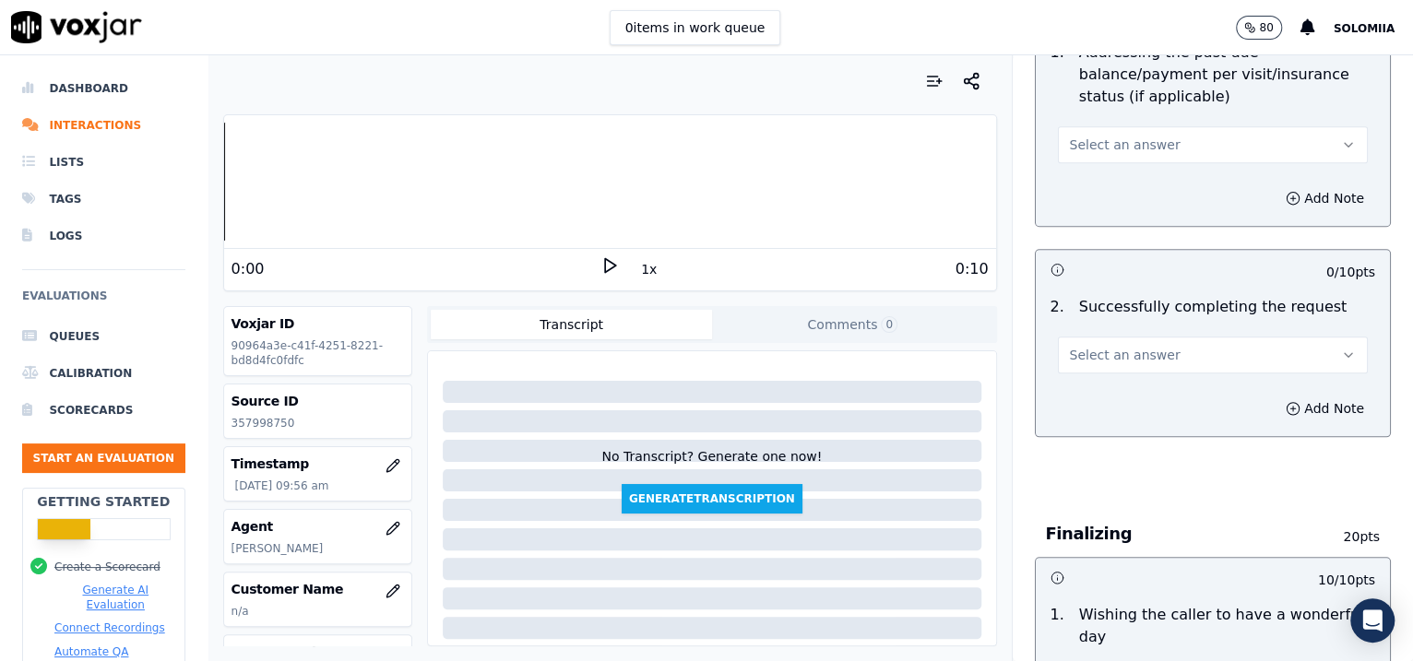
click at [1079, 340] on button "Select an answer" at bounding box center [1213, 355] width 311 height 37
click at [1130, 383] on div "Yes" at bounding box center [1173, 395] width 272 height 30
click at [1098, 160] on button "Select an answer" at bounding box center [1213, 144] width 311 height 37
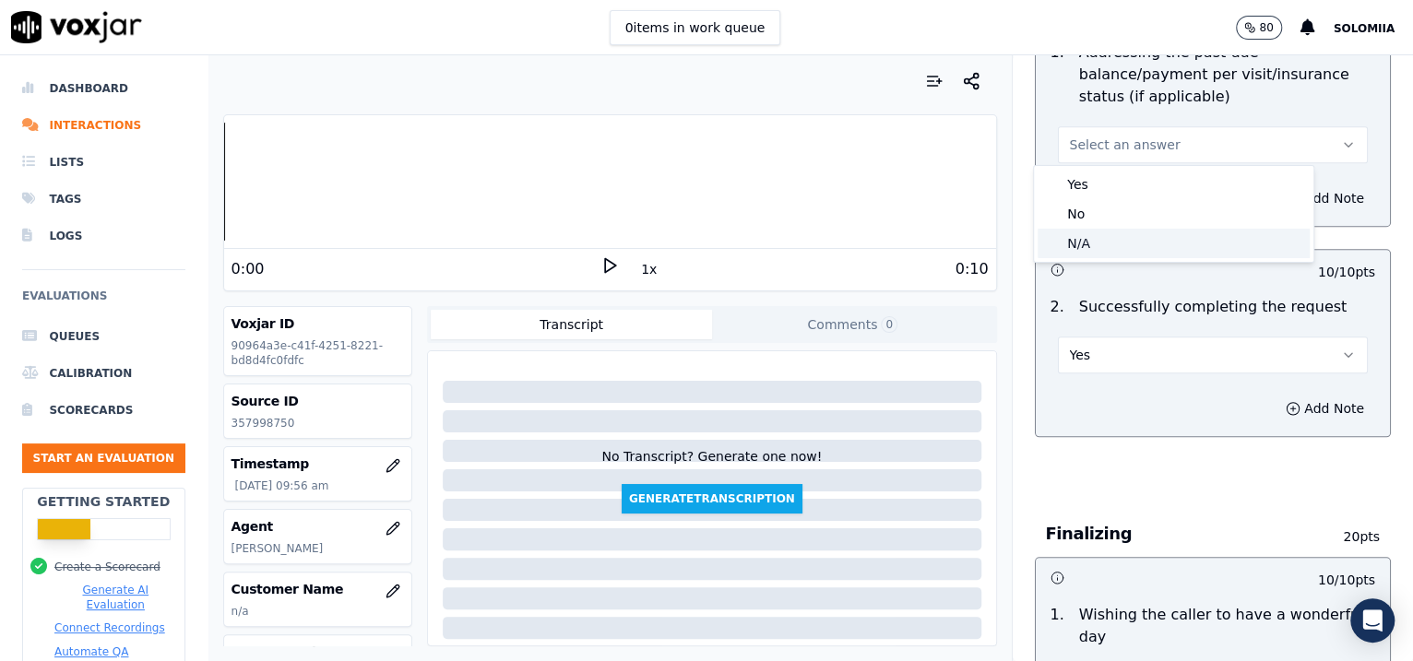
drag, startPoint x: 1146, startPoint y: 185, endPoint x: 1141, endPoint y: 243, distance: 58.4
click at [1141, 243] on div "Yes No N/A" at bounding box center [1173, 214] width 279 height 96
click at [1141, 243] on div "N/A" at bounding box center [1173, 244] width 272 height 30
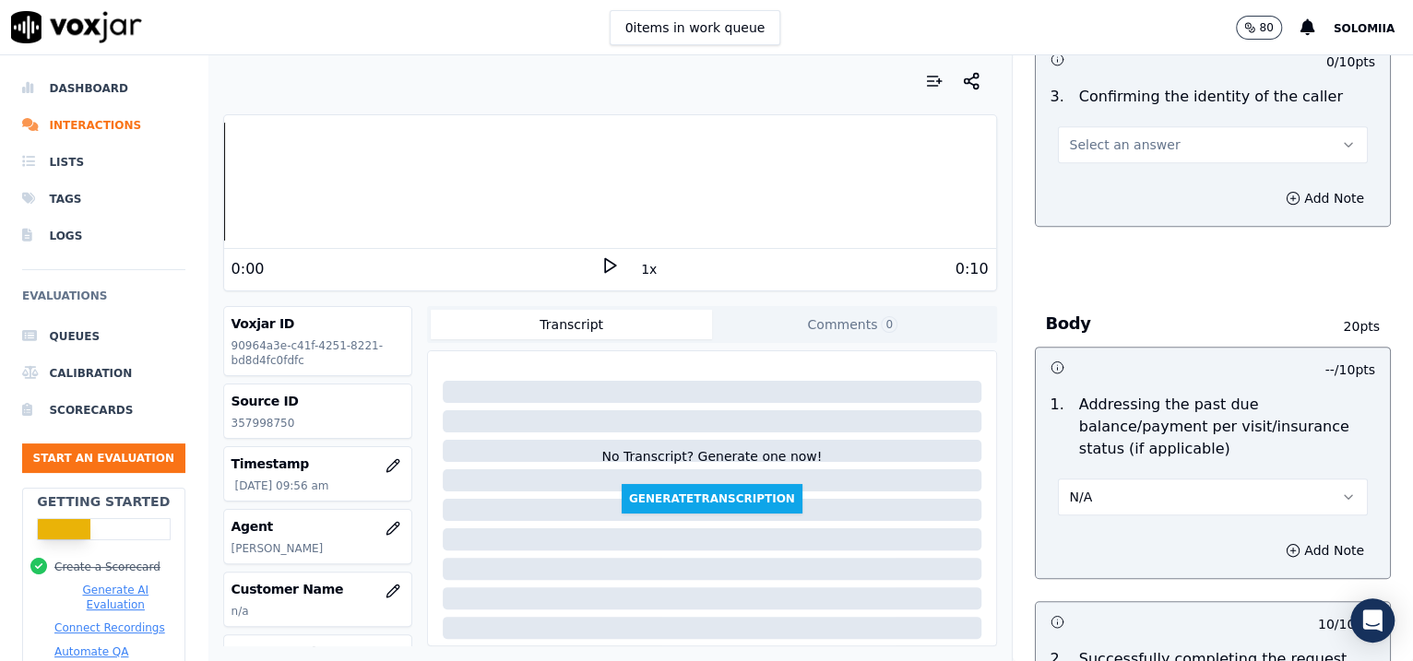
scroll to position [580, 0]
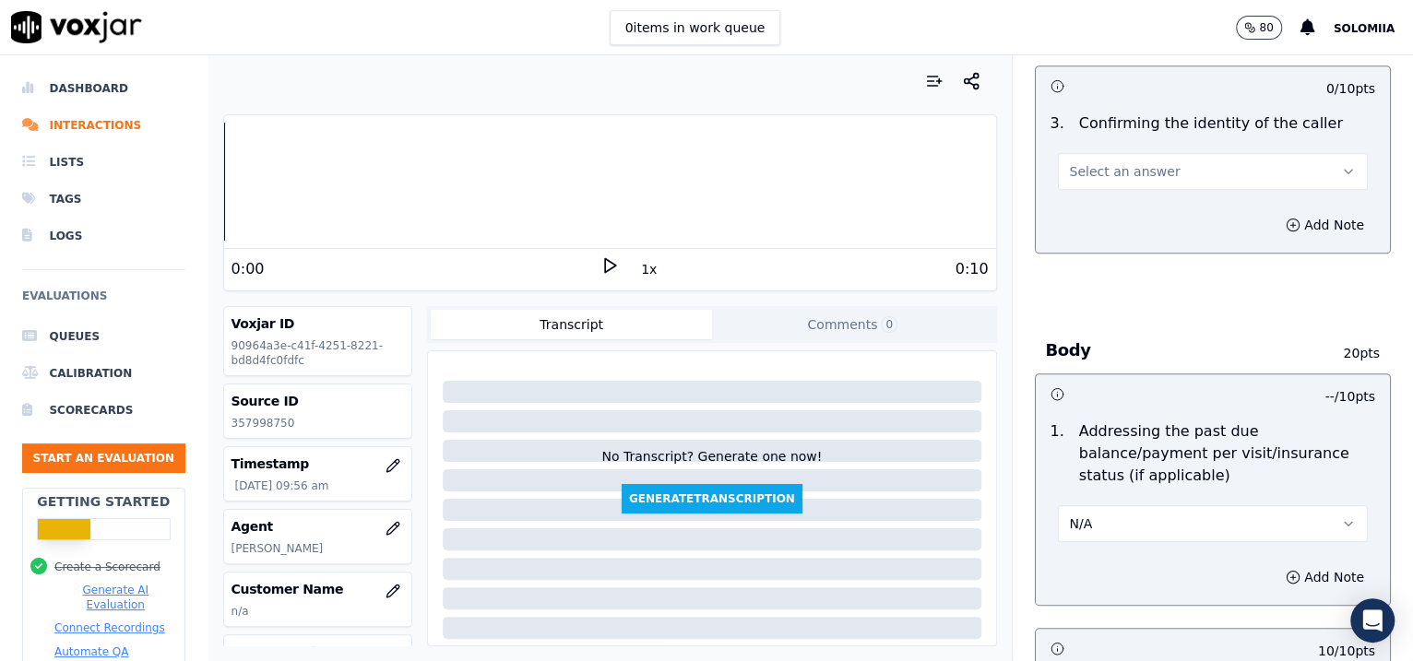
click at [1111, 178] on span "Select an answer" at bounding box center [1125, 171] width 111 height 18
click at [1118, 249] on div "No" at bounding box center [1173, 242] width 272 height 30
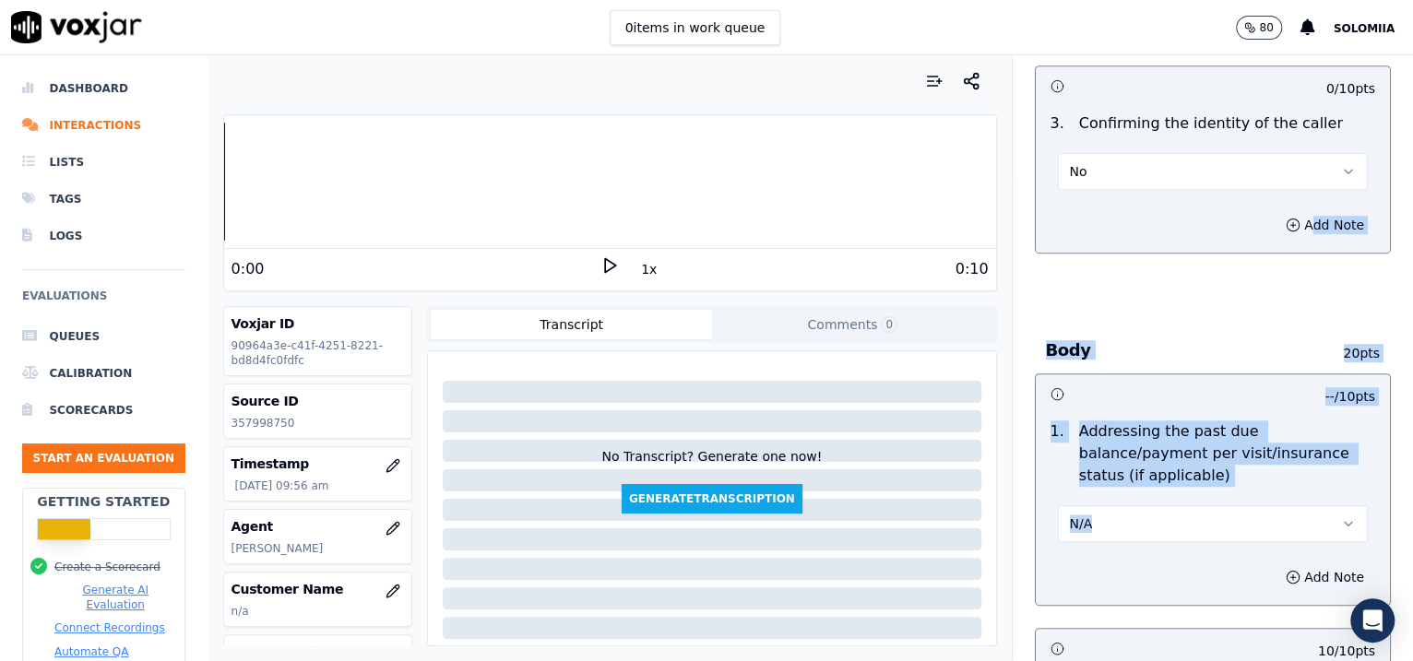
drag, startPoint x: 1357, startPoint y: 201, endPoint x: 1334, endPoint y: 500, distance: 299.6
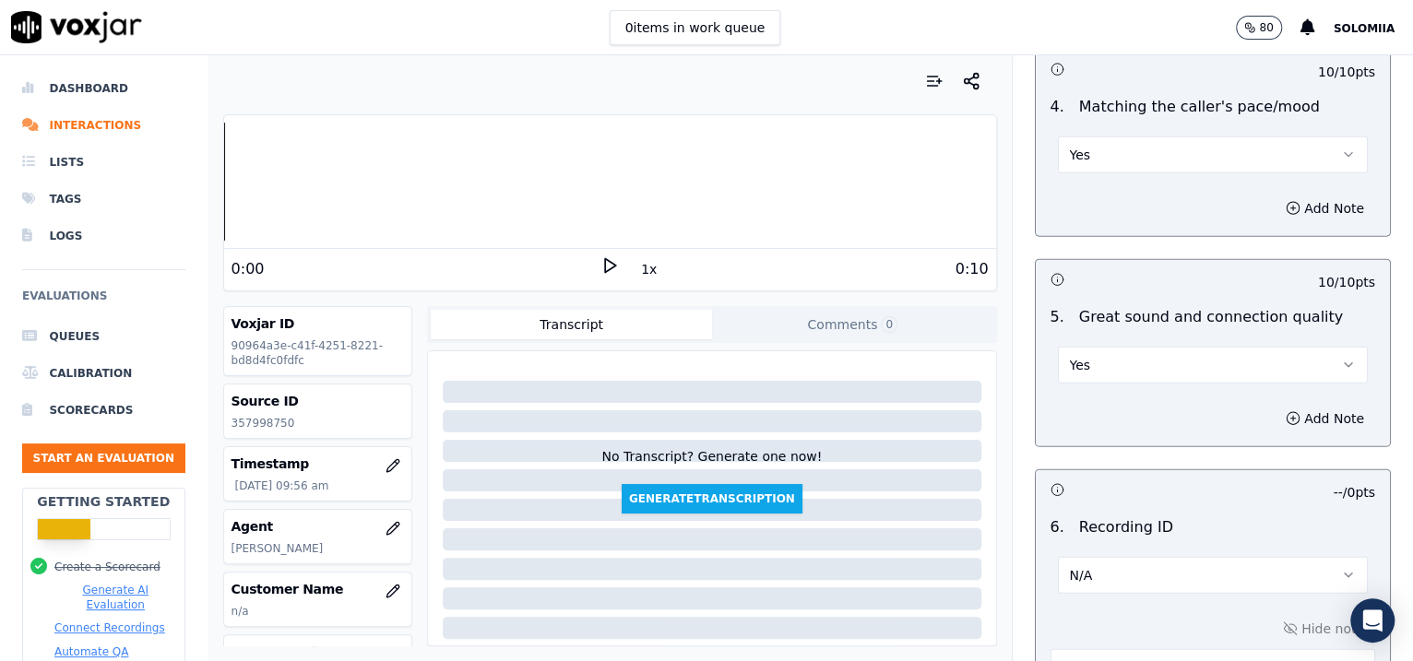
scroll to position [2911, 0]
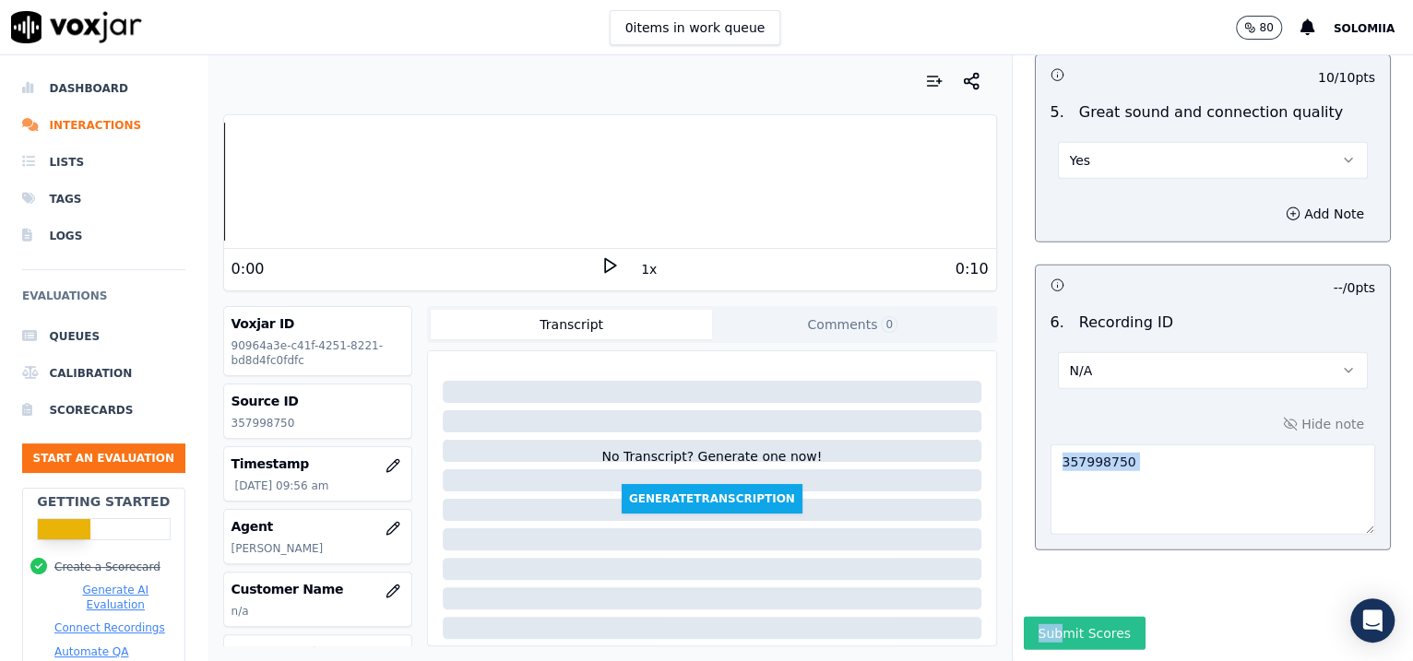
drag, startPoint x: 1039, startPoint y: 561, endPoint x: 1039, endPoint y: 581, distance: 20.3
click at [1039, 581] on div "Inbound Existing Patient Scorecard Opening 30 pts 10 / 10 pts 1 . Proper greeti…" at bounding box center [1212, 358] width 401 height 606
click at [1039, 617] on button "Submit Scores" at bounding box center [1084, 633] width 123 height 33
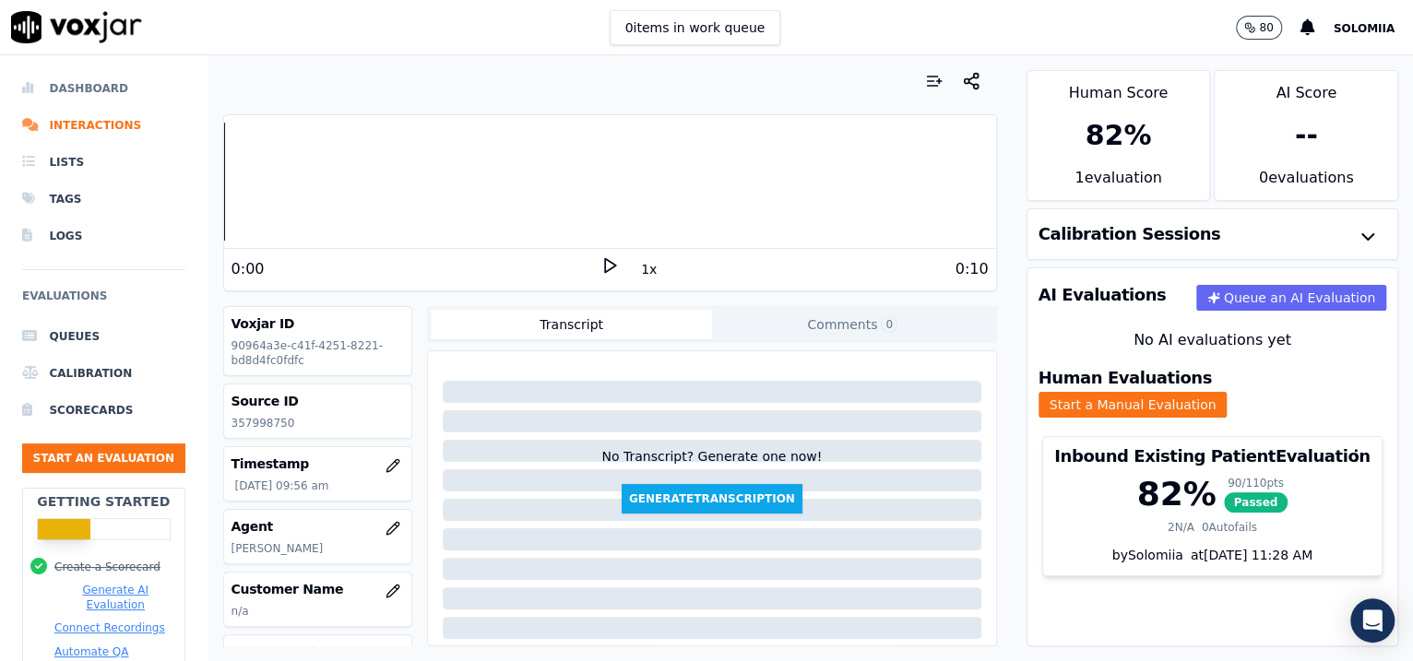
click at [57, 72] on li "Dashboard" at bounding box center [103, 88] width 163 height 37
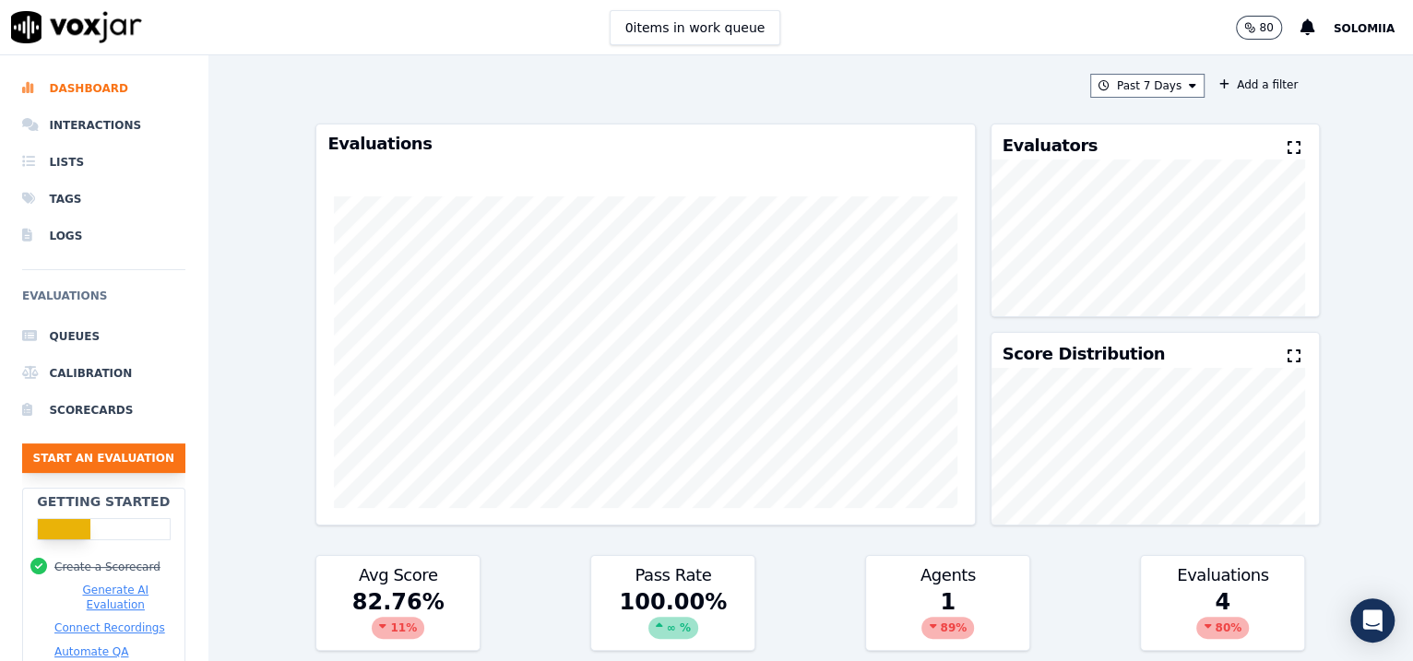
click at [88, 453] on button "Start an Evaluation" at bounding box center [103, 459] width 163 height 30
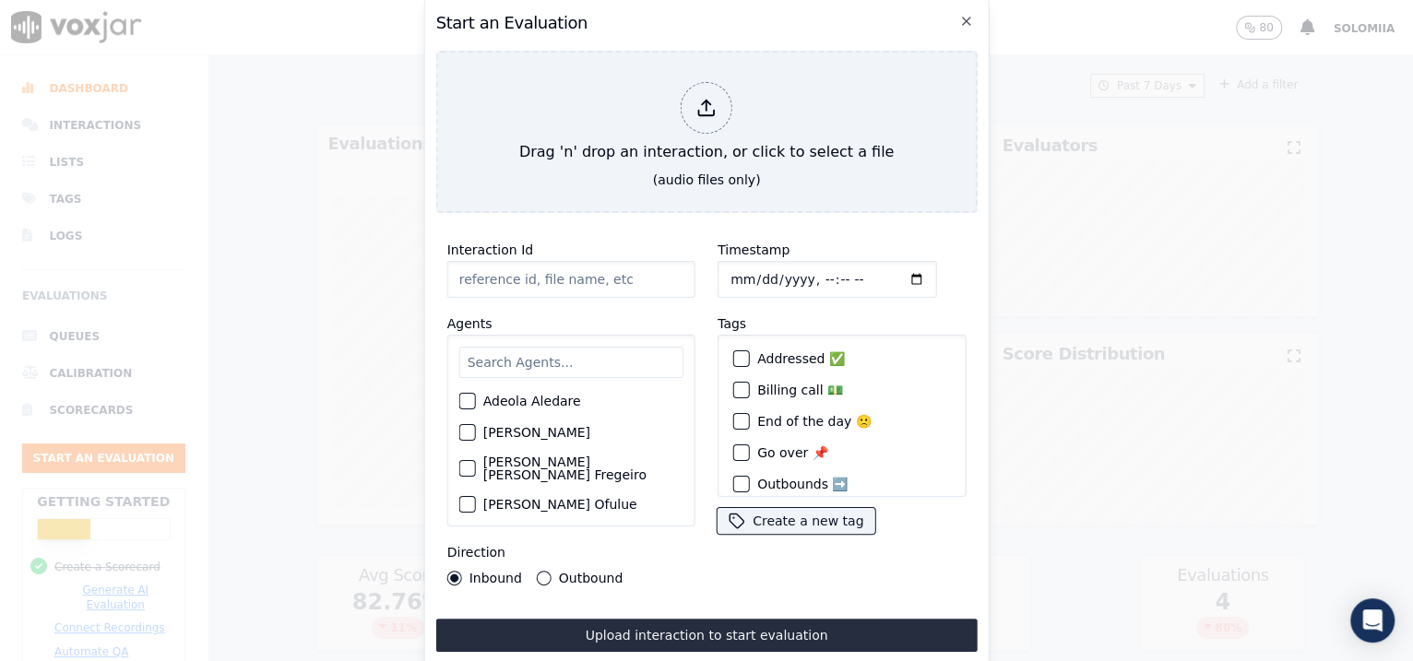
click at [621, 277] on input "Interaction Id" at bounding box center [571, 279] width 248 height 37
paste input "358000303"
type input "358000303"
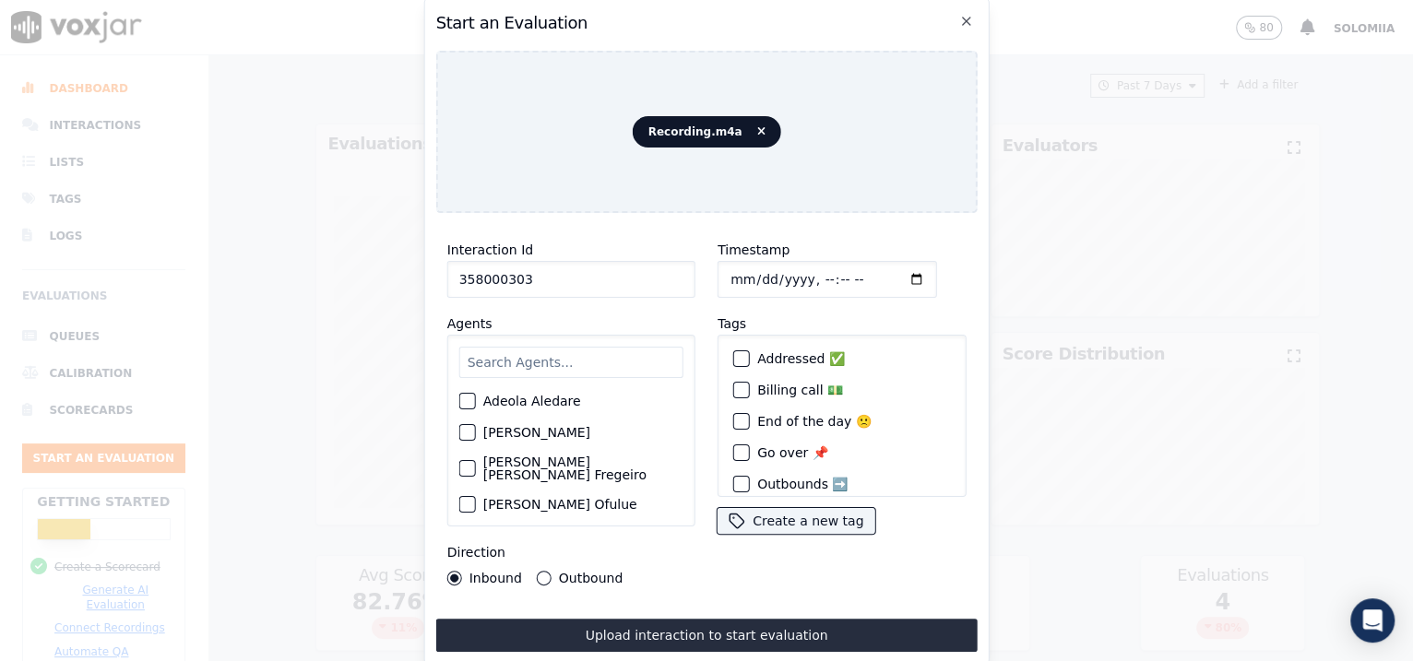
click at [744, 276] on input "Timestamp" at bounding box center [826, 279] width 219 height 37
type input "[DATE]T10:04"
click at [509, 361] on input "text" at bounding box center [571, 362] width 224 height 31
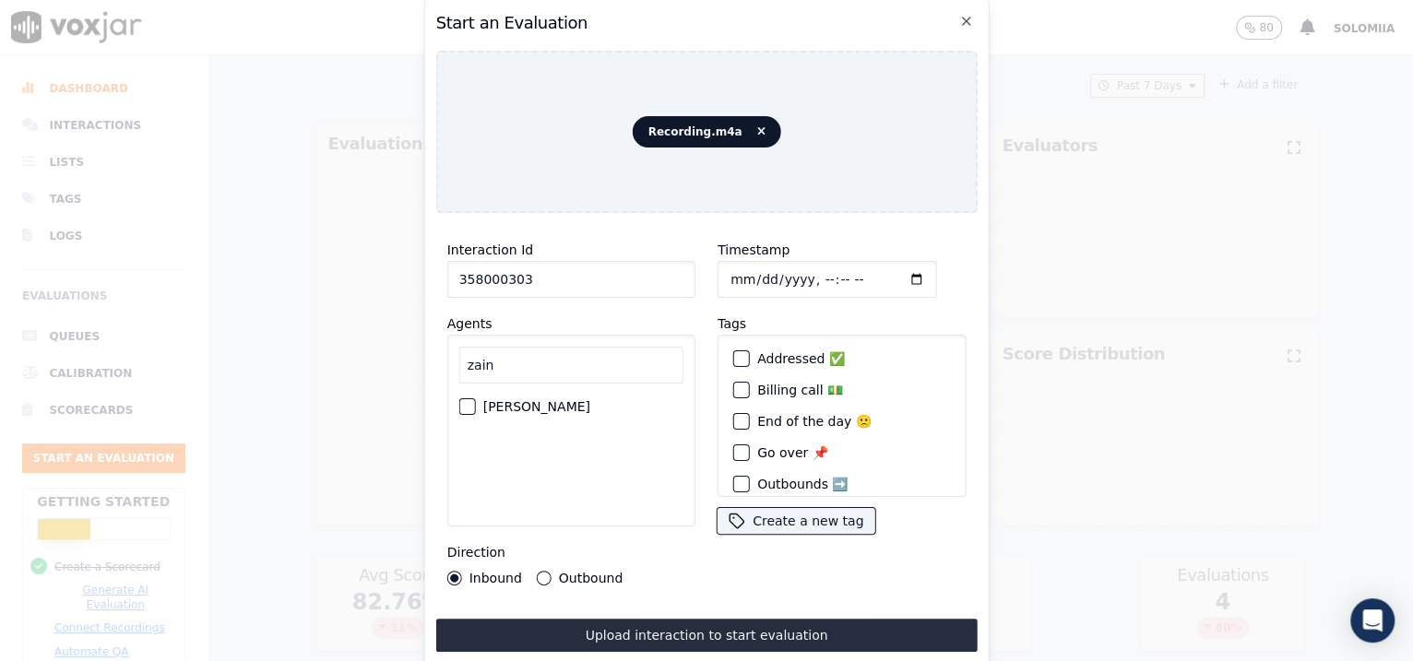
type input "zain"
click at [518, 400] on label "[PERSON_NAME]" at bounding box center [536, 406] width 107 height 13
click at [476, 400] on button "[PERSON_NAME]" at bounding box center [467, 406] width 17 height 17
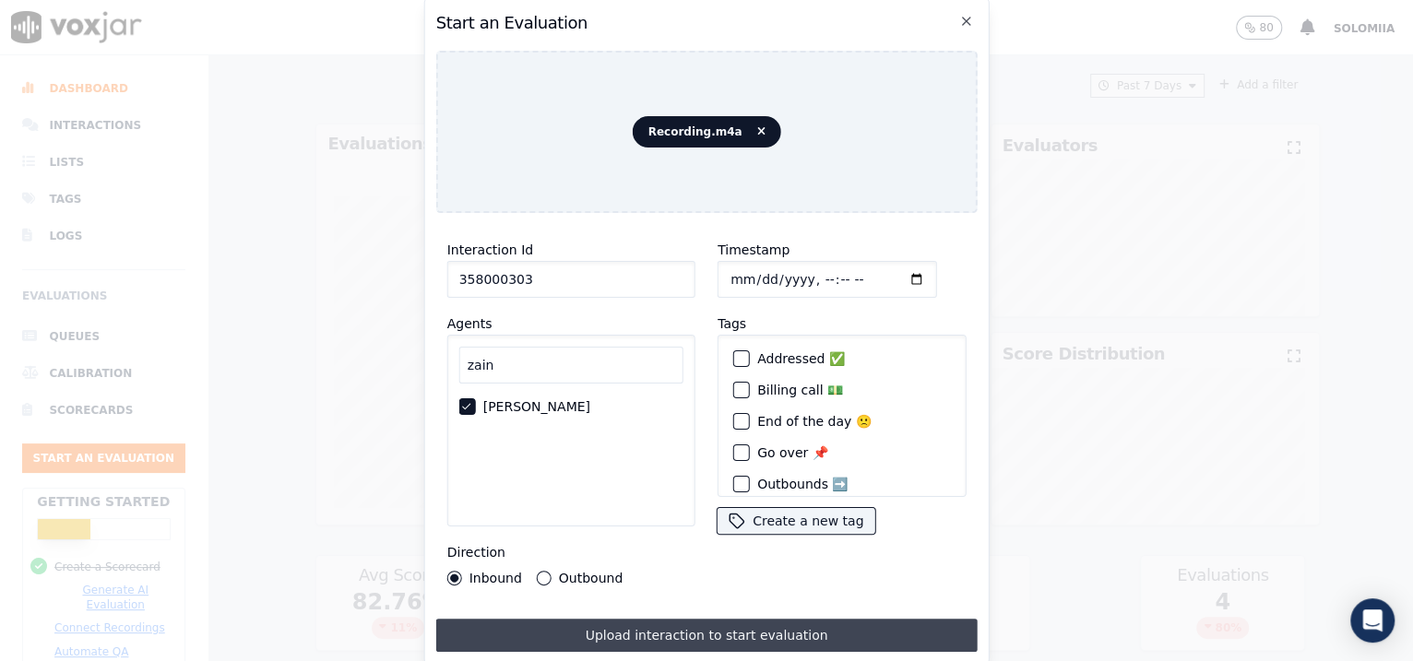
click at [668, 635] on button "Upload interaction to start evaluation" at bounding box center [706, 635] width 541 height 33
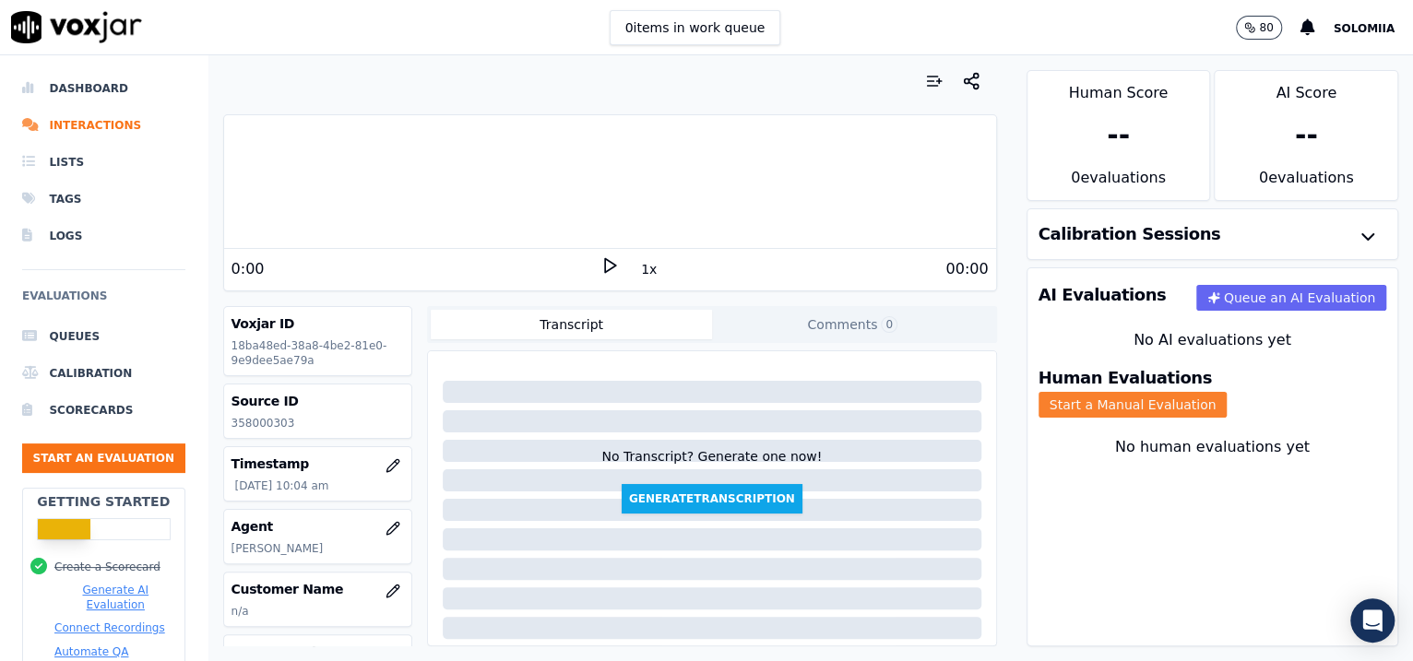
click at [1227, 392] on button "Start a Manual Evaluation" at bounding box center [1132, 405] width 189 height 26
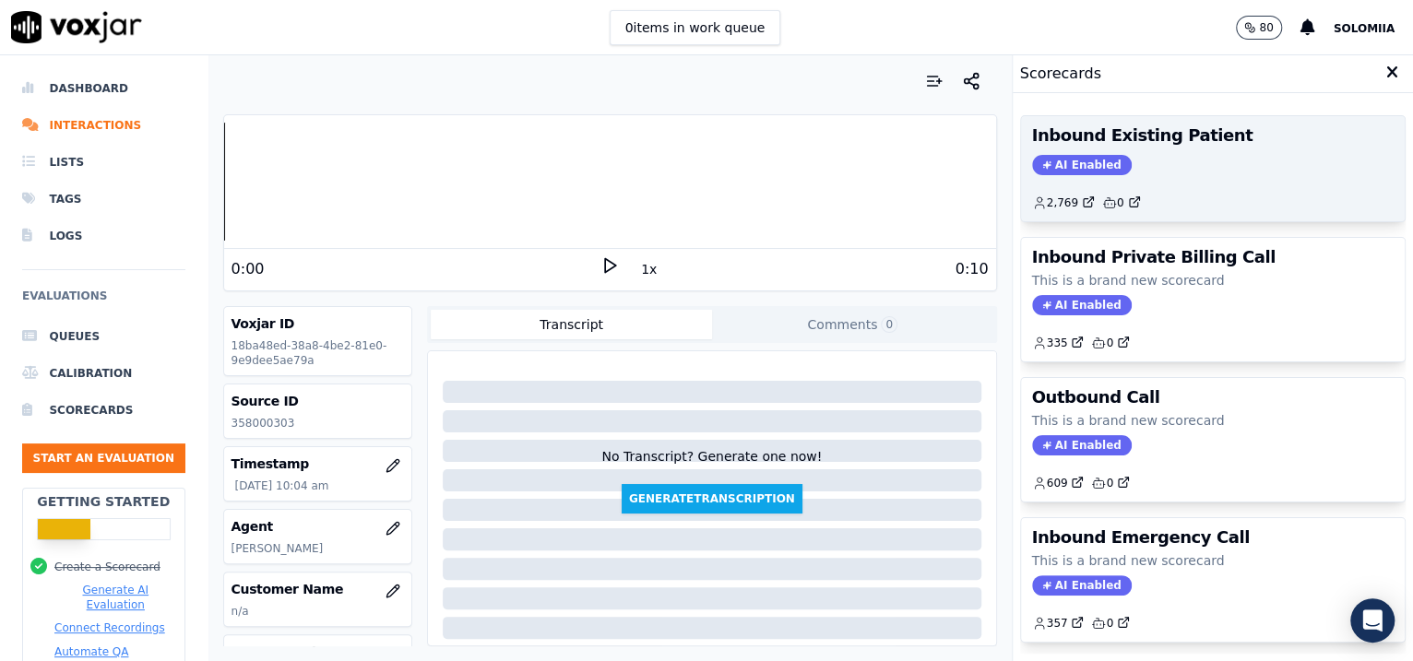
click at [1216, 172] on div "AI Enabled" at bounding box center [1213, 165] width 362 height 20
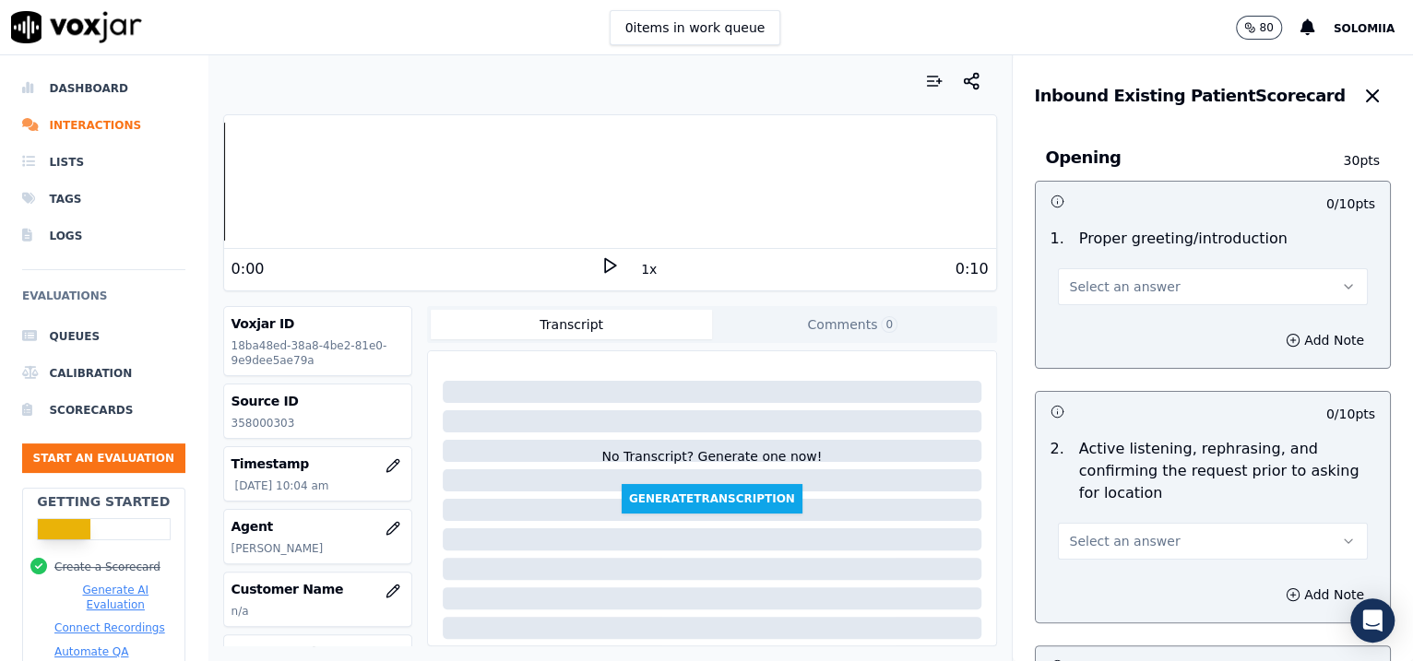
click at [1120, 265] on div "Select an answer" at bounding box center [1213, 285] width 311 height 41
click at [1106, 281] on span "Select an answer" at bounding box center [1125, 287] width 111 height 18
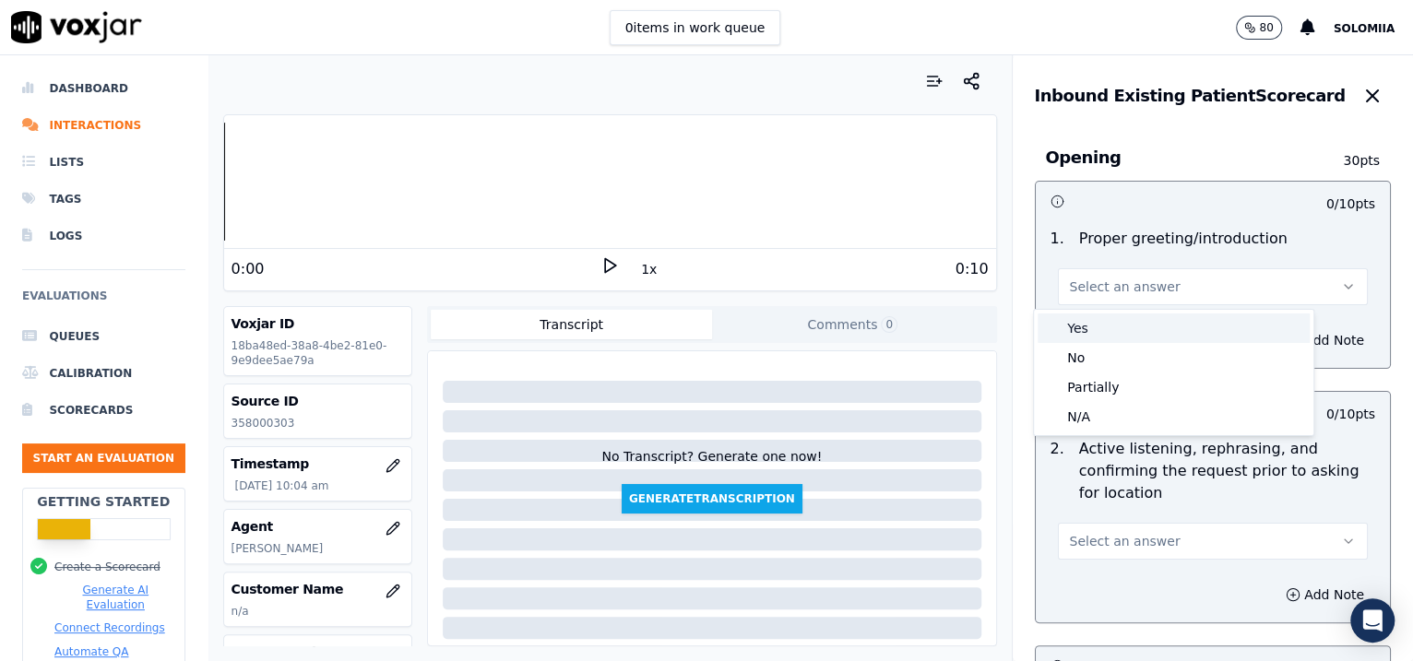
click at [1136, 337] on div "Yes" at bounding box center [1173, 329] width 272 height 30
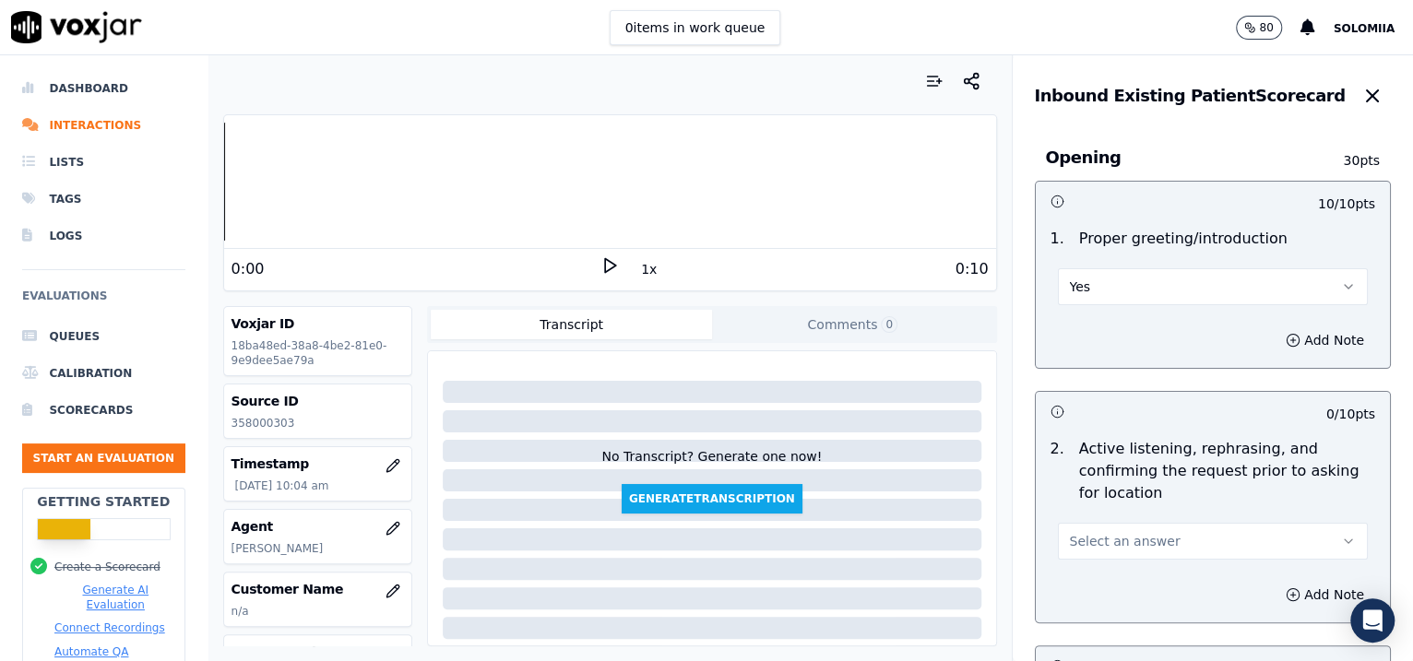
click at [1131, 520] on div "Select an answer" at bounding box center [1213, 539] width 311 height 41
click at [1133, 534] on span "Select an answer" at bounding box center [1125, 541] width 111 height 18
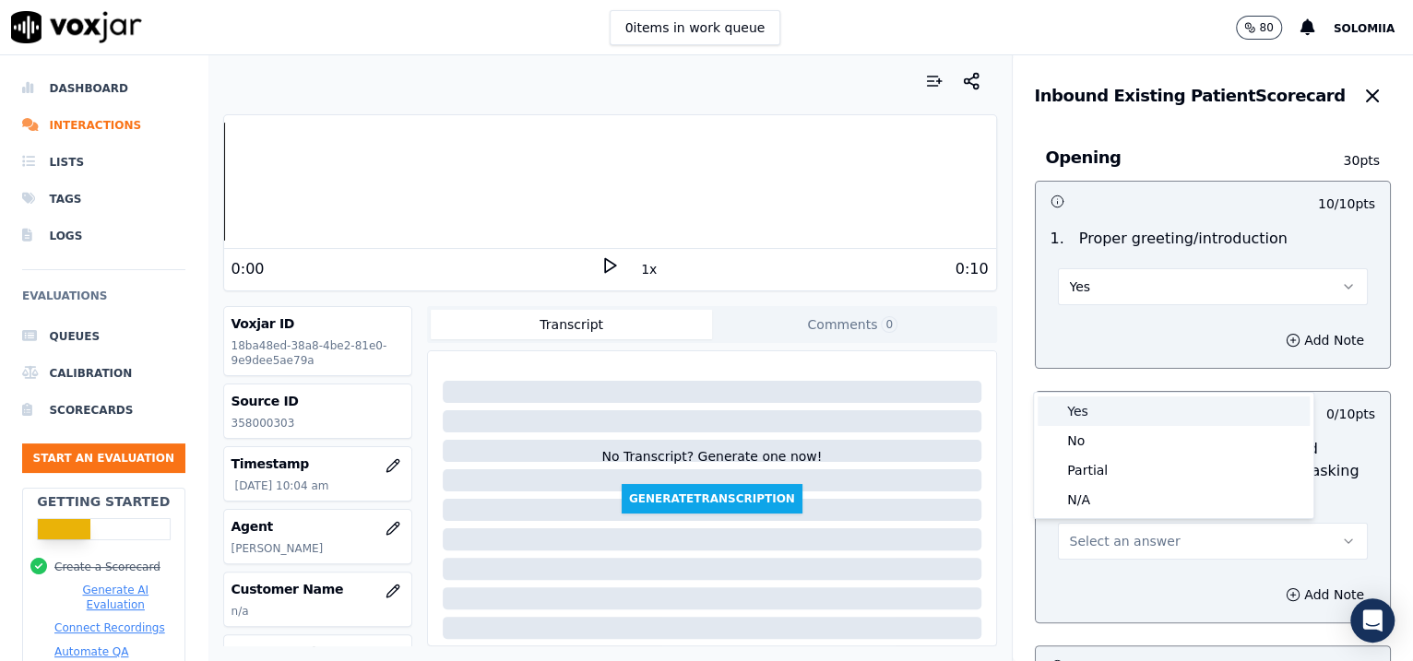
click at [1102, 420] on div "Yes" at bounding box center [1173, 411] width 272 height 30
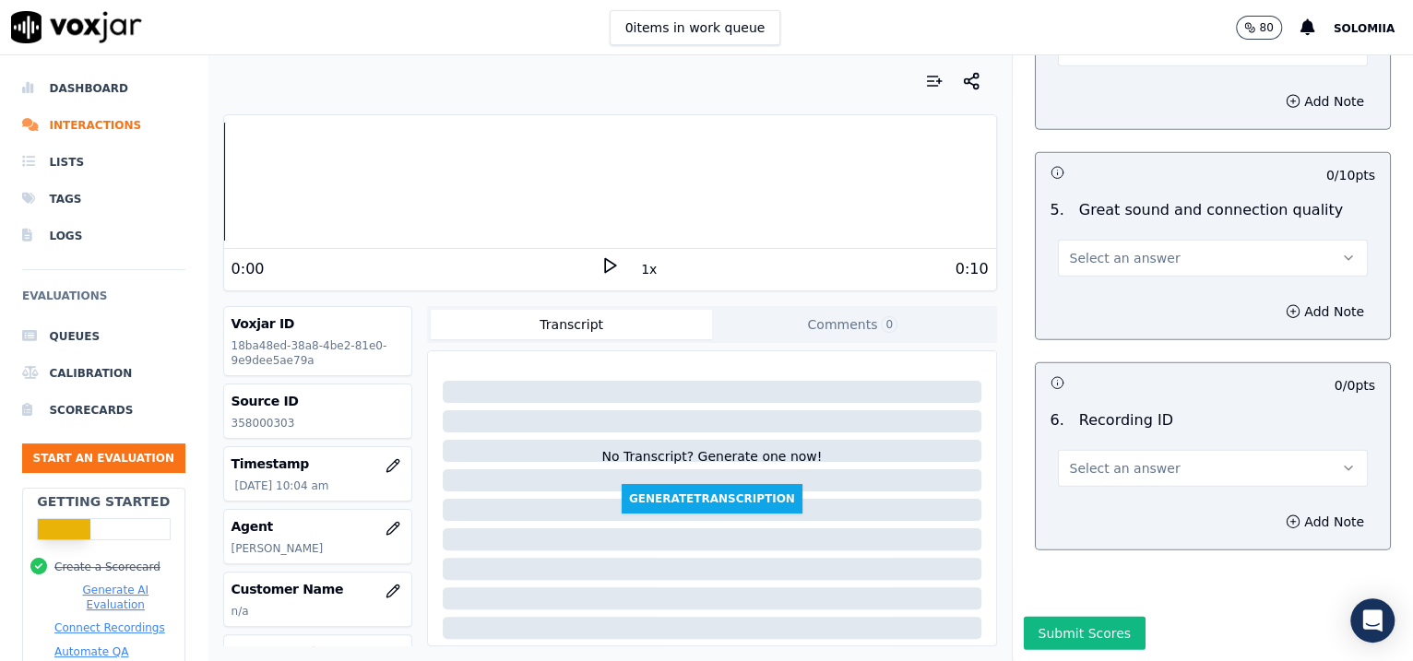
scroll to position [2814, 0]
click at [1137, 459] on span "Select an answer" at bounding box center [1125, 468] width 111 height 18
click at [1150, 456] on div "N/A" at bounding box center [1173, 469] width 272 height 30
click at [1274, 509] on button "Add Note" at bounding box center [1324, 522] width 101 height 26
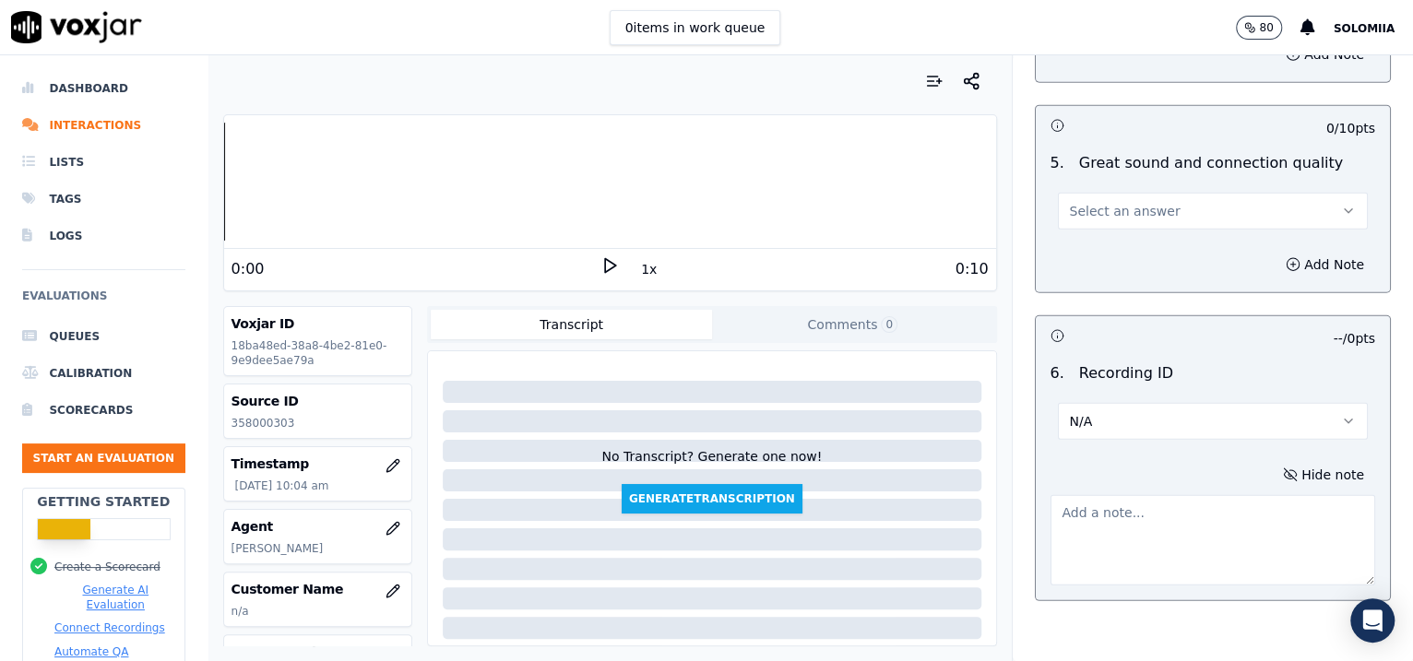
click at [1157, 495] on textarea at bounding box center [1212, 540] width 325 height 90
paste textarea "358000303"
type textarea "358000303"
click at [1118, 189] on div "Select an answer" at bounding box center [1213, 209] width 311 height 41
click at [1091, 202] on span "Select an answer" at bounding box center [1125, 211] width 111 height 18
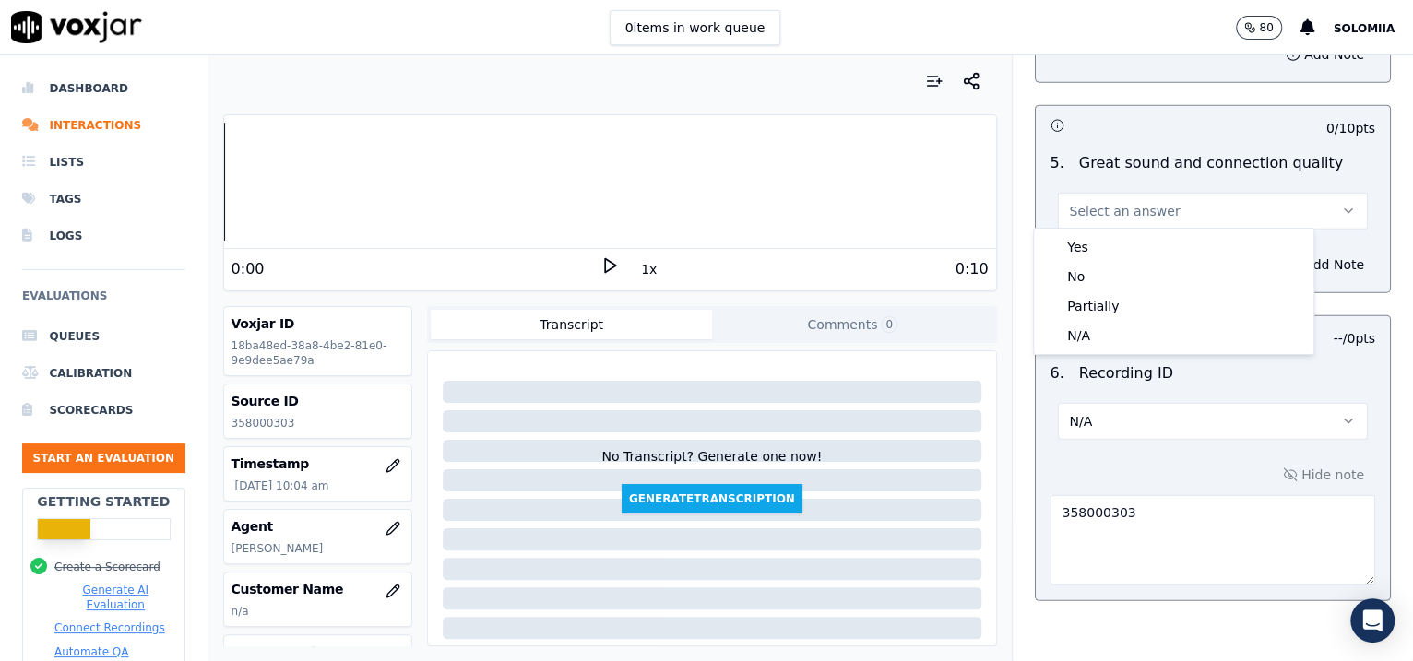
drag, startPoint x: 1120, startPoint y: 230, endPoint x: 1127, endPoint y: 242, distance: 13.6
click at [1127, 242] on div "Yes No Partially N/A" at bounding box center [1173, 291] width 279 height 125
click at [1127, 242] on div "Yes" at bounding box center [1173, 247] width 272 height 30
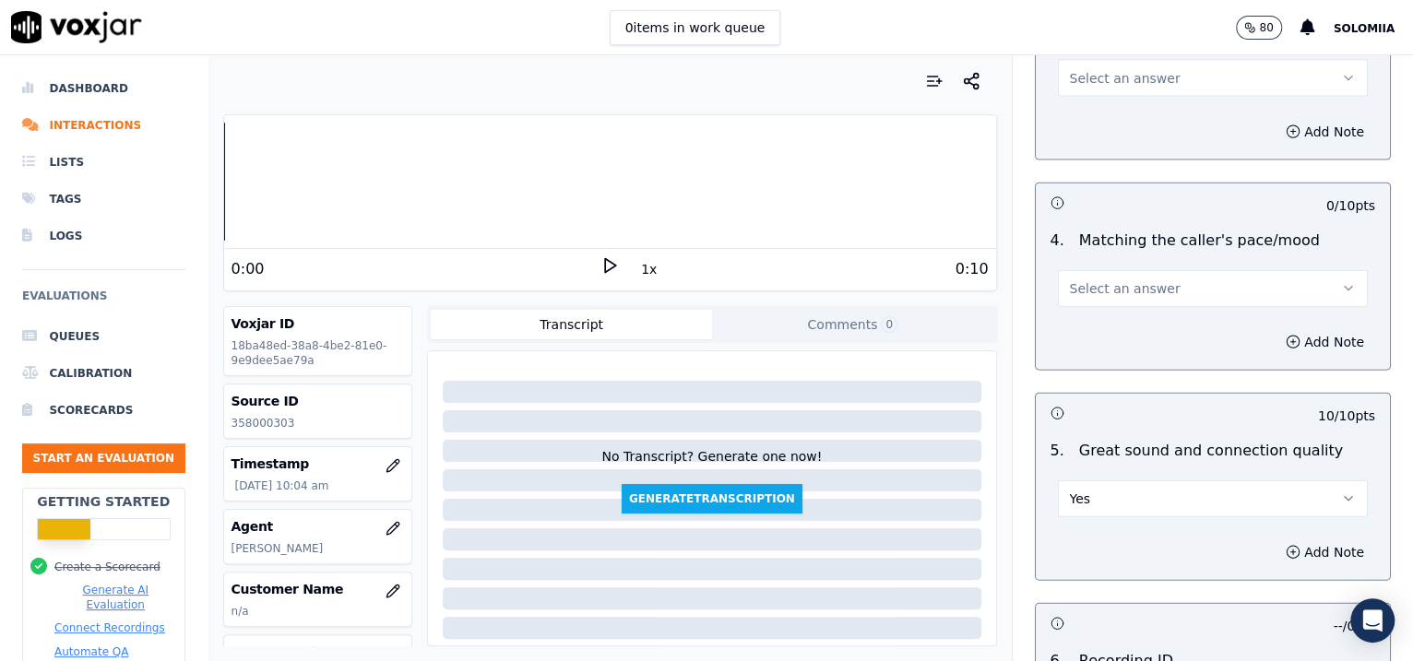
scroll to position [2479, 0]
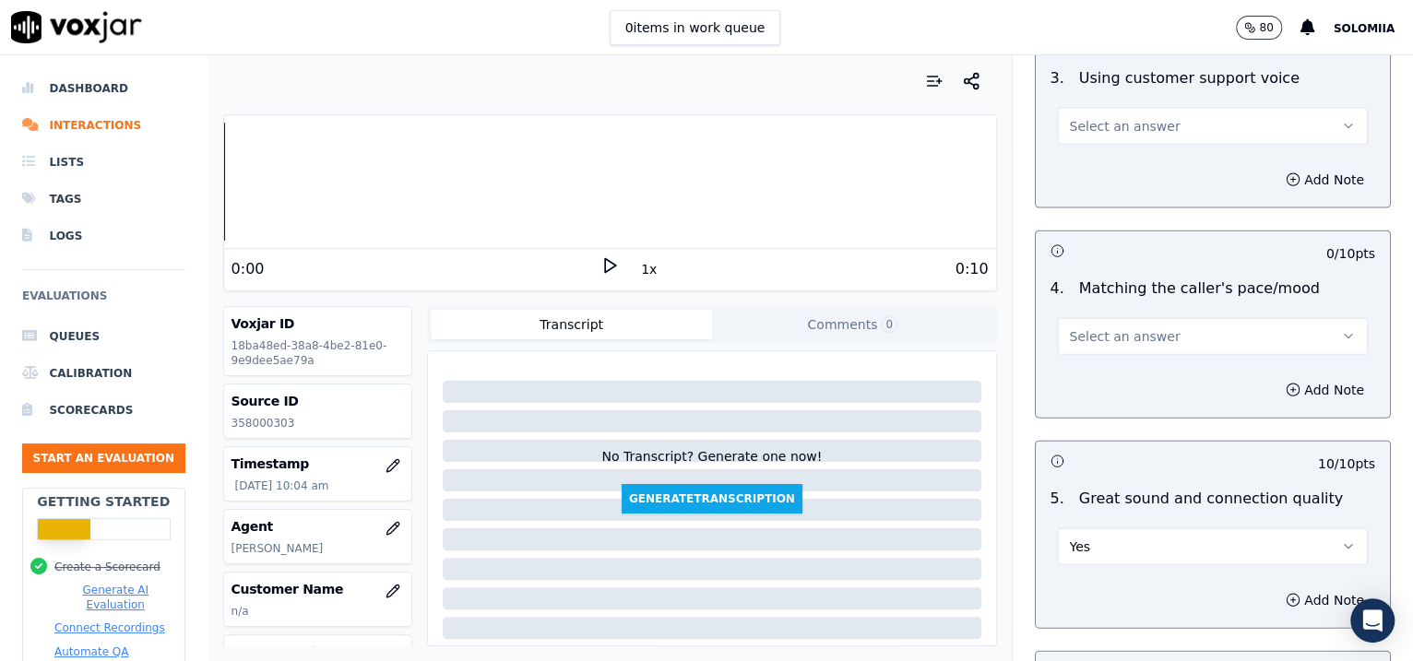
click at [1090, 341] on button "Select an answer" at bounding box center [1213, 336] width 311 height 37
drag, startPoint x: 1128, startPoint y: 355, endPoint x: 1143, endPoint y: 366, distance: 19.2
click at [1143, 366] on div "Yes No N/A" at bounding box center [1173, 403] width 279 height 96
click at [1143, 366] on div "Yes" at bounding box center [1173, 374] width 272 height 30
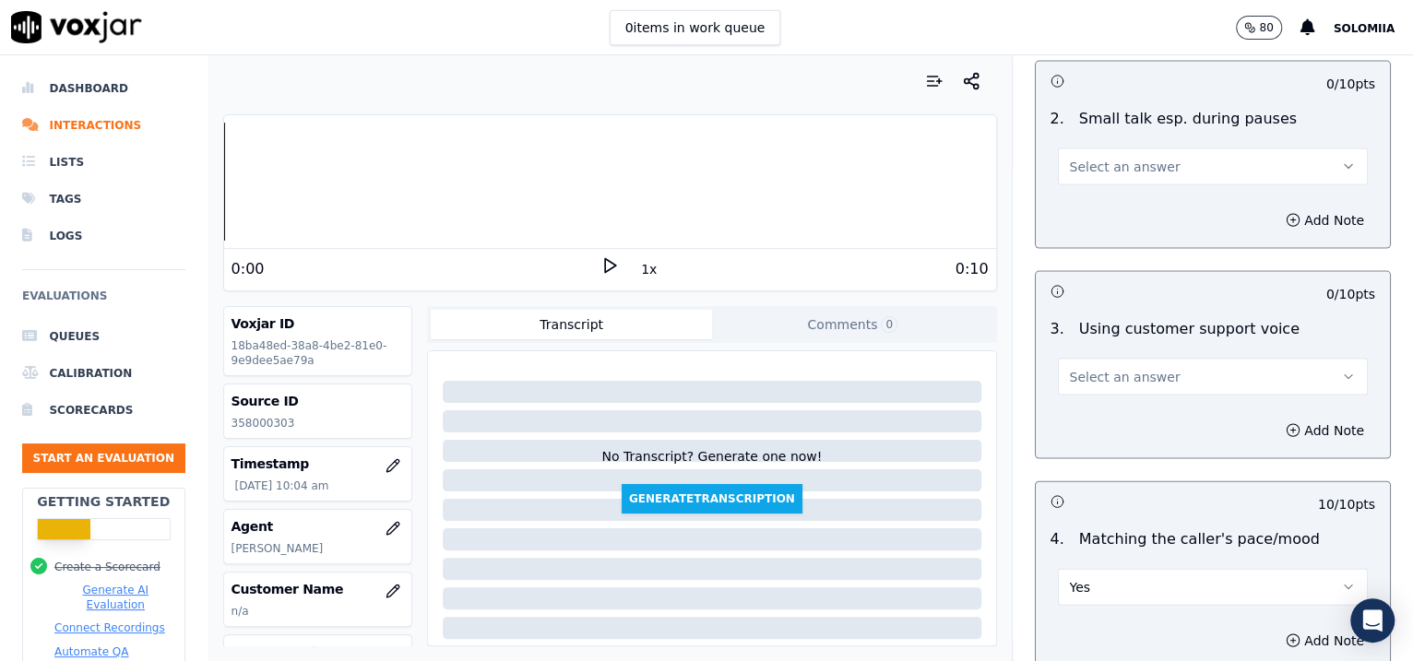
scroll to position [2195, 0]
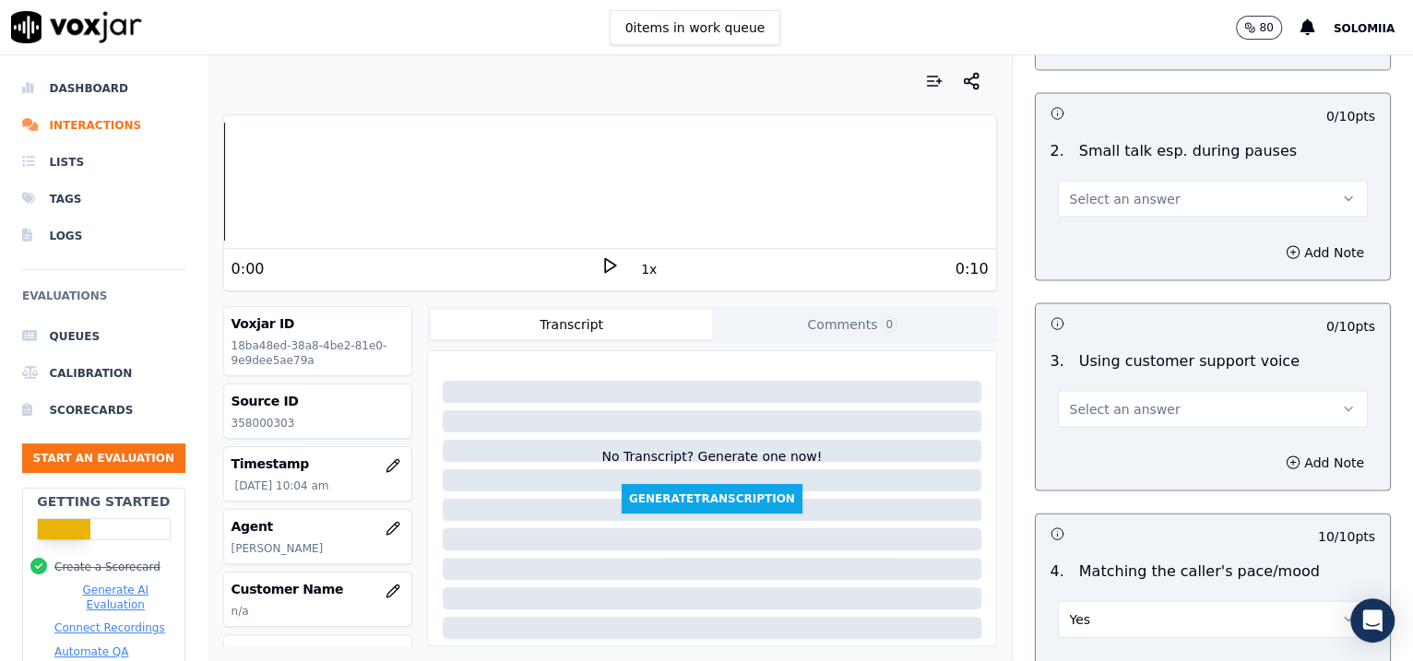
click at [1109, 416] on button "Select an answer" at bounding box center [1213, 409] width 311 height 37
click at [1159, 439] on div "Yes" at bounding box center [1173, 447] width 272 height 30
click at [1106, 204] on button "Select an answer" at bounding box center [1213, 199] width 311 height 37
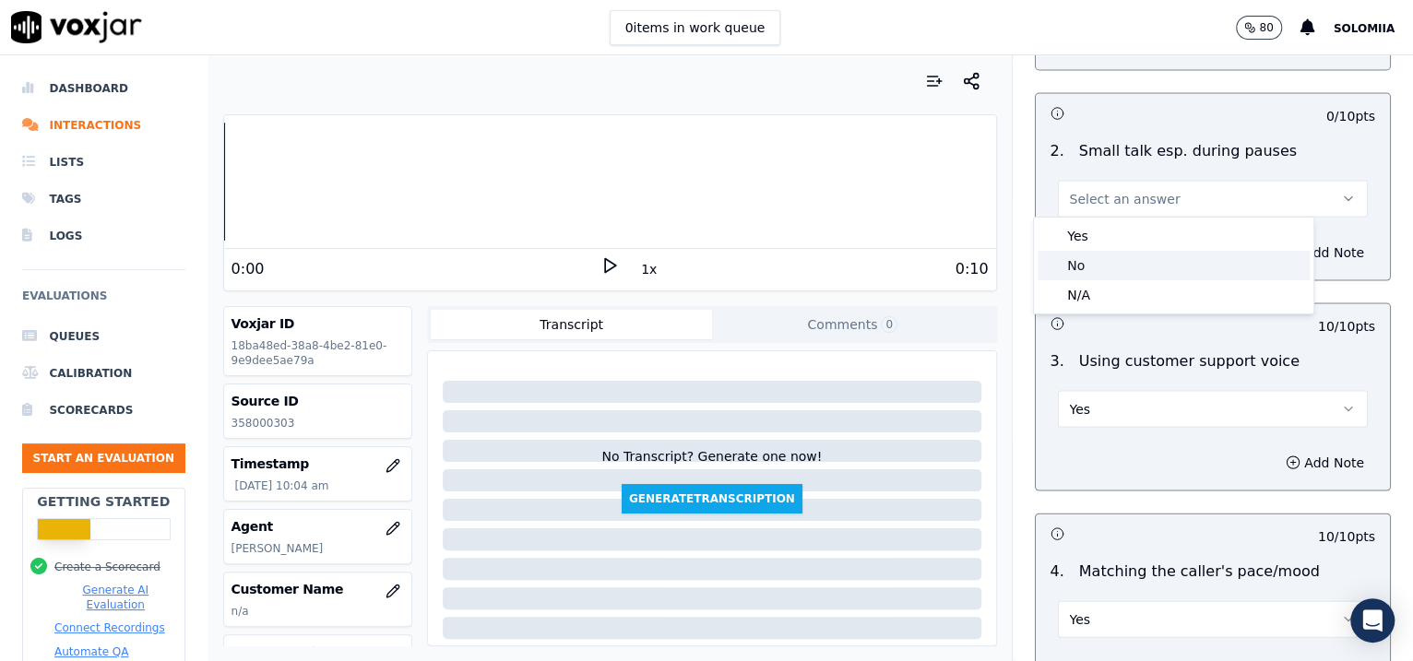
click at [1113, 266] on div "No" at bounding box center [1173, 266] width 272 height 30
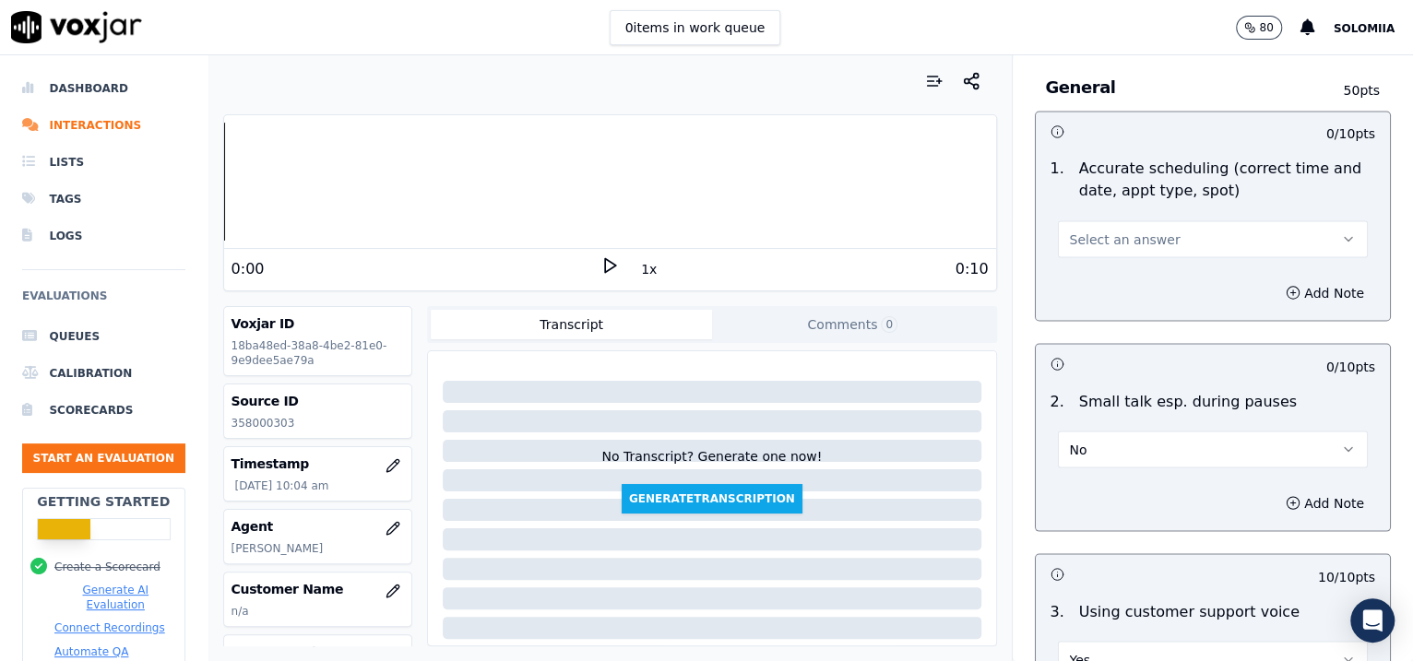
scroll to position [1769, 0]
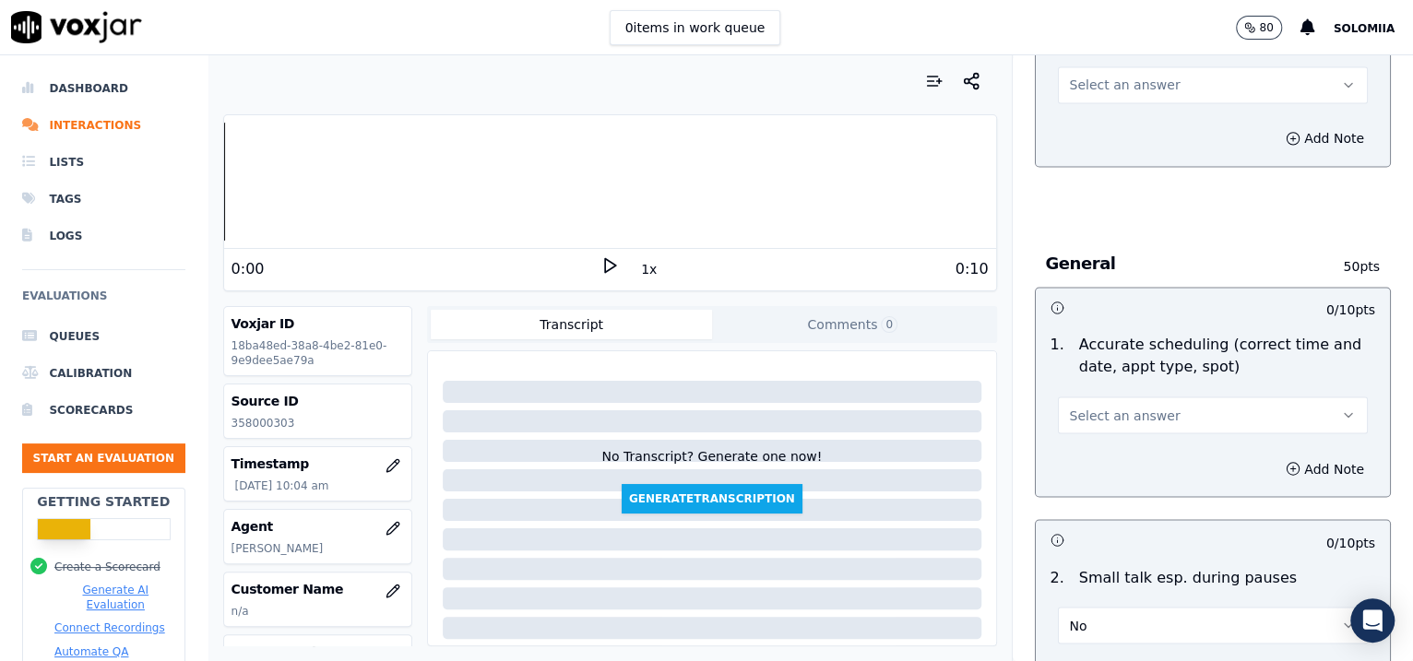
click at [1159, 396] on button "Select an answer" at bounding box center [1213, 414] width 311 height 37
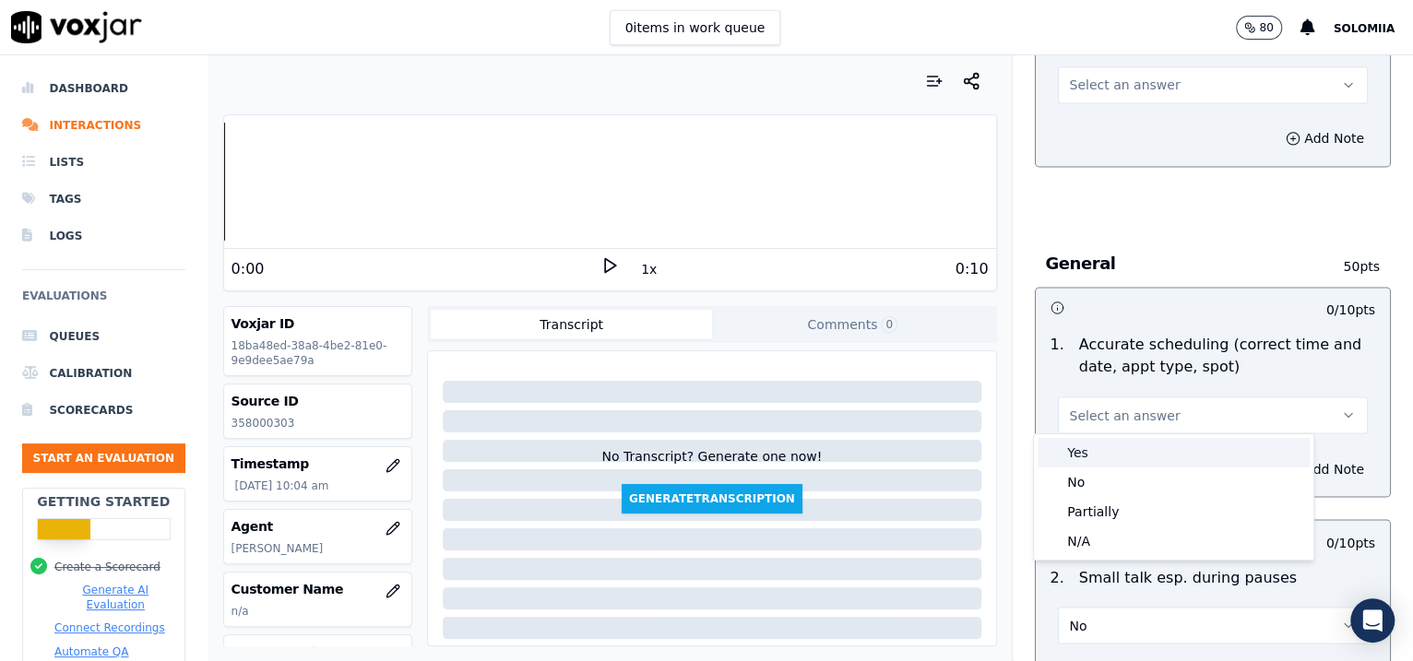
click at [1160, 452] on div "Yes" at bounding box center [1173, 453] width 272 height 30
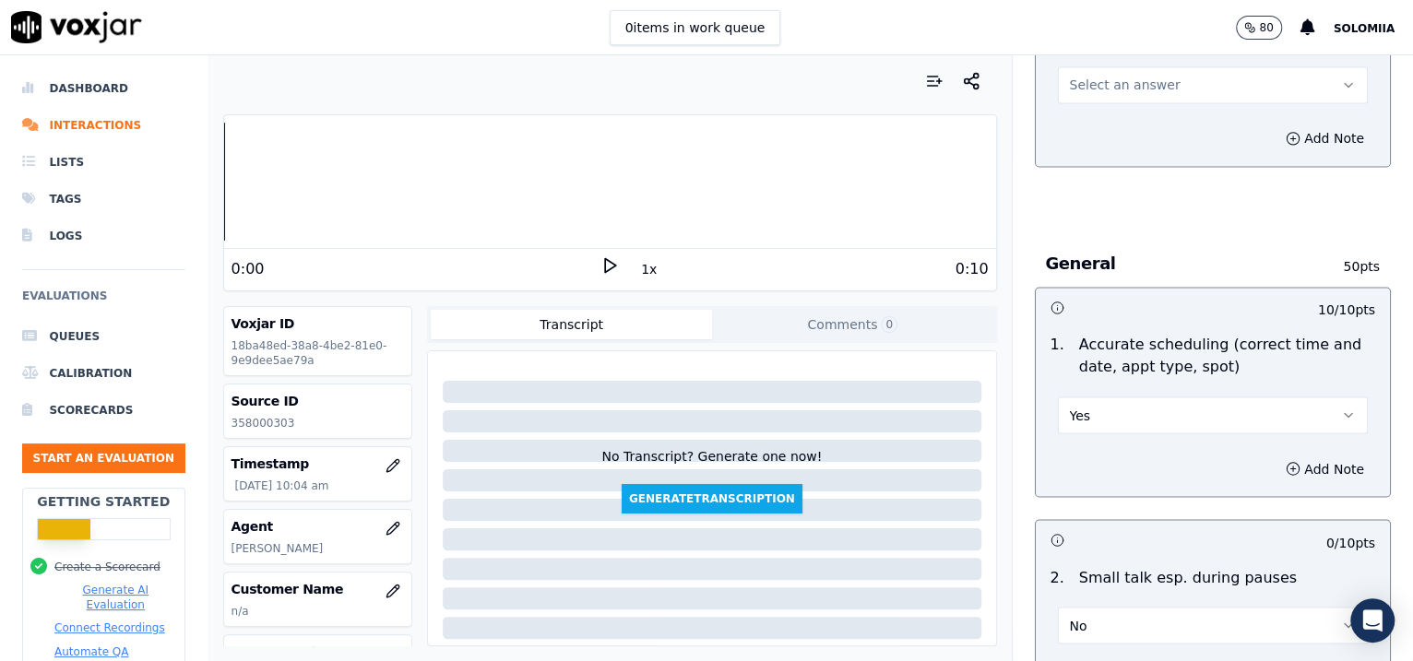
click at [1091, 95] on button "Select an answer" at bounding box center [1213, 84] width 311 height 37
click at [1127, 129] on div "Yes" at bounding box center [1173, 124] width 272 height 30
drag, startPoint x: 1356, startPoint y: 360, endPoint x: 1352, endPoint y: 290, distance: 70.2
click at [1352, 290] on div "Opening 30 pts 10 / 10 pts 1 . Proper greeting/introduction Yes Add Note 10 / 1…" at bounding box center [1212, 31] width 401 height 3362
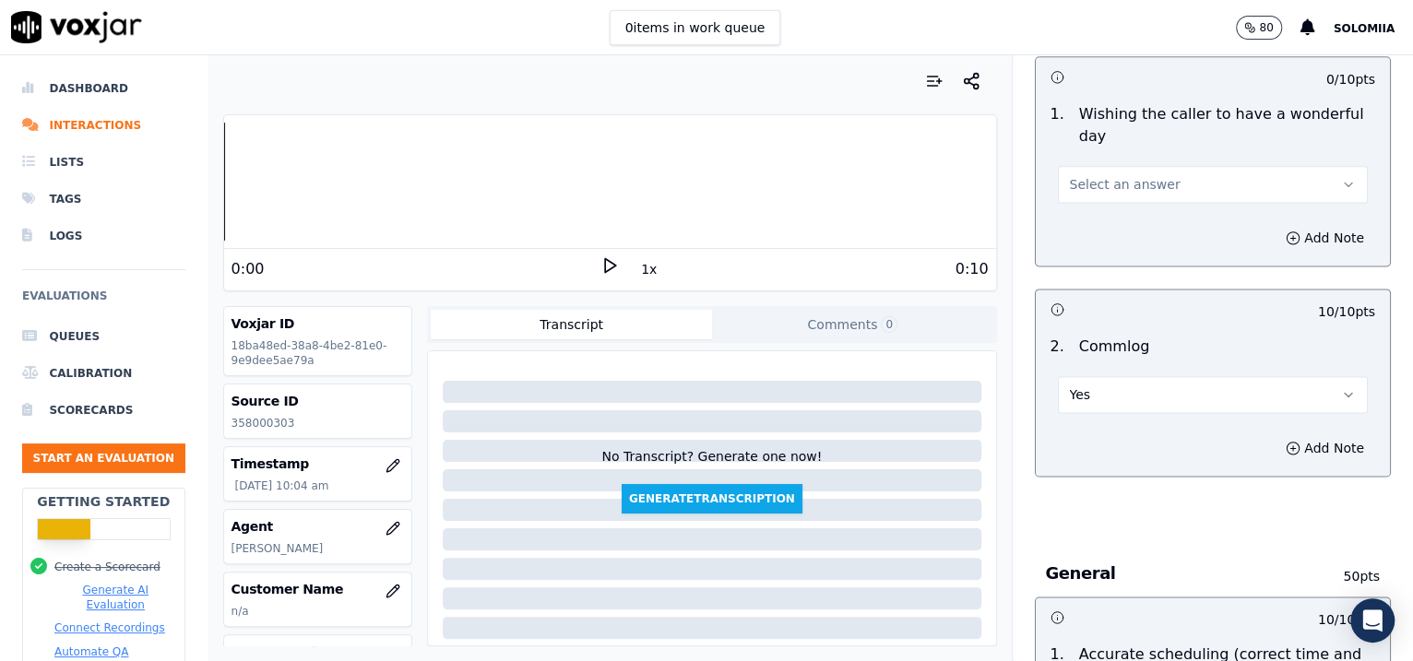
scroll to position [1379, 0]
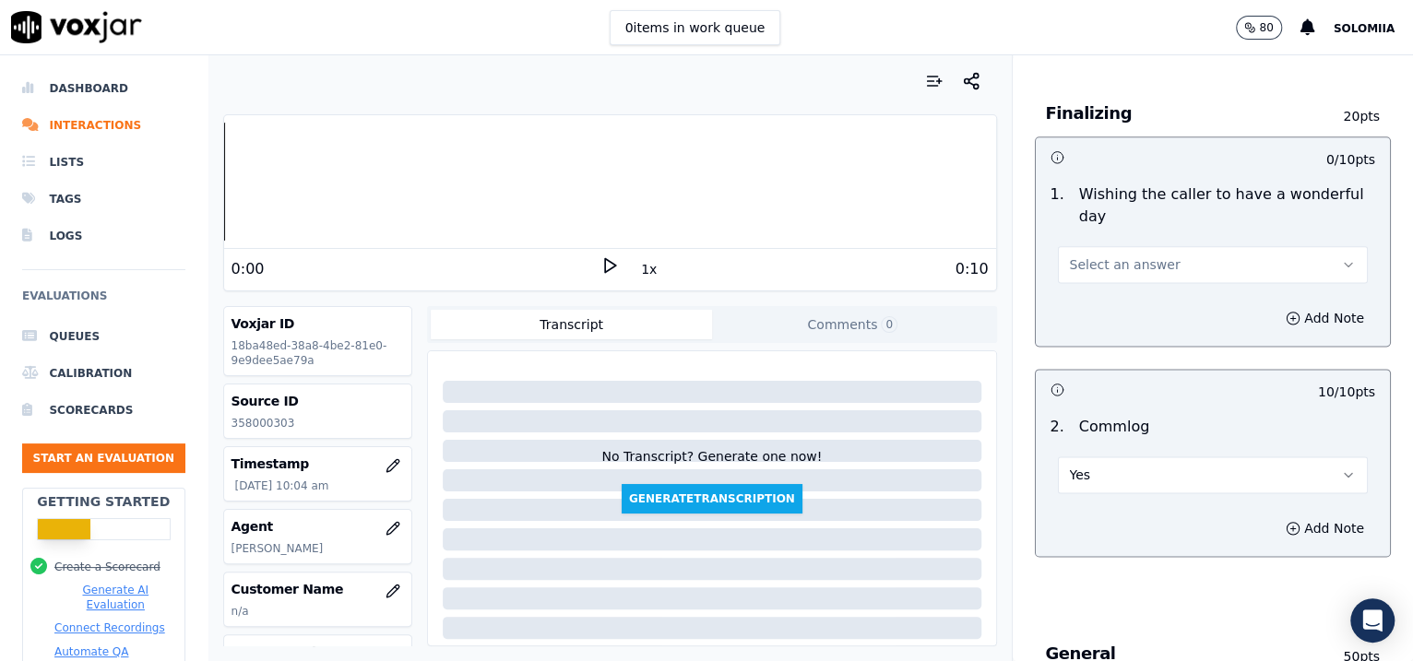
click at [1131, 256] on span "Select an answer" at bounding box center [1125, 264] width 111 height 18
click at [1156, 290] on div "Yes" at bounding box center [1173, 304] width 272 height 30
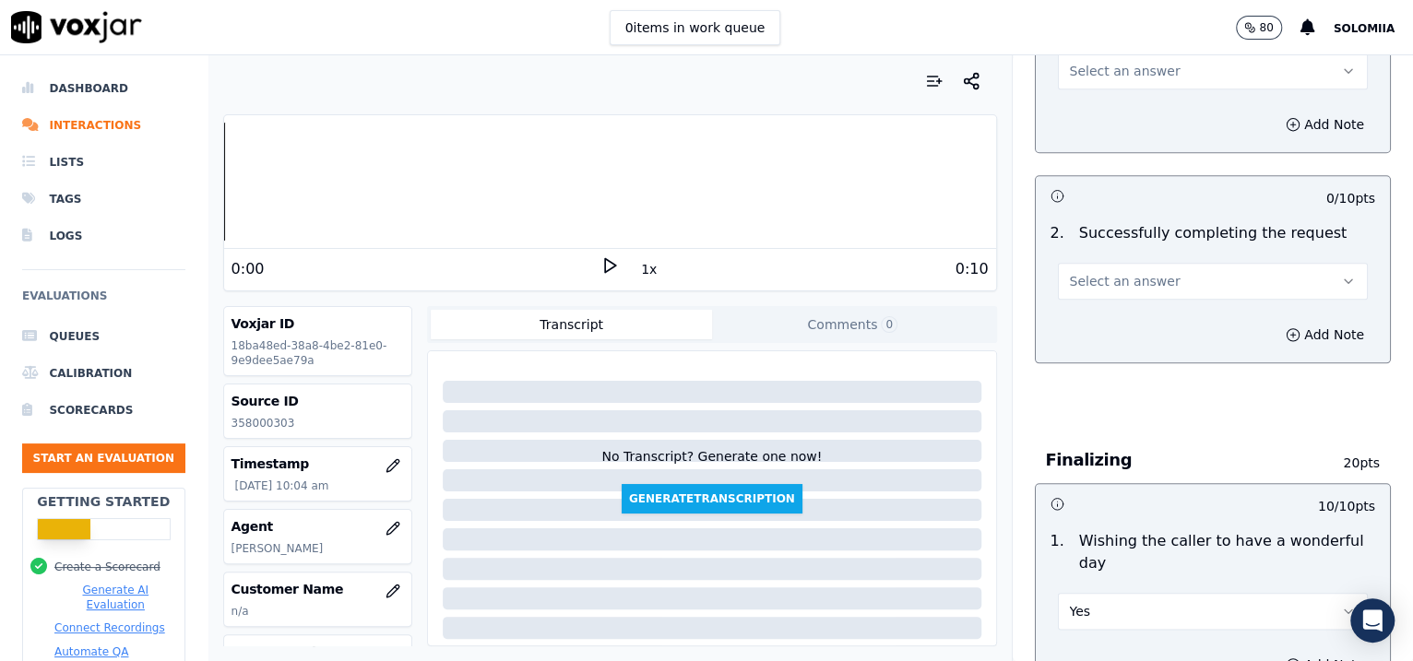
scroll to position [986, 0]
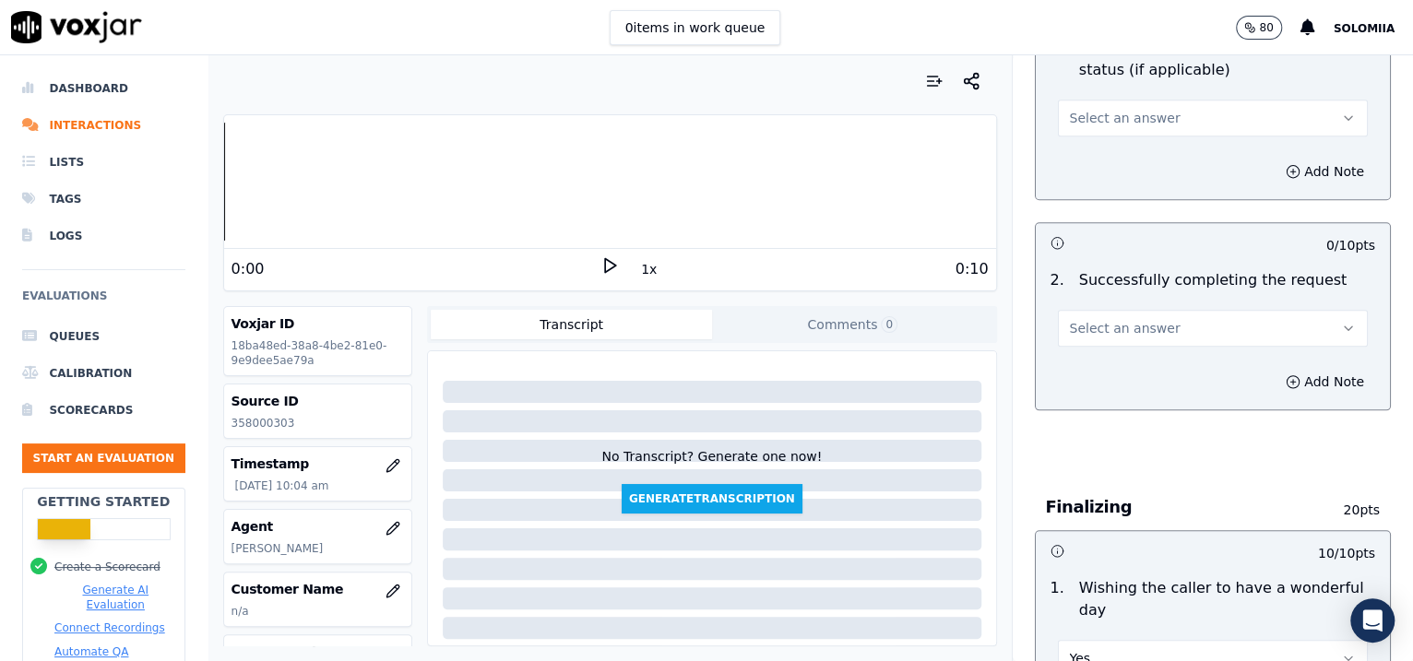
click at [1079, 337] on button "Select an answer" at bounding box center [1213, 328] width 311 height 37
click at [1139, 364] on div "Yes" at bounding box center [1173, 368] width 272 height 30
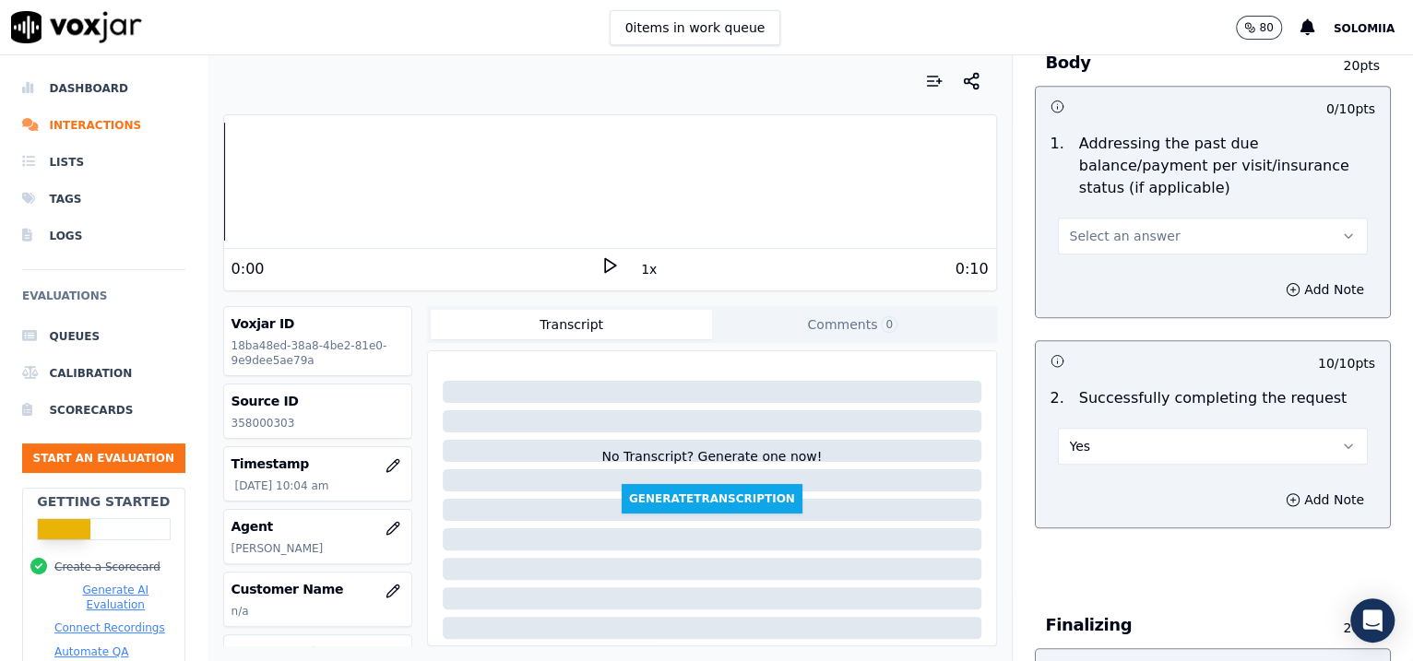
scroll to position [810, 0]
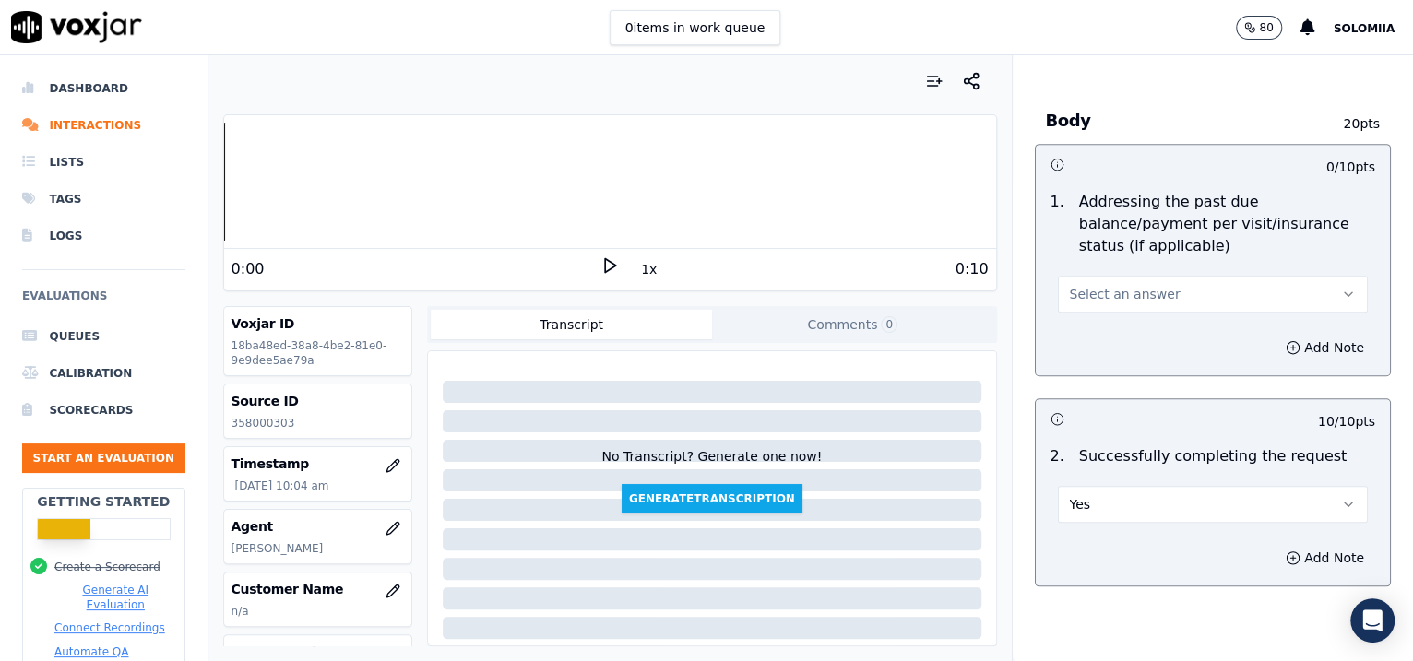
click at [1116, 306] on button "Select an answer" at bounding box center [1213, 294] width 311 height 37
click at [1168, 327] on div "Yes" at bounding box center [1173, 334] width 272 height 30
click at [1162, 302] on button "Yes" at bounding box center [1213, 294] width 311 height 37
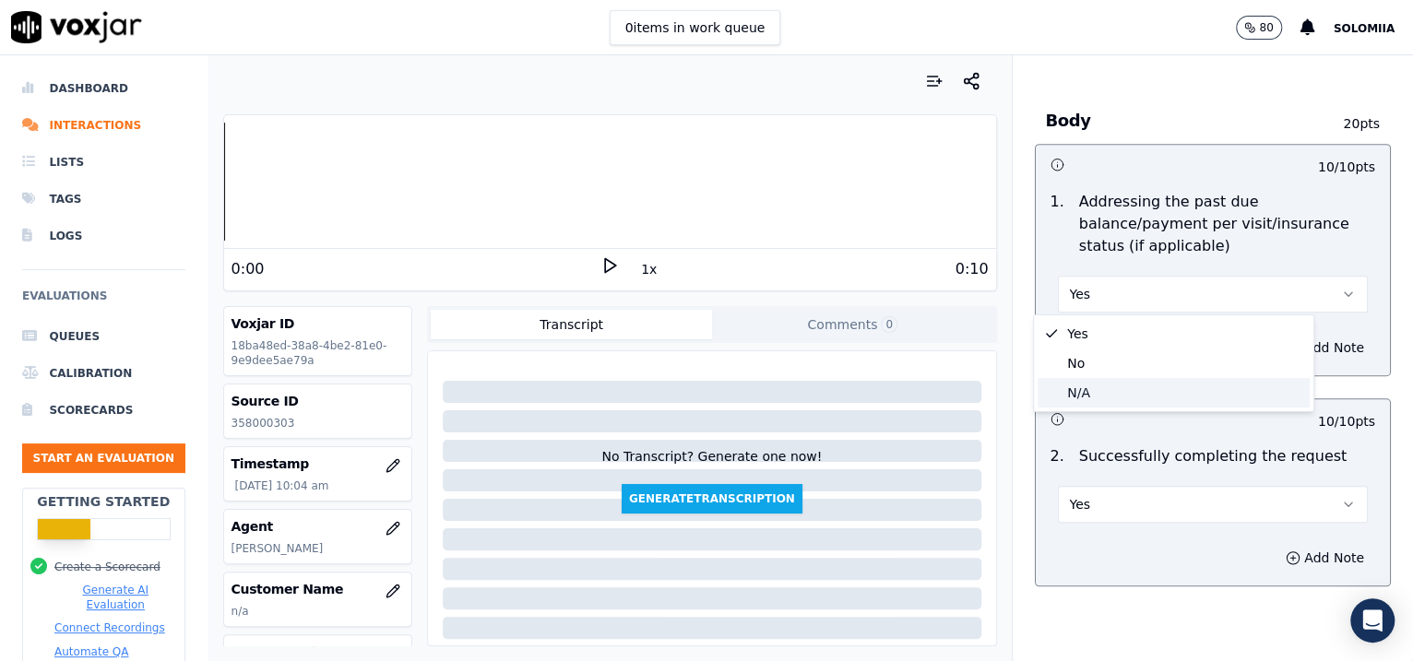
click at [1118, 404] on div "N/A" at bounding box center [1173, 393] width 272 height 30
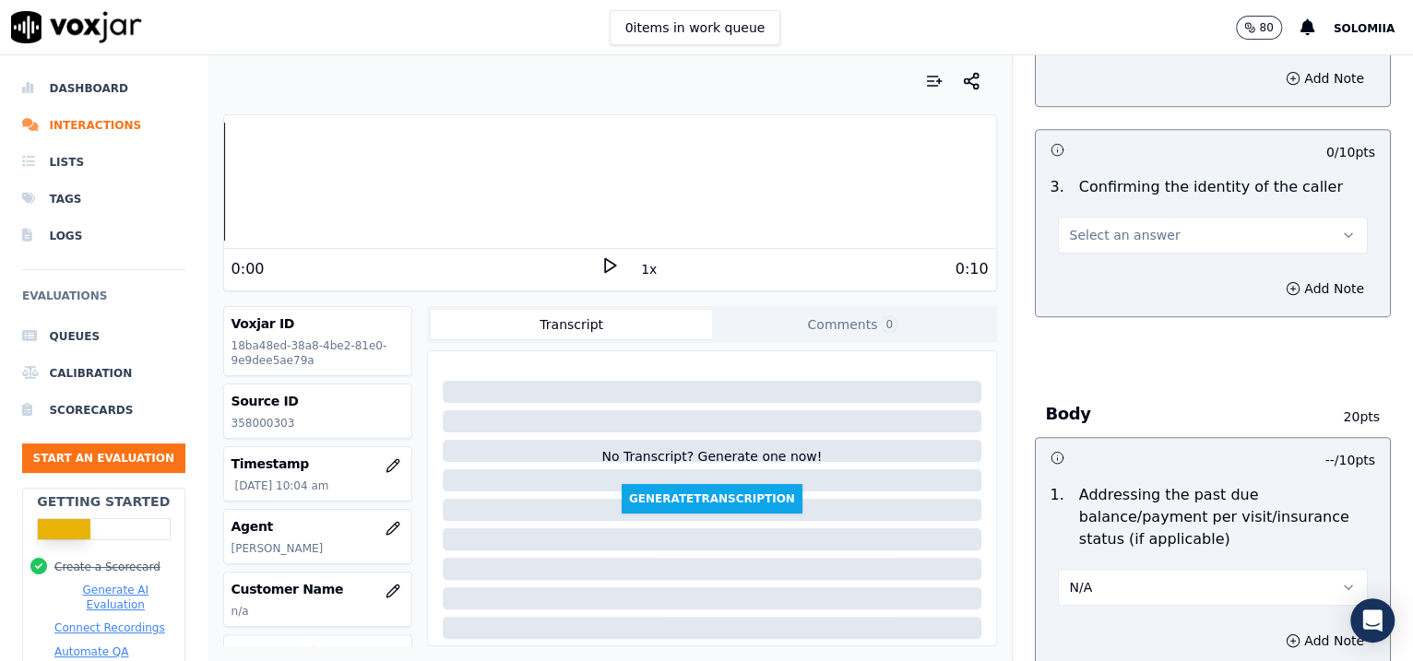
scroll to position [468, 0]
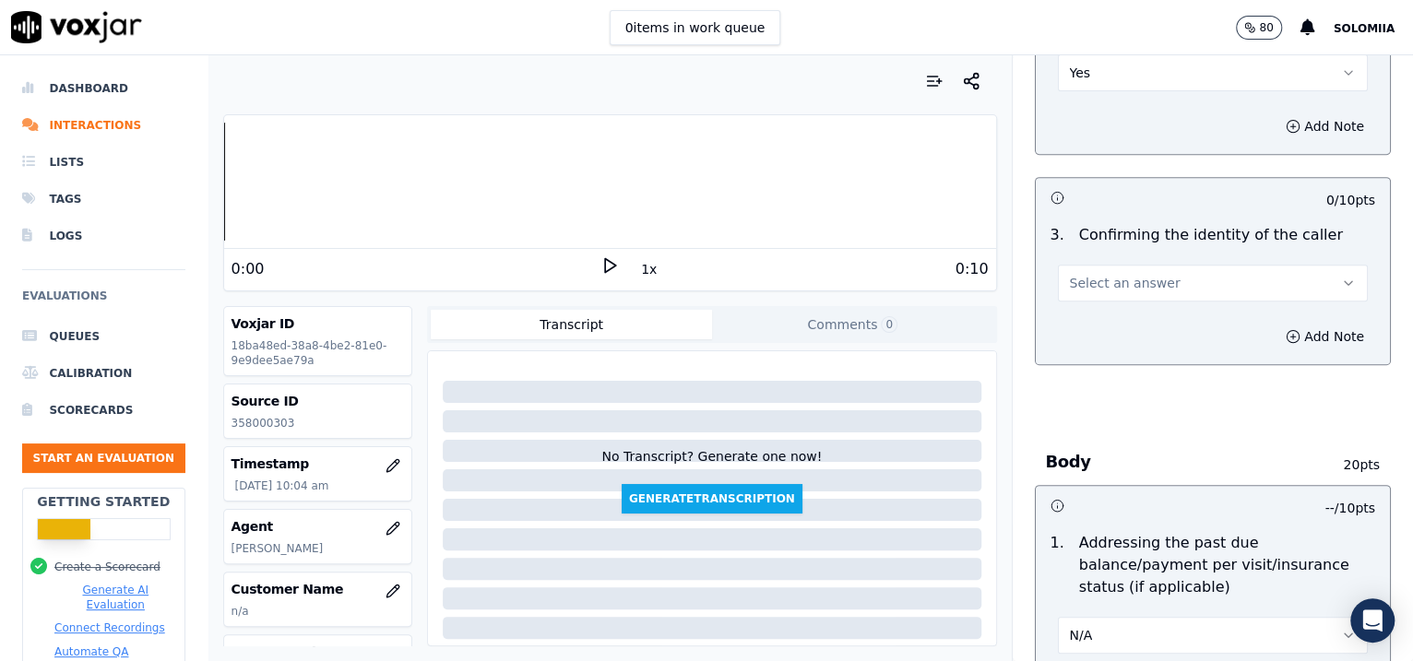
click at [1168, 266] on button "Select an answer" at bounding box center [1213, 283] width 311 height 37
click at [1108, 357] on div "No" at bounding box center [1173, 352] width 272 height 30
click at [1070, 273] on button "No" at bounding box center [1213, 283] width 311 height 37
click at [1122, 319] on div "Yes" at bounding box center [1173, 323] width 272 height 30
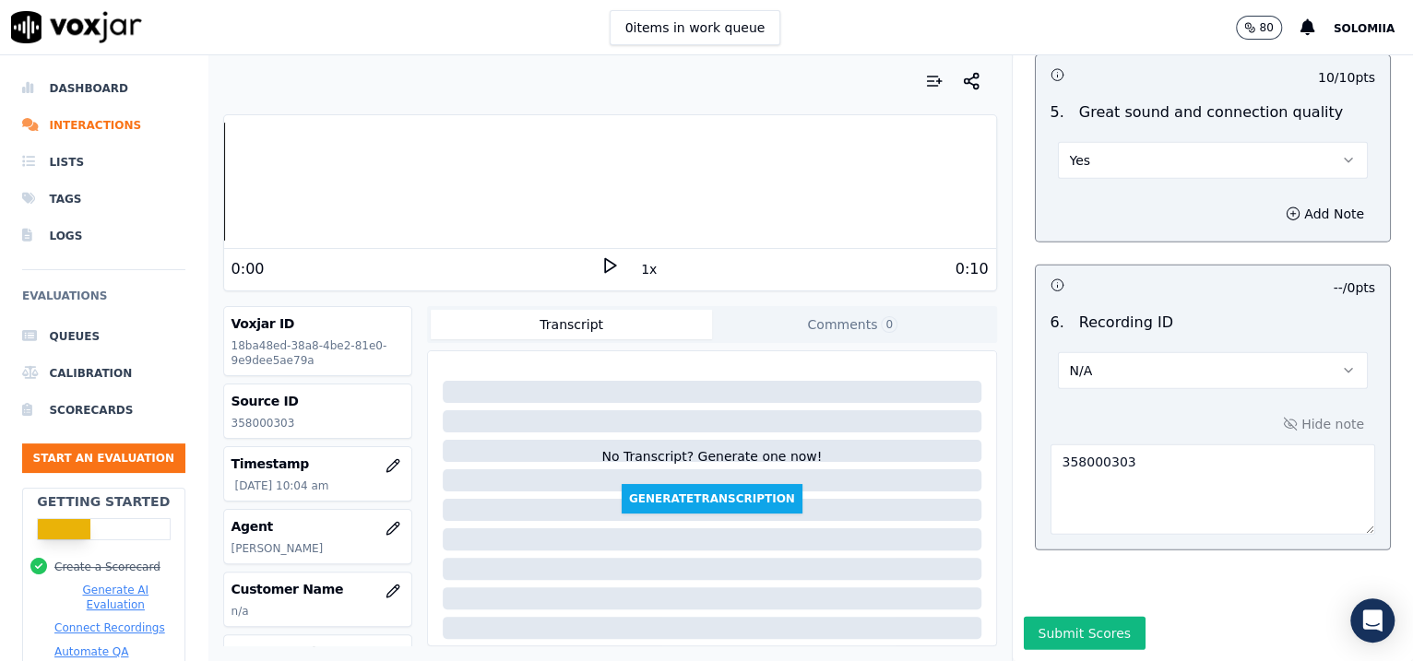
scroll to position [2911, 0]
click at [1063, 617] on button "Submit Scores" at bounding box center [1084, 633] width 123 height 33
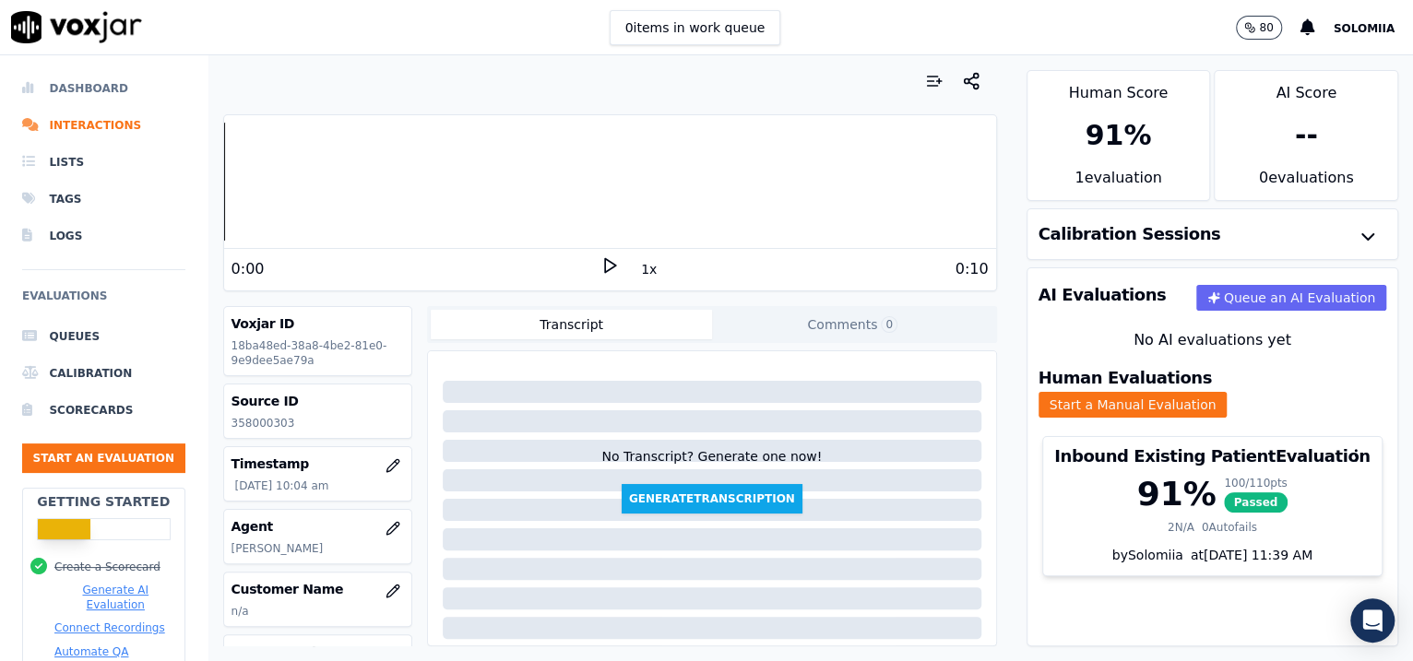
click at [113, 92] on li "Dashboard" at bounding box center [103, 88] width 163 height 37
